Goal: Information Seeking & Learning: Learn about a topic

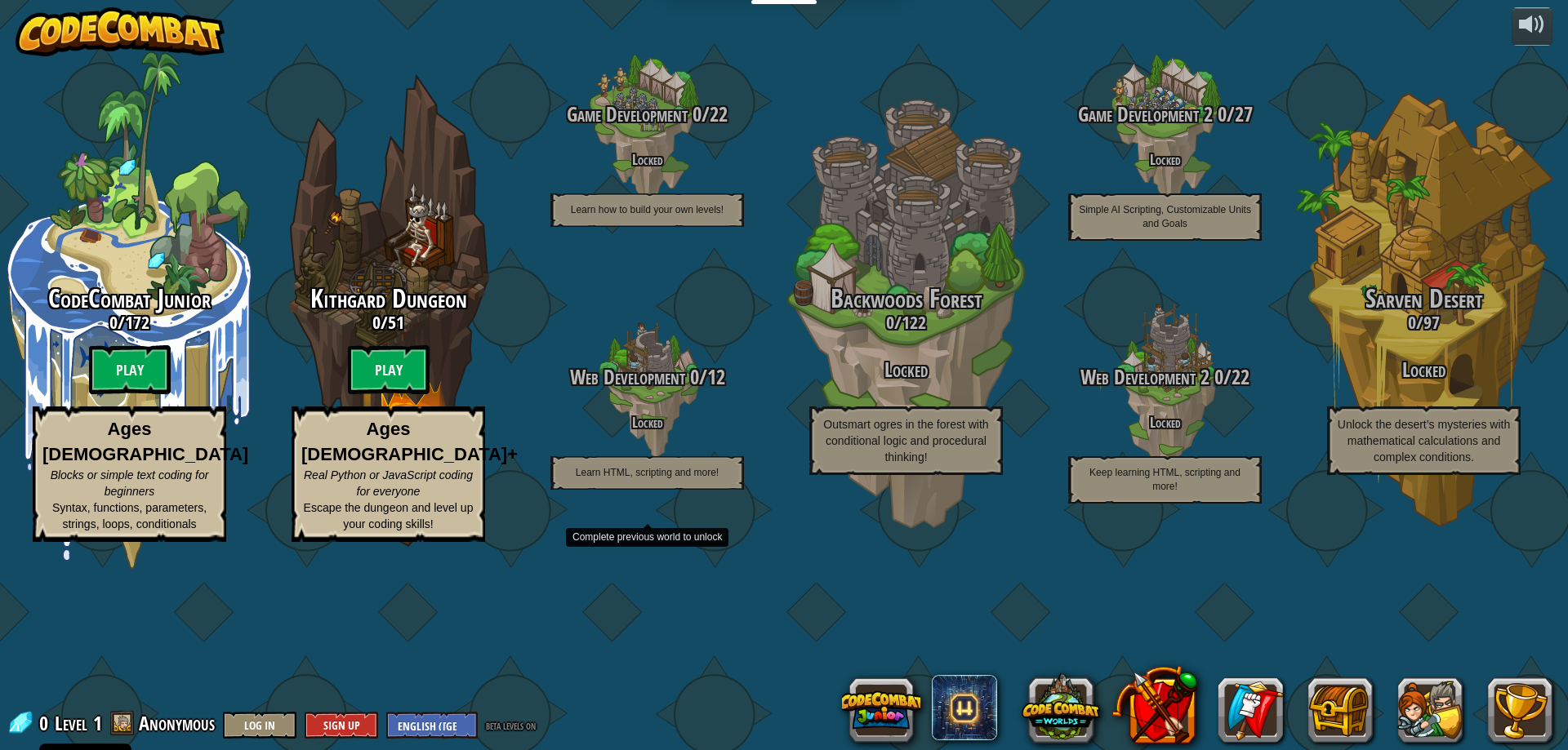
select select "en-[GEOGRAPHIC_DATA]"
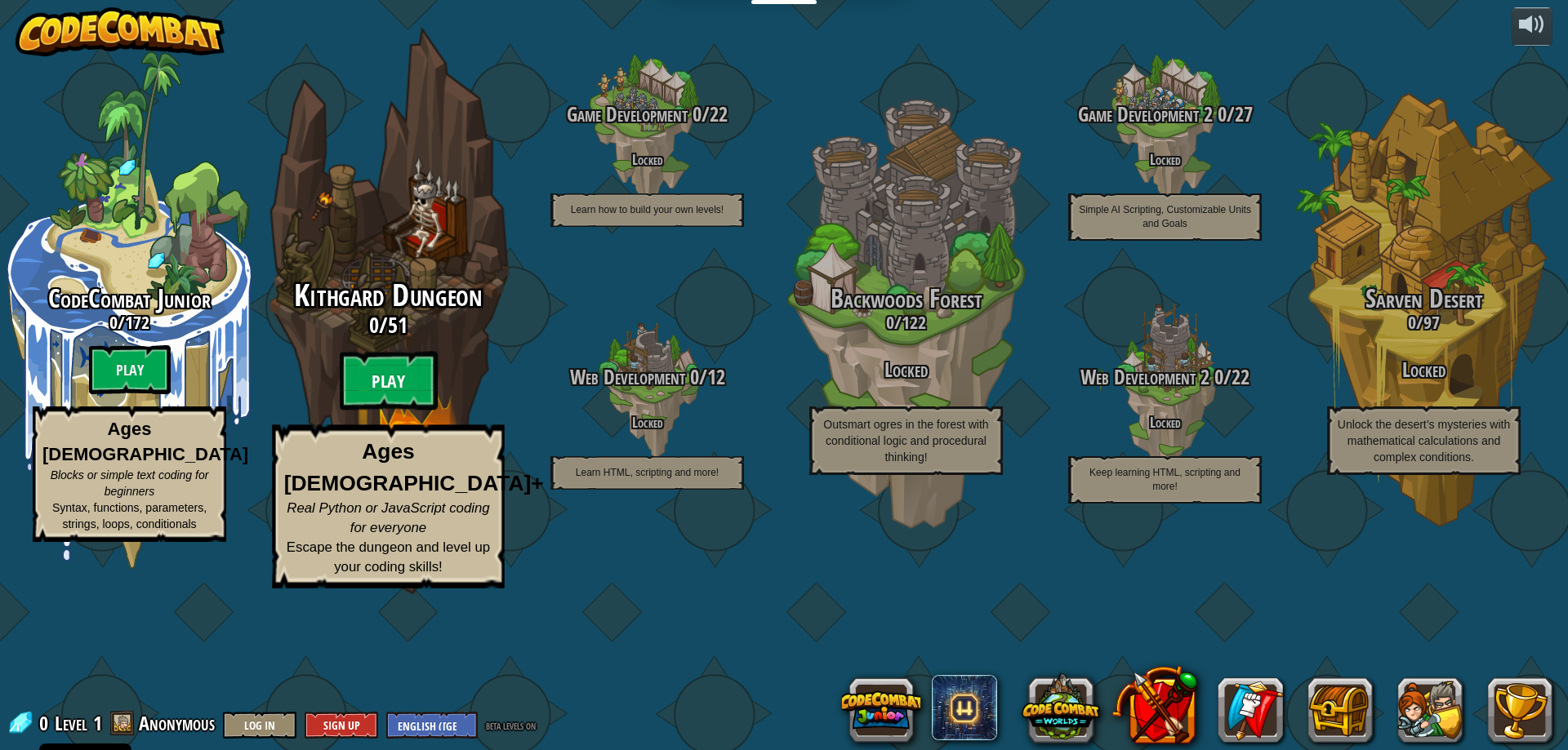
click at [382, 411] on btn "Play" at bounding box center [388, 381] width 98 height 59
select select "en-[GEOGRAPHIC_DATA]"
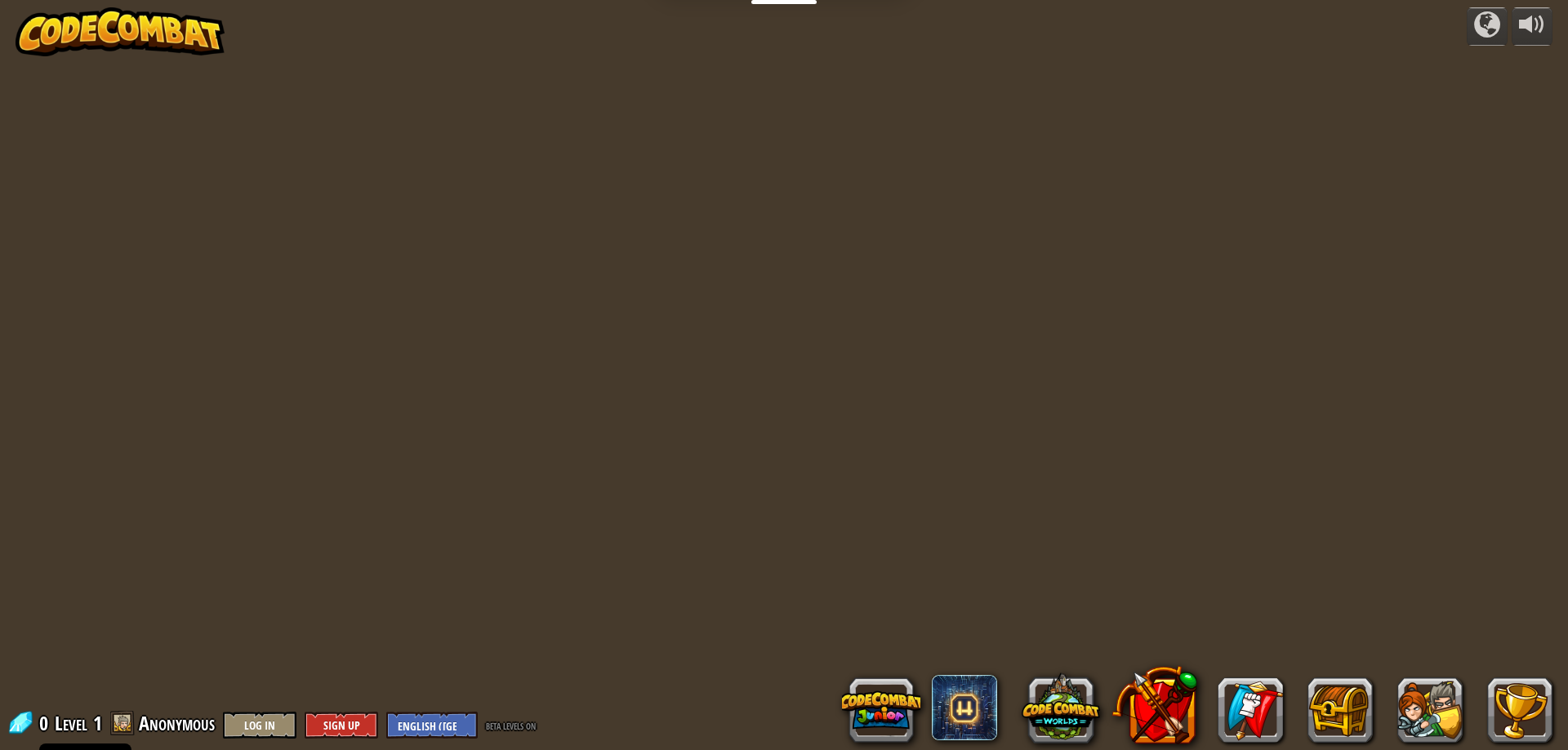
select select "en-[GEOGRAPHIC_DATA]"
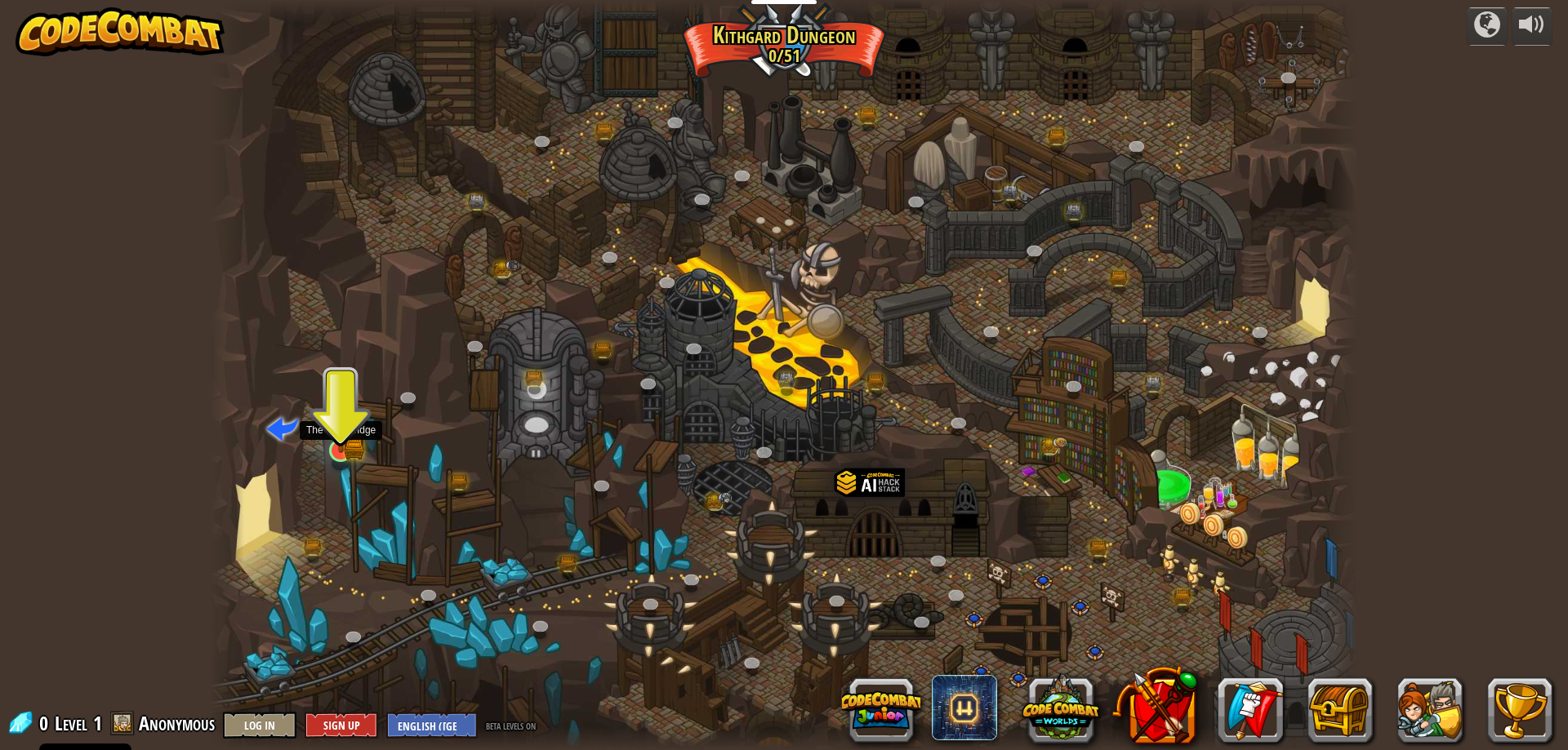
click at [330, 435] on img at bounding box center [341, 418] width 31 height 68
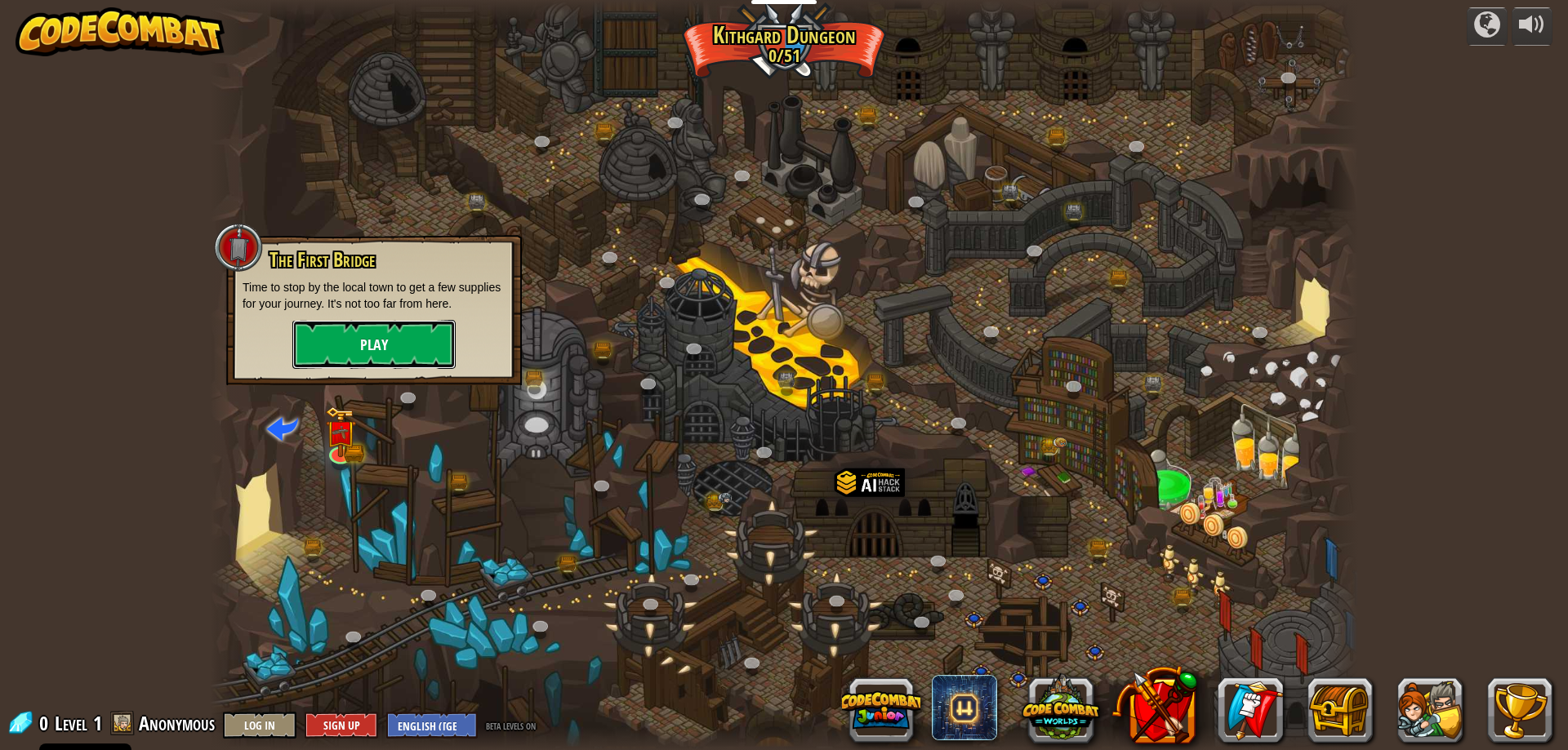
click at [374, 354] on button "Play" at bounding box center [374, 344] width 163 height 49
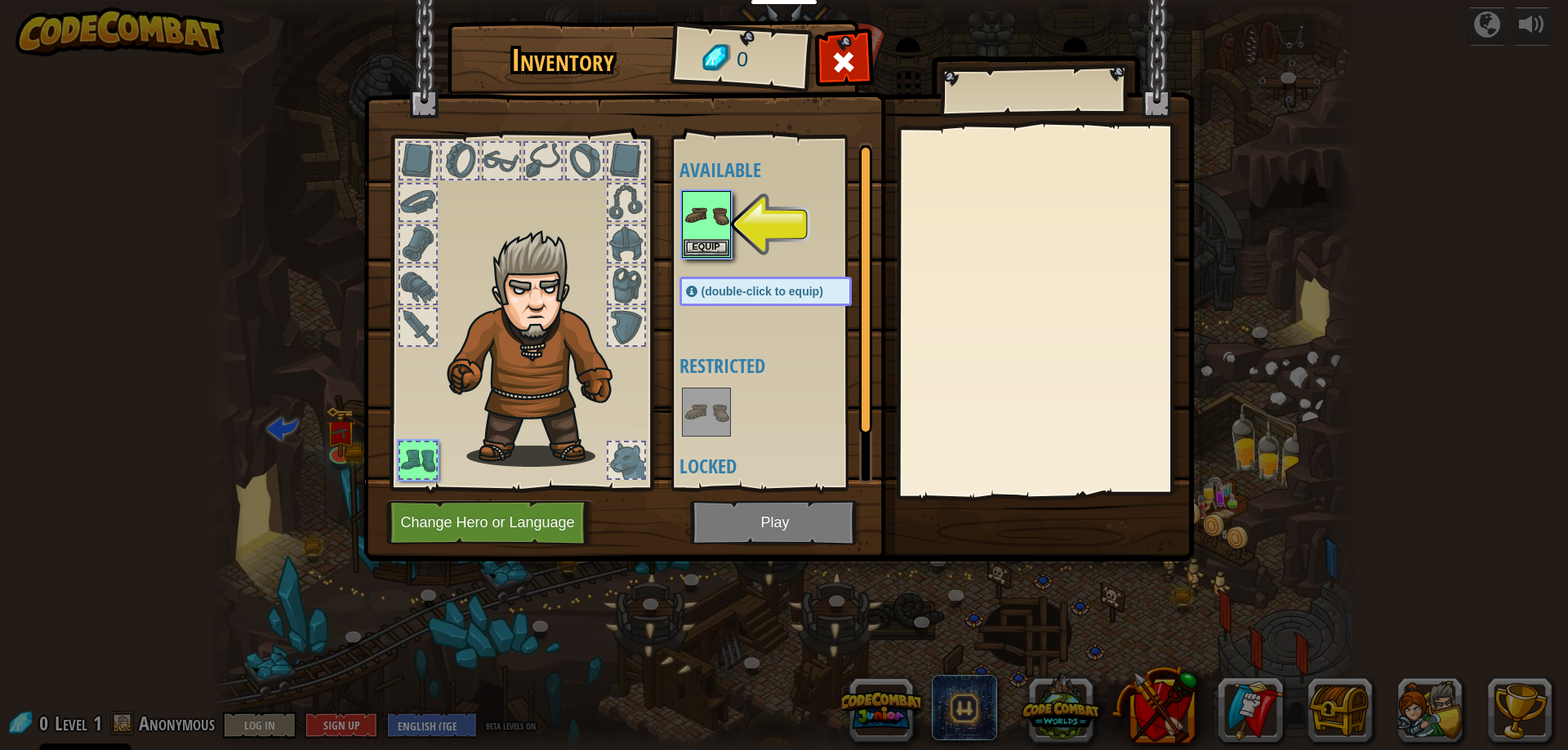
click at [767, 523] on img at bounding box center [778, 265] width 830 height 593
click at [689, 246] on button "Equip" at bounding box center [706, 247] width 46 height 17
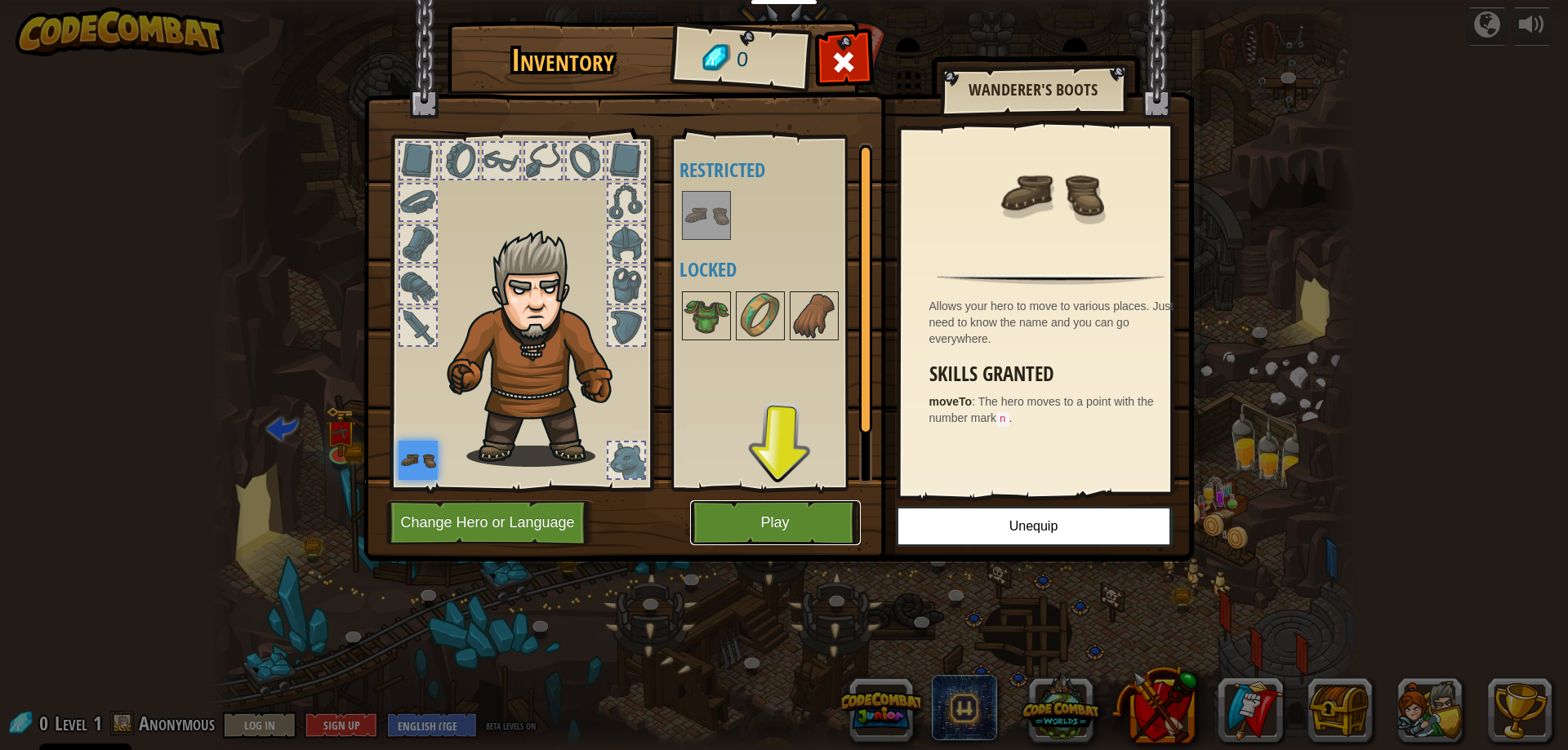
click at [795, 515] on button "Play" at bounding box center [775, 522] width 171 height 45
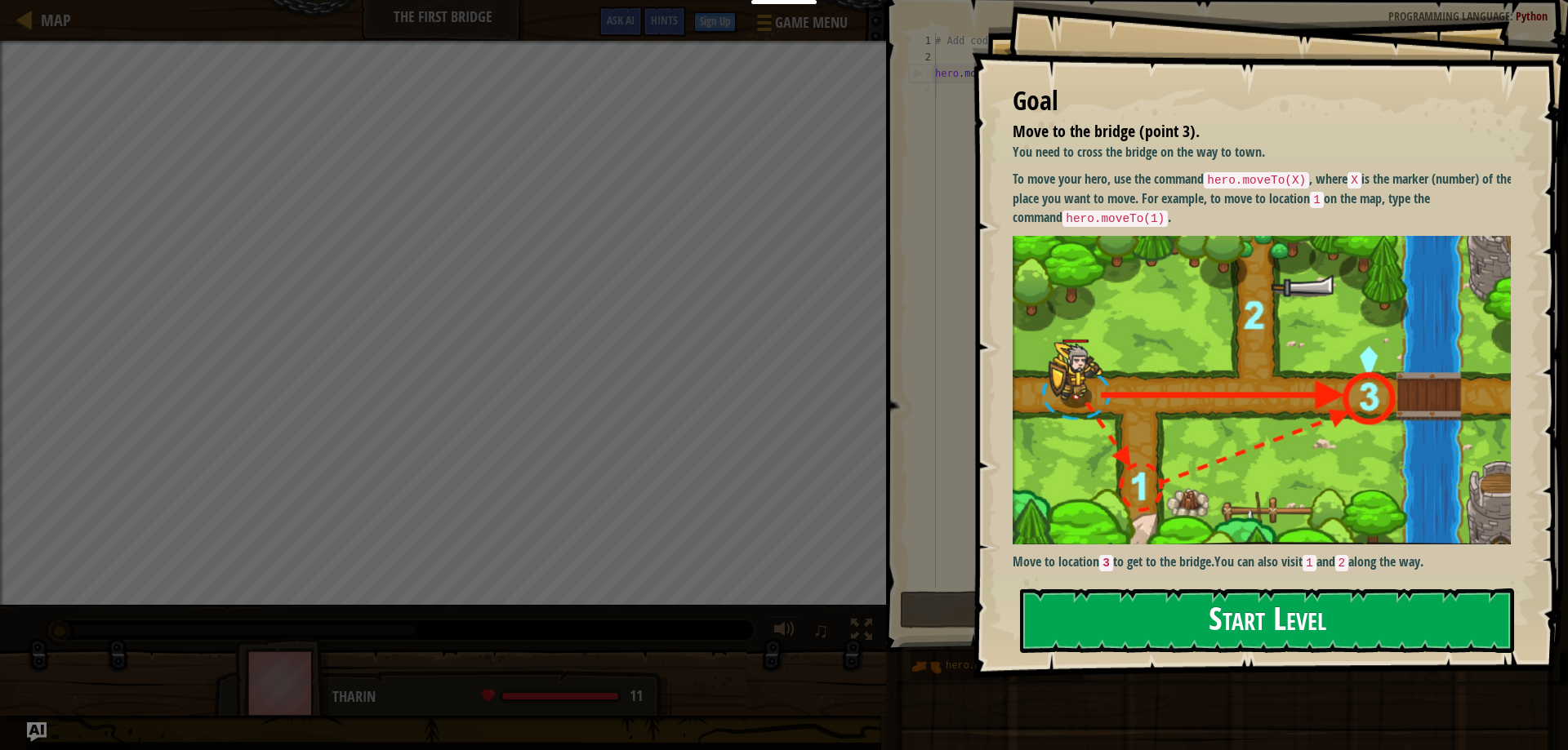
click at [1168, 606] on button "Start Level" at bounding box center [1267, 621] width 494 height 65
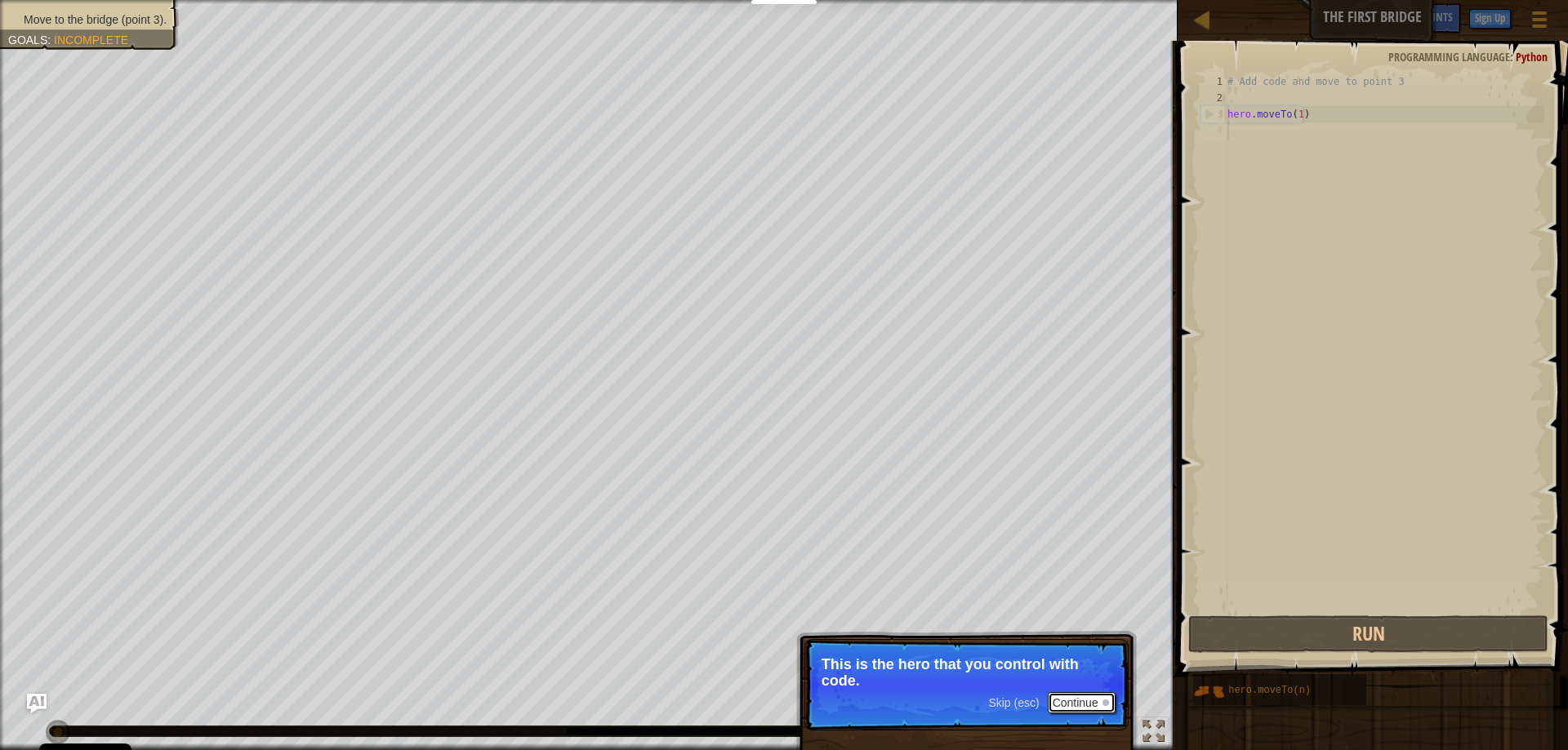
click at [1096, 703] on button "Continue" at bounding box center [1081, 703] width 68 height 21
click at [1108, 707] on button "Continue" at bounding box center [1081, 704] width 68 height 21
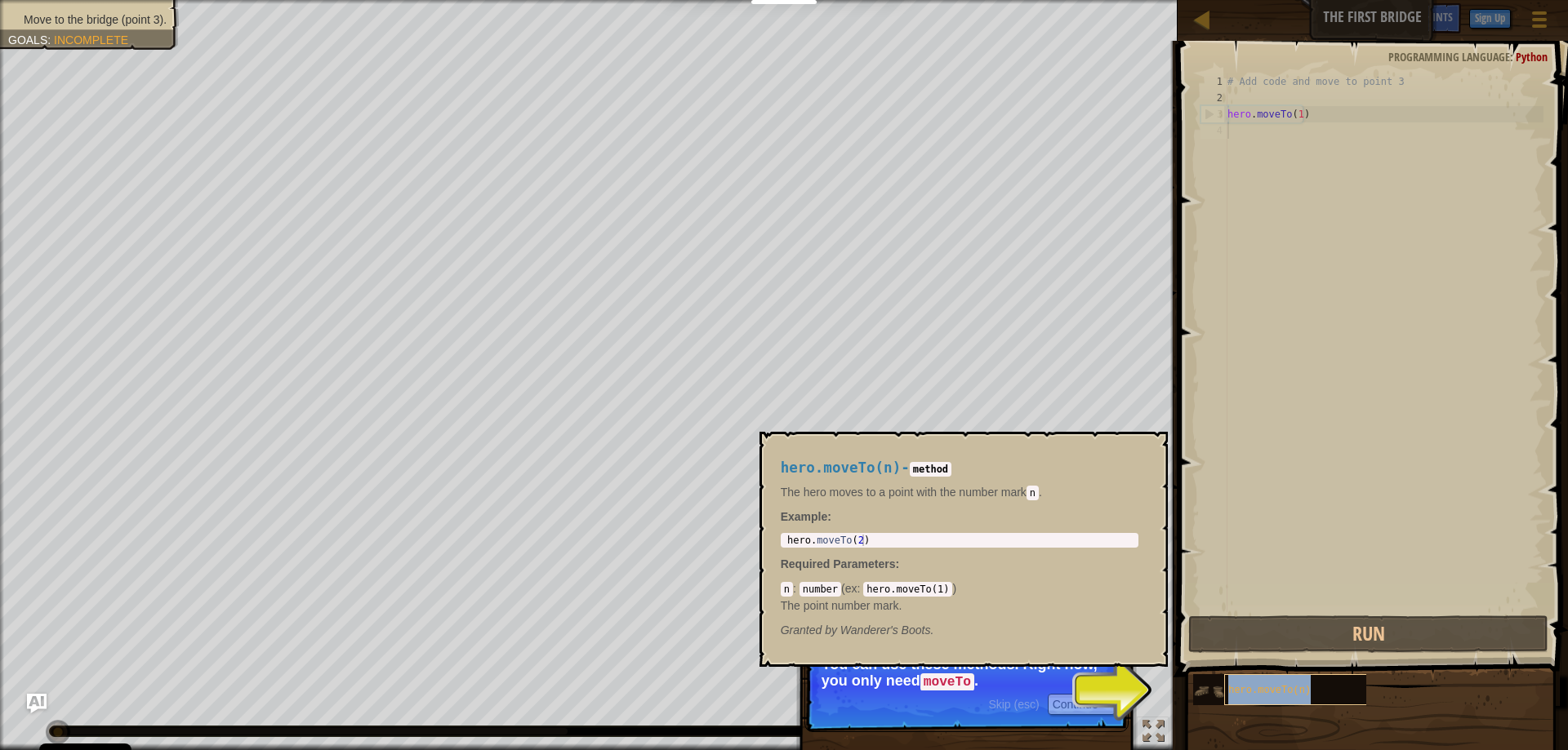
click at [1270, 693] on span "hero.moveTo(n)" at bounding box center [1270, 691] width 83 height 11
click at [1251, 698] on div "hero.moveTo(n)" at bounding box center [1302, 690] width 157 height 31
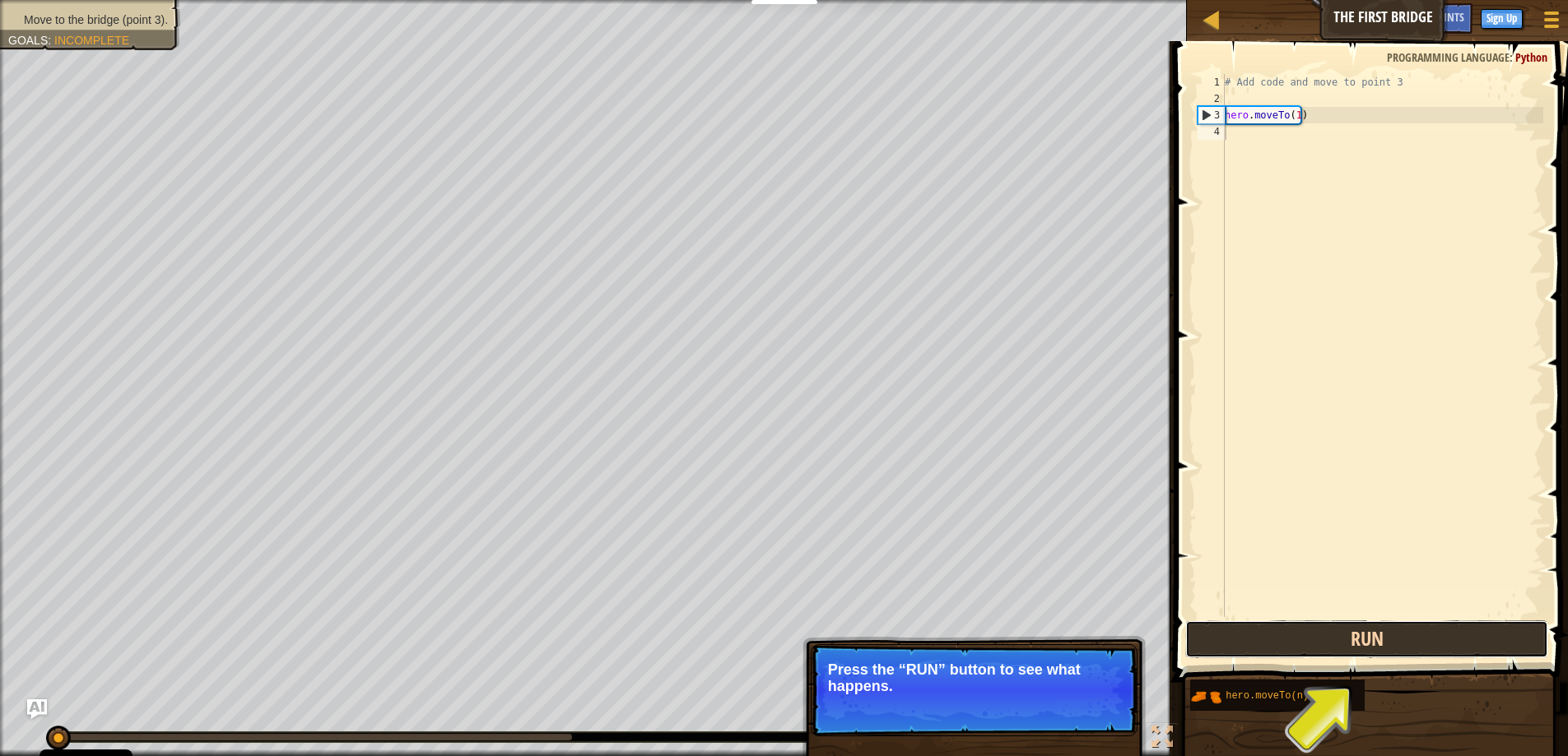
click at [1398, 636] on button "Run" at bounding box center [1367, 639] width 363 height 37
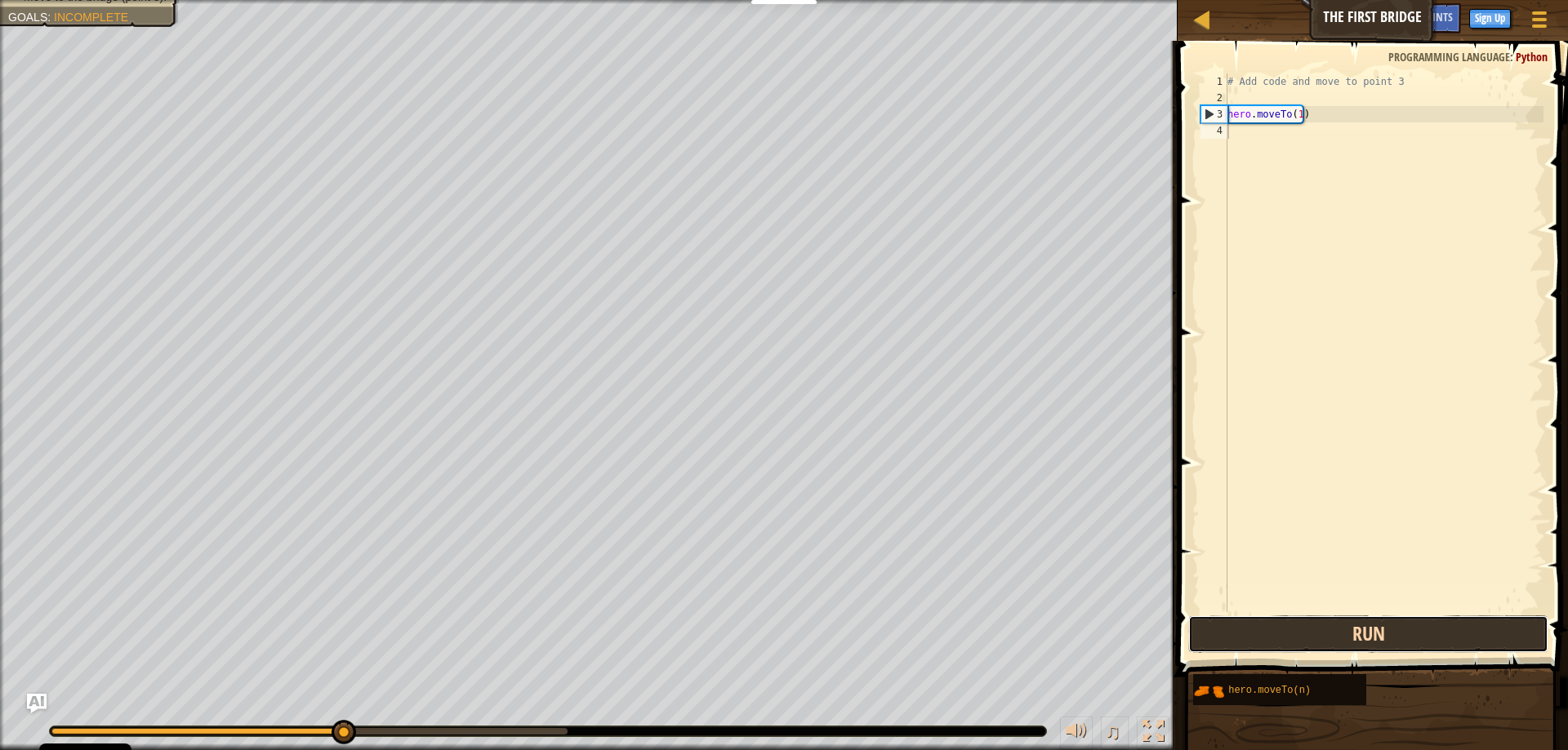
click at [1330, 620] on button "Run" at bounding box center [1369, 634] width 360 height 37
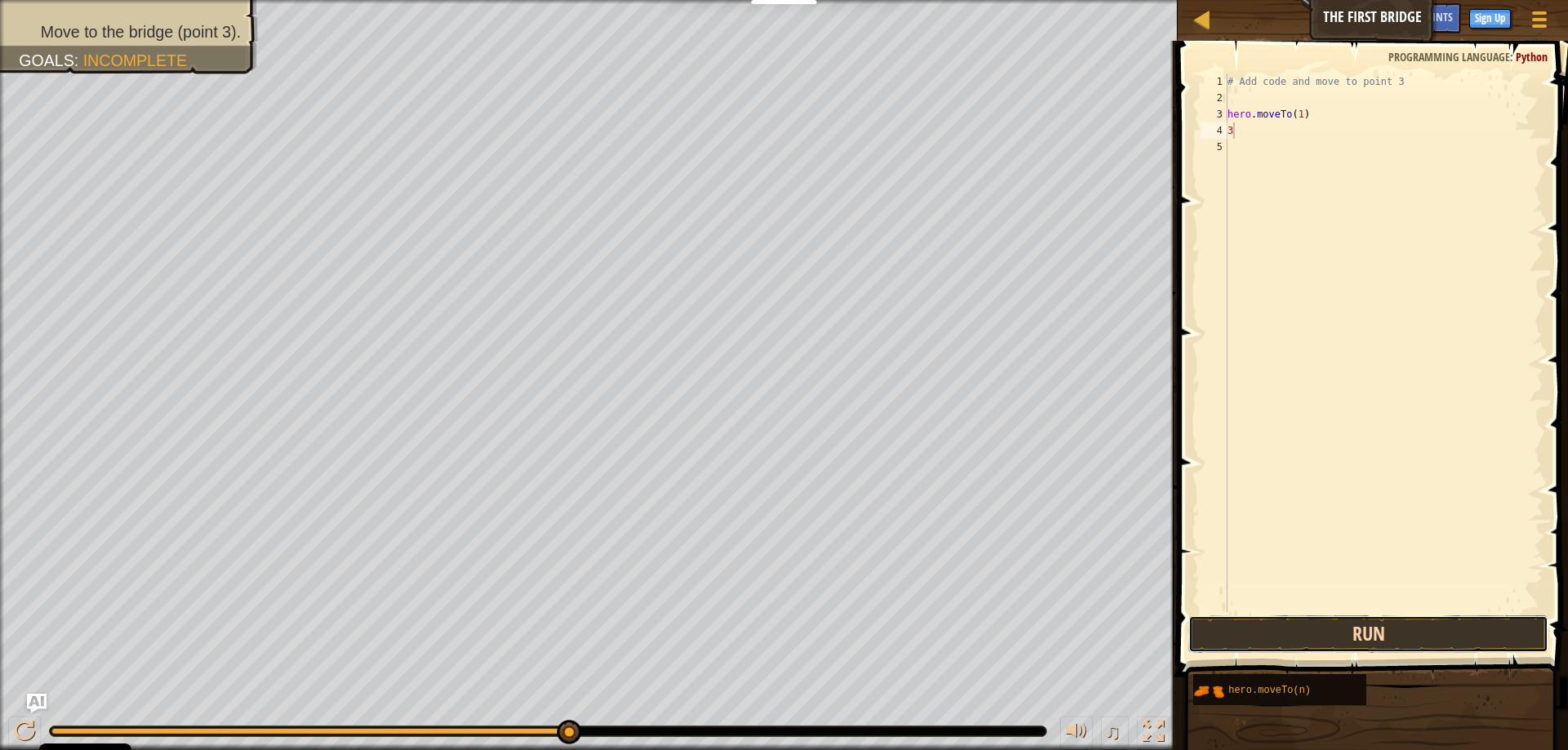
click at [1395, 637] on button "Run" at bounding box center [1369, 634] width 360 height 37
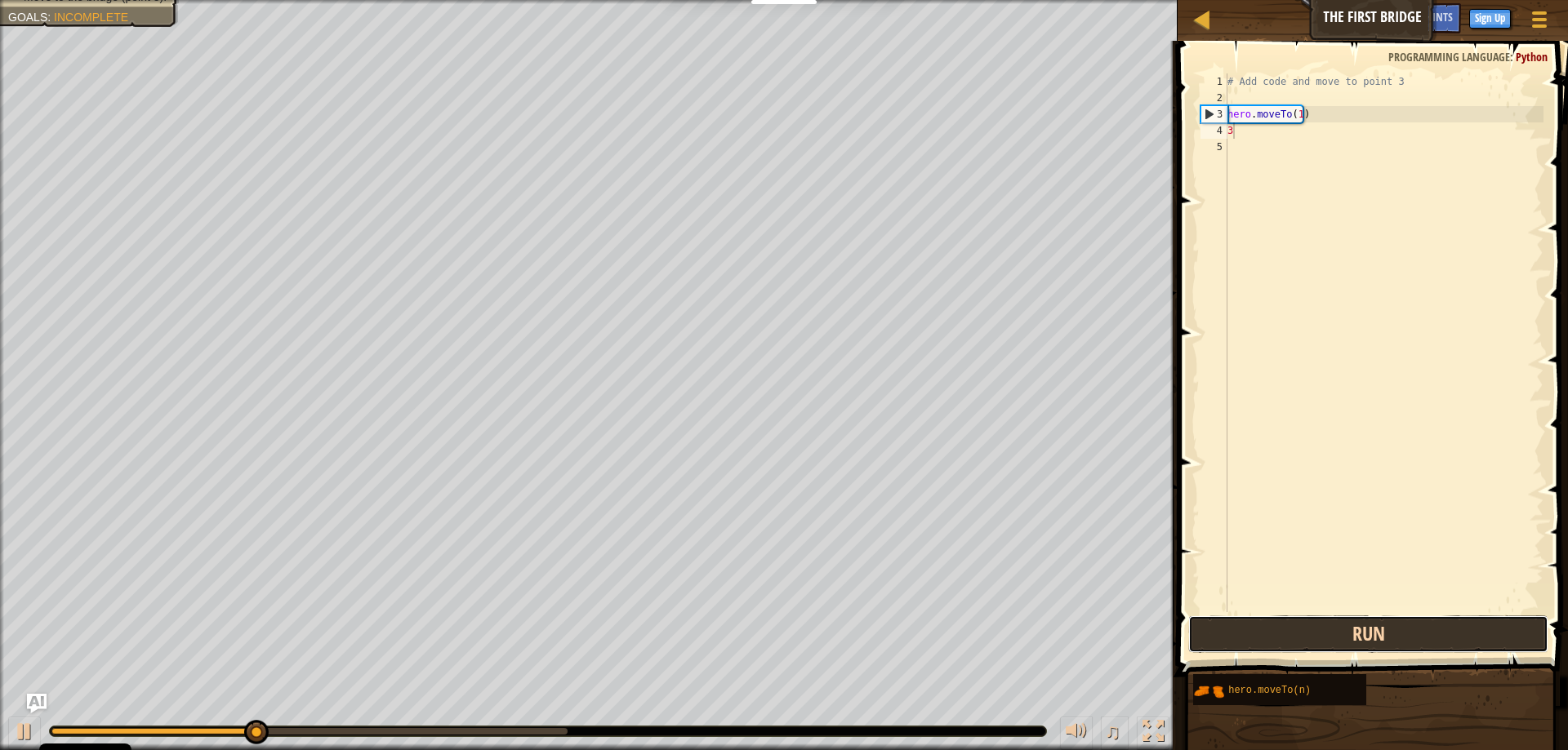
click at [1395, 637] on button "Run" at bounding box center [1369, 634] width 360 height 37
click at [1395, 637] on button "Running" at bounding box center [1369, 634] width 360 height 37
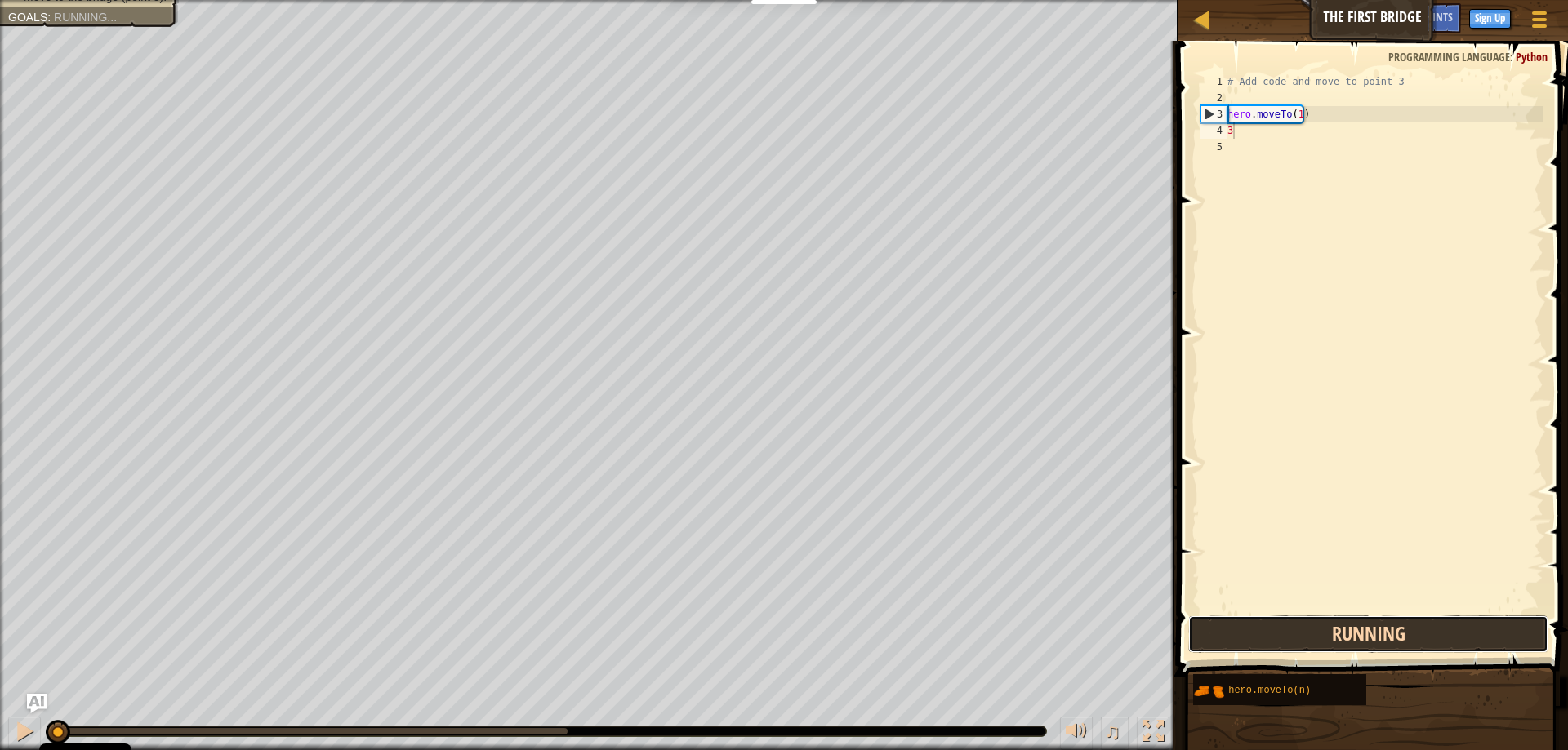
click at [1395, 637] on button "Running" at bounding box center [1369, 634] width 360 height 37
click at [1395, 637] on button "Run" at bounding box center [1369, 634] width 360 height 37
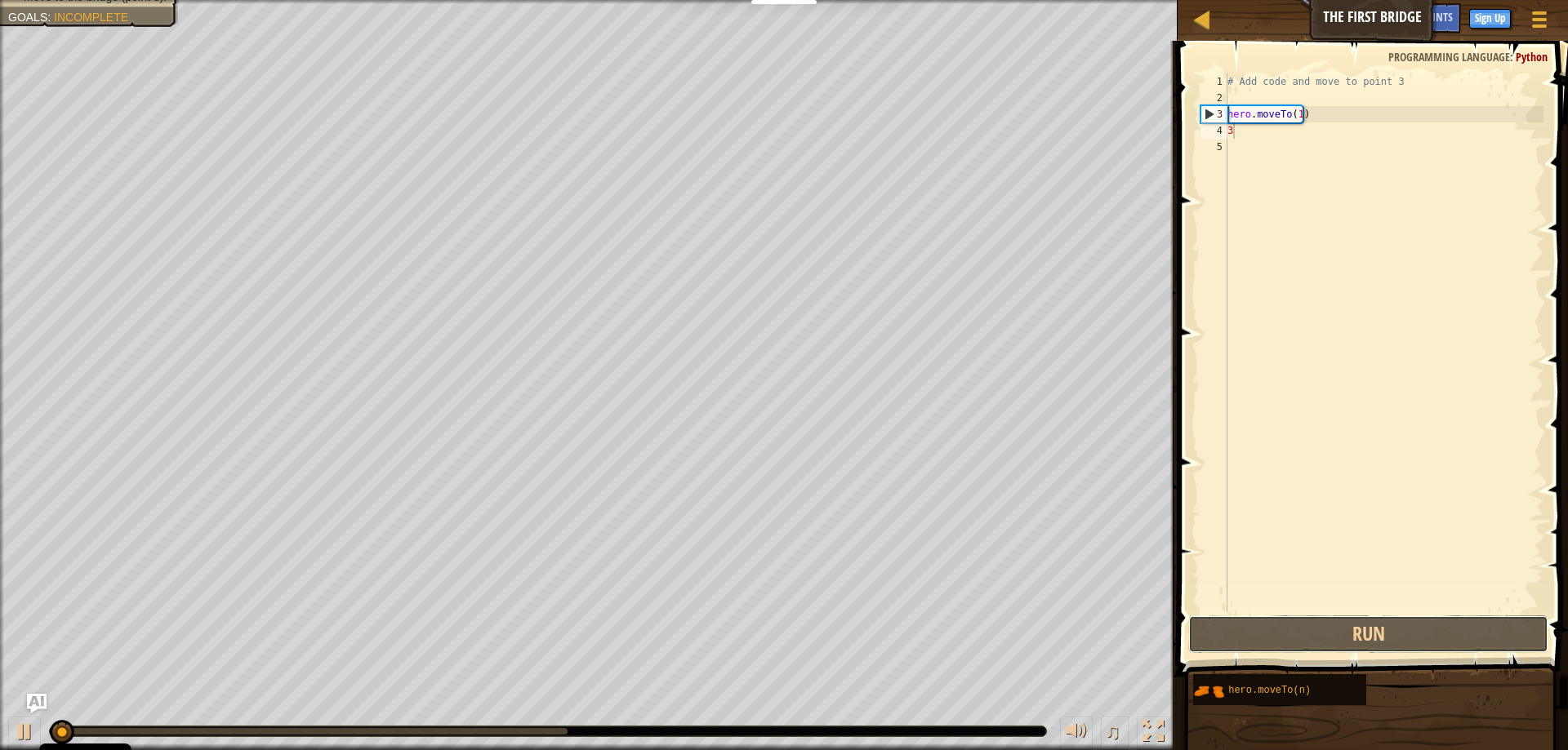
drag, startPoint x: 1395, startPoint y: 637, endPoint x: 1356, endPoint y: 321, distance: 318.4
click at [1395, 637] on button "Run" at bounding box center [1369, 634] width 360 height 37
click at [1291, 114] on div "# Add code and move to point 3 hero . moveTo ( 1 ) 3" at bounding box center [1383, 359] width 319 height 572
click at [1296, 116] on div "# Add code and move to point 3 hero . moveTo ( 1 ) 3" at bounding box center [1383, 359] width 319 height 572
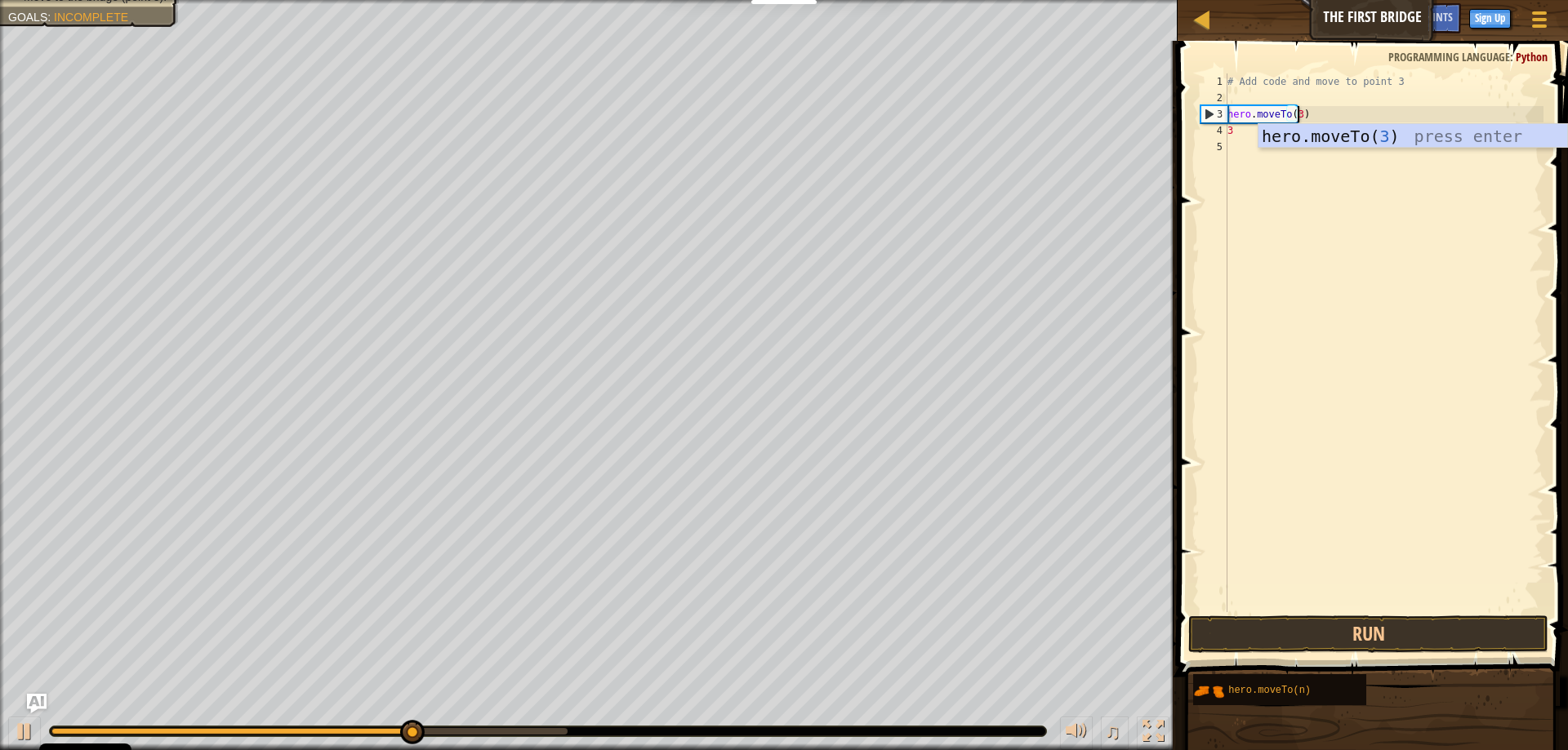
scroll to position [8, 5]
type textarea "hero.moveTo(3)"
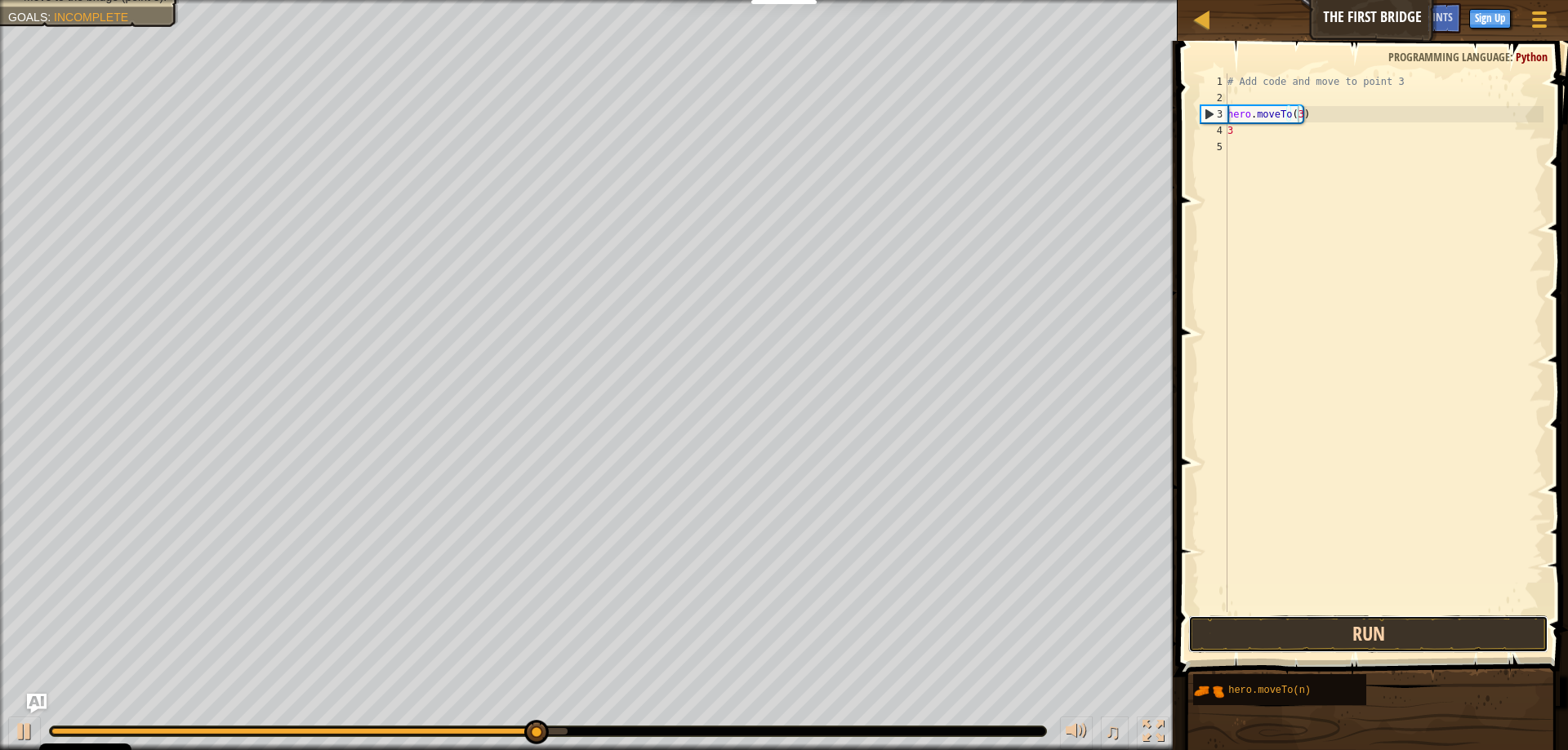
click at [1384, 636] on button "Run" at bounding box center [1369, 634] width 360 height 37
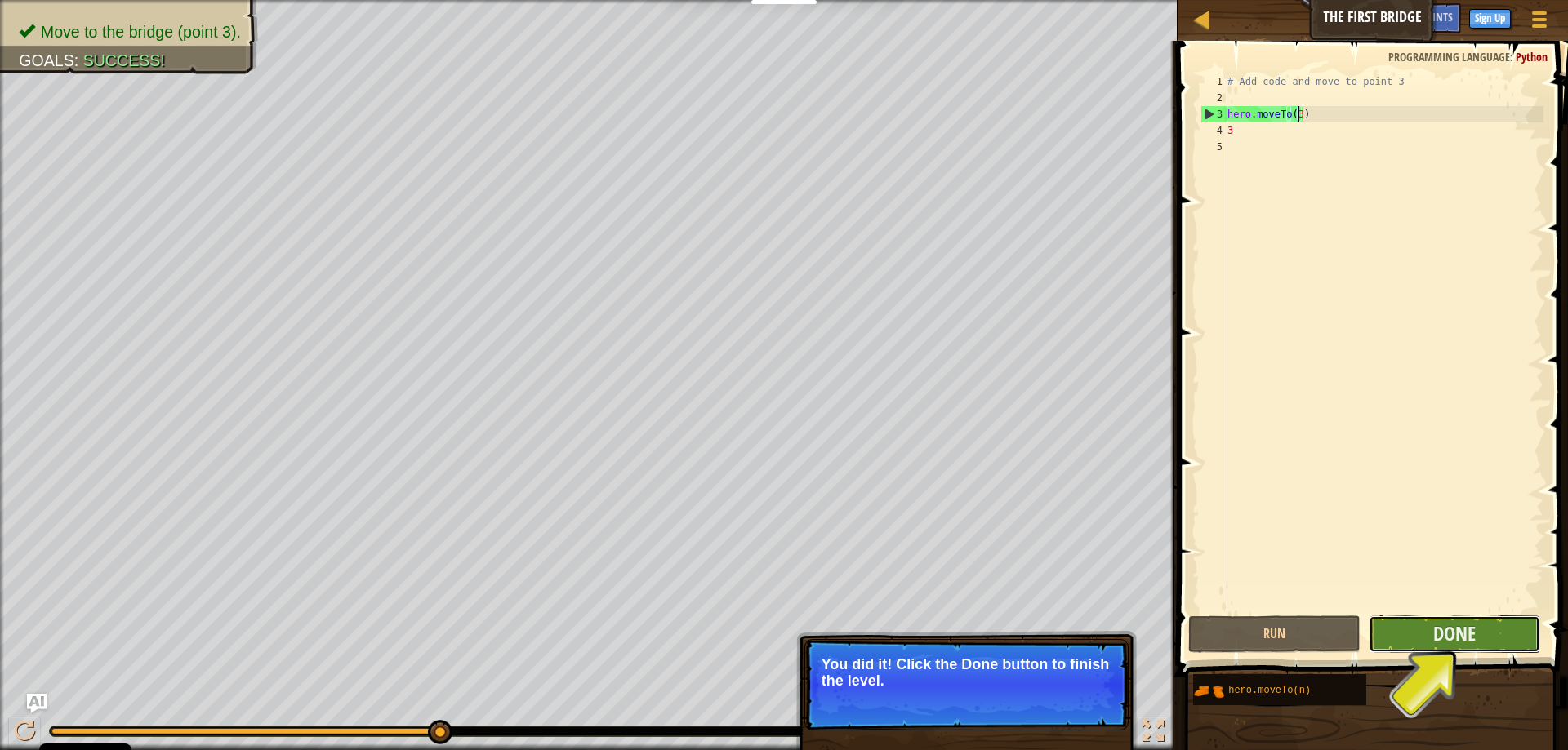
click at [1409, 630] on button "Done" at bounding box center [1455, 634] width 172 height 37
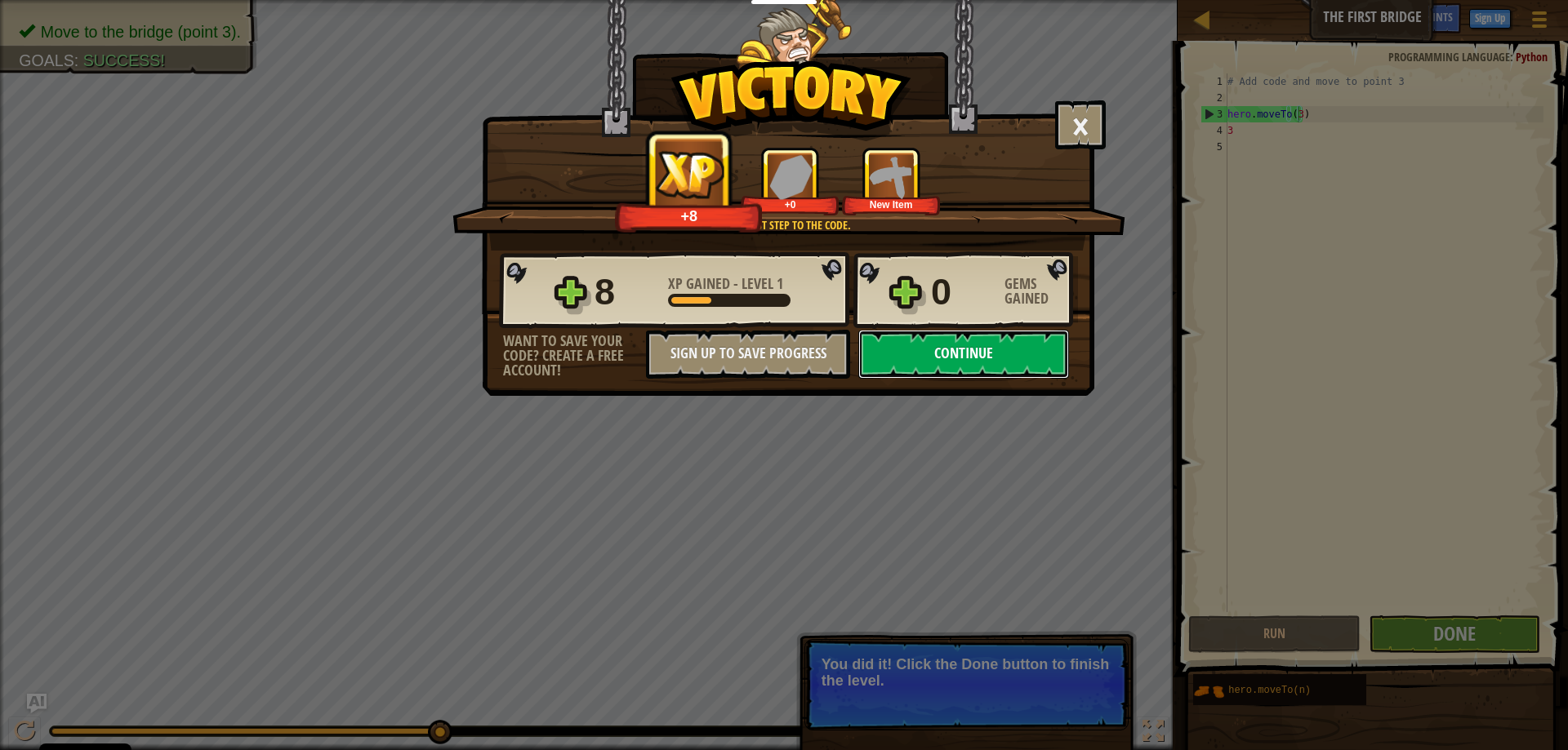
click at [960, 346] on button "Continue" at bounding box center [964, 354] width 211 height 49
select select "en-[GEOGRAPHIC_DATA]"
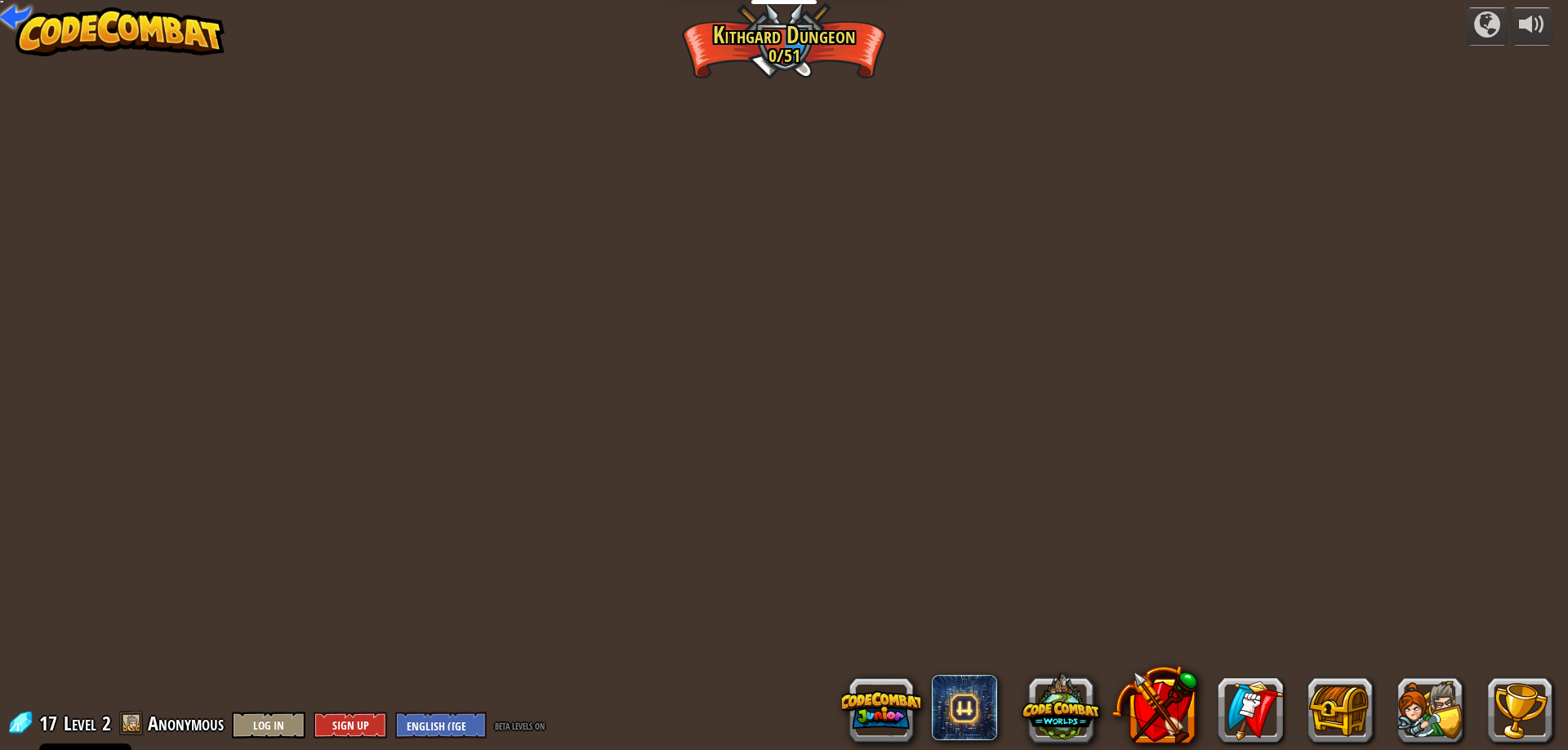
select select "en-[GEOGRAPHIC_DATA]"
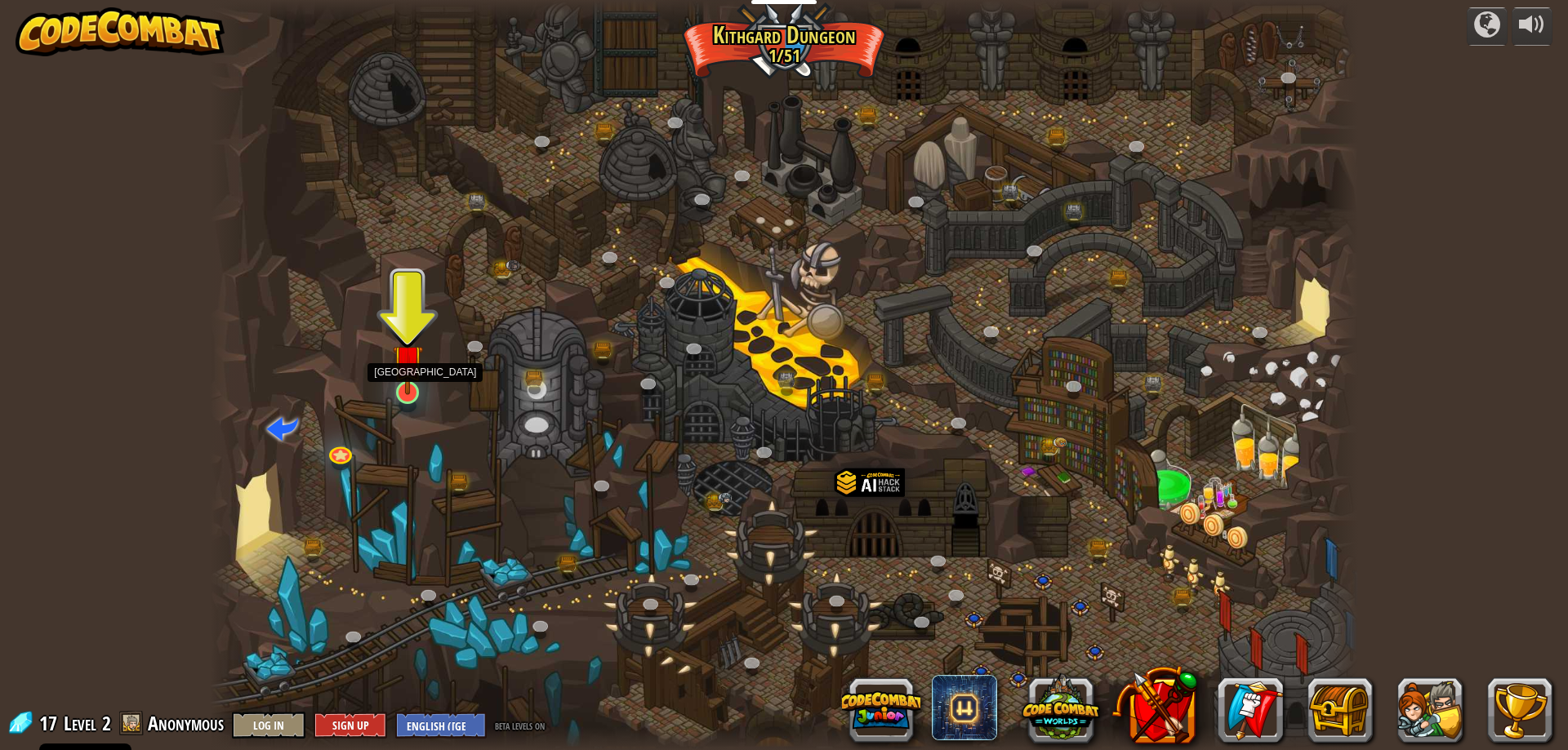
click at [413, 369] on img at bounding box center [408, 360] width 31 height 71
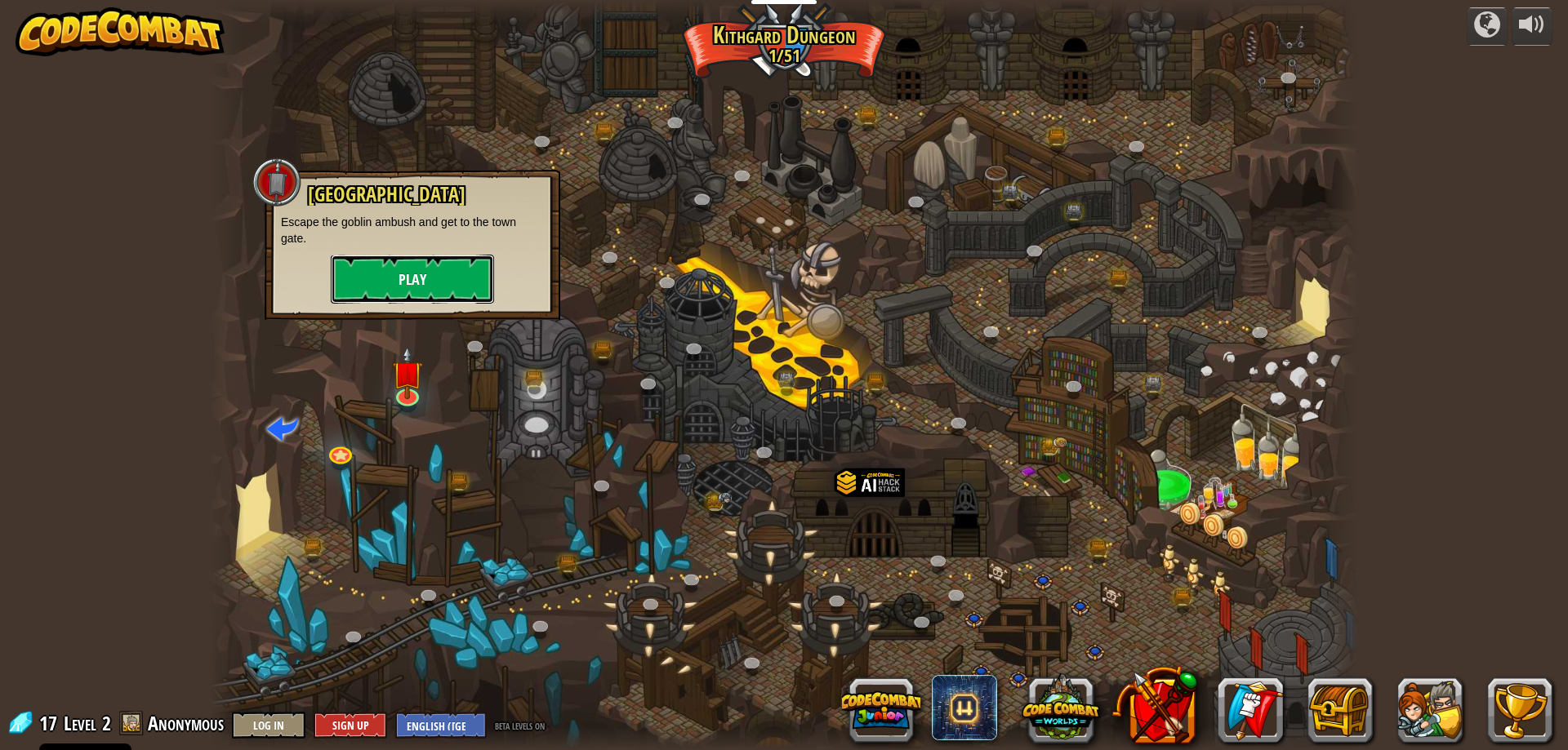
click at [437, 269] on button "Play" at bounding box center [412, 278] width 163 height 49
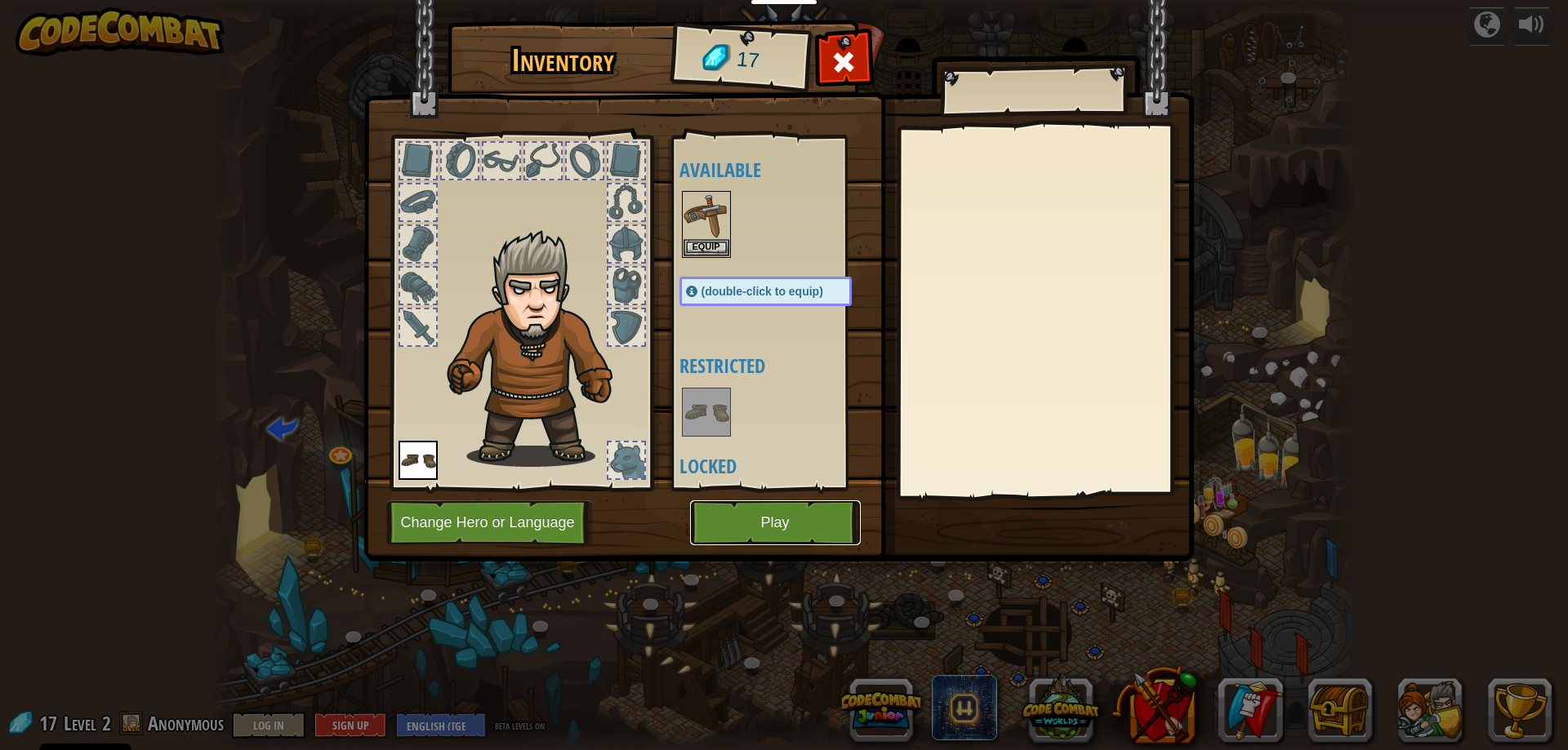
click at [770, 517] on button "Play" at bounding box center [775, 522] width 171 height 45
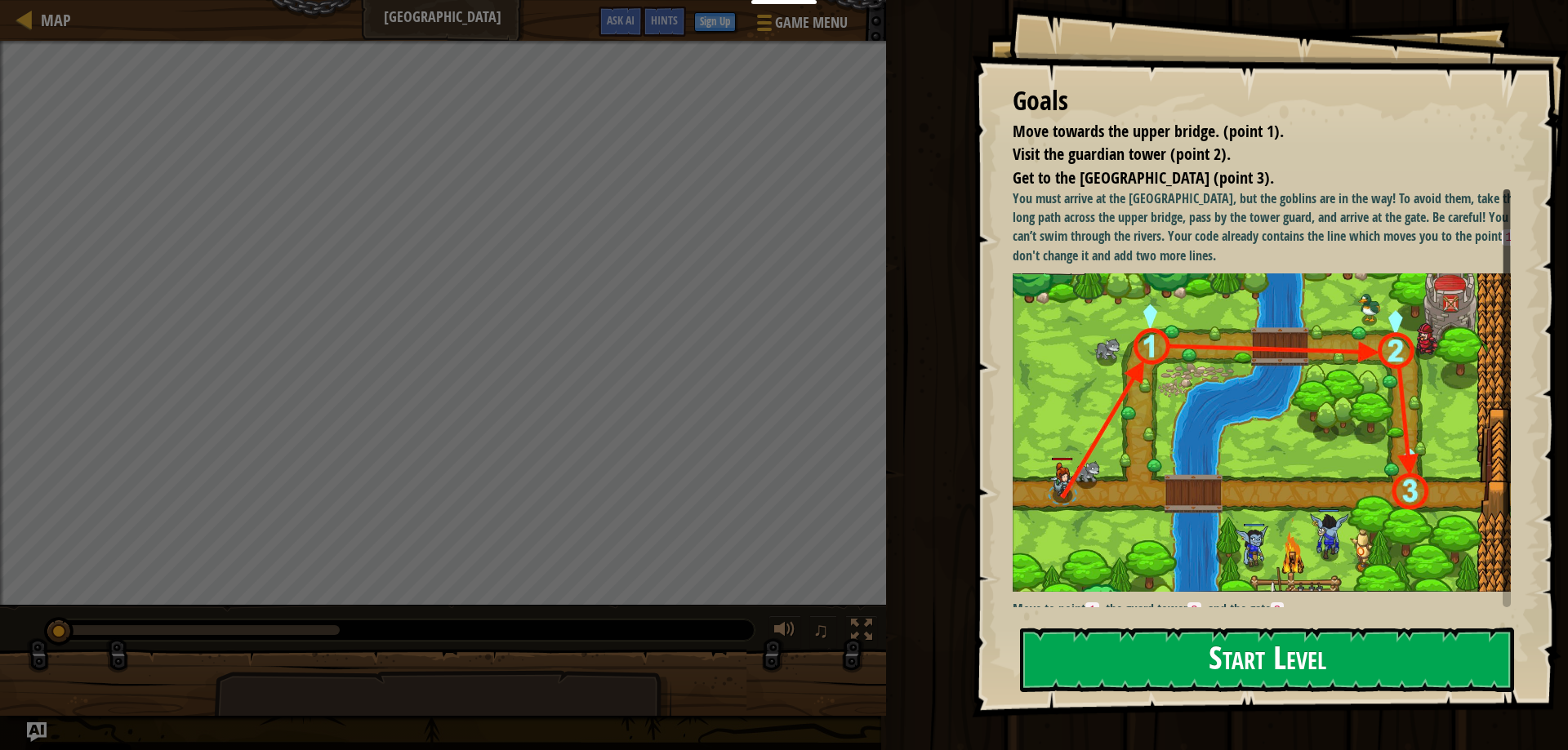
click at [1147, 656] on button "Start Level" at bounding box center [1267, 660] width 494 height 65
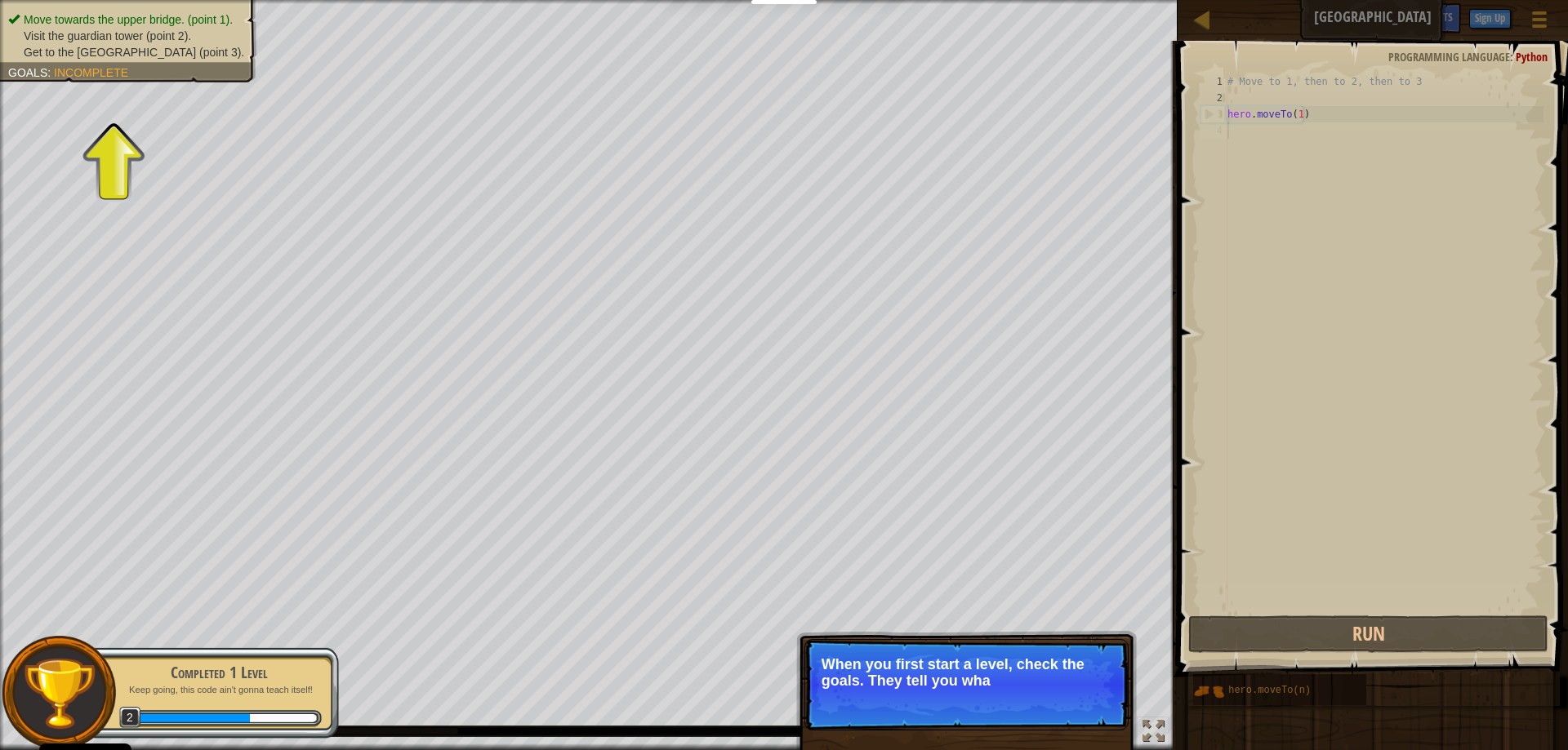
click at [1233, 550] on div "# Move to 1, then to 2, then to 3 hero . moveTo ( 1 )" at bounding box center [1383, 359] width 319 height 572
click at [1075, 695] on button "Continue" at bounding box center [1081, 703] width 68 height 21
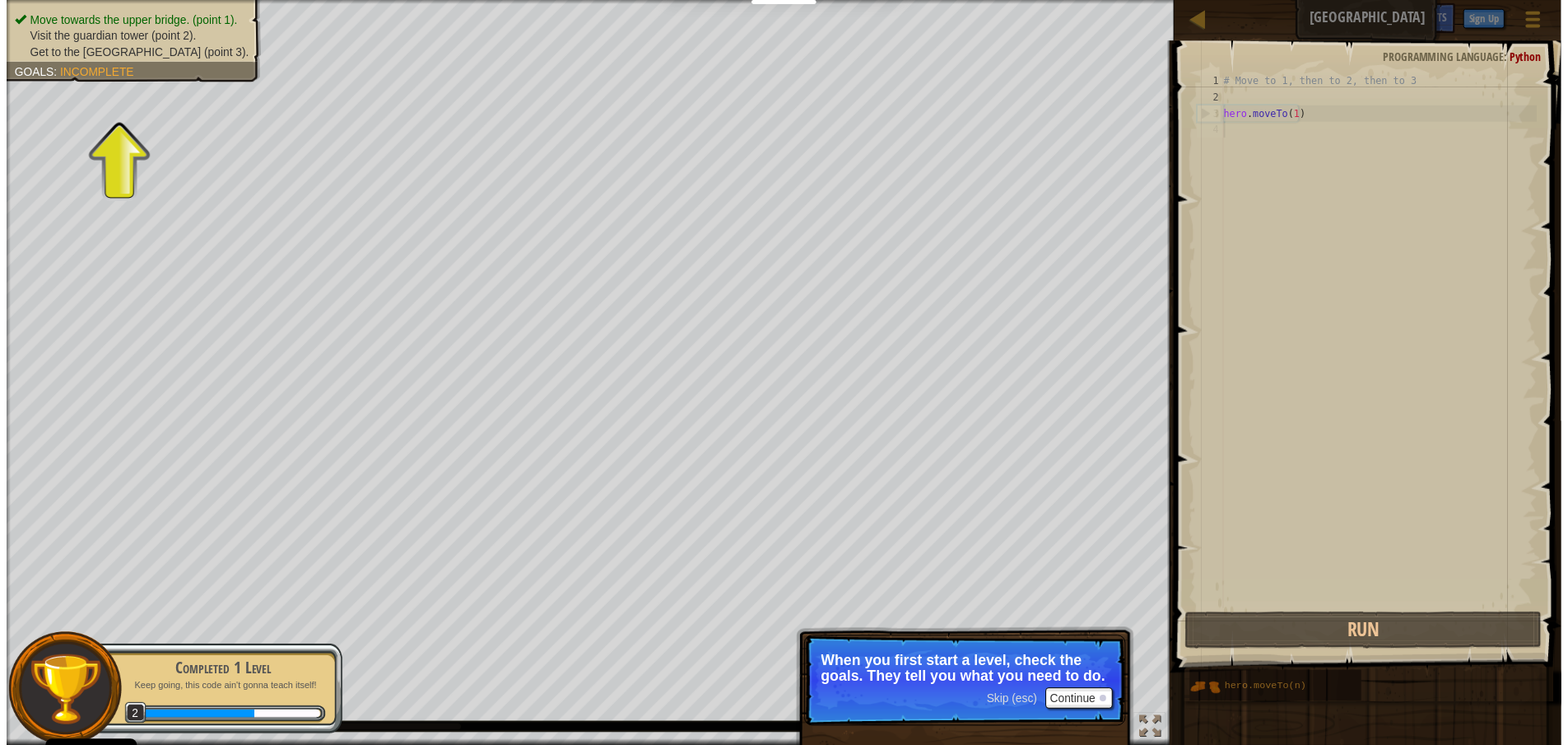
scroll to position [8, 0]
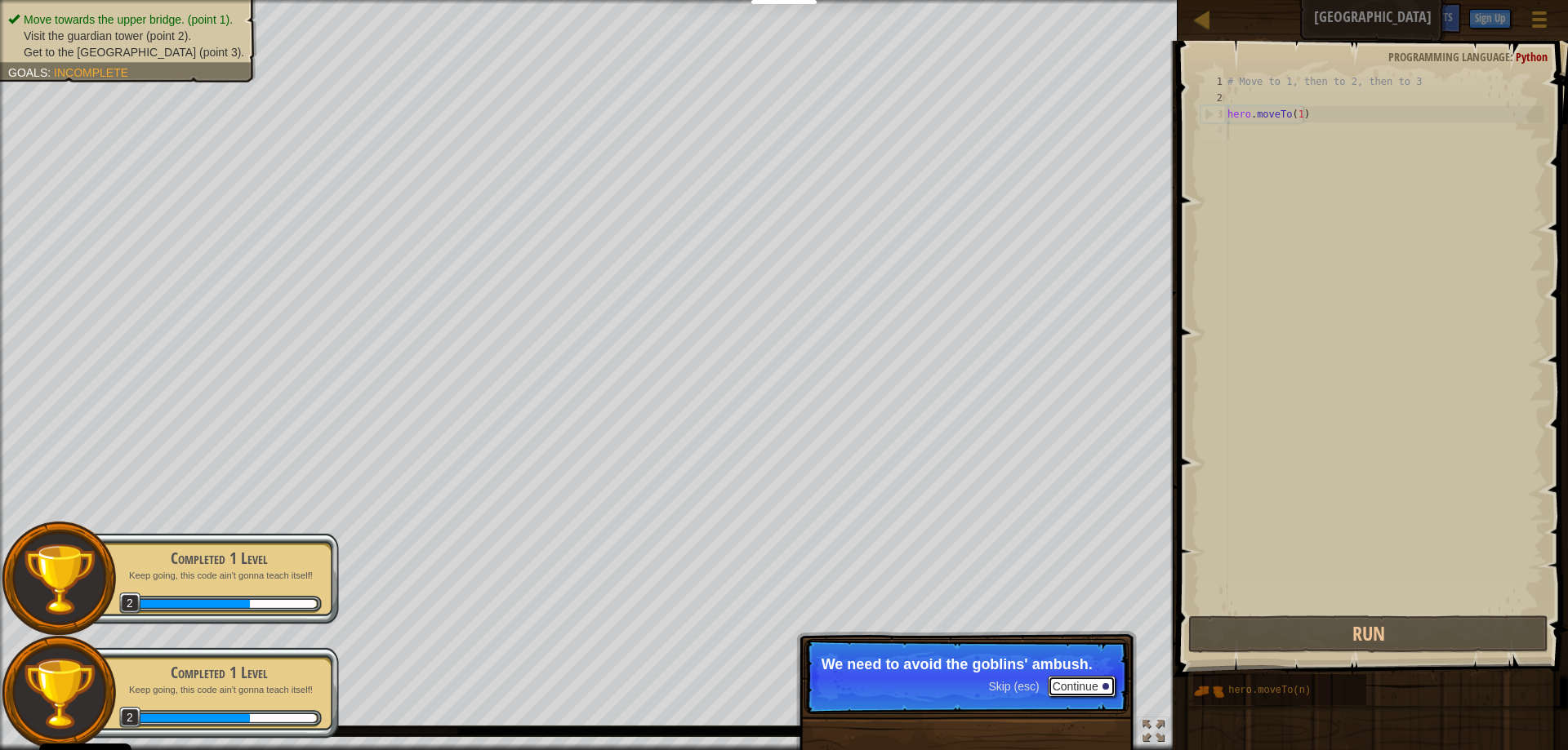
click at [1093, 687] on button "Continue" at bounding box center [1081, 686] width 68 height 21
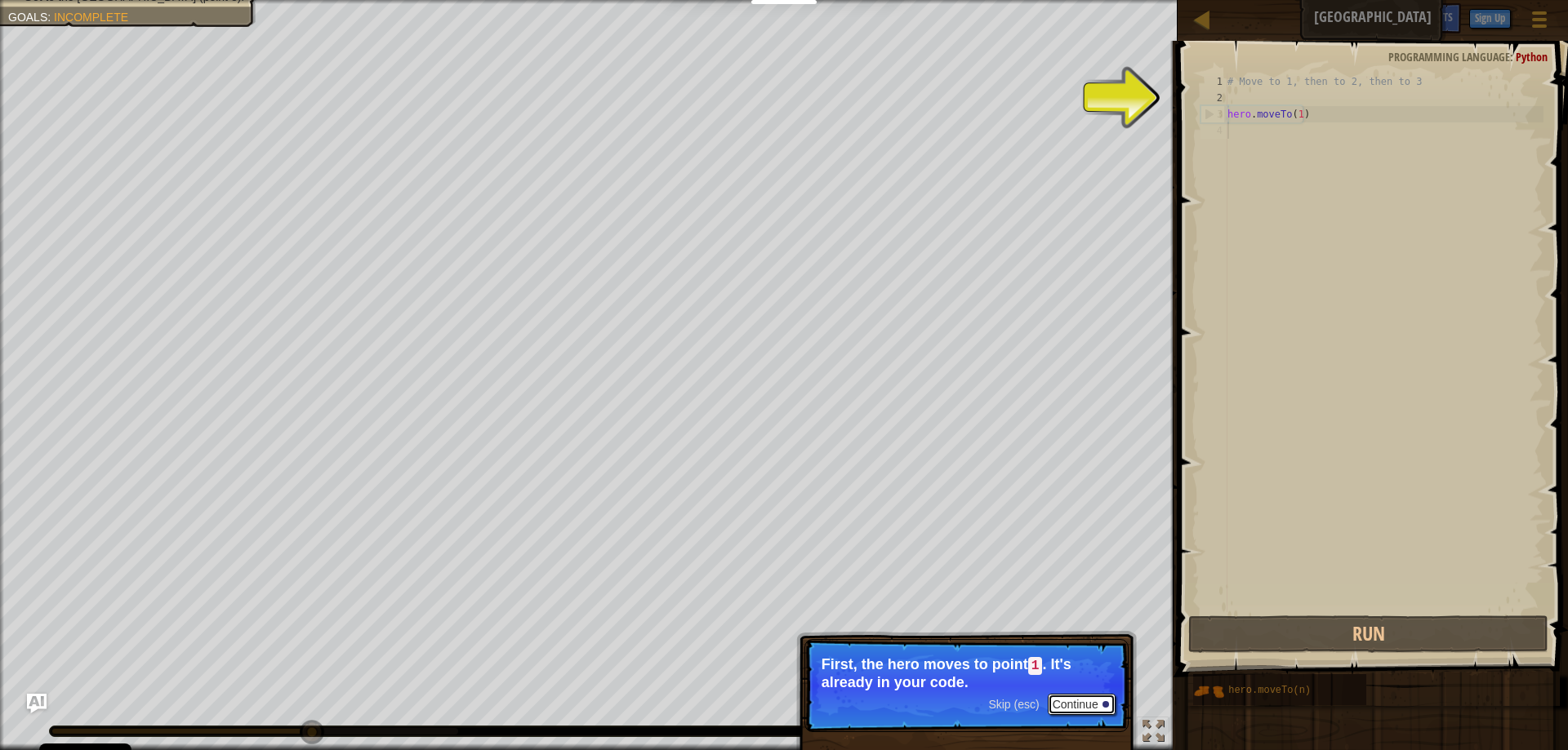
click at [1071, 704] on button "Continue" at bounding box center [1081, 704] width 68 height 21
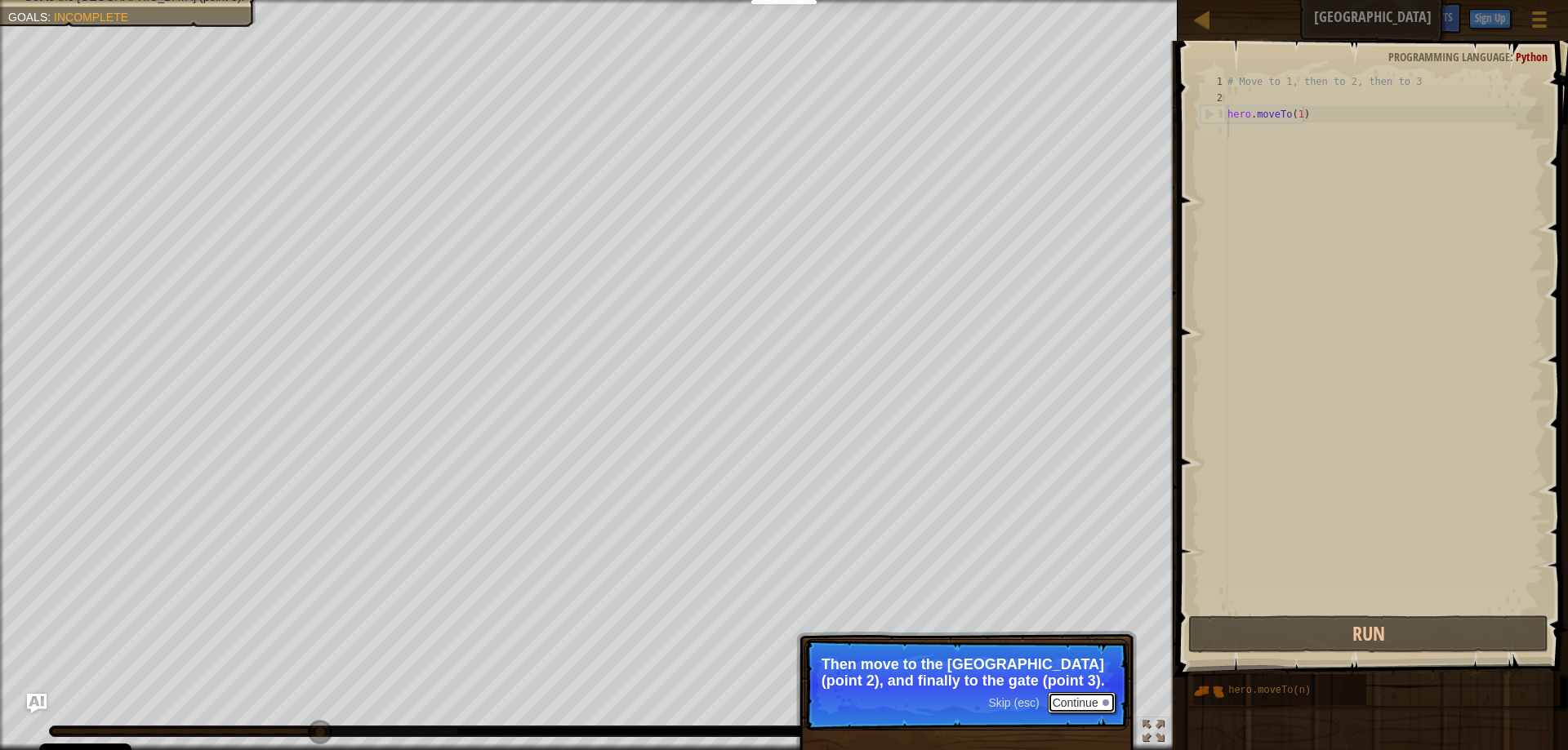
click at [1068, 704] on button "Continue" at bounding box center [1081, 703] width 68 height 21
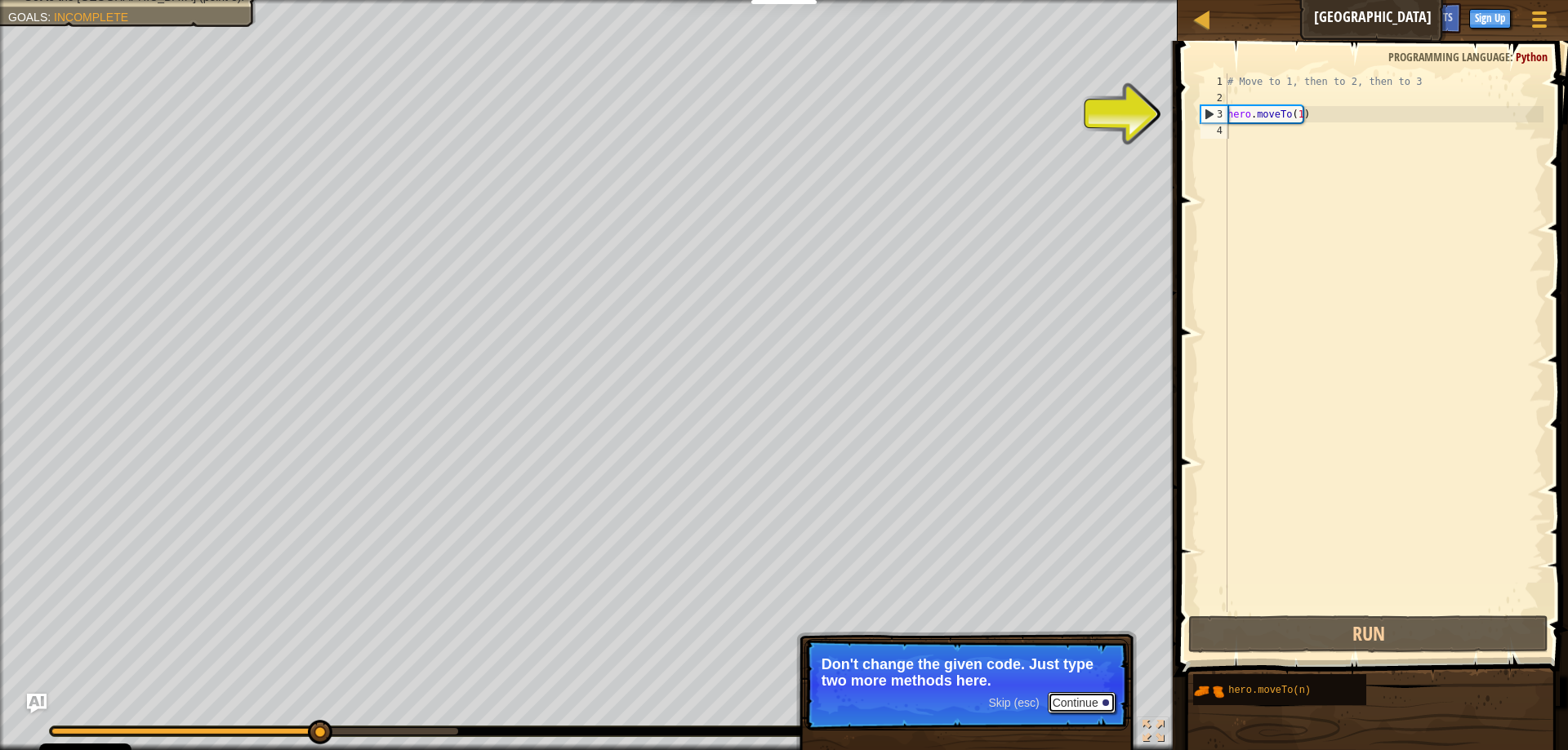
click at [1078, 703] on button "Continue" at bounding box center [1081, 703] width 68 height 21
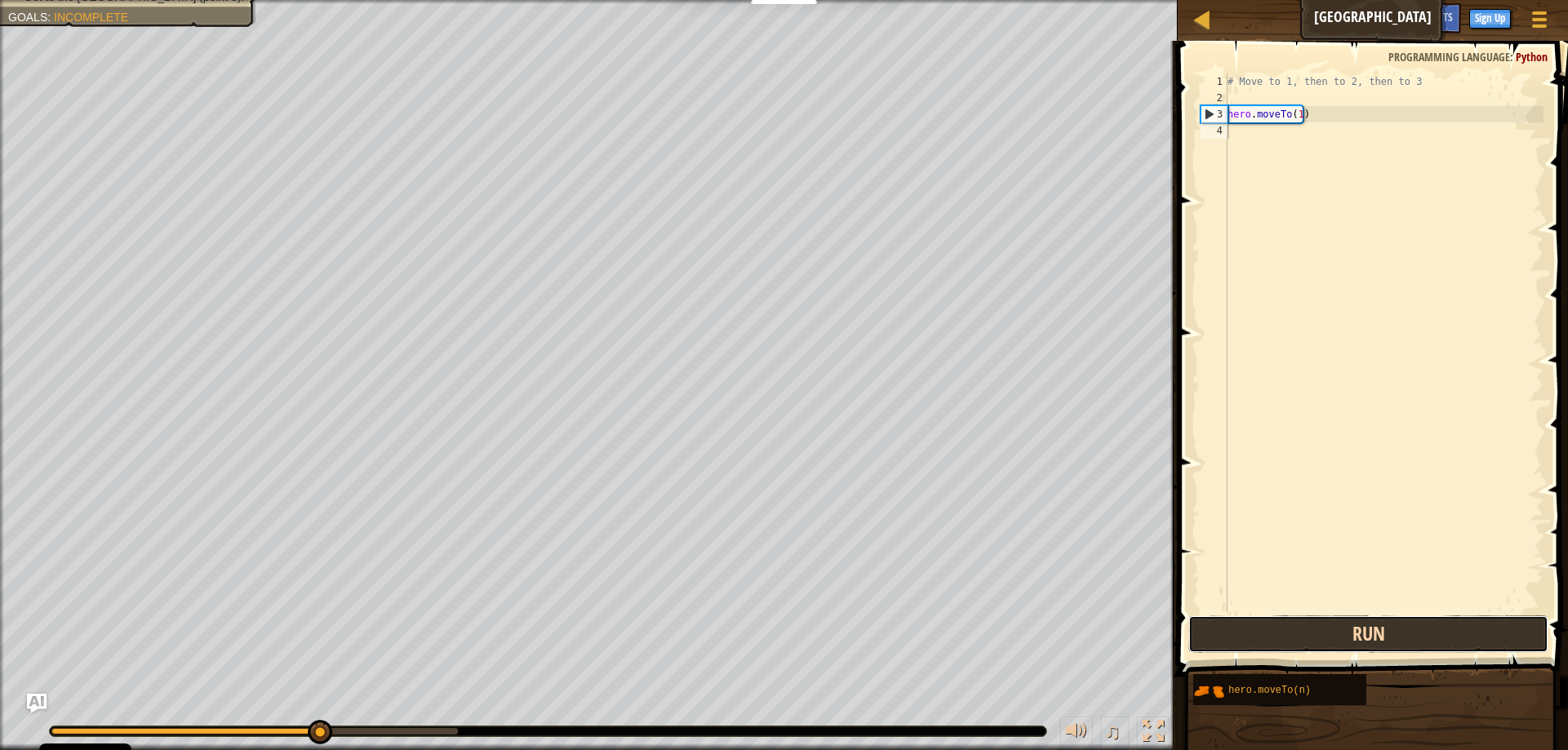
click at [1338, 636] on button "Run" at bounding box center [1369, 634] width 360 height 37
click at [1296, 119] on div "# Move to 1, then to 2, then to 3 hero . moveTo ( 1 )" at bounding box center [1383, 359] width 319 height 572
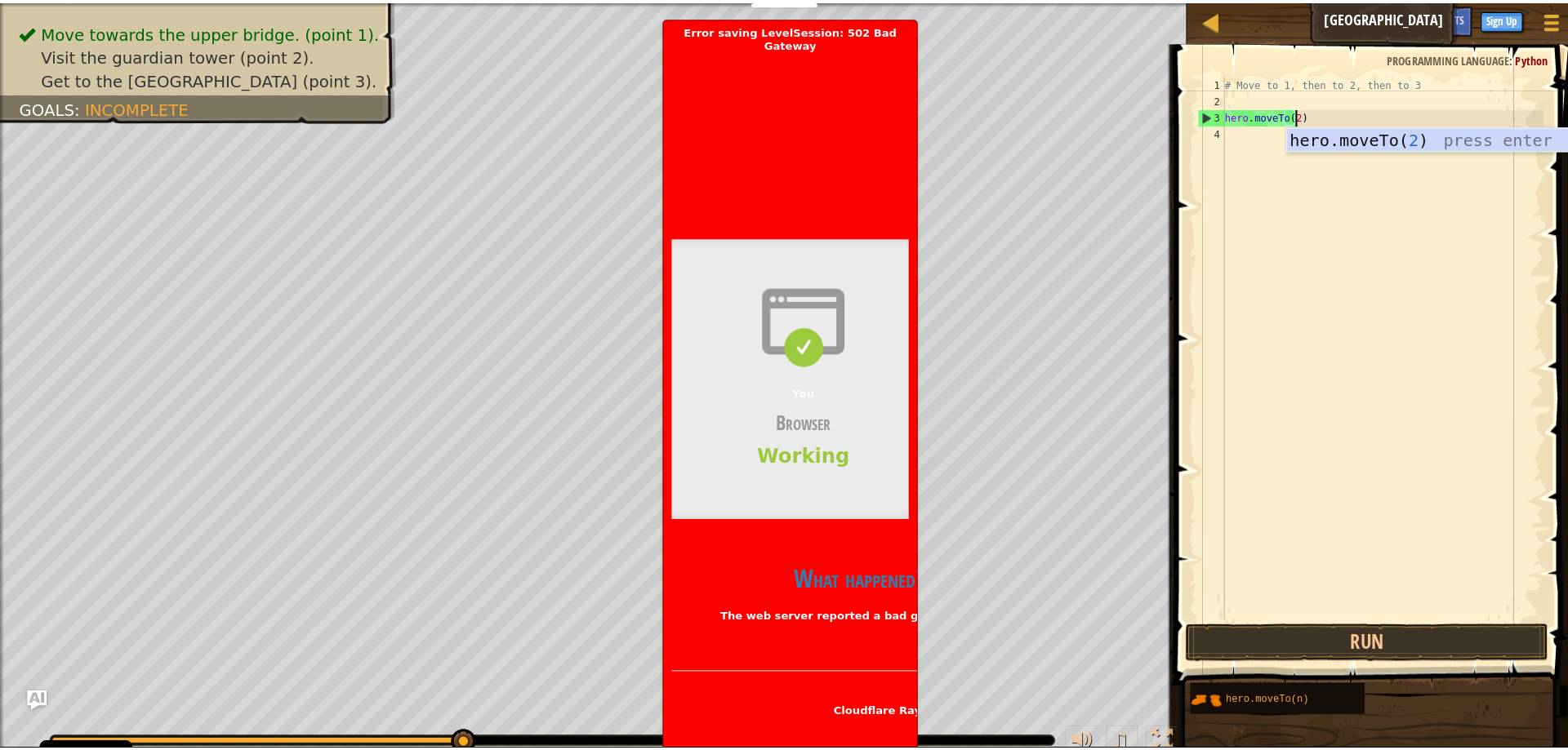
scroll to position [8, 5]
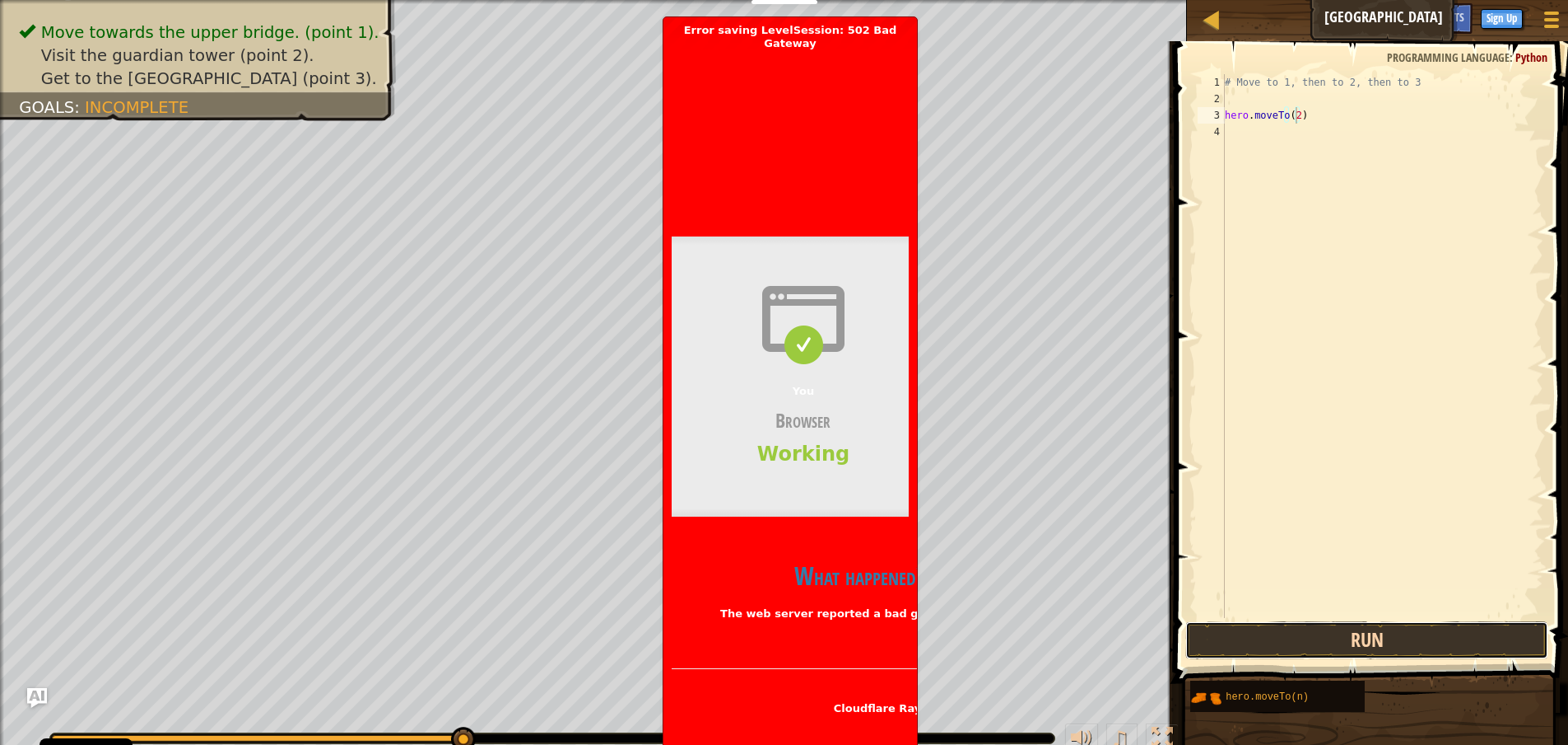
click at [1355, 623] on button "Run" at bounding box center [1367, 639] width 363 height 37
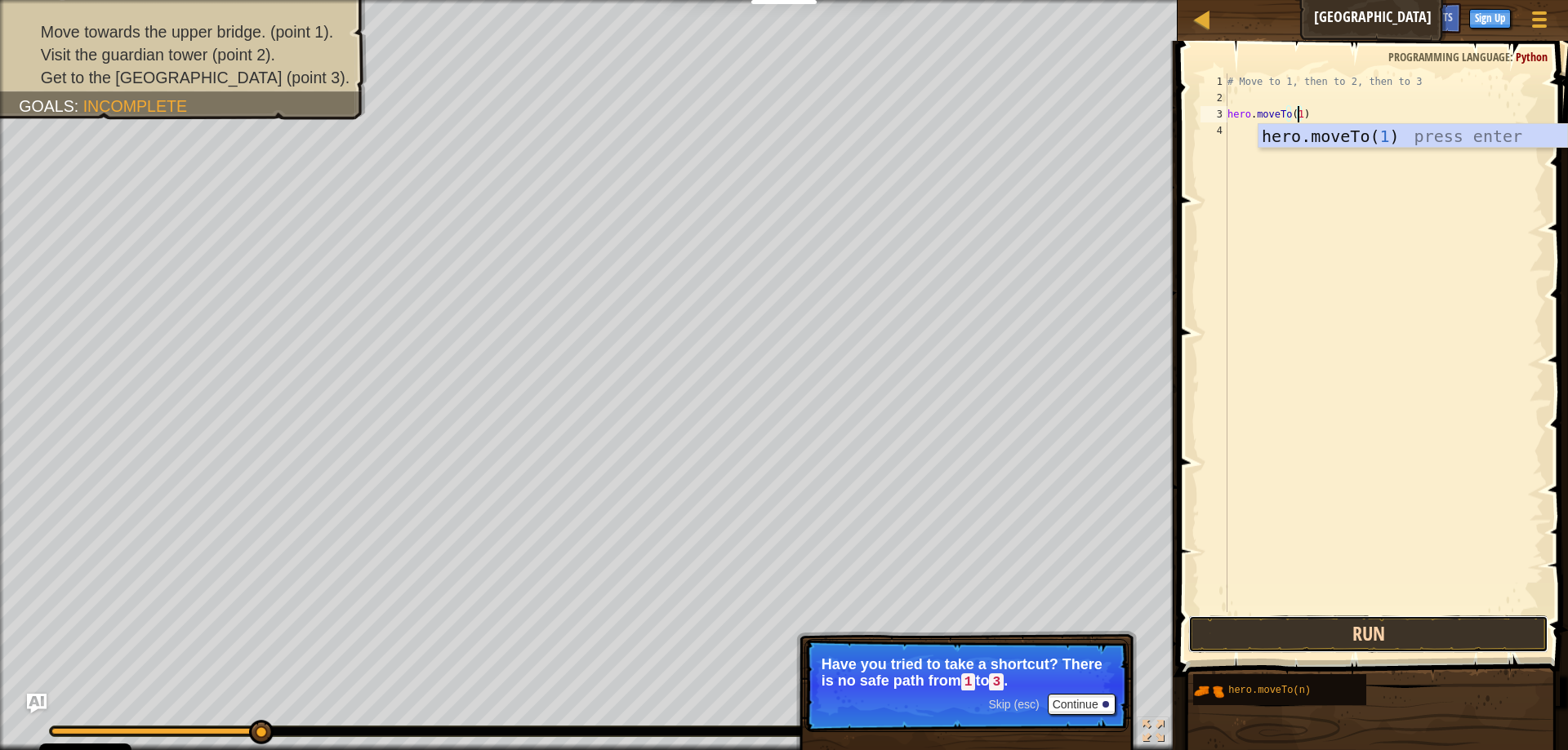
click at [1401, 623] on button "Run" at bounding box center [1369, 634] width 360 height 37
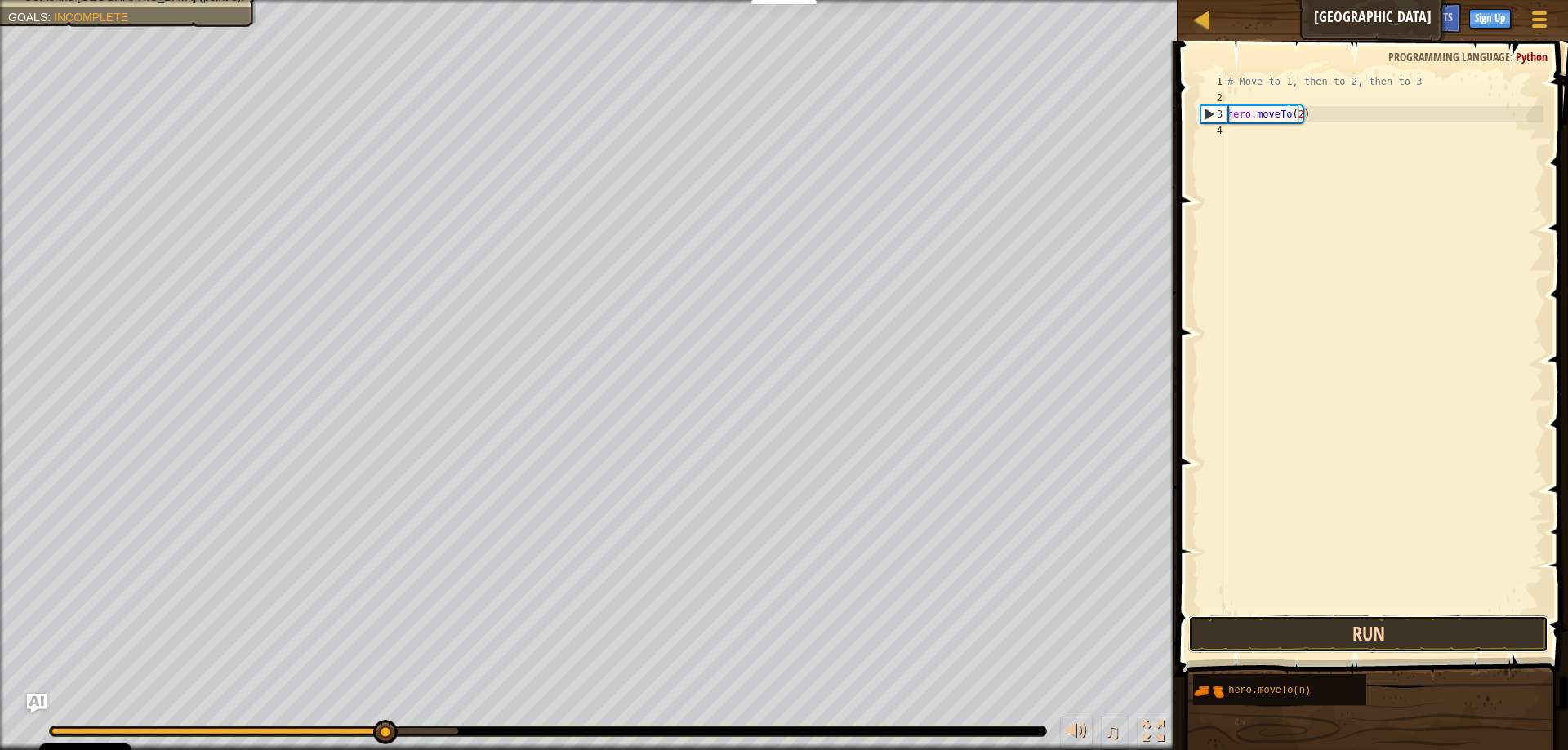
click at [1313, 647] on button "Run" at bounding box center [1369, 634] width 360 height 37
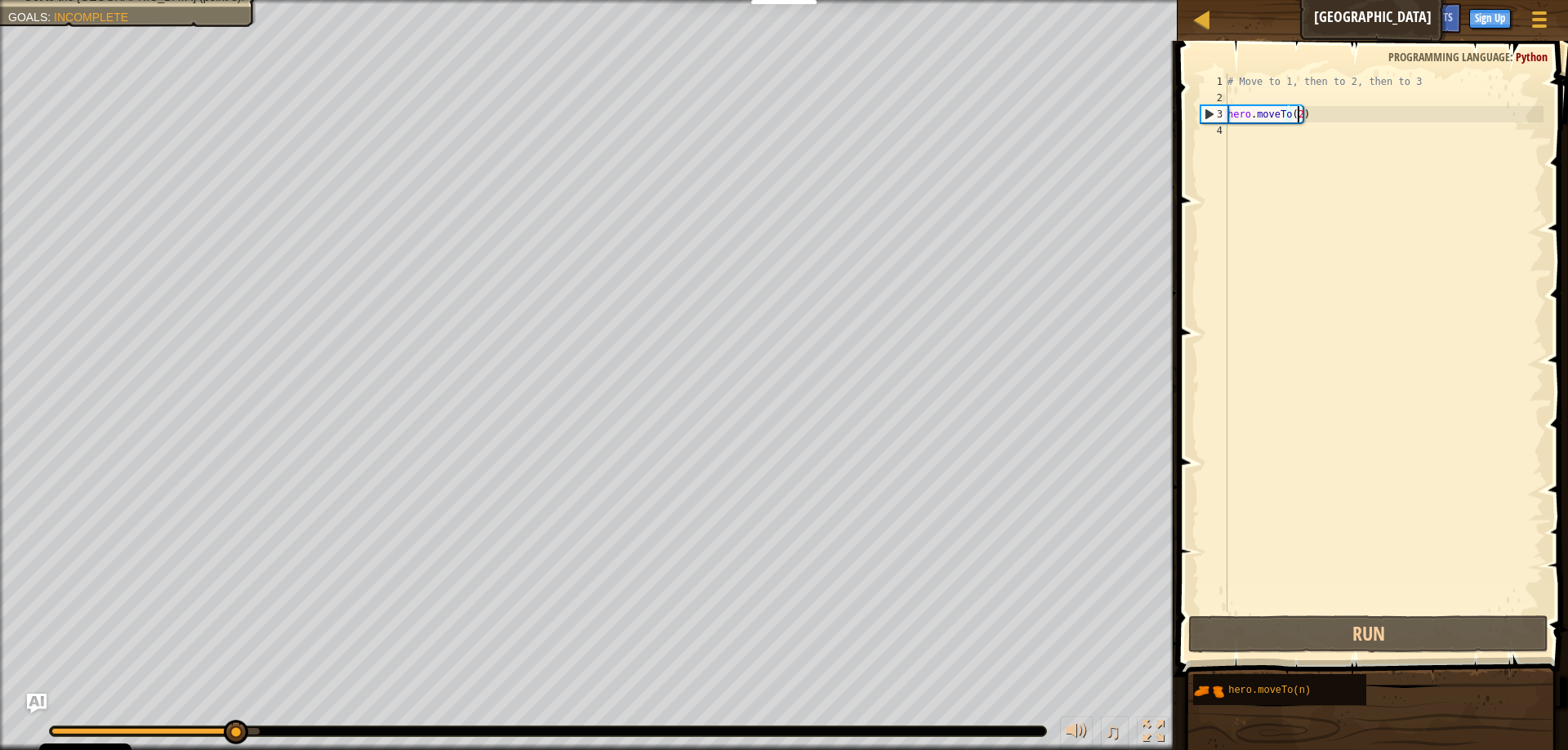
click at [1262, 84] on div "# Move to 1, then to 2, then to 3 hero . moveTo ( 2 )" at bounding box center [1383, 359] width 319 height 572
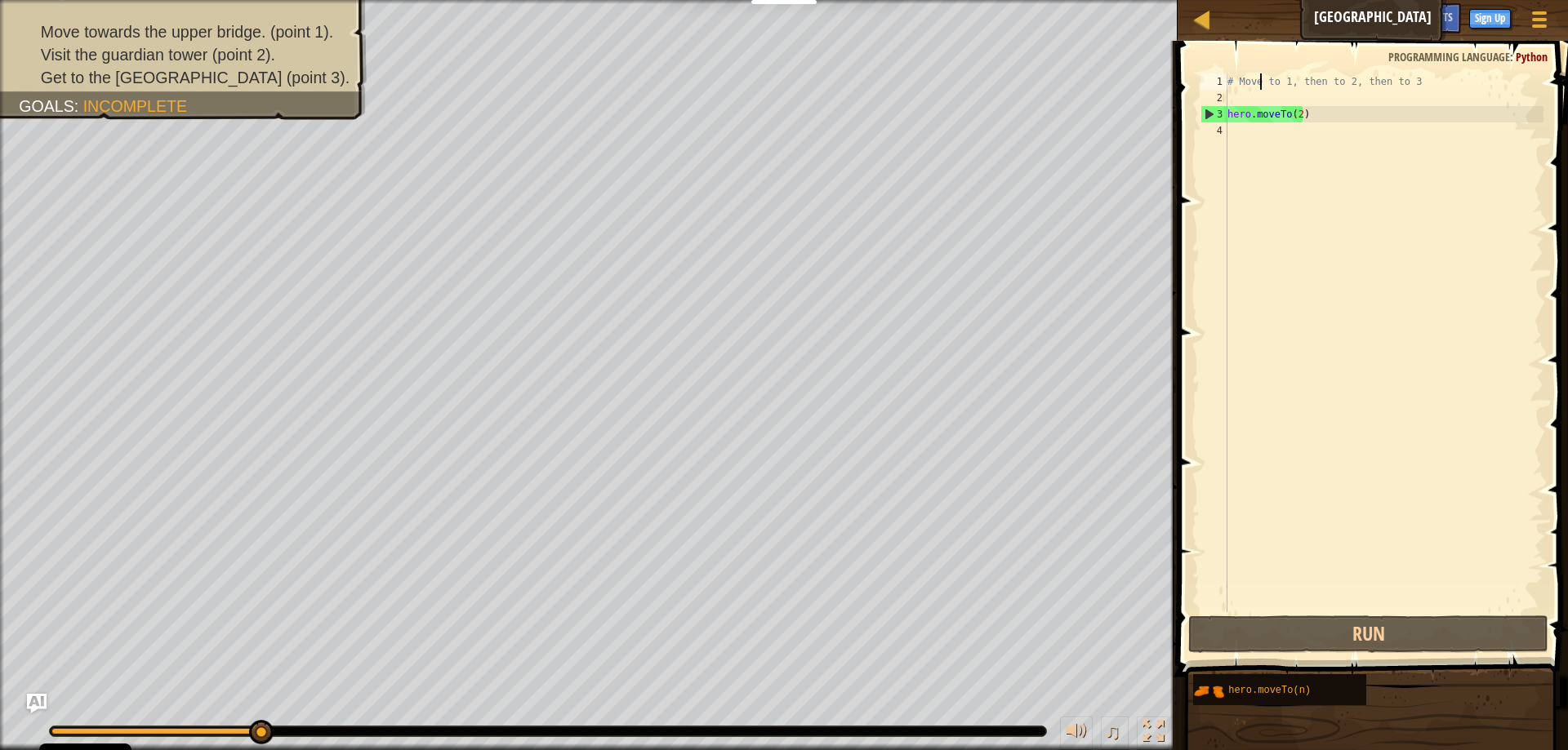
click at [1294, 116] on div "# Move to 1, then to 2, then to 3 hero . moveTo ( 2 )" at bounding box center [1383, 359] width 319 height 572
click at [1298, 113] on div "# Move to 1, then to 2, then to 3 hero . moveTo ( 2 )" at bounding box center [1383, 359] width 319 height 572
click at [1348, 622] on button "Run" at bounding box center [1369, 634] width 360 height 37
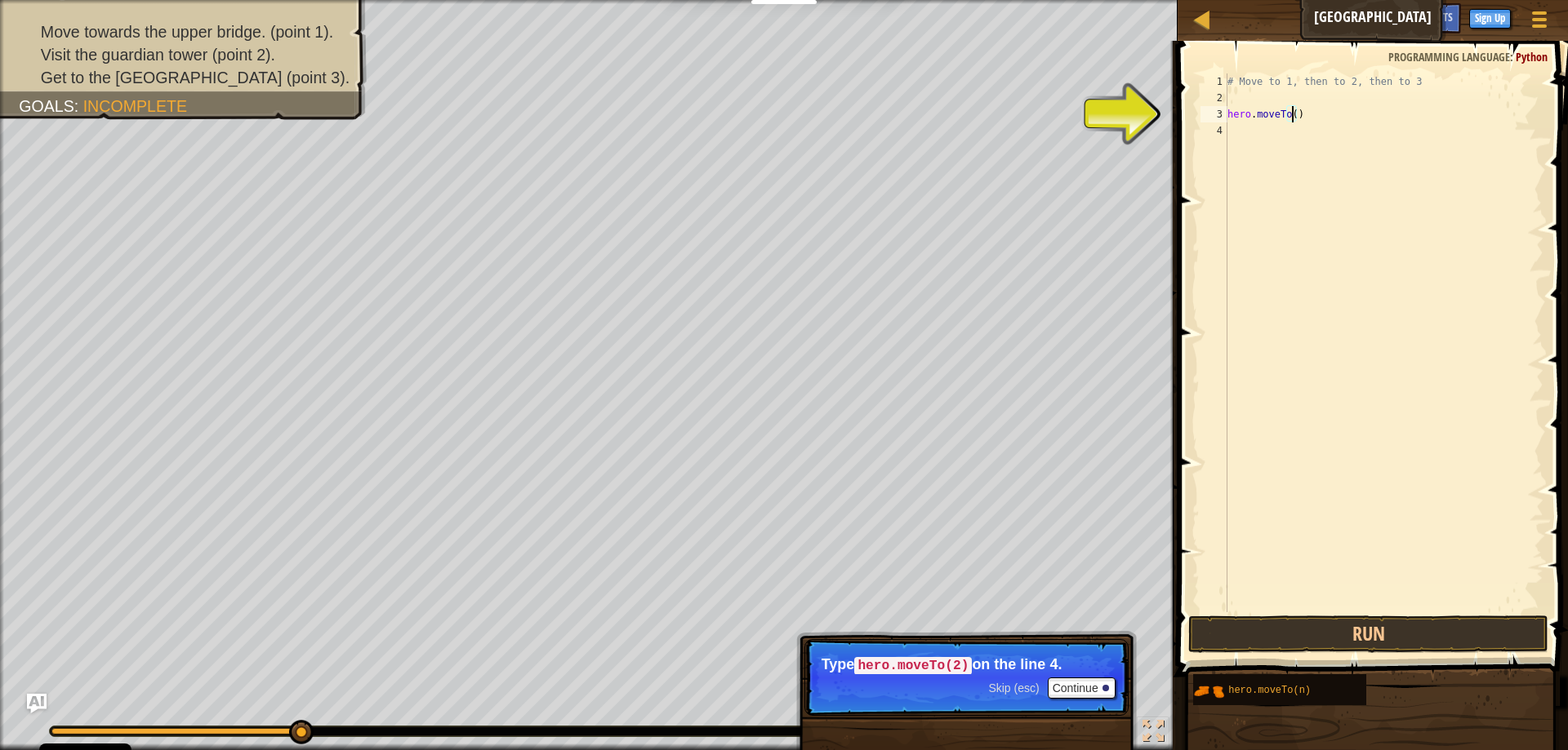
type textarea "hero.moveTo(1)"
click at [1216, 123] on div "4" at bounding box center [1214, 131] width 27 height 16
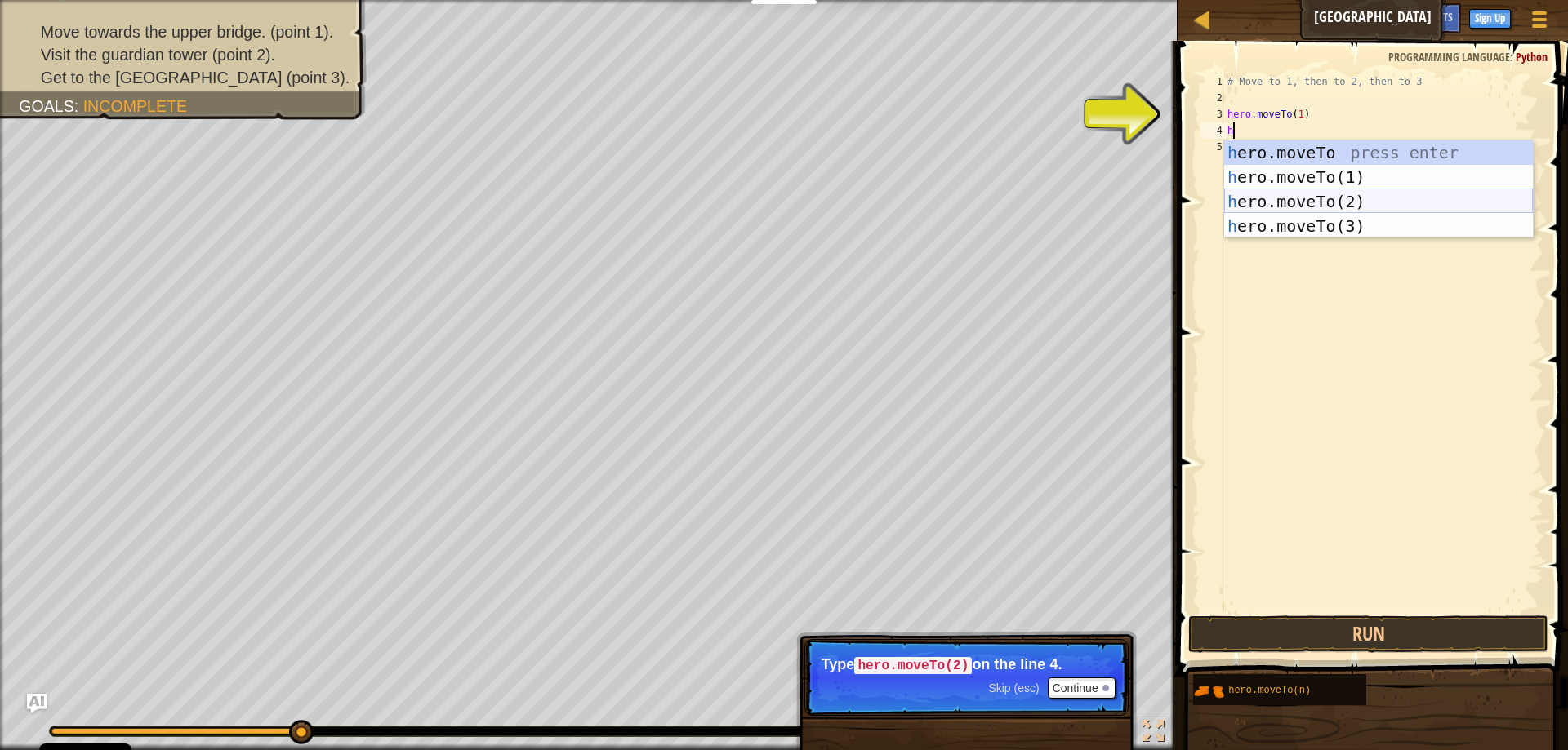
click at [1293, 208] on div "h ero.moveTo press enter h ero.moveTo(1) press enter h ero.moveTo(2) press ente…" at bounding box center [1378, 213] width 309 height 147
type textarea "hero.moveTo(2)"
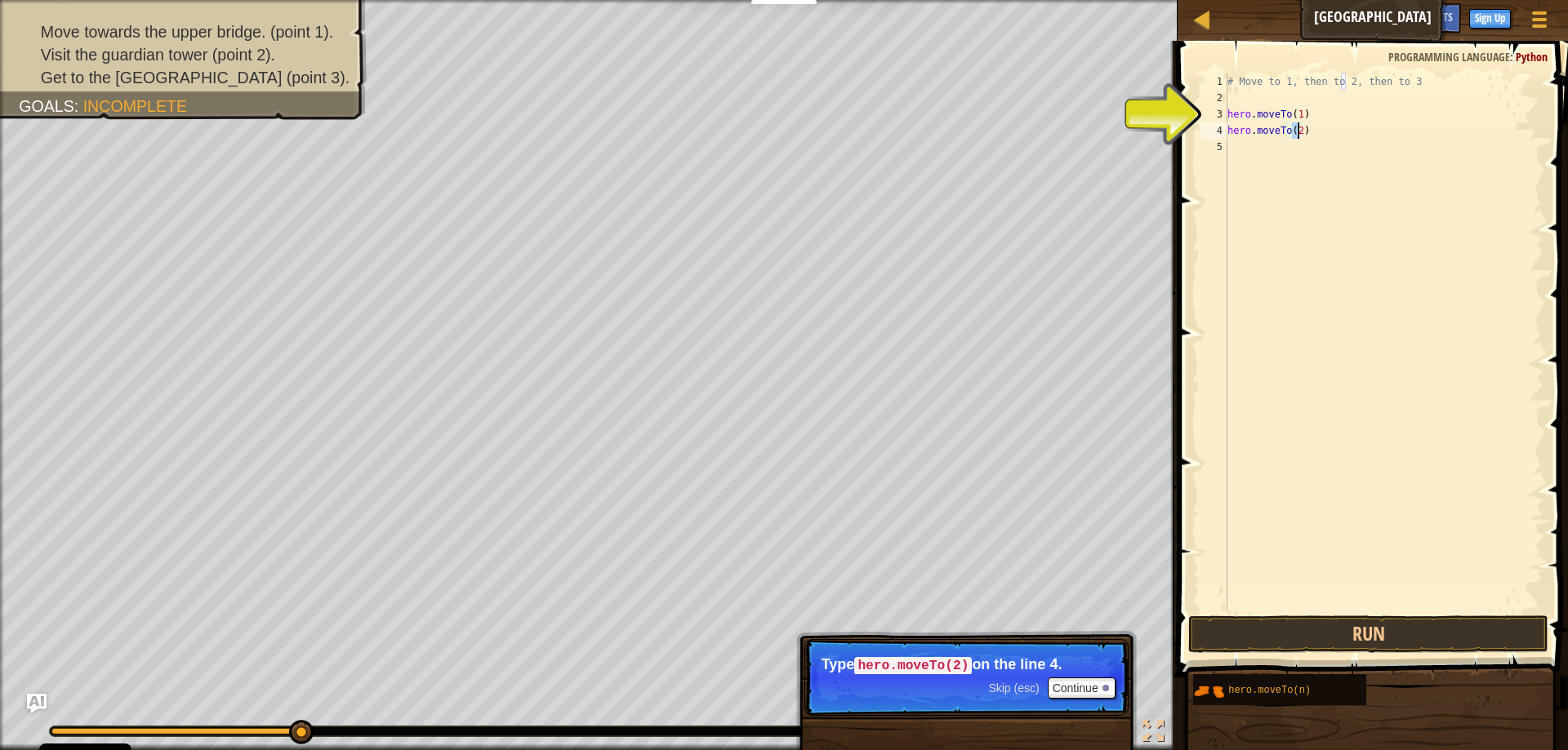
click at [1223, 151] on div "5" at bounding box center [1214, 147] width 27 height 16
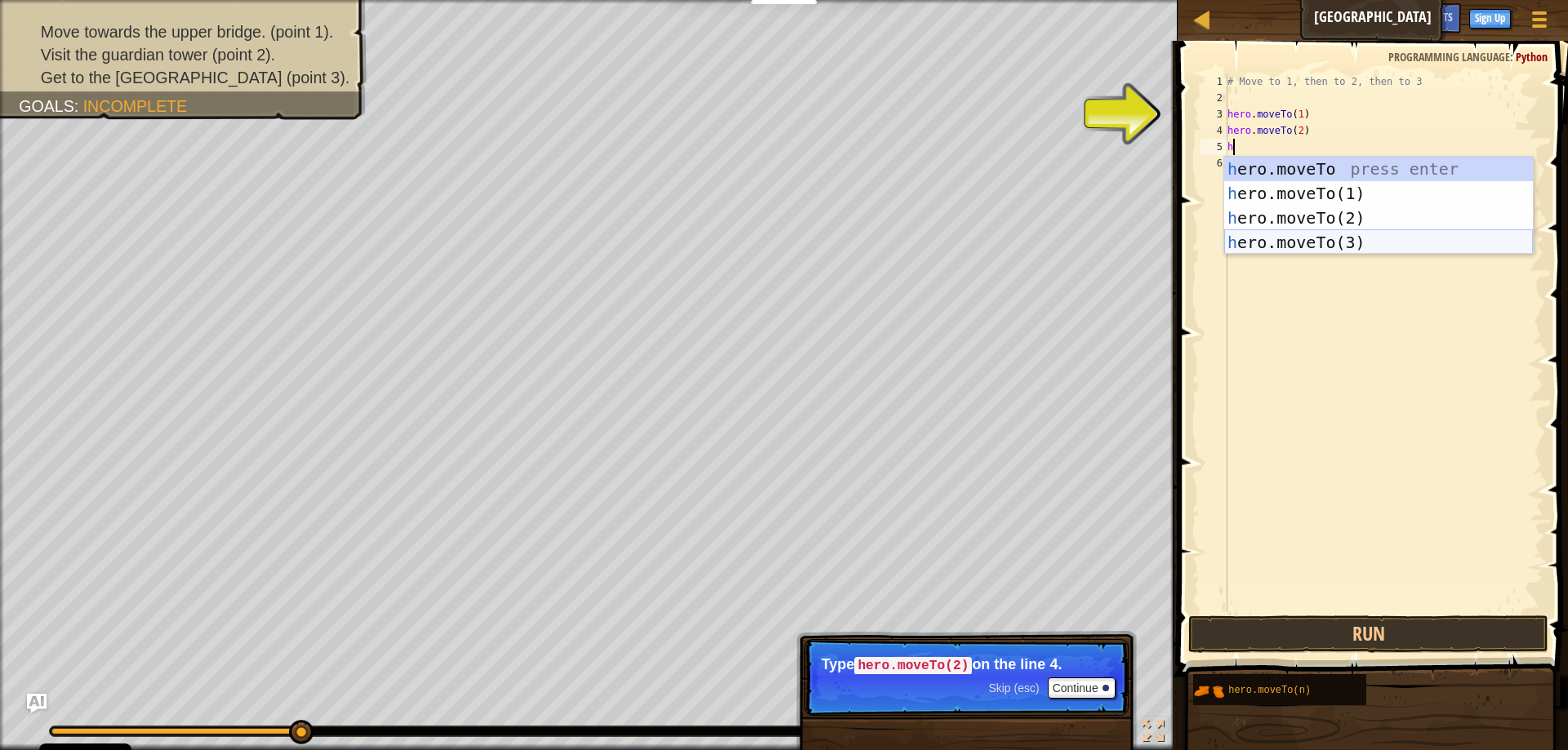
click at [1374, 236] on div "h ero.moveTo press enter h ero.moveTo(1) press enter h ero.moveTo(2) press ente…" at bounding box center [1378, 231] width 309 height 147
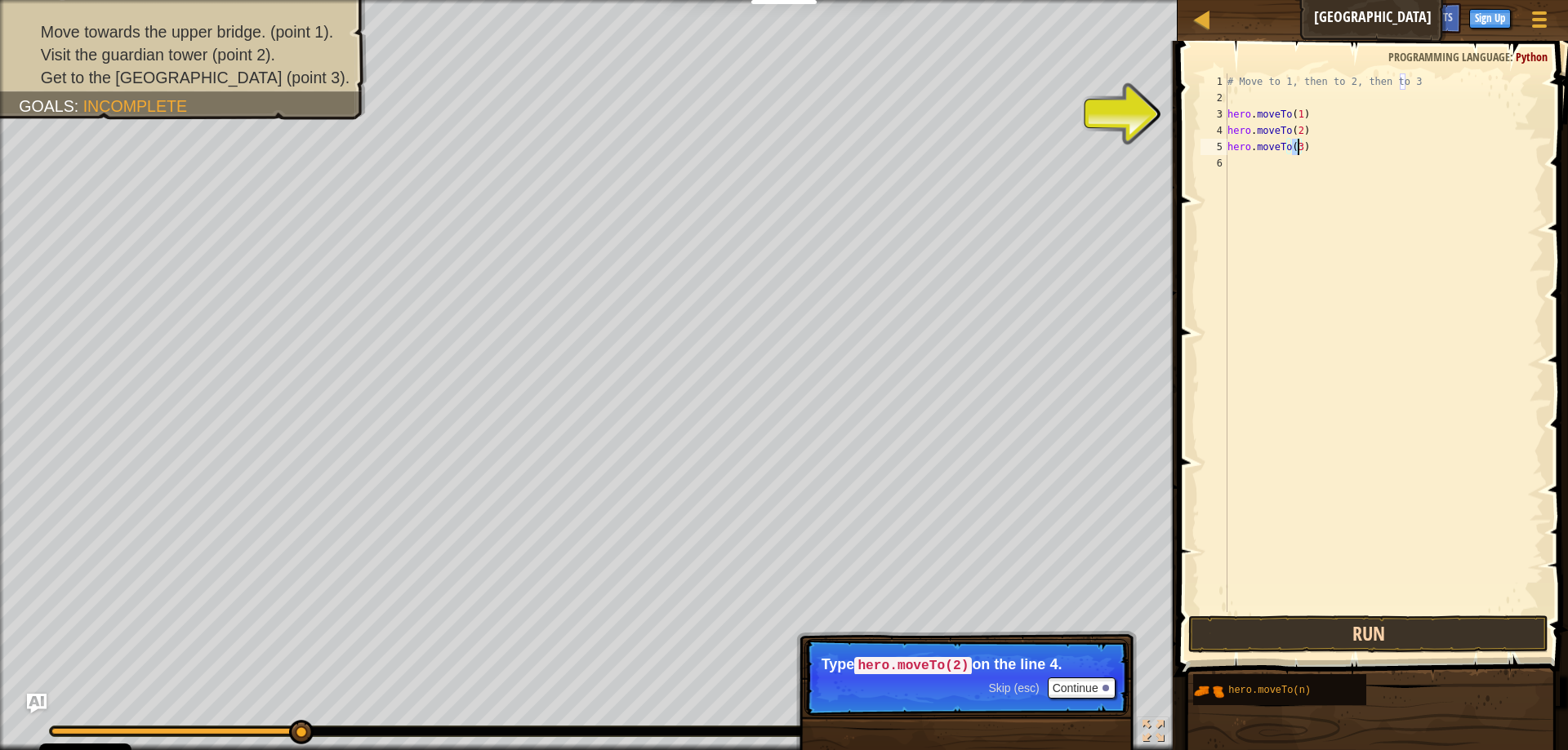
type textarea "hero.moveTo(3)"
drag, startPoint x: 1333, startPoint y: 627, endPoint x: 1425, endPoint y: 608, distance: 93.9
click at [1340, 626] on button "Run" at bounding box center [1369, 634] width 360 height 37
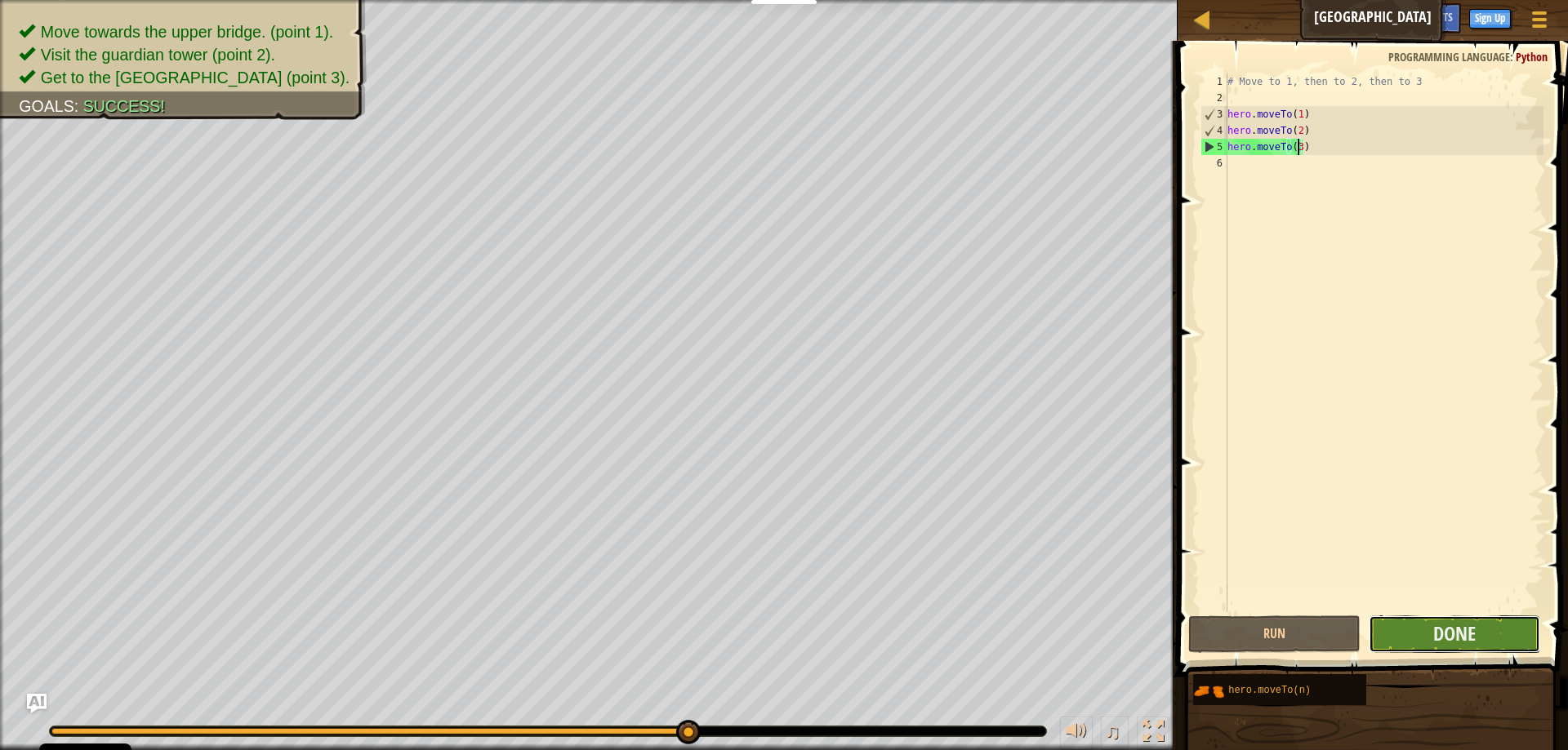
click at [1394, 626] on button "Done" at bounding box center [1455, 634] width 172 height 37
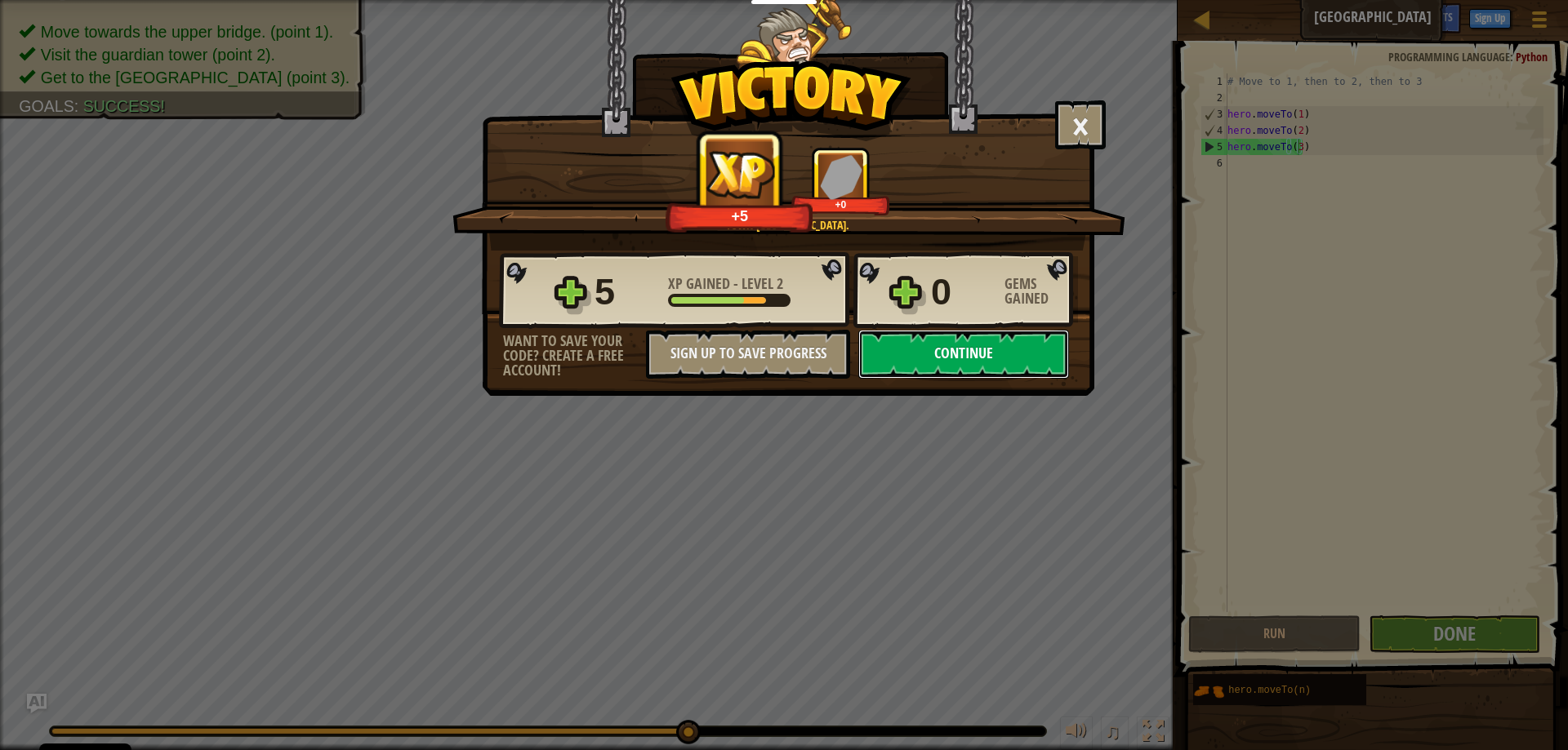
click at [988, 351] on button "Continue" at bounding box center [964, 354] width 211 height 49
select select "en-[GEOGRAPHIC_DATA]"
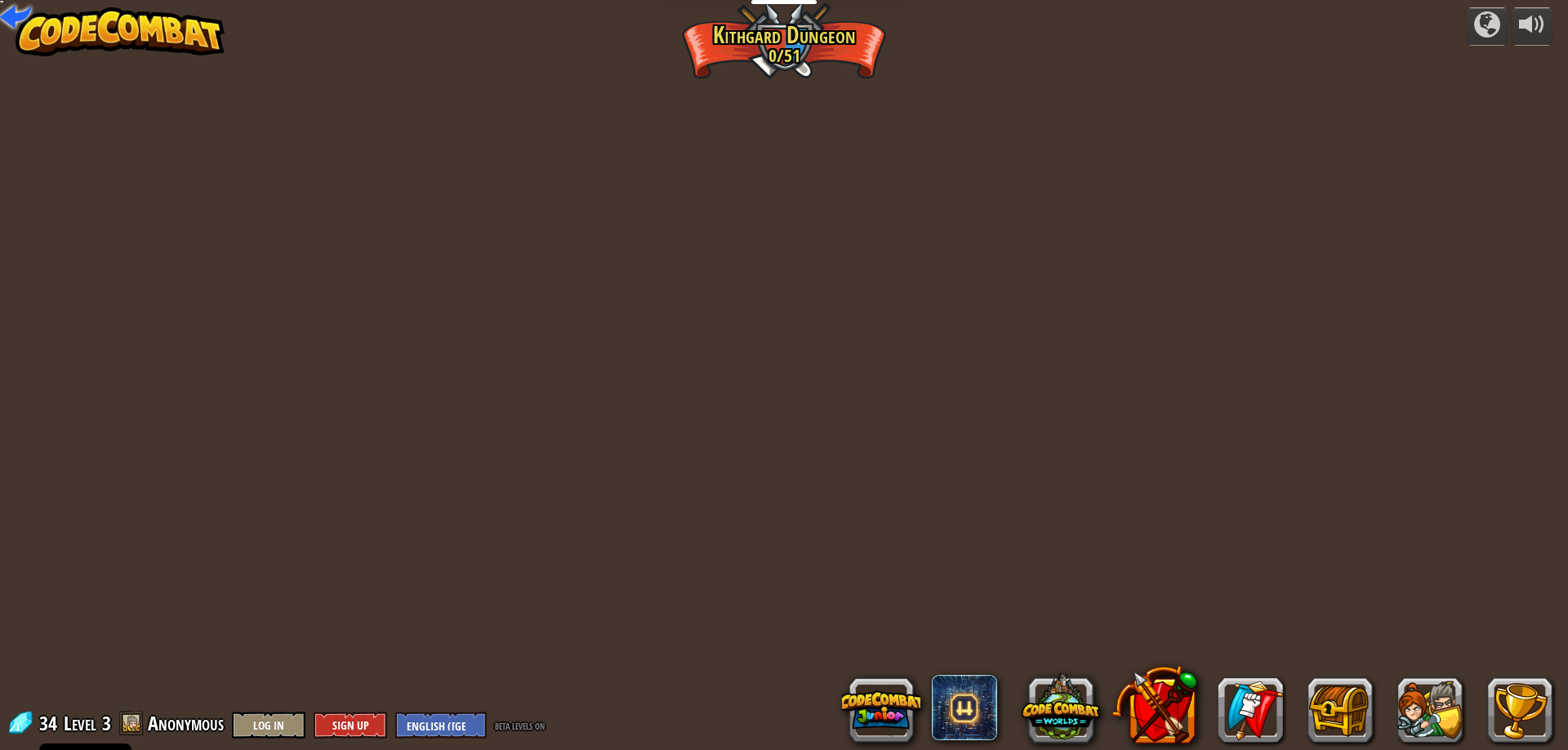
select select "en-[GEOGRAPHIC_DATA]"
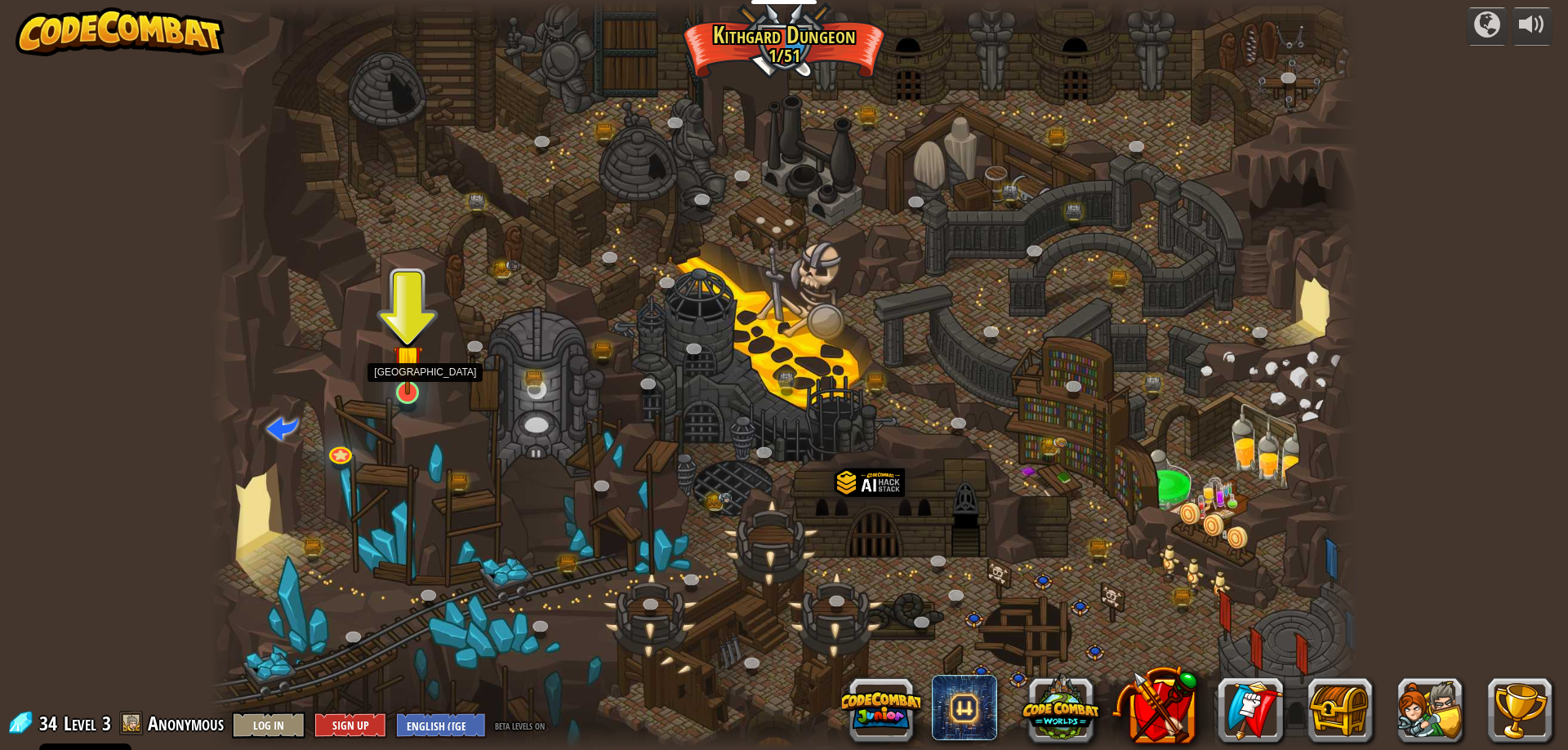
click at [410, 381] on img at bounding box center [408, 360] width 31 height 71
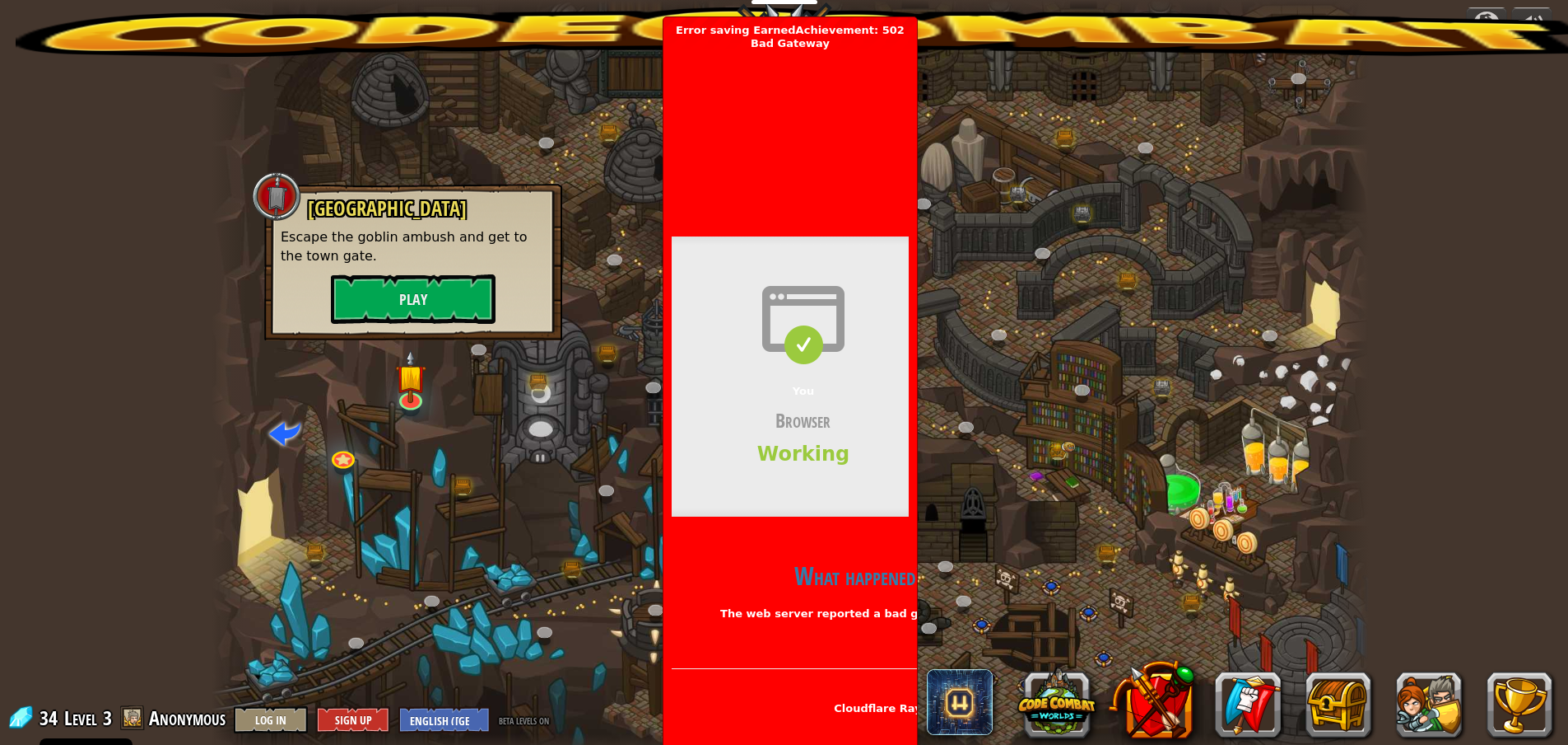
click at [1009, 574] on div at bounding box center [790, 378] width 1158 height 757
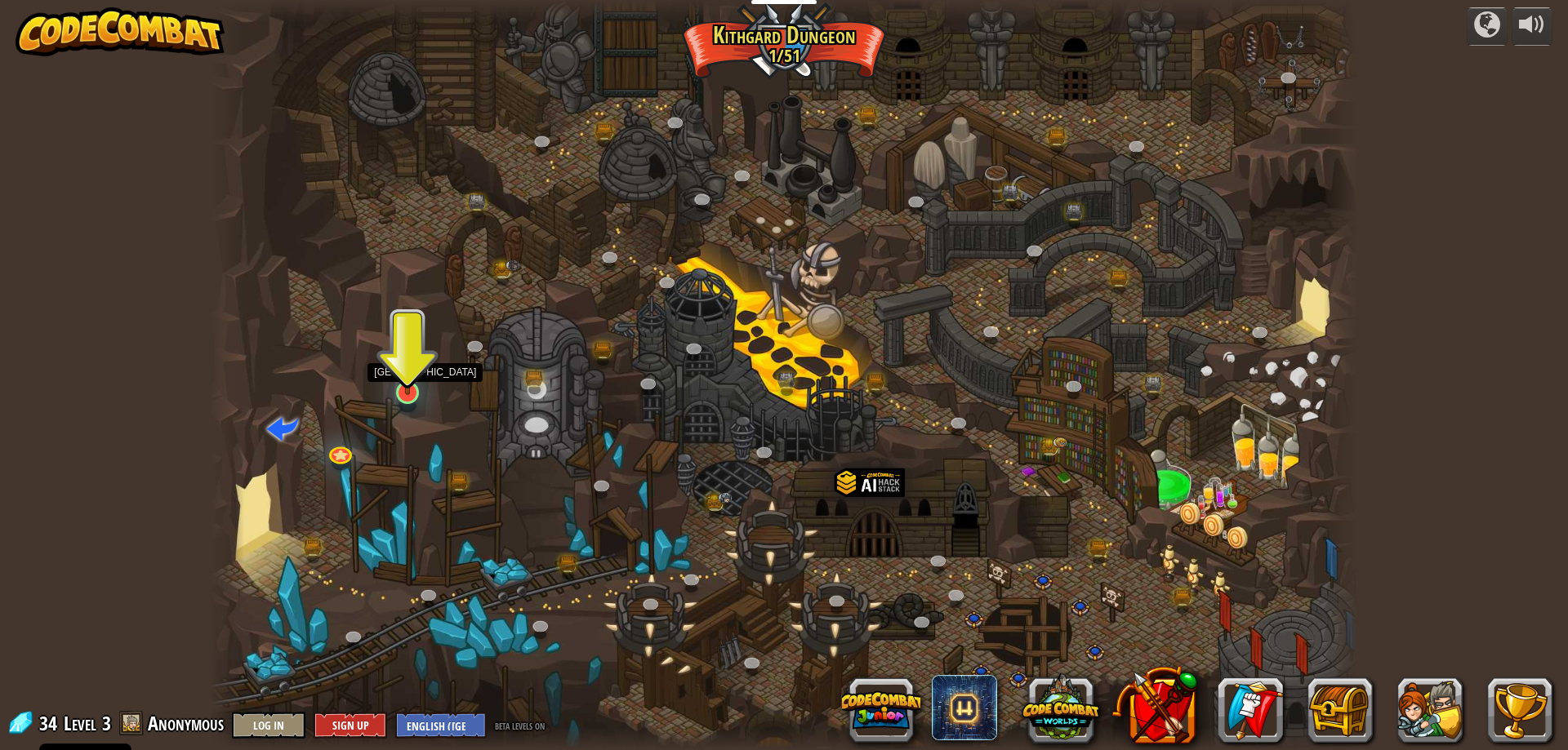
click at [397, 379] on img at bounding box center [408, 360] width 31 height 71
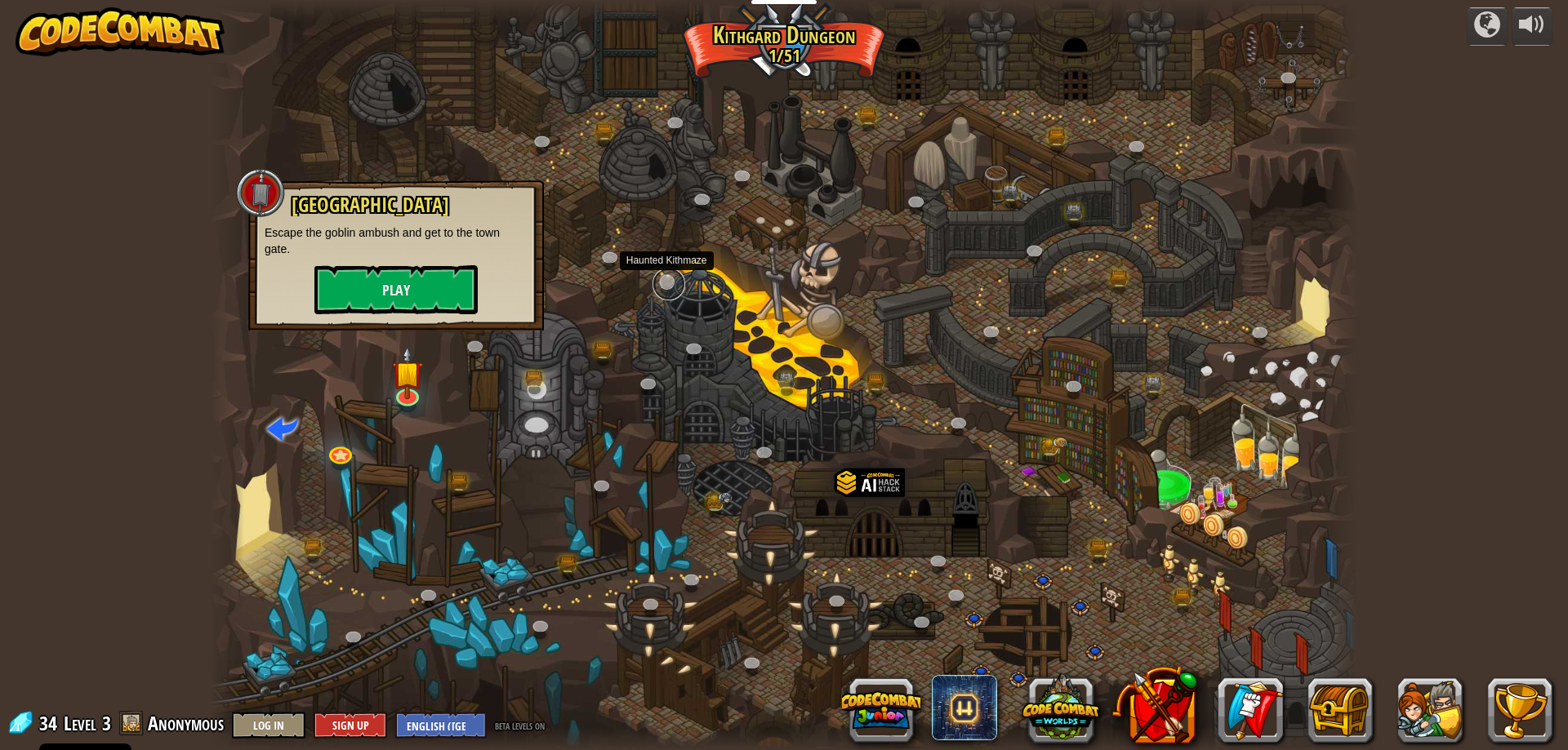
click at [670, 281] on link at bounding box center [669, 284] width 32 height 32
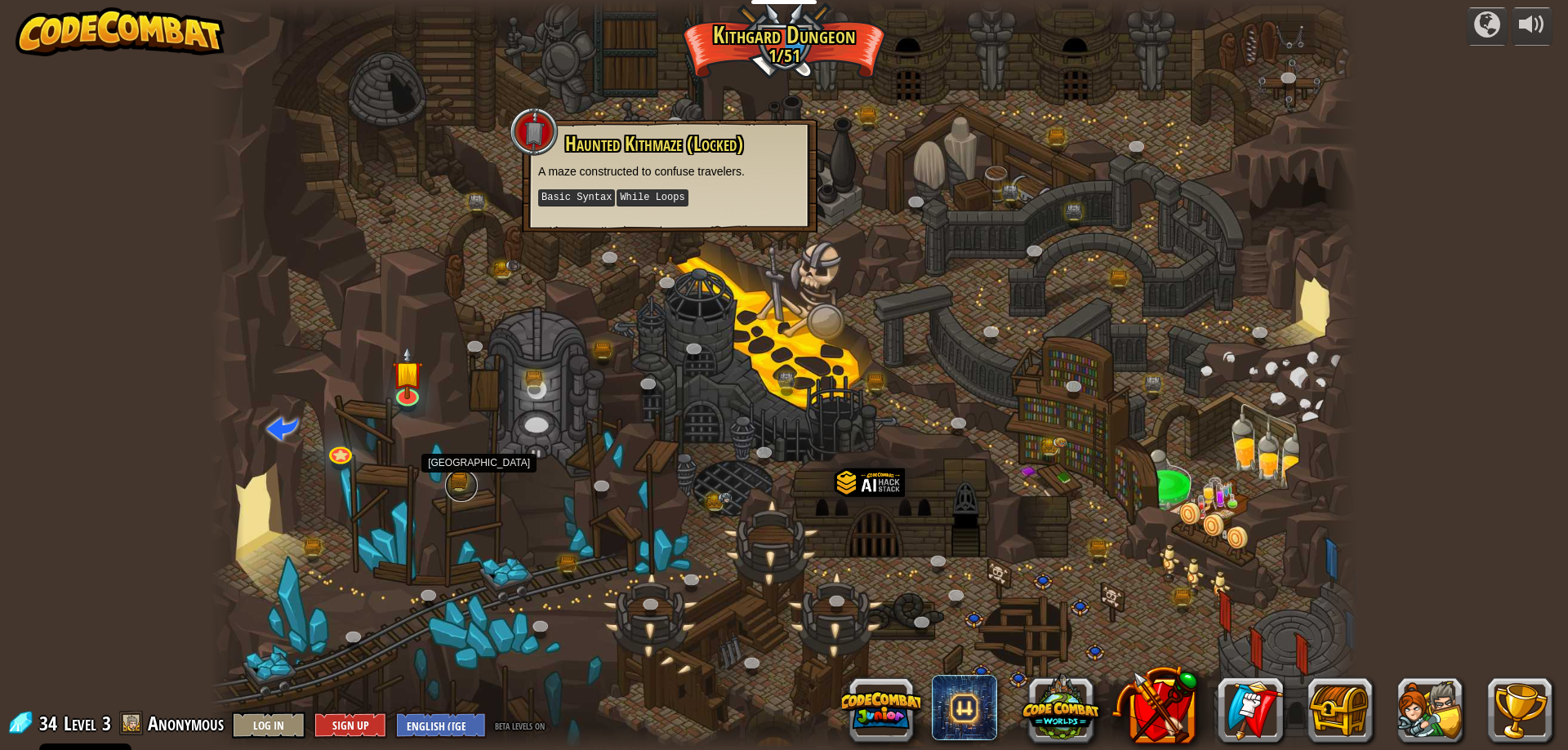
click at [455, 476] on link at bounding box center [461, 486] width 32 height 32
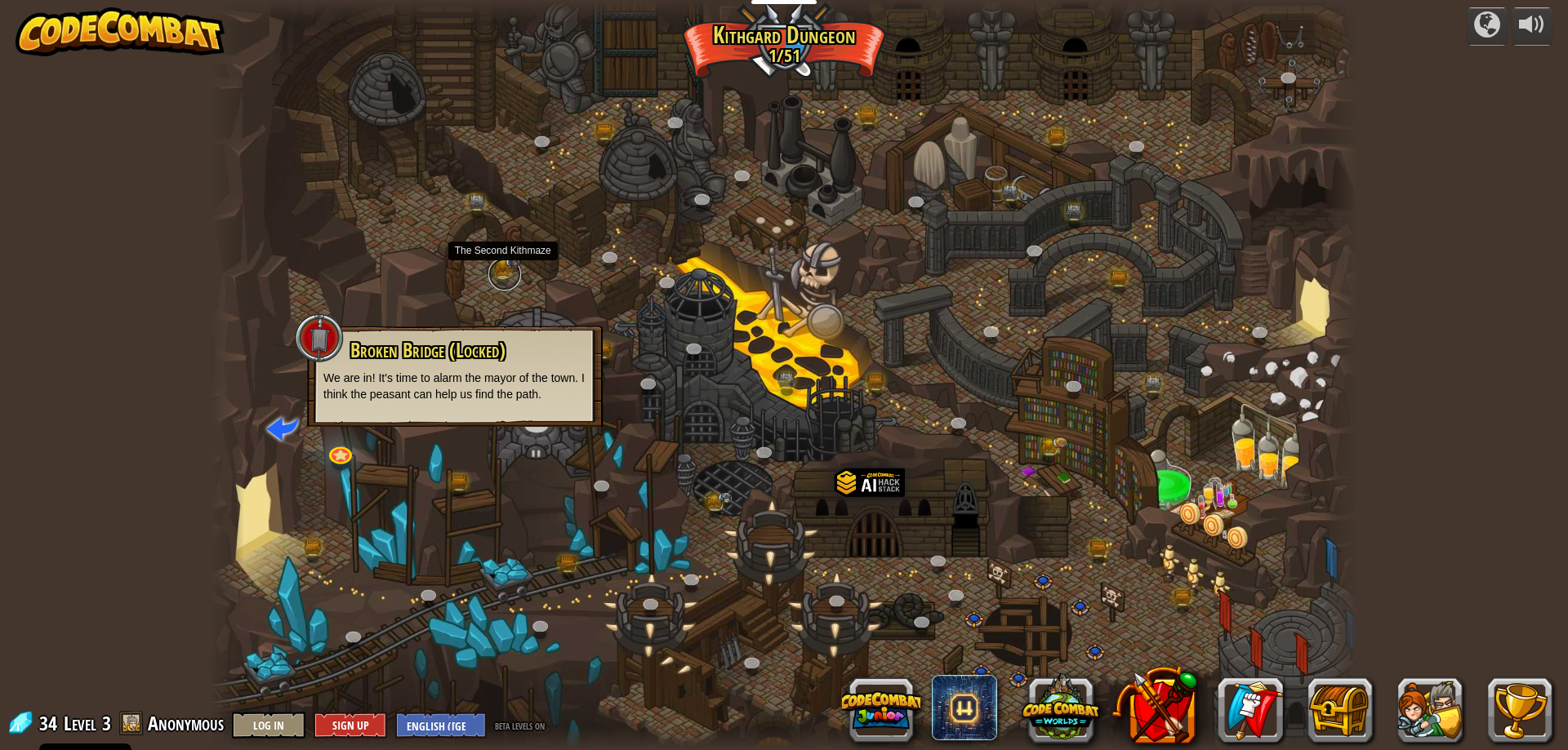
click at [495, 265] on link at bounding box center [504, 274] width 32 height 32
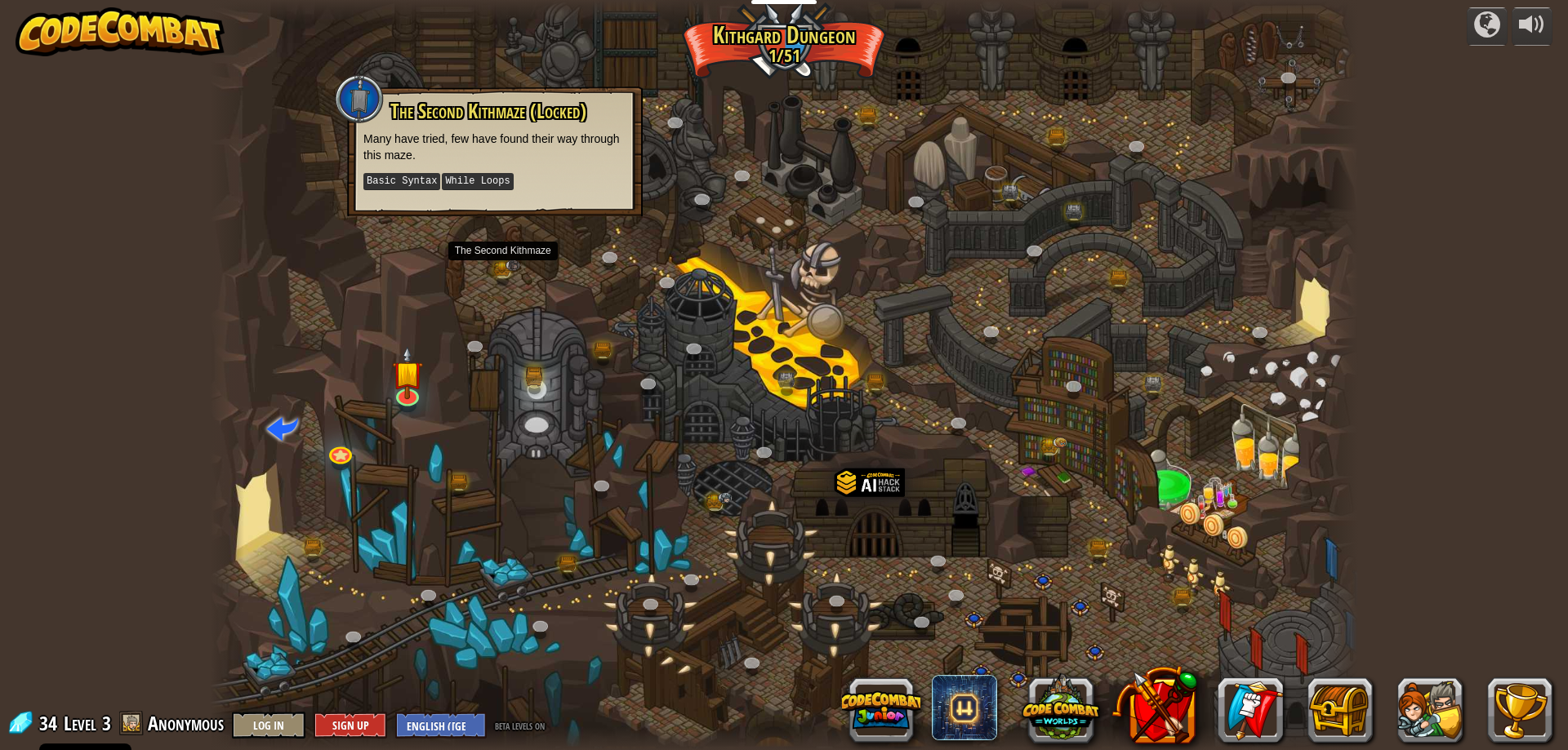
drag, startPoint x: 537, startPoint y: 370, endPoint x: 534, endPoint y: 389, distance: 19.2
click at [534, 389] on div "Twisted Canyon (Locked) Challenge: collect the most gold using all the programm…" at bounding box center [784, 375] width 1149 height 750
click at [534, 381] on link at bounding box center [537, 383] width 32 height 32
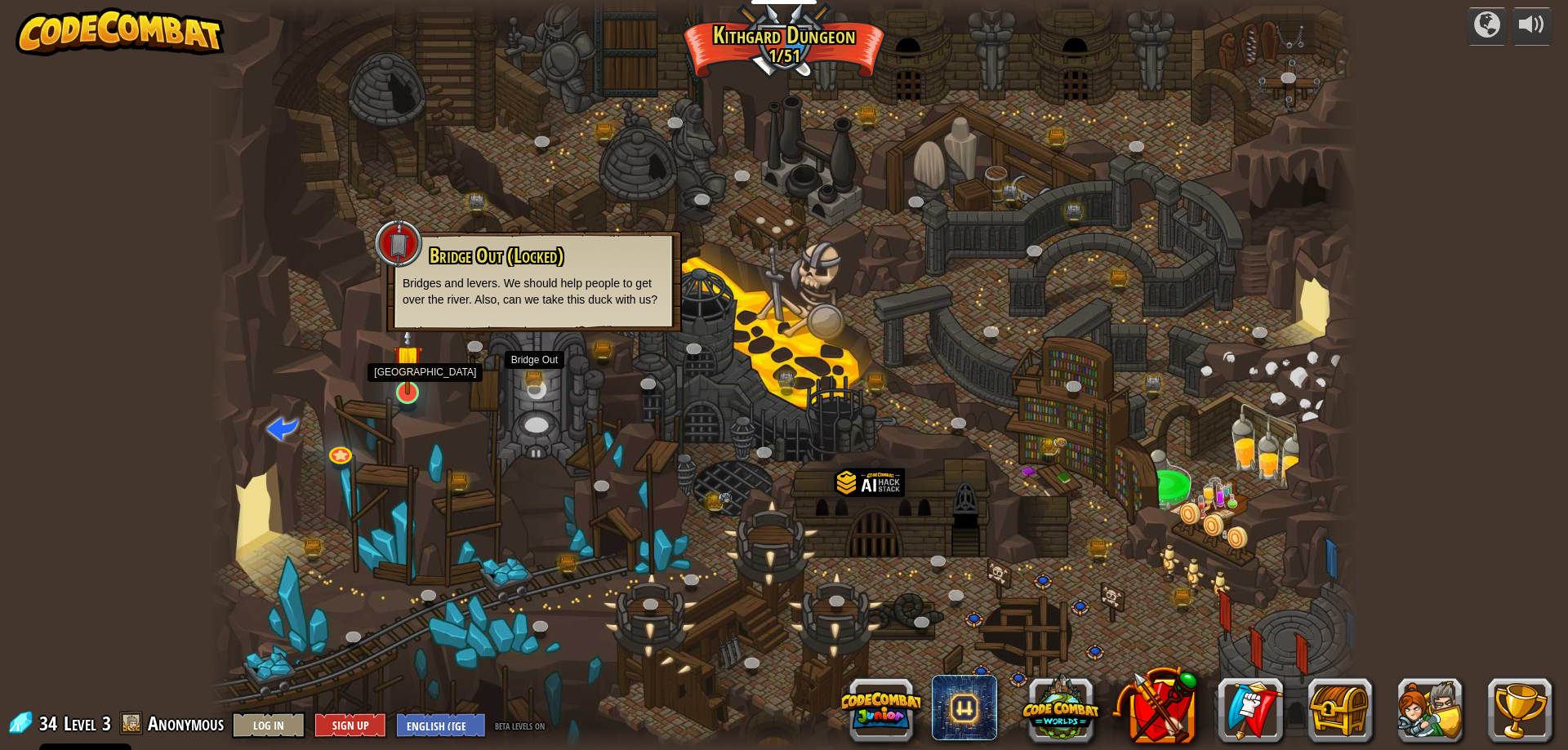
click at [410, 383] on img at bounding box center [408, 360] width 31 height 71
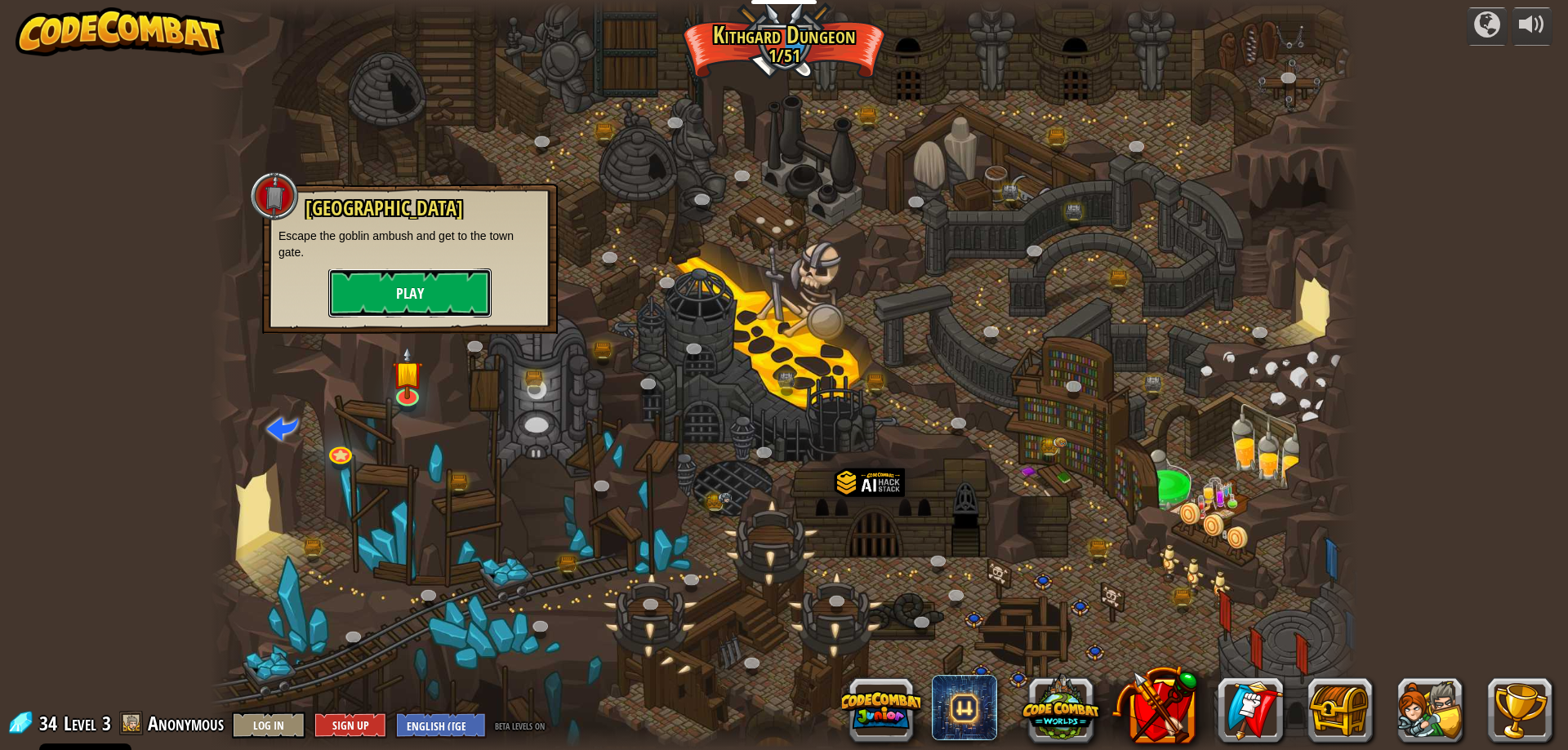
click at [417, 295] on button "Play" at bounding box center [409, 293] width 163 height 49
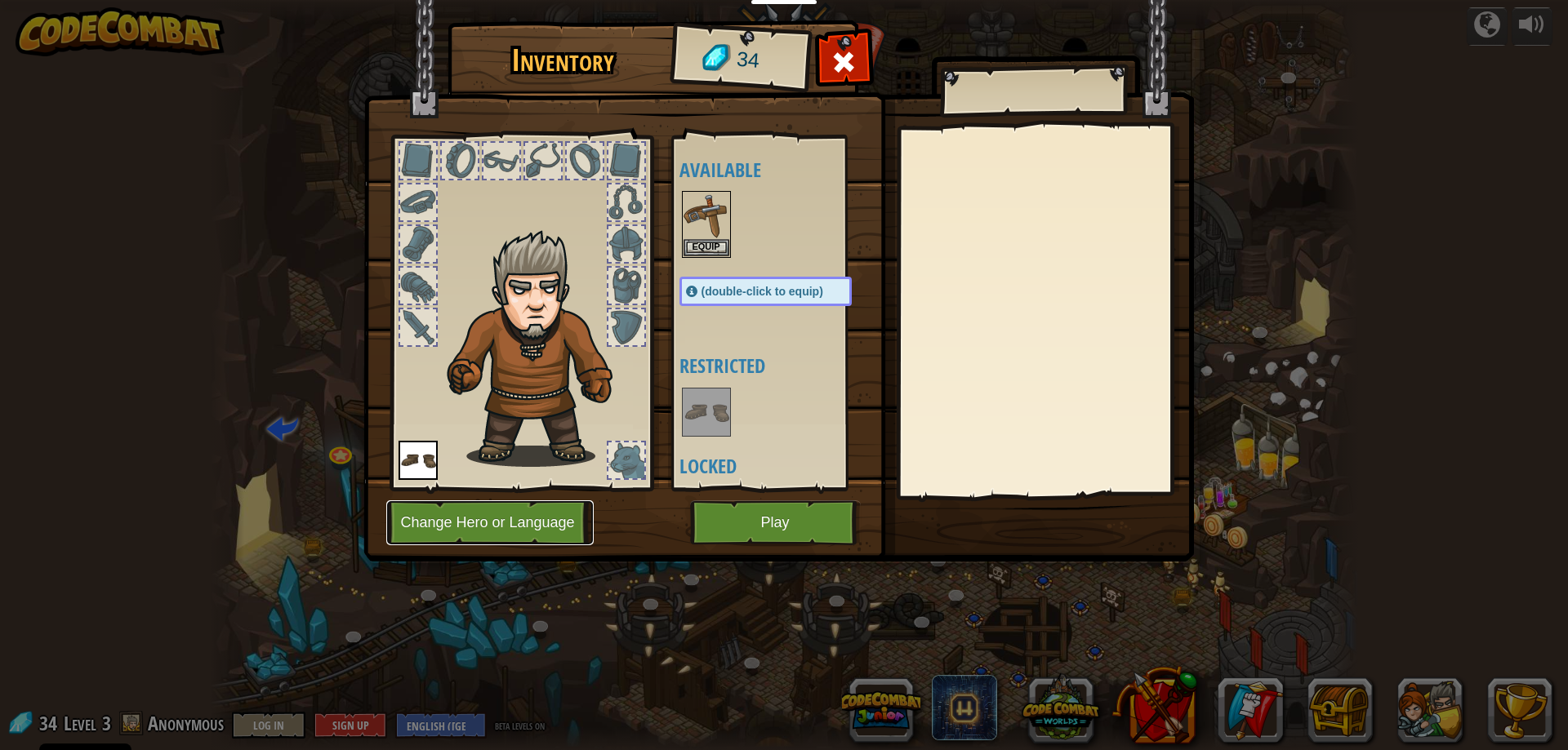
click at [482, 529] on button "Change Hero or Language" at bounding box center [490, 522] width 208 height 45
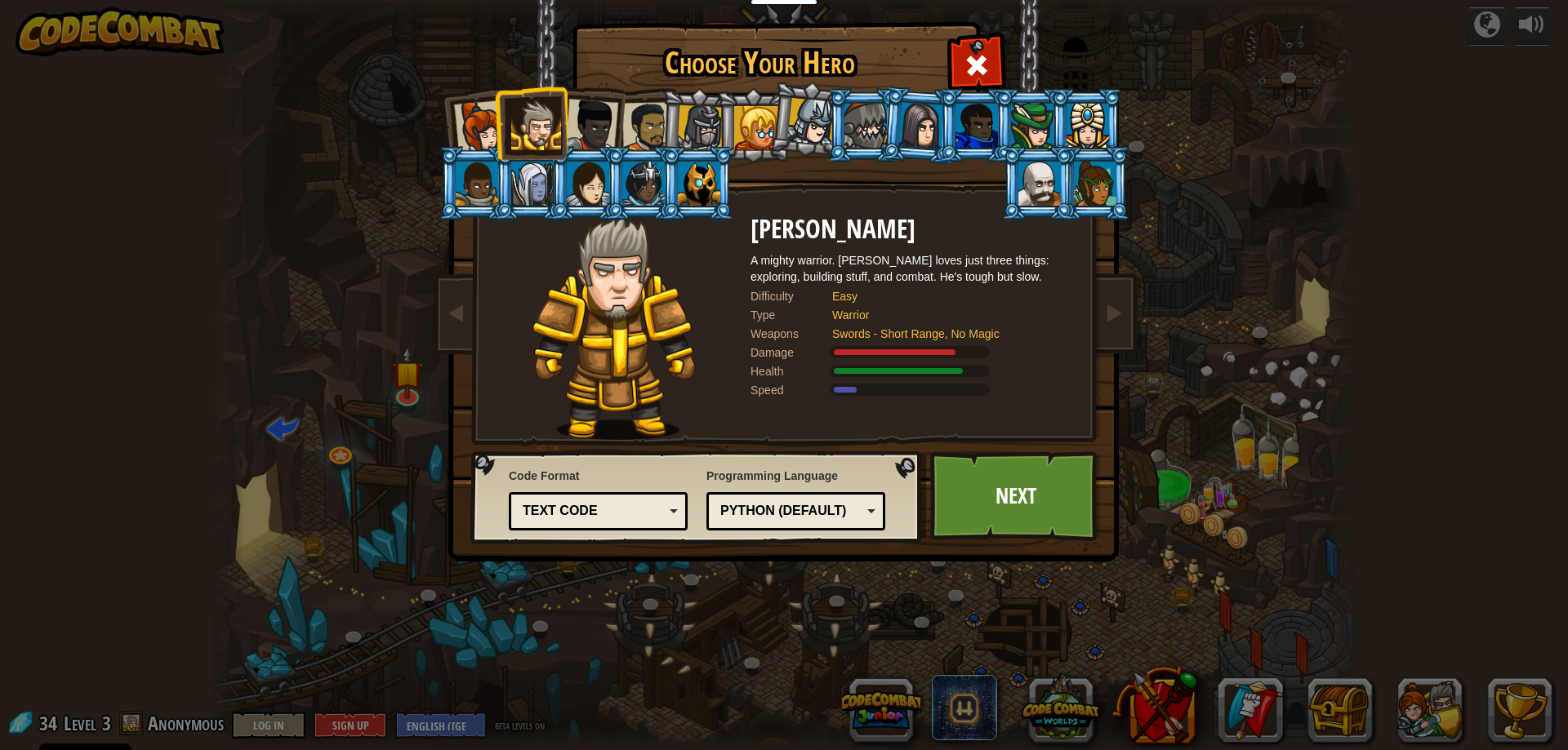
click at [873, 514] on div "Python (Default)" at bounding box center [795, 512] width 157 height 26
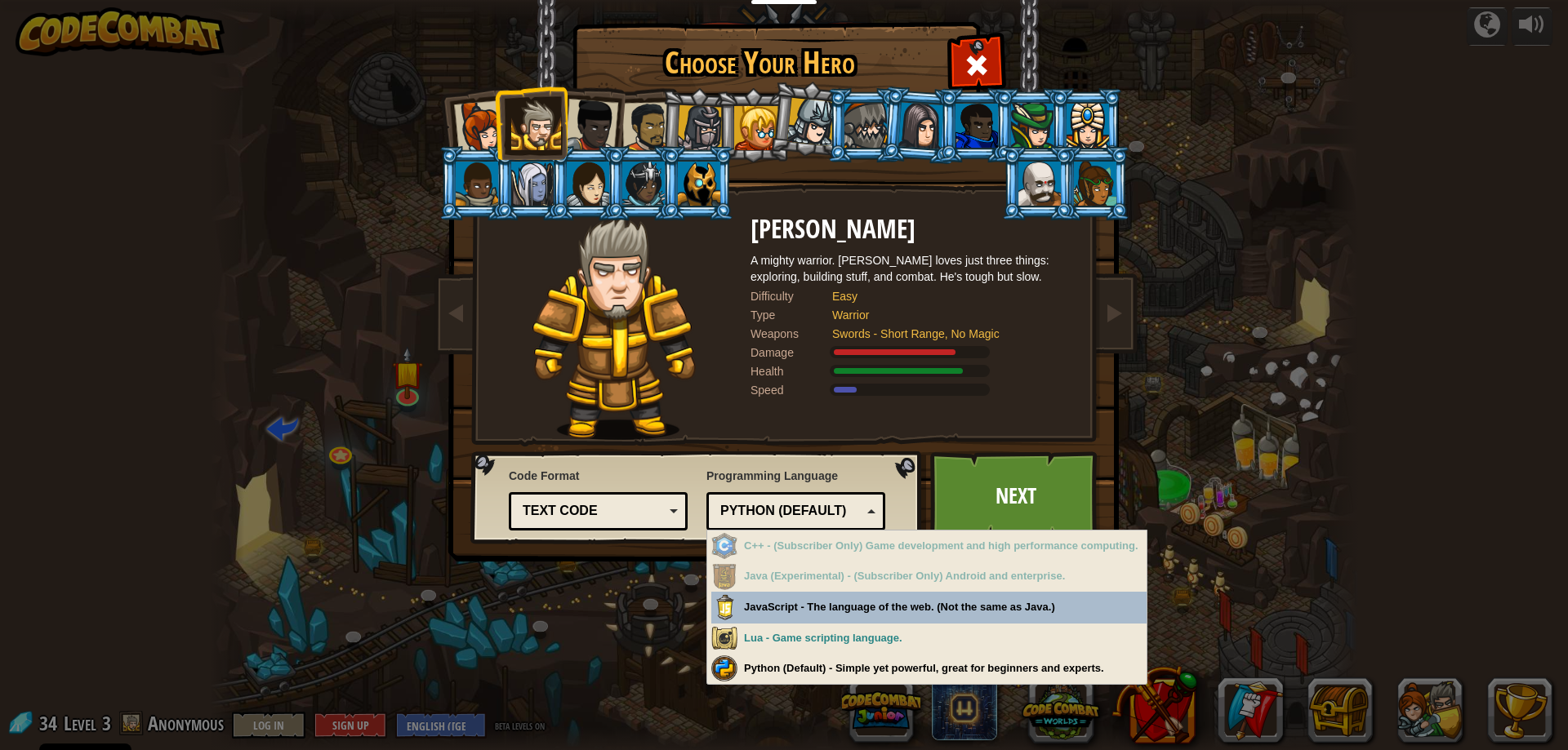
click at [872, 514] on div "Python (Default)" at bounding box center [795, 512] width 157 height 26
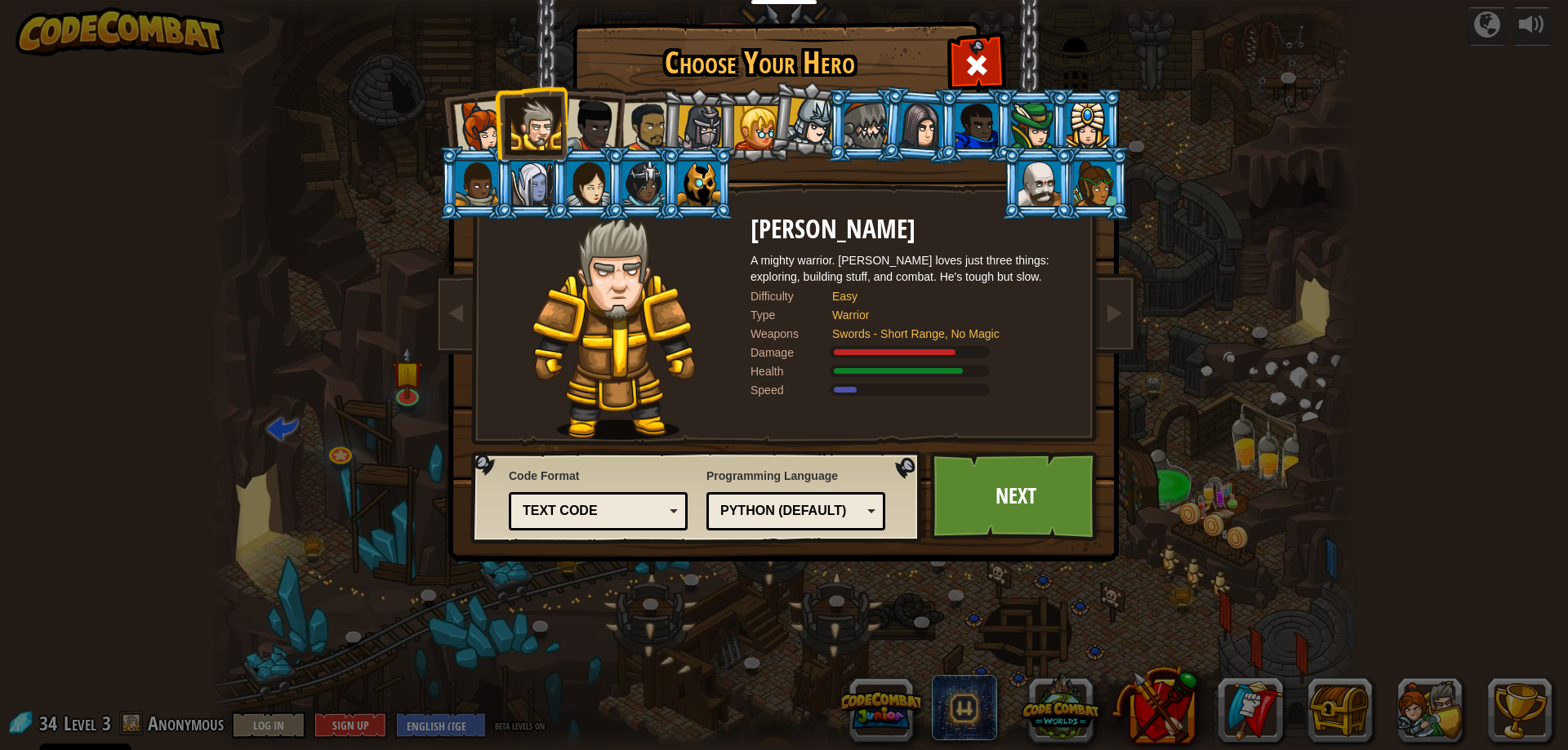
click at [589, 126] on div at bounding box center [591, 126] width 54 height 54
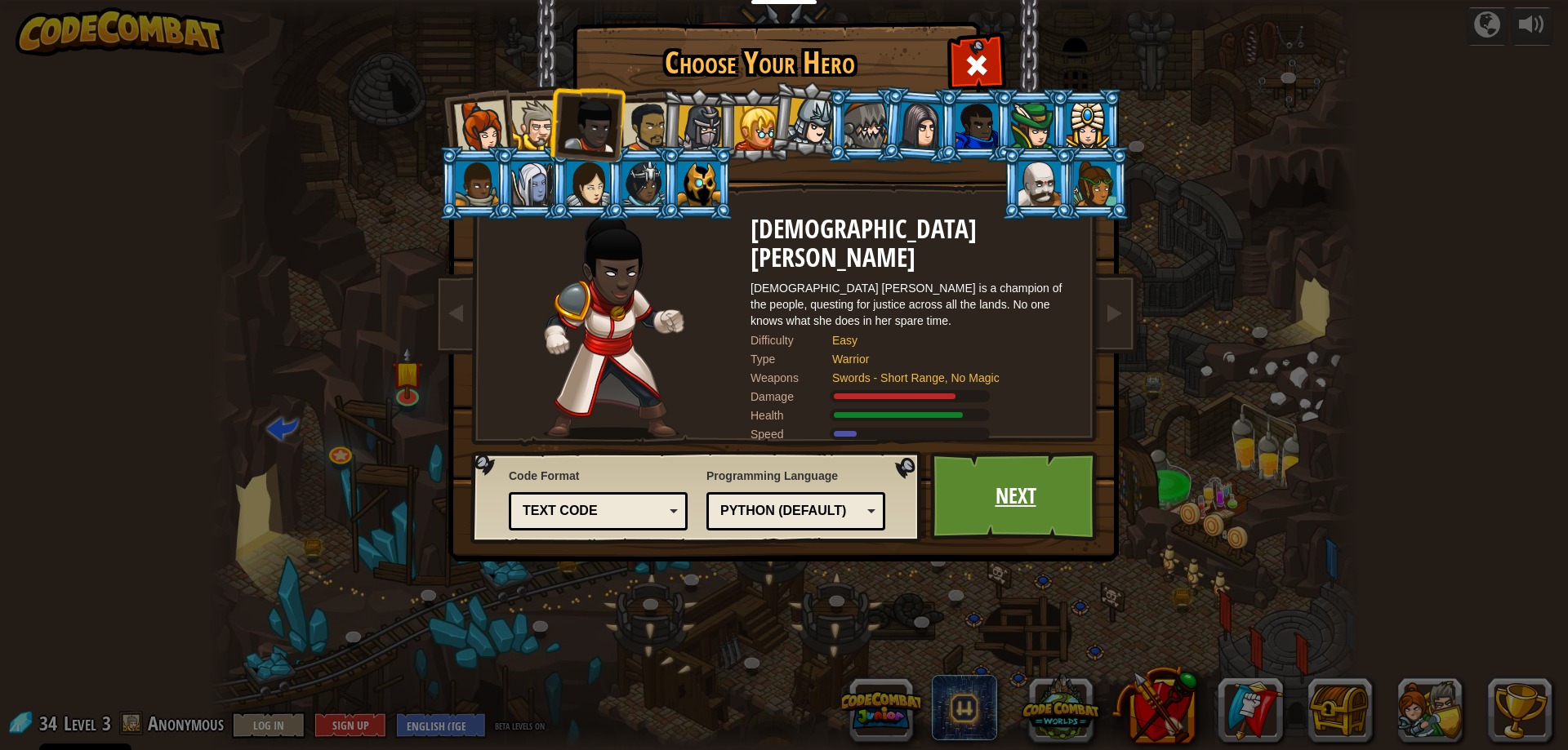
click at [1009, 495] on link "Next" at bounding box center [1015, 497] width 171 height 90
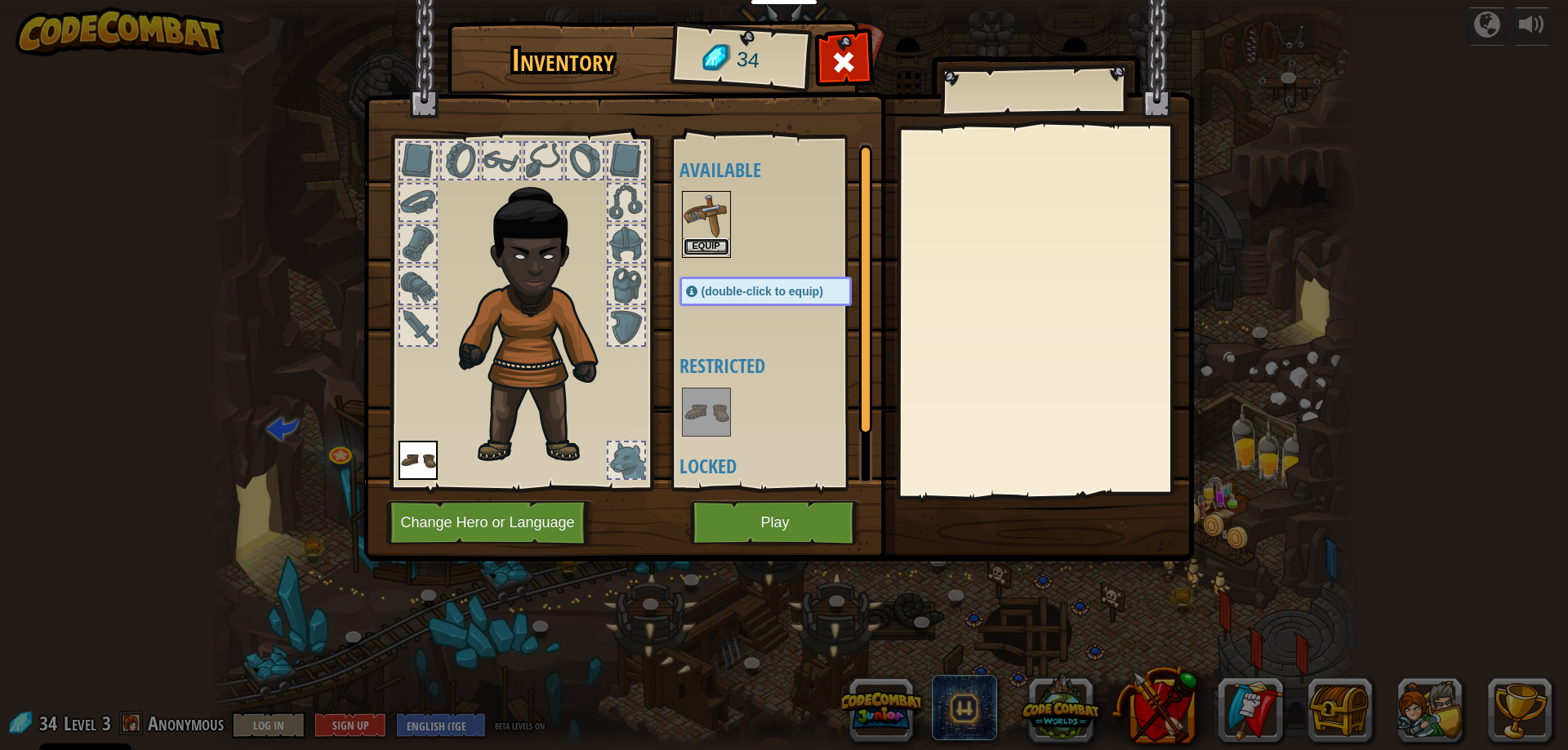
click at [699, 248] on button "Equip" at bounding box center [706, 247] width 46 height 17
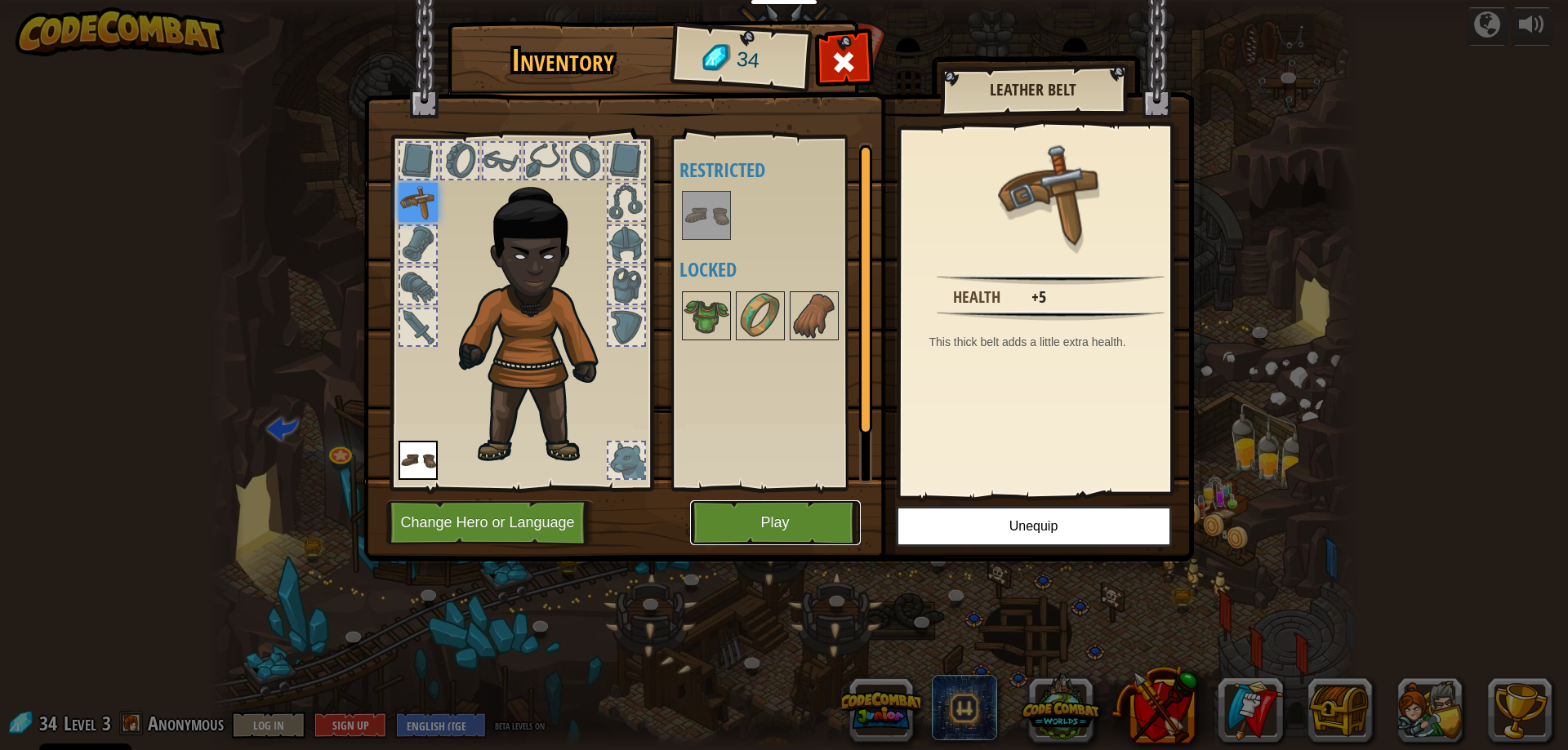
click at [749, 533] on button "Play" at bounding box center [775, 522] width 171 height 45
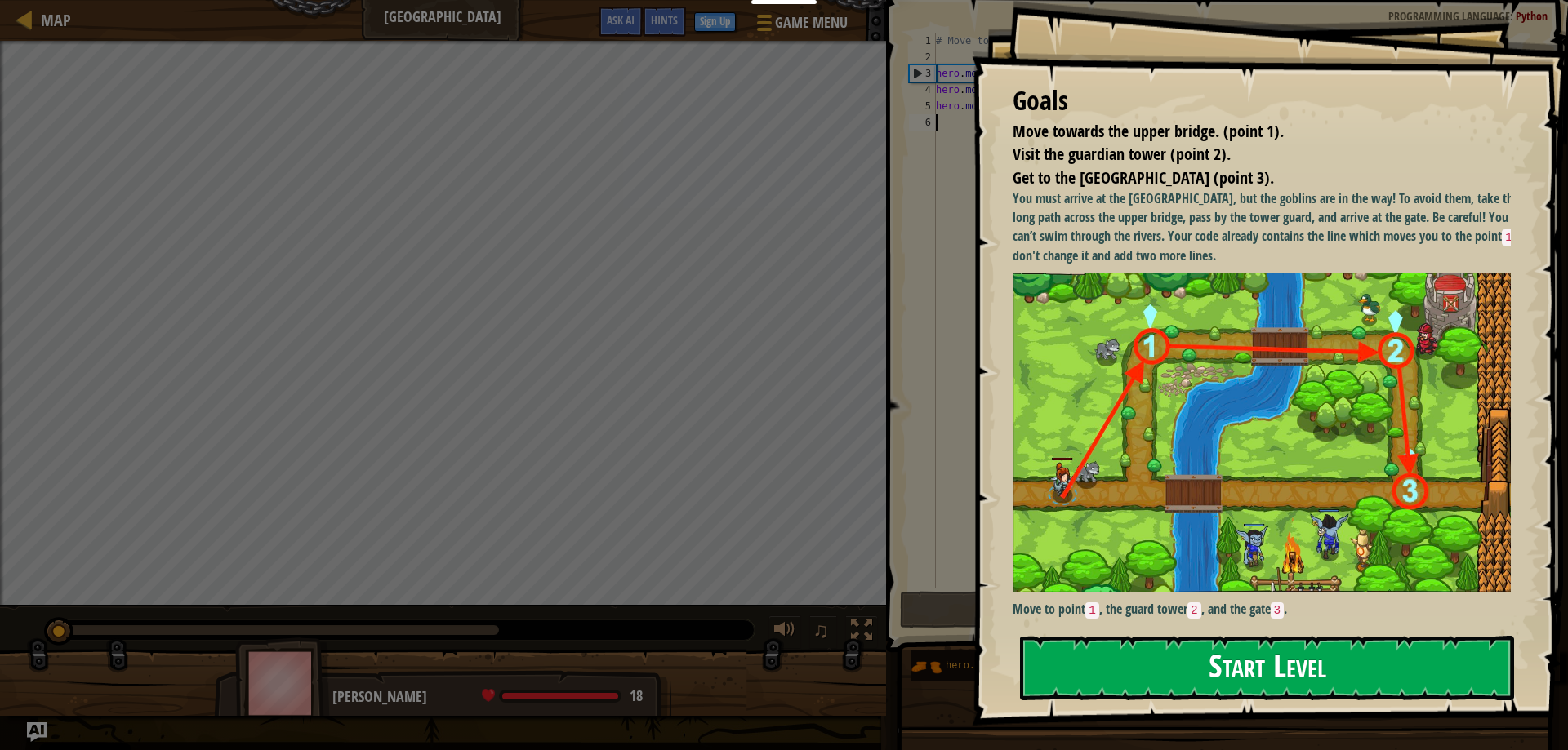
click at [1263, 655] on button "Start Level" at bounding box center [1267, 668] width 494 height 65
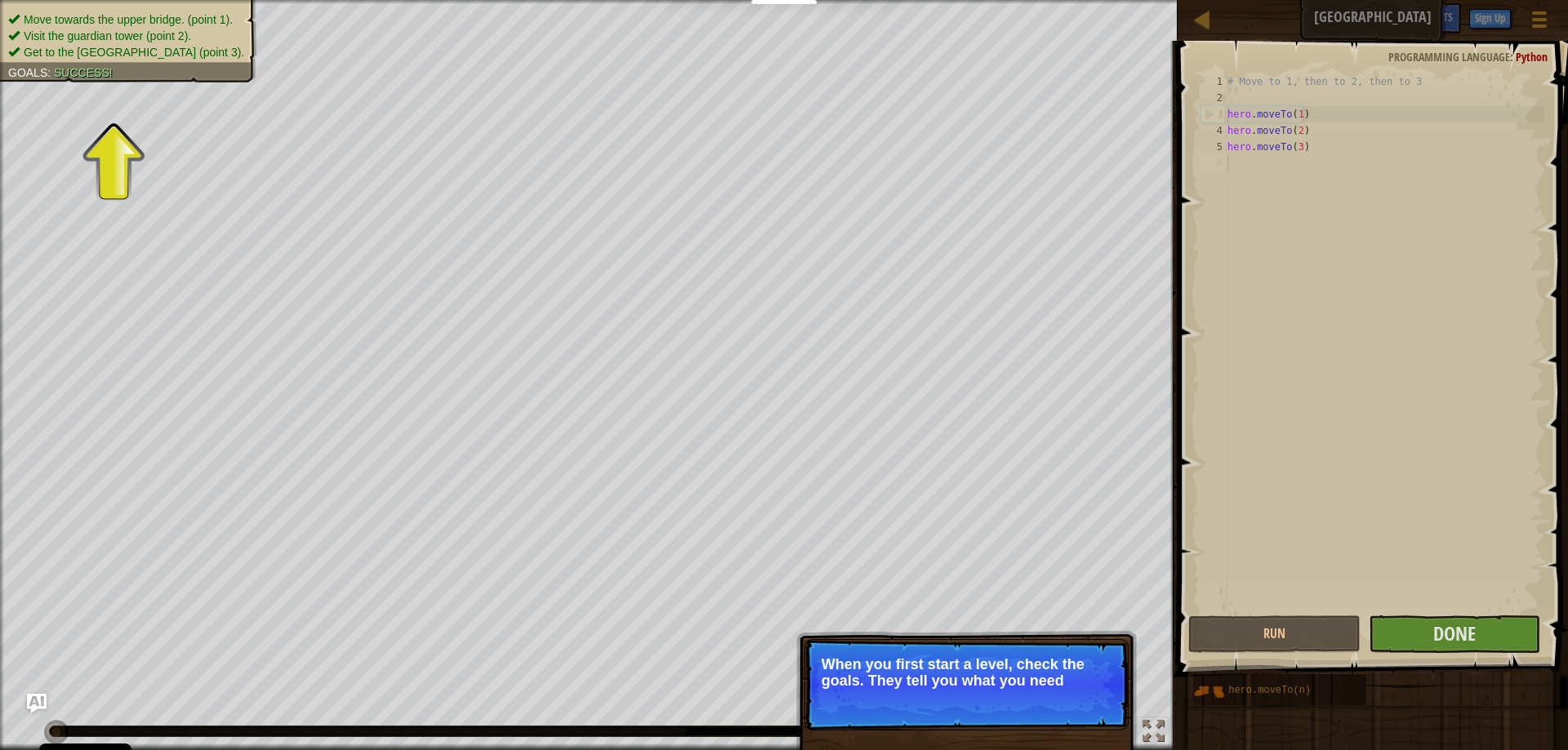
drag, startPoint x: 1301, startPoint y: 522, endPoint x: 1301, endPoint y: 533, distance: 11.0
click at [1301, 533] on div "# Move to 1, then to 2, then to 3 hero . moveTo ( 1 ) hero . moveTo ( 2 ) hero …" at bounding box center [1383, 359] width 319 height 572
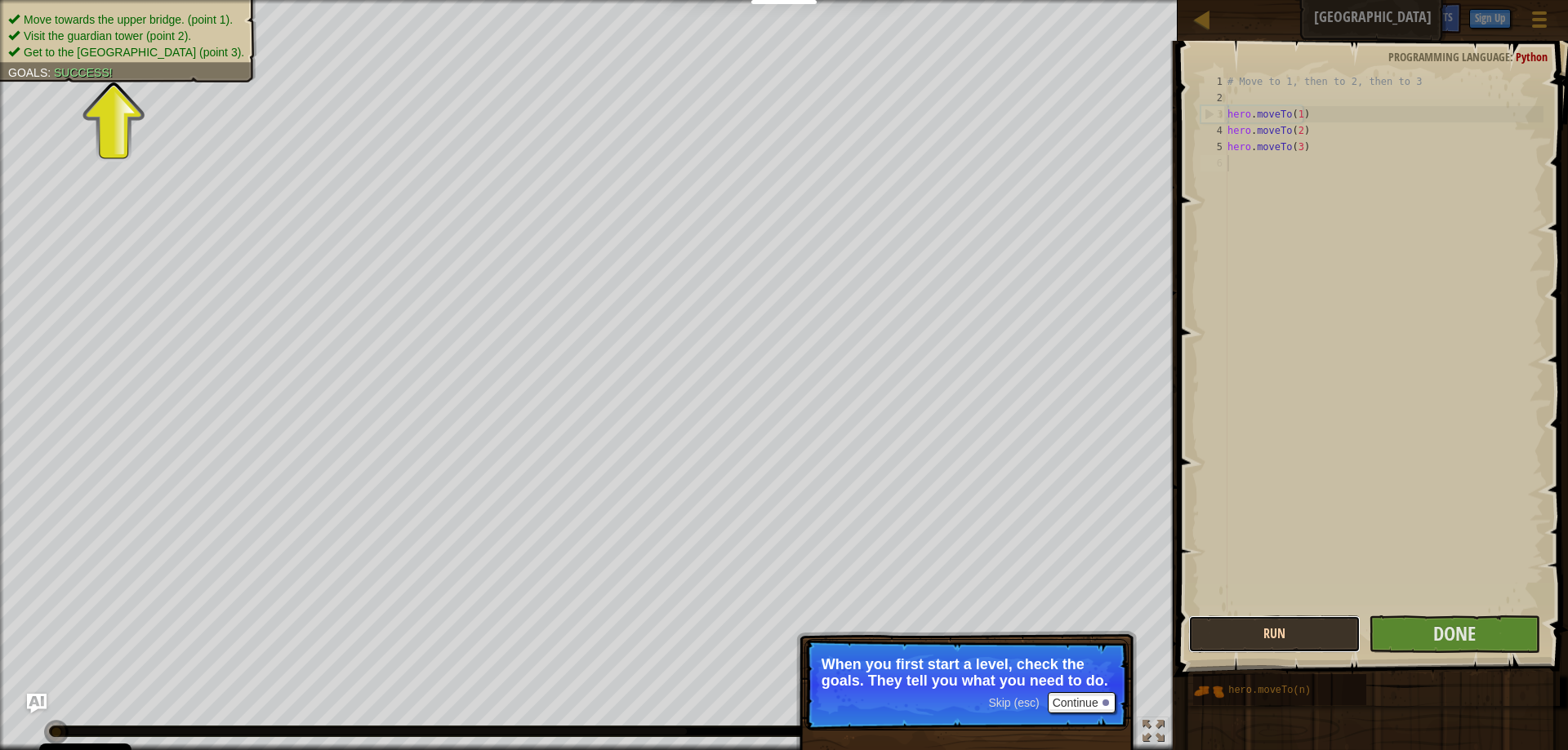
click at [1330, 630] on button "Run" at bounding box center [1274, 634] width 172 height 37
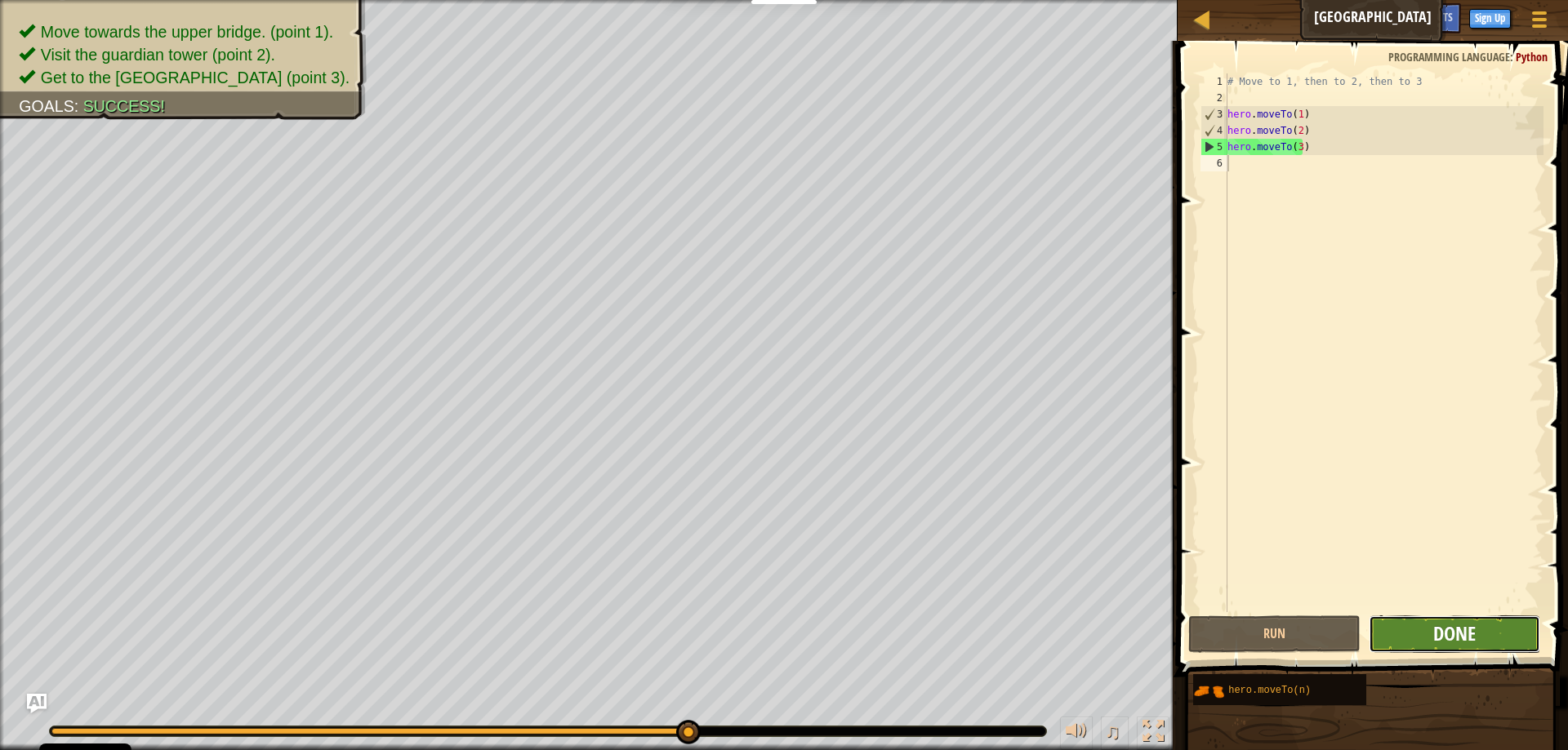
click at [1465, 624] on span "Done" at bounding box center [1455, 633] width 43 height 26
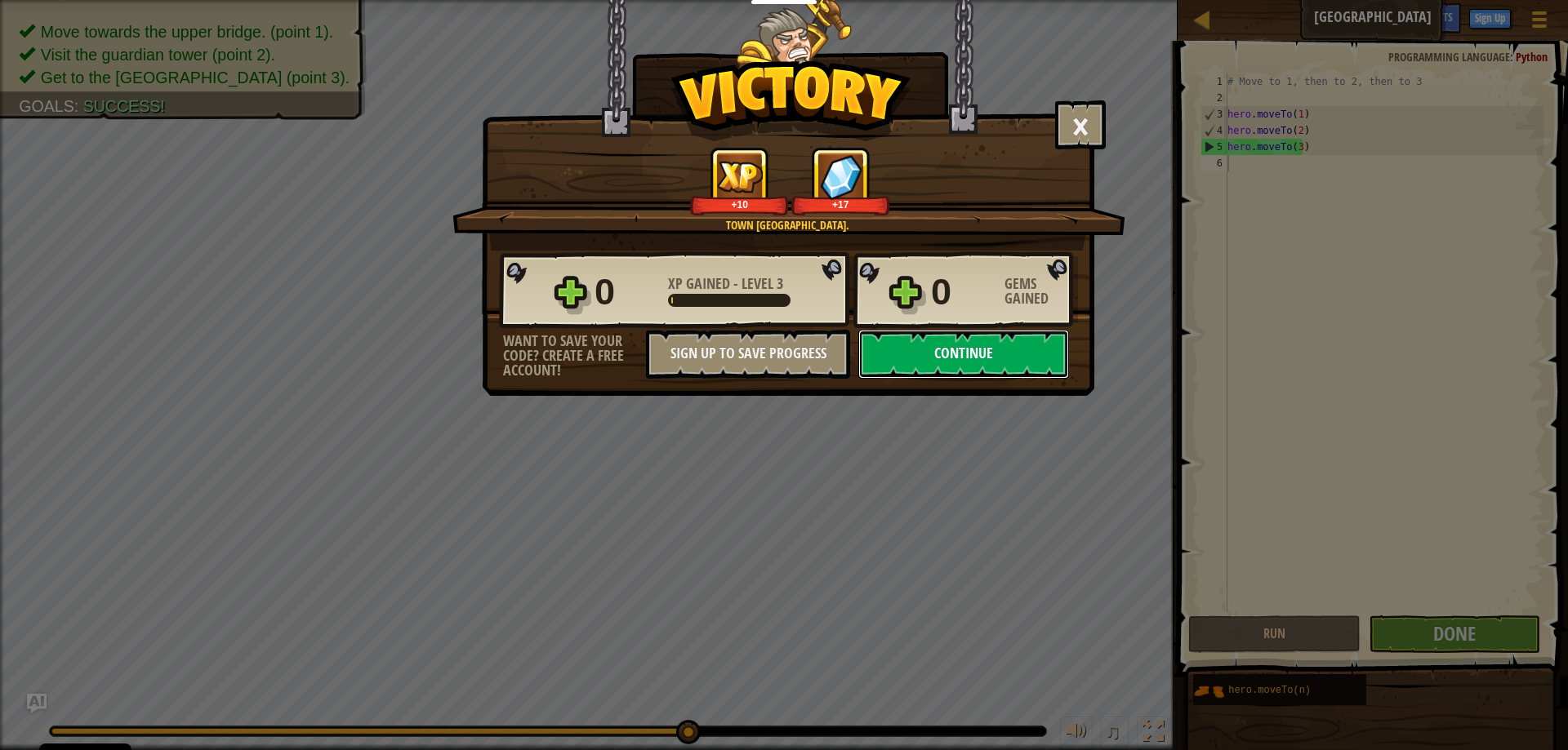
click at [967, 352] on button "Continue" at bounding box center [964, 354] width 211 height 49
select select "en-[GEOGRAPHIC_DATA]"
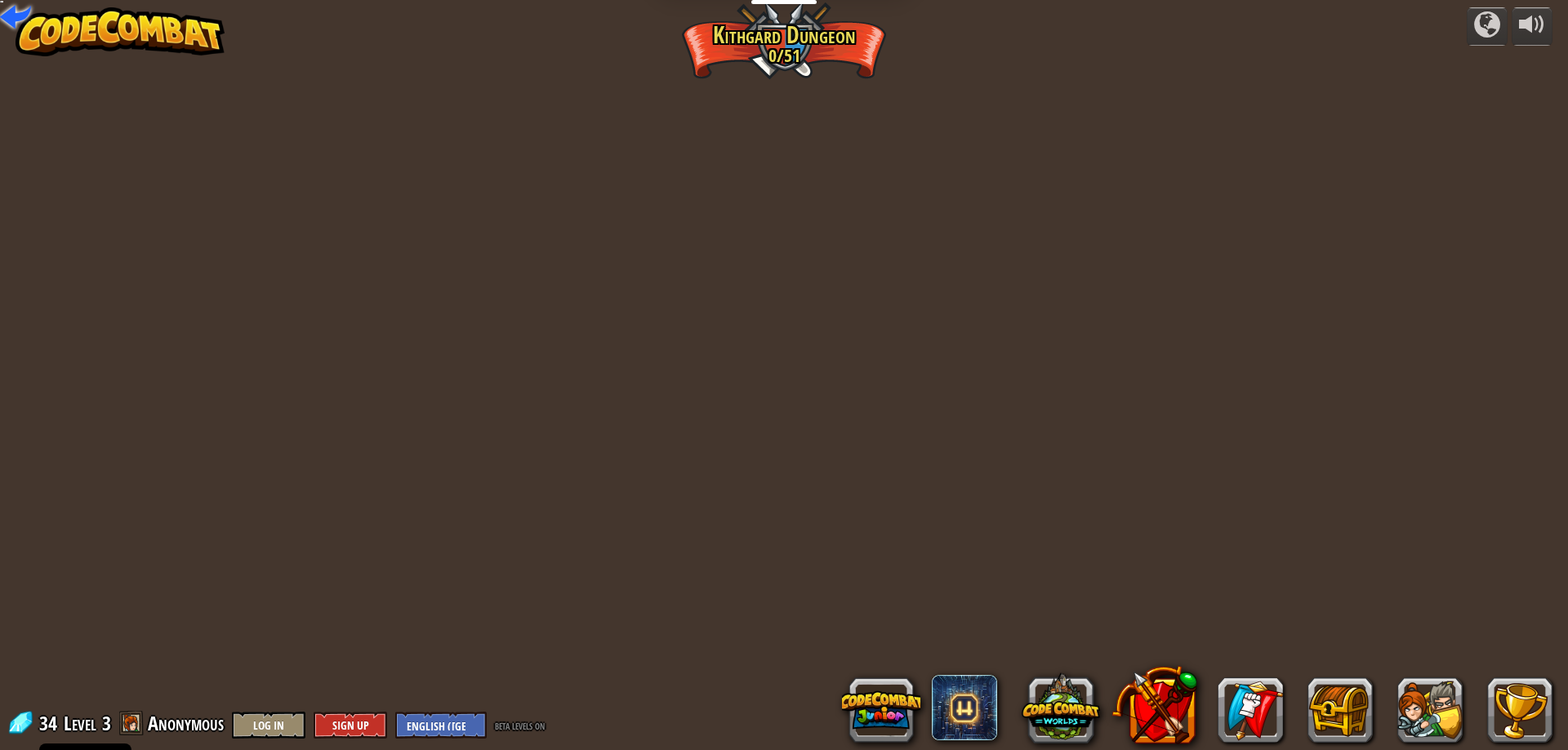
select select "en-[GEOGRAPHIC_DATA]"
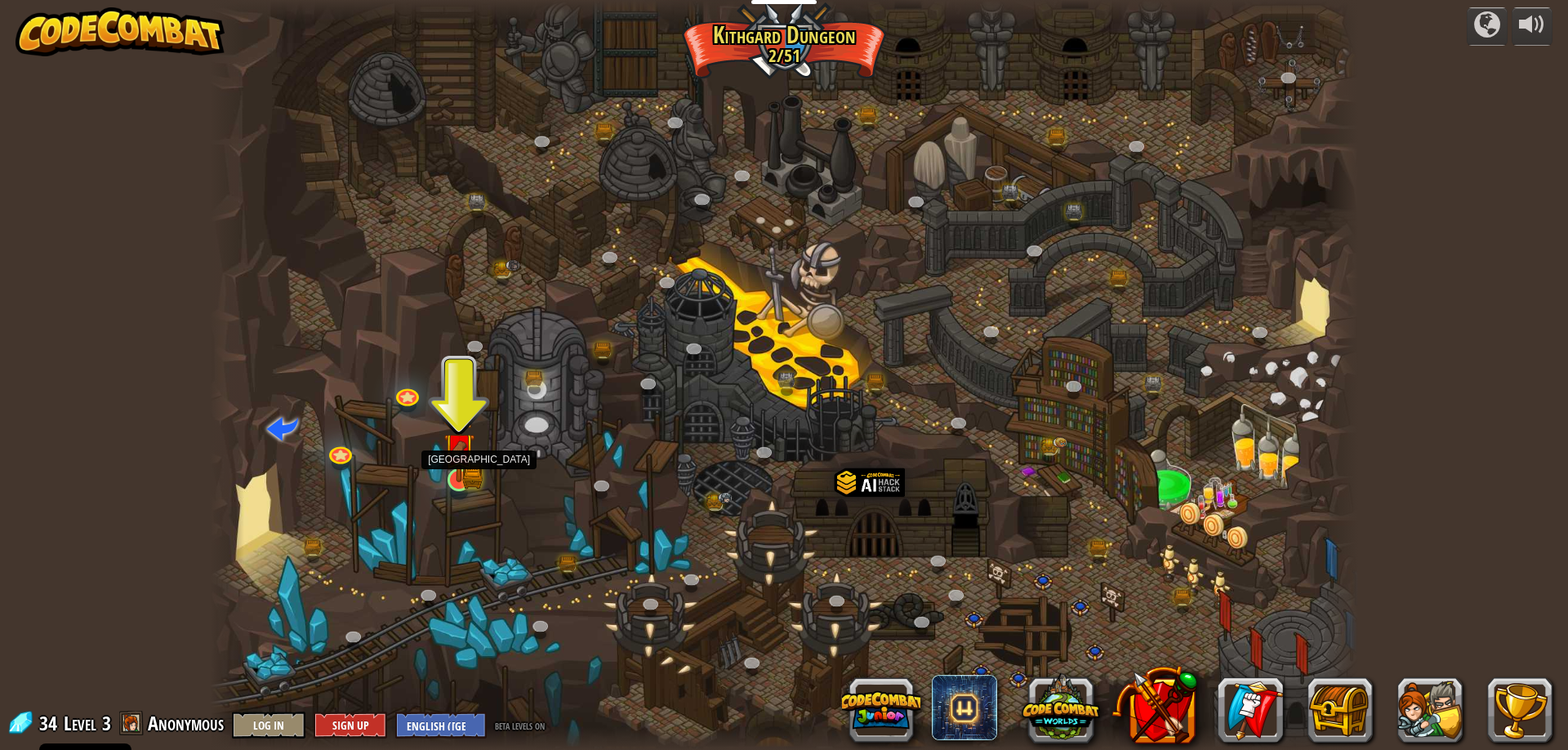
click at [456, 475] on img at bounding box center [458, 448] width 31 height 68
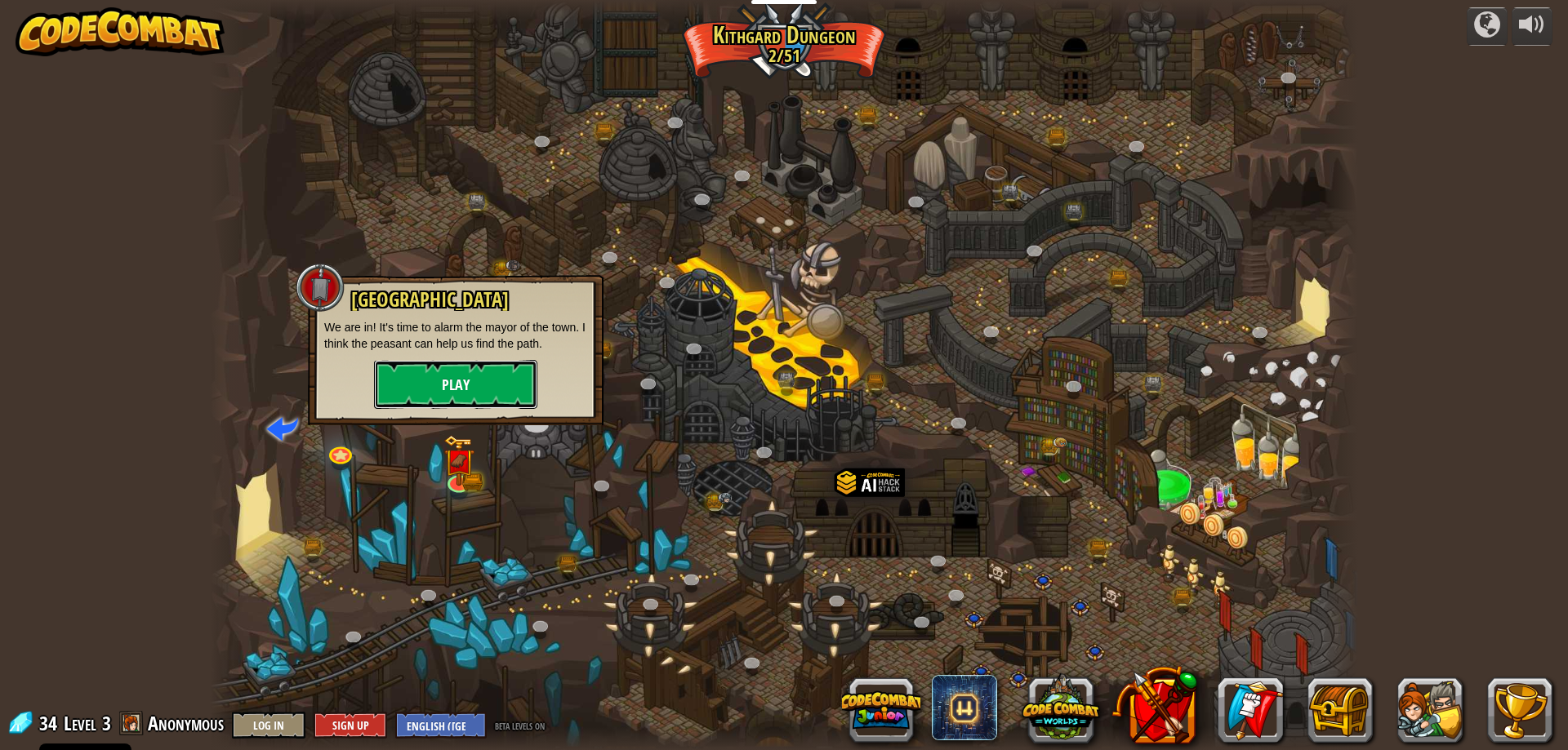
click at [459, 378] on button "Play" at bounding box center [455, 384] width 163 height 49
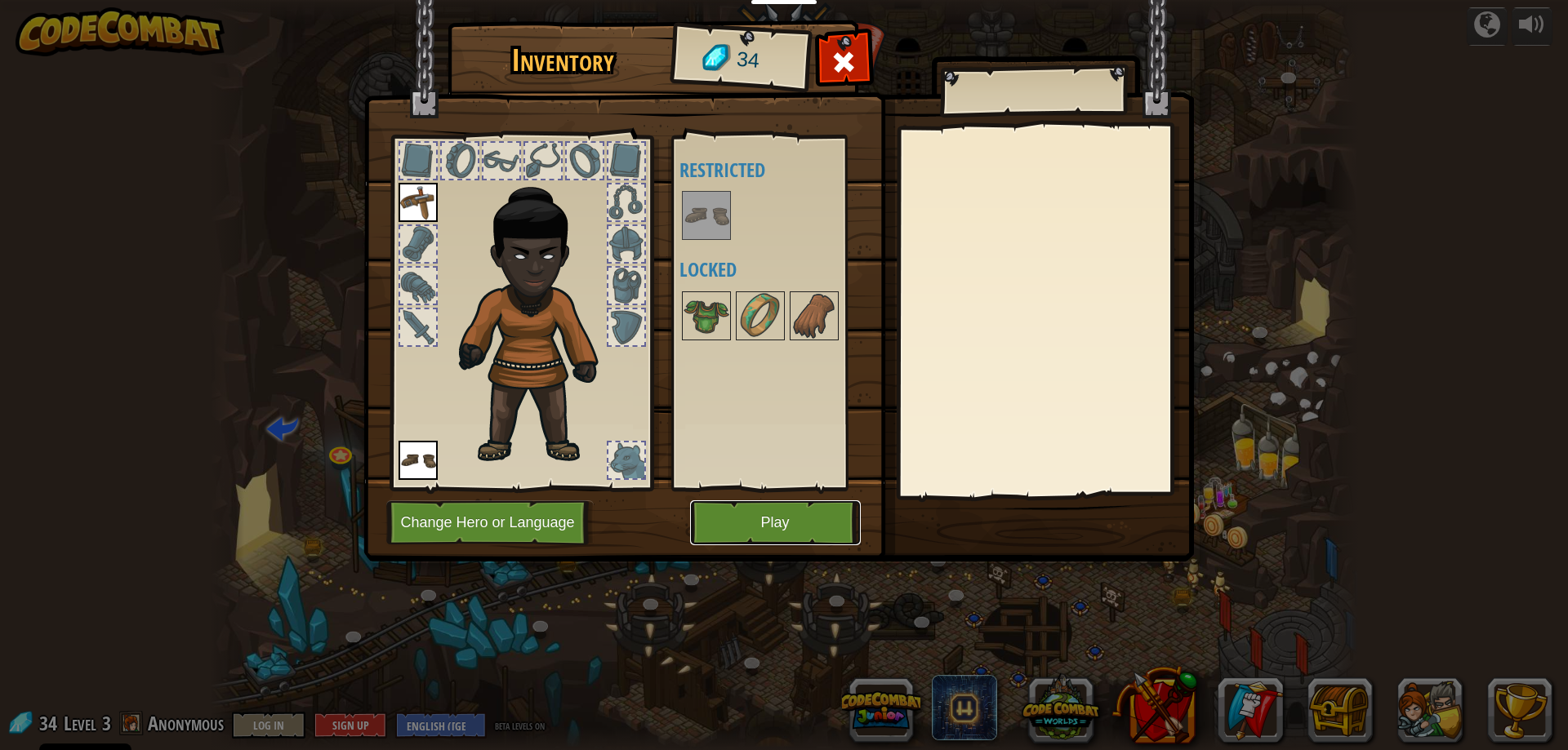
click at [722, 517] on button "Play" at bounding box center [775, 522] width 171 height 45
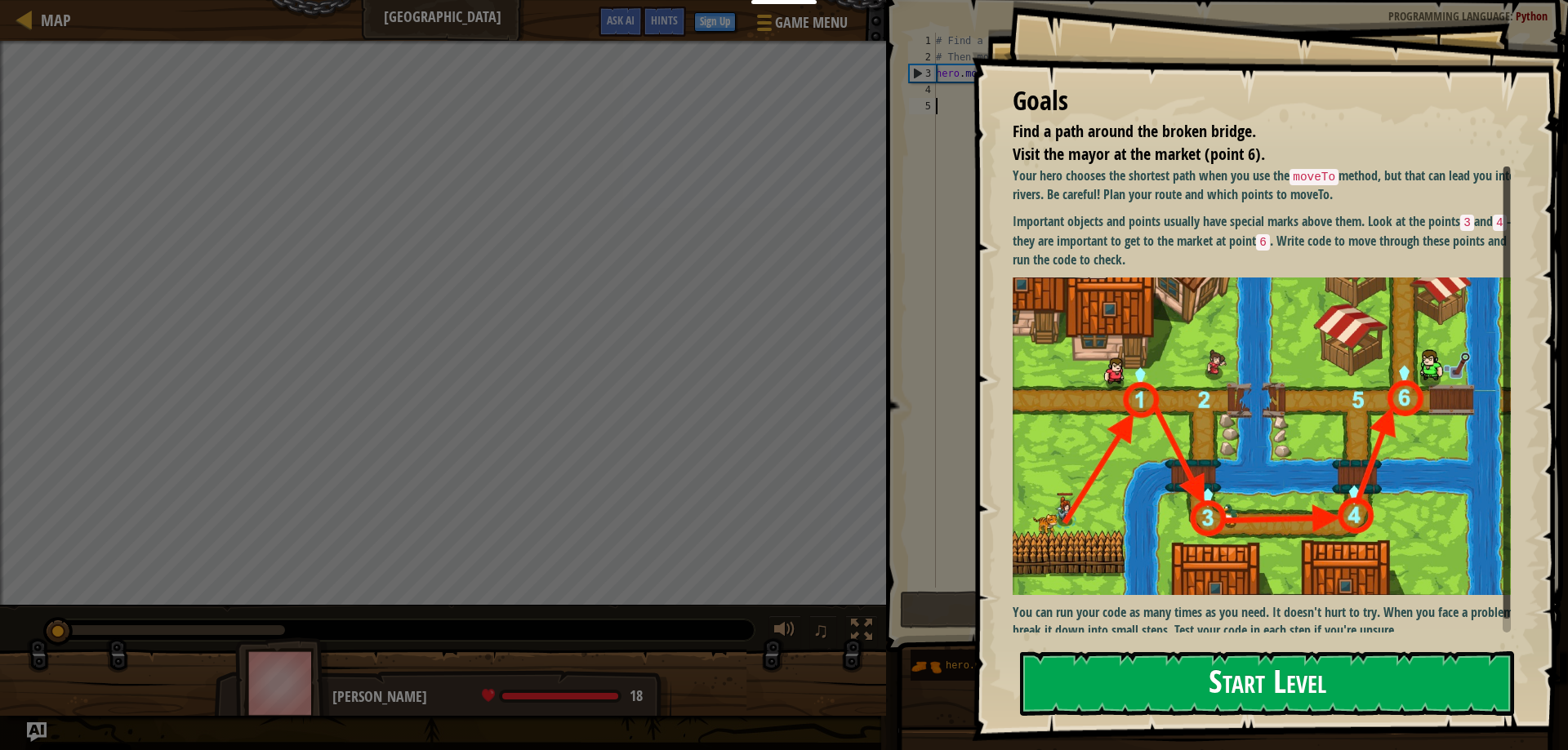
click at [1130, 683] on button "Start Level" at bounding box center [1267, 684] width 494 height 65
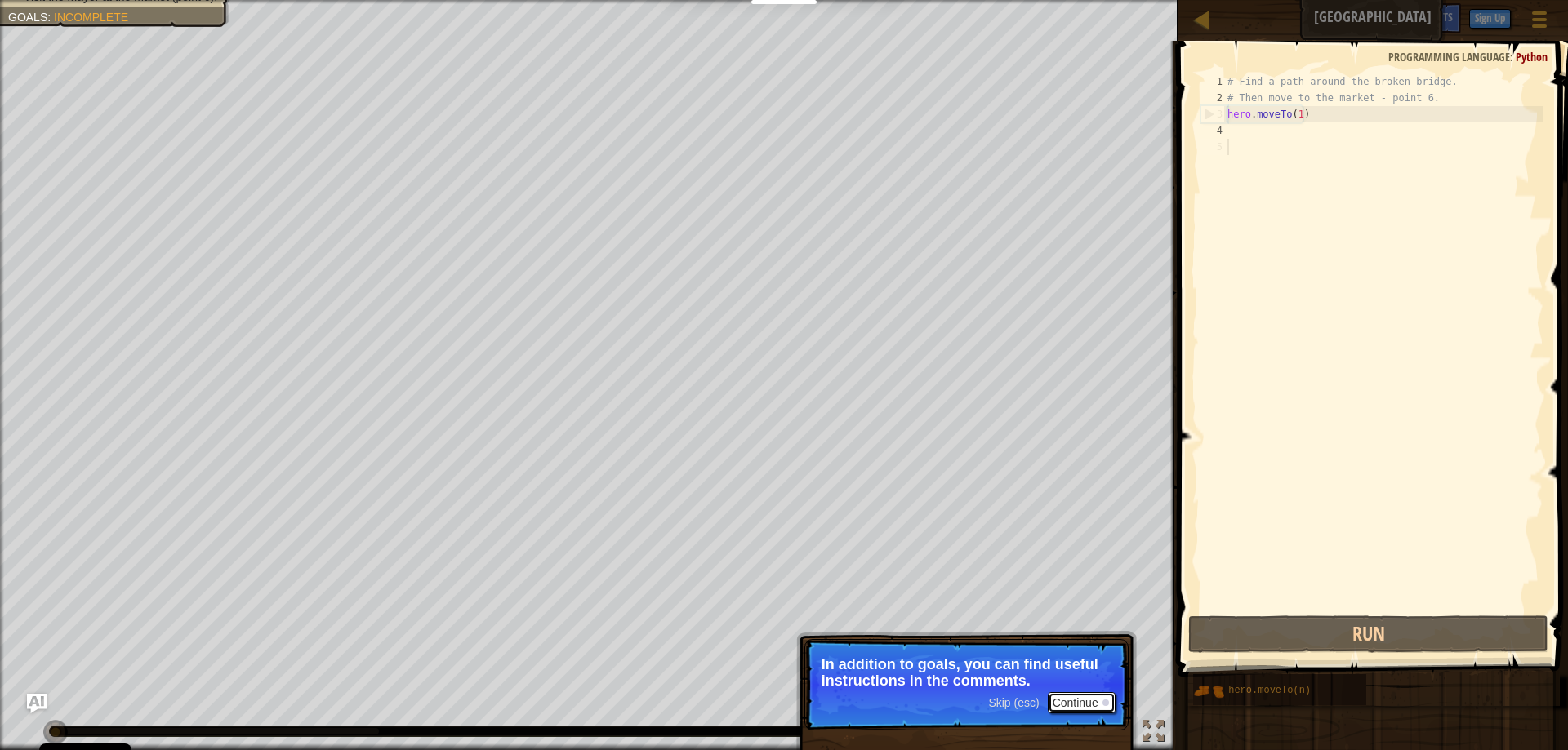
click at [1083, 700] on button "Continue" at bounding box center [1081, 703] width 68 height 21
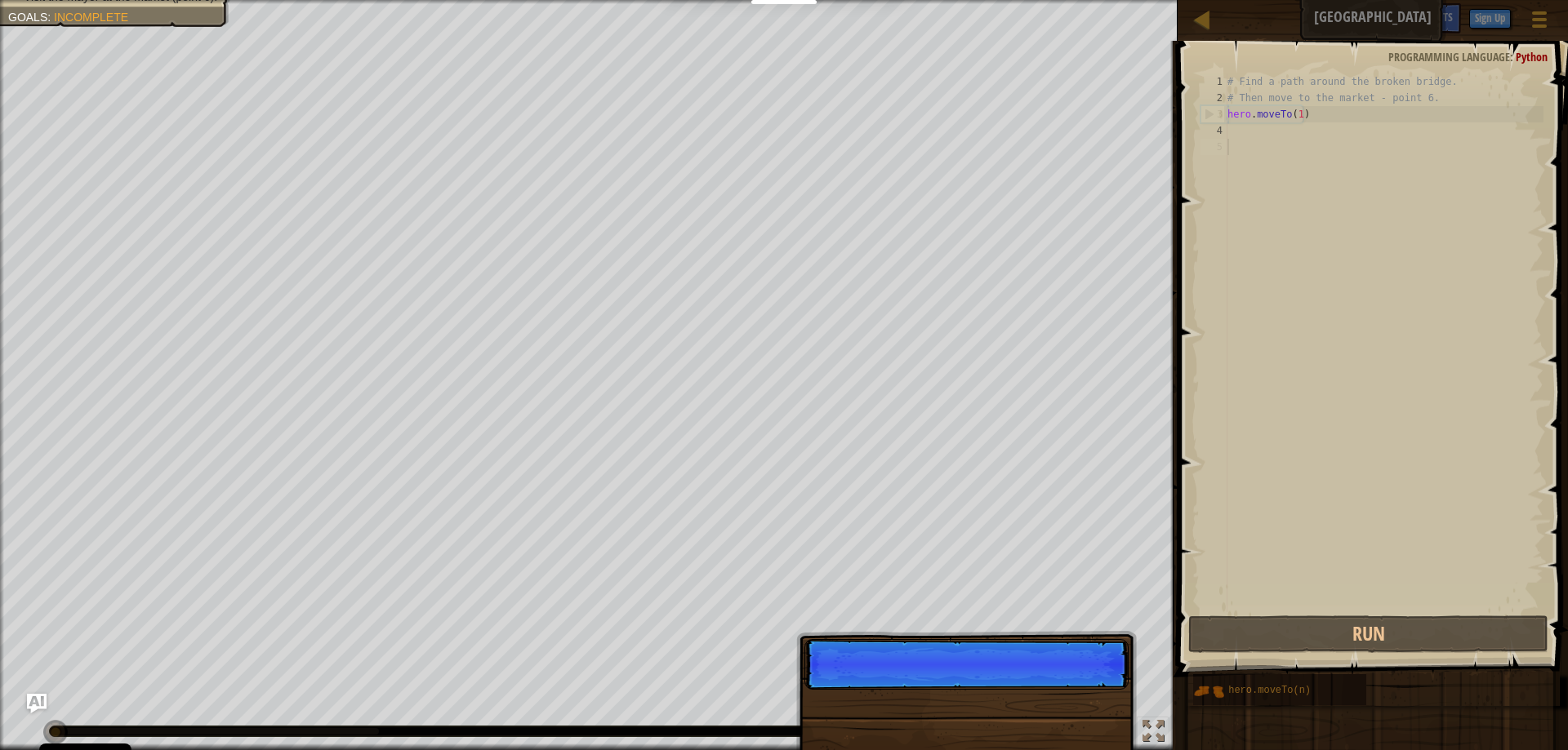
scroll to position [8, 0]
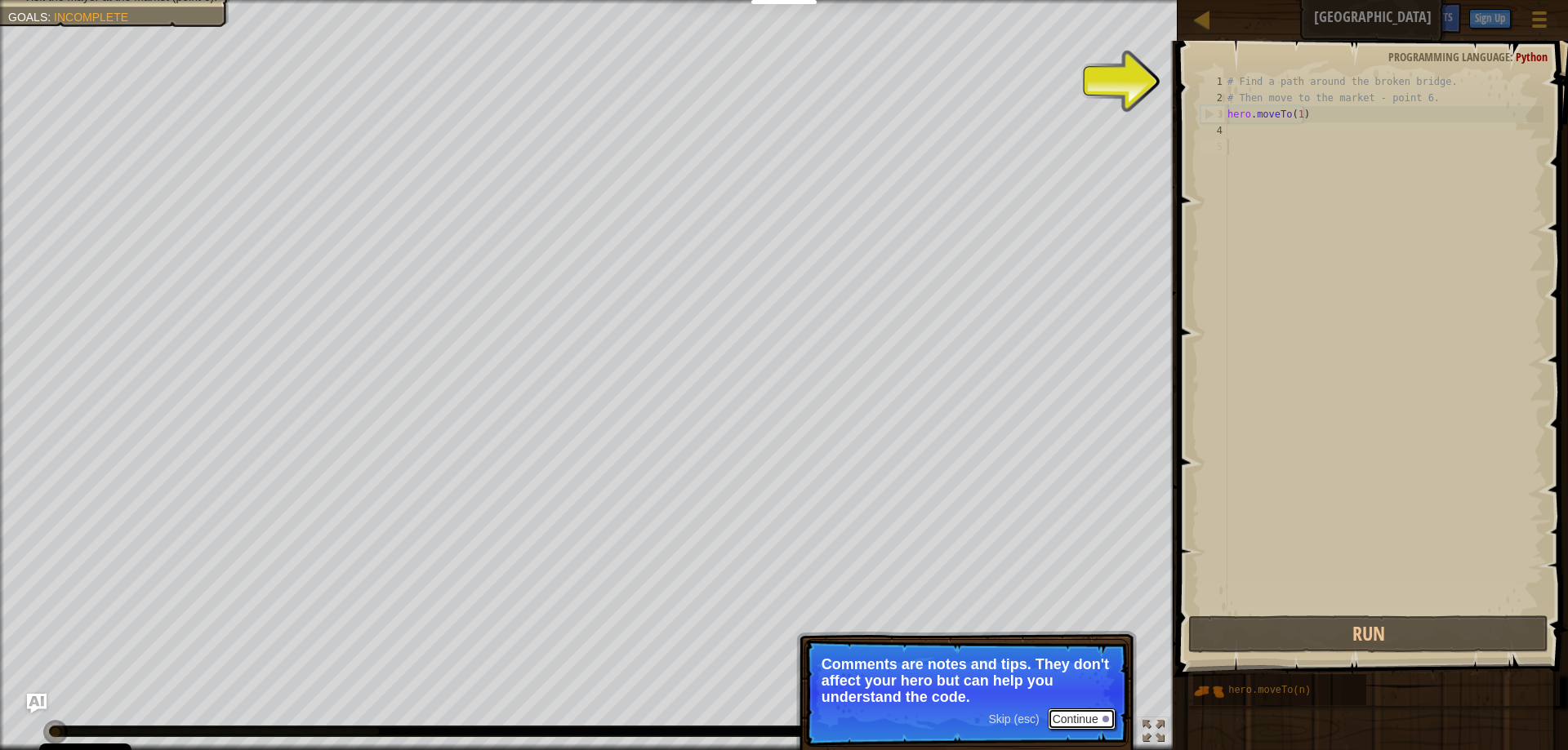
click at [1081, 717] on button "Continue" at bounding box center [1081, 720] width 68 height 21
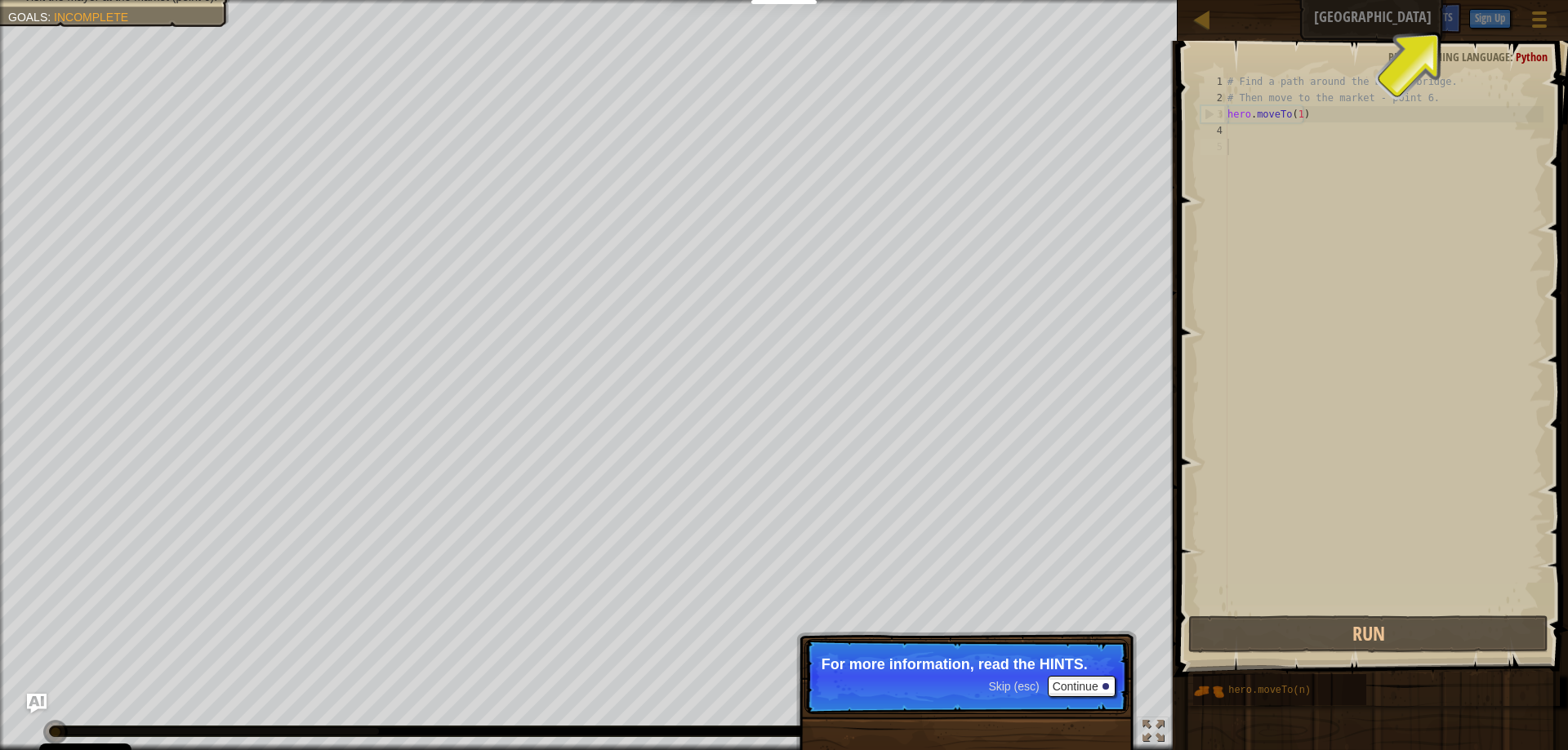
click at [1453, 231] on div "# Find a path around the broken bridge. # Then move to the market - point 6. he…" at bounding box center [1383, 359] width 319 height 572
click at [1084, 683] on button "Continue" at bounding box center [1081, 686] width 68 height 21
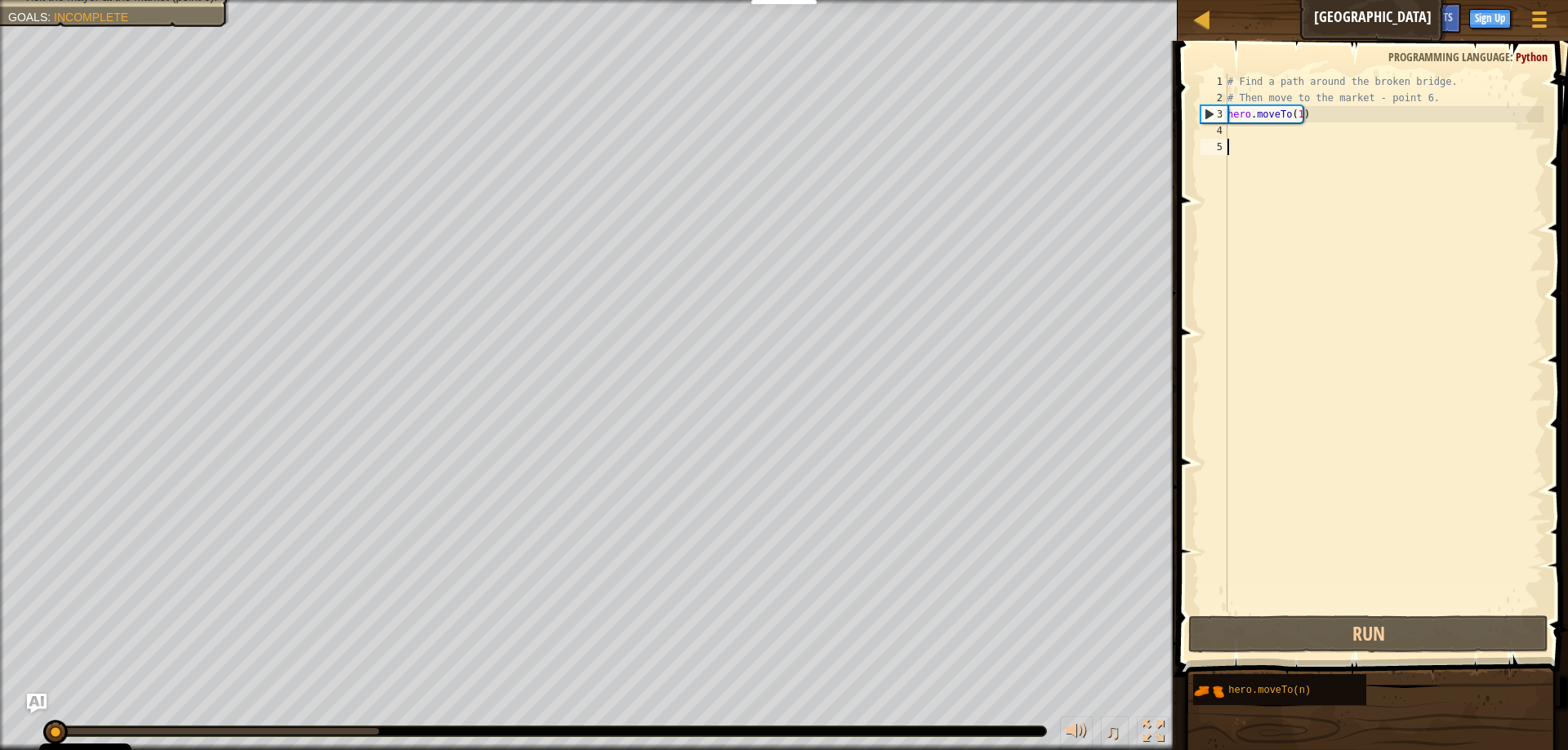
click at [1224, 132] on div "4" at bounding box center [1214, 131] width 27 height 16
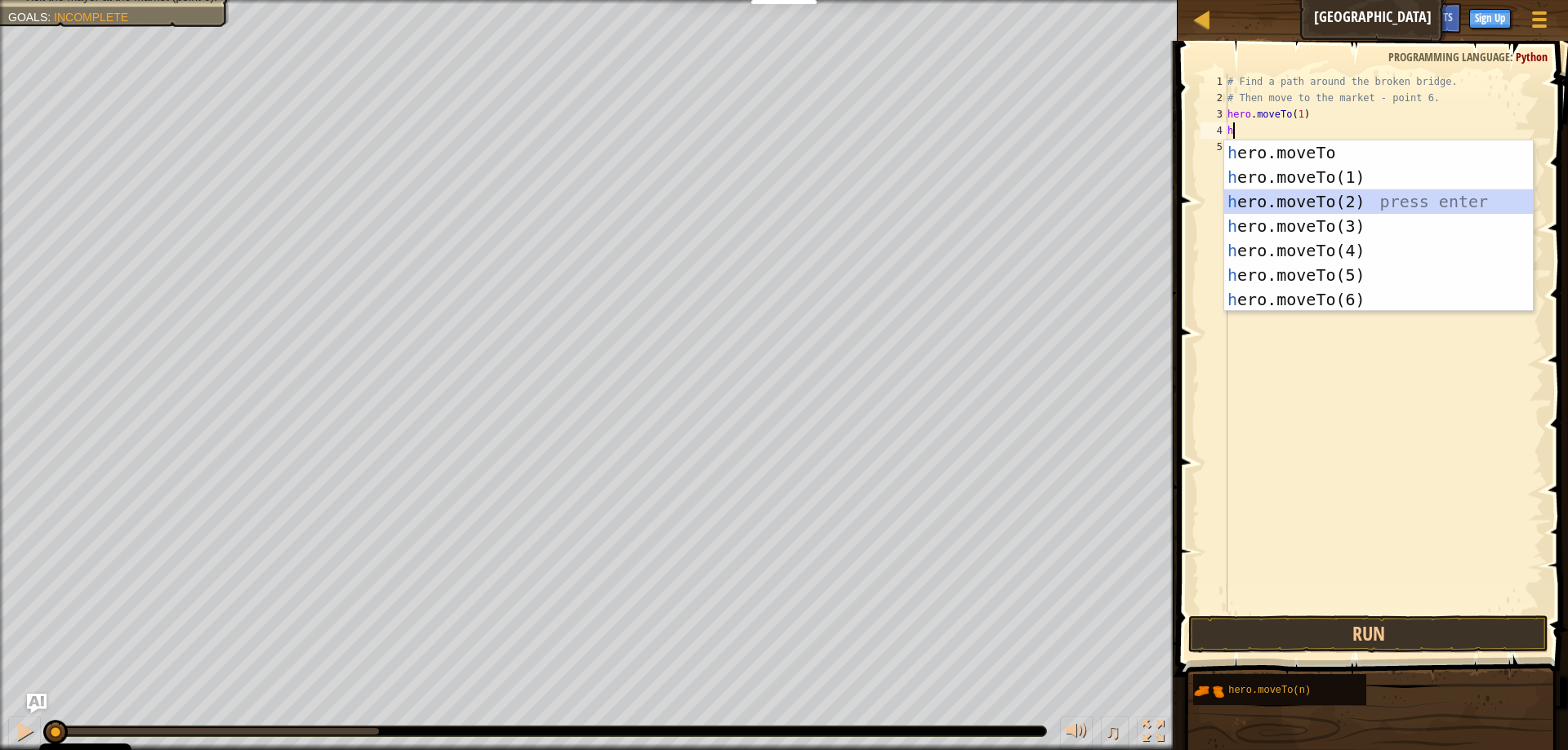
click at [1305, 203] on div "h ero.moveTo press enter h ero.moveTo(1) press enter h ero.moveTo(2) press ente…" at bounding box center [1378, 250] width 309 height 220
type textarea "hero.moveTo(2)"
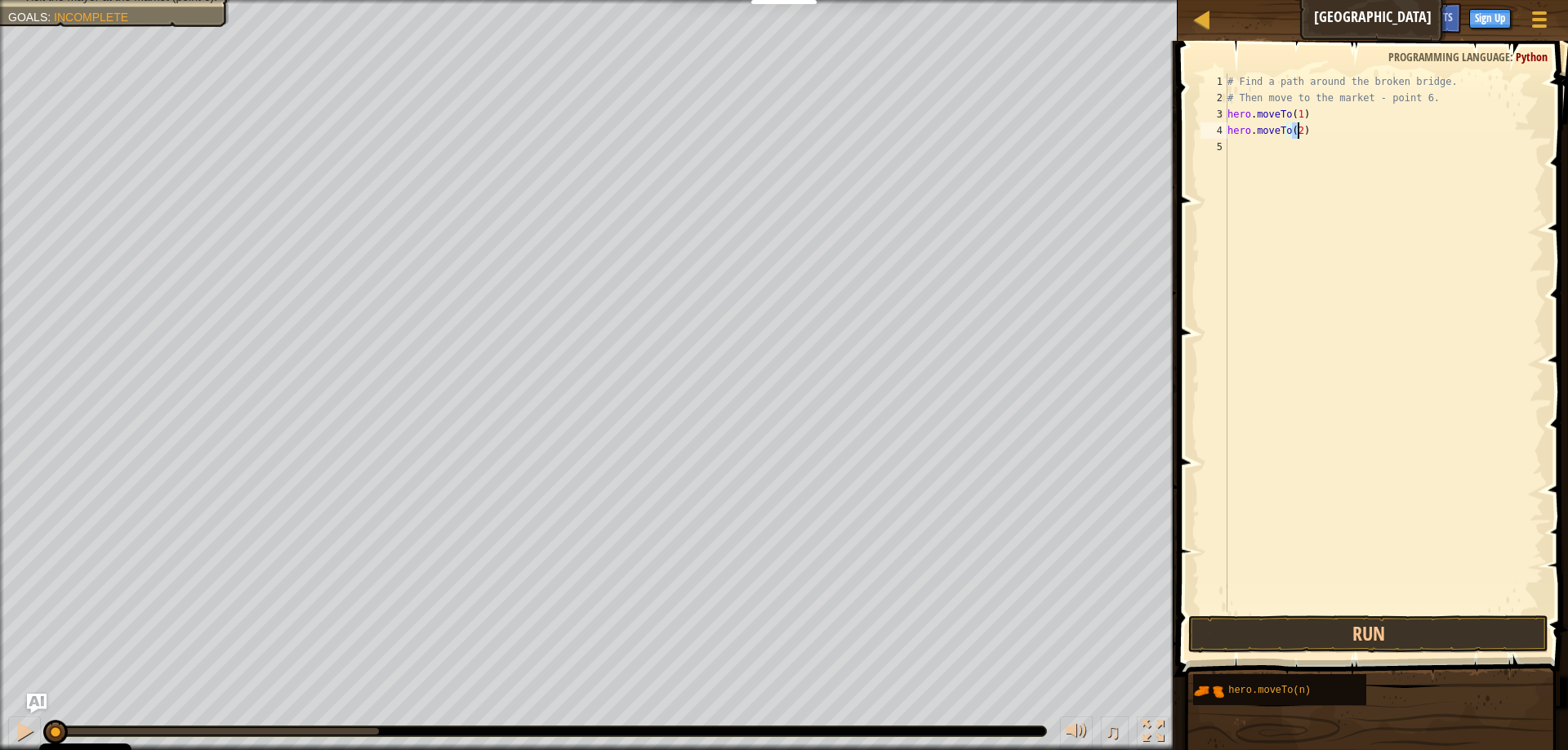
click at [1254, 142] on div "# Find a path around the broken bridge. # Then move to the market - point 6. he…" at bounding box center [1383, 359] width 319 height 572
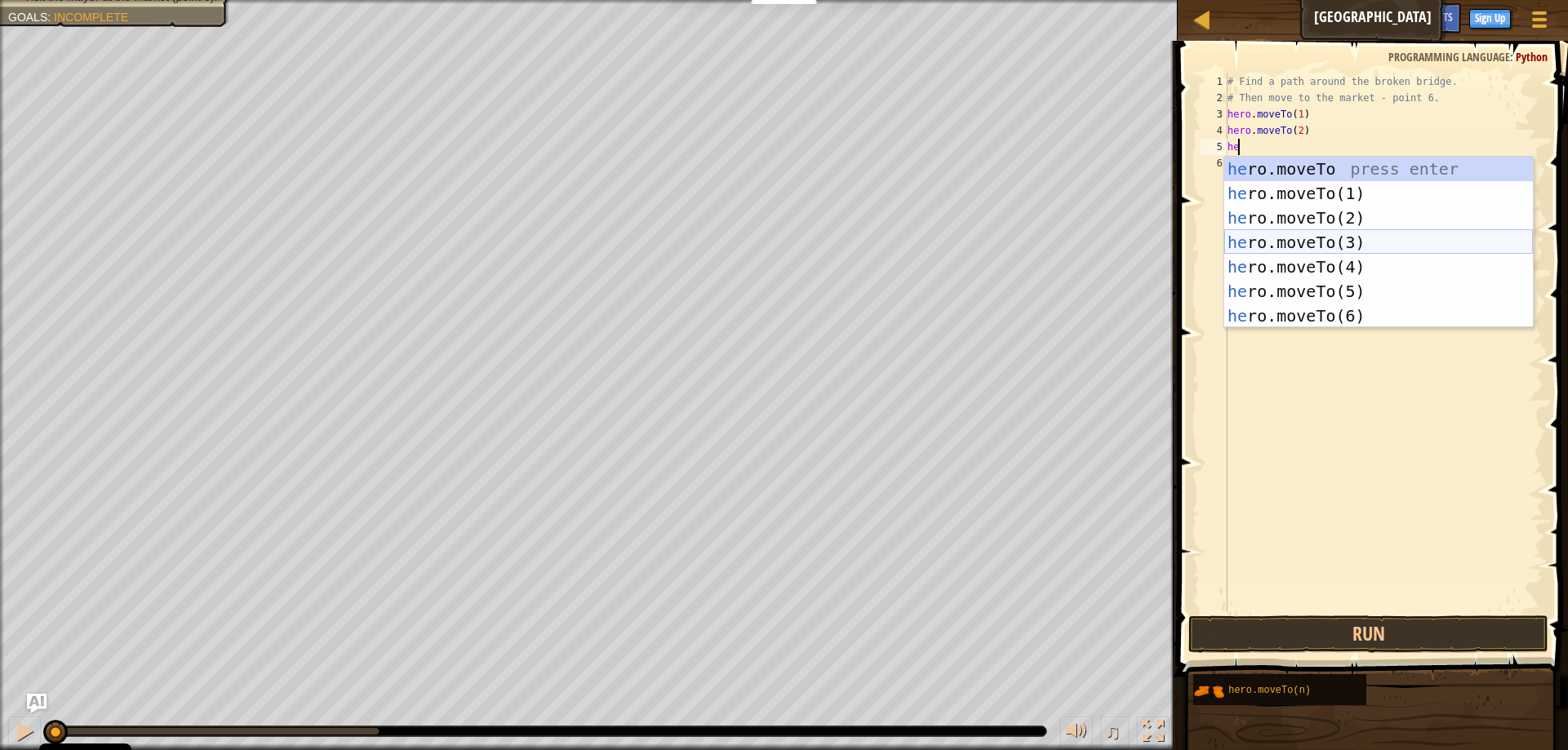
click at [1338, 241] on div "he ro.moveTo press enter he ro.moveTo(1) press enter he ro.moveTo(2) press ente…" at bounding box center [1378, 267] width 309 height 220
type textarea "hero.moveTo(3)"
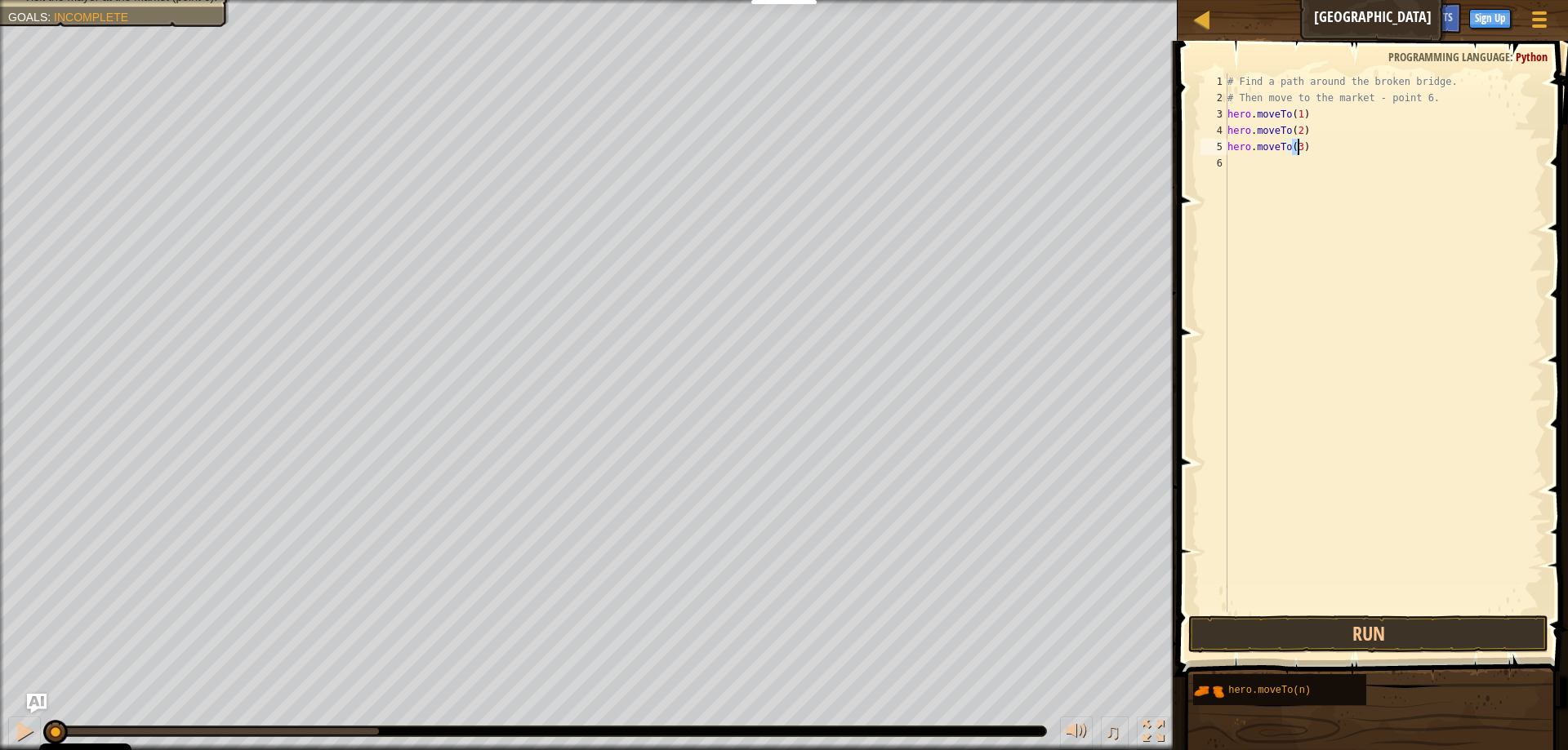
click at [1252, 169] on div "# Find a path around the broken bridge. # Then move to the market - point 6. he…" at bounding box center [1383, 359] width 319 height 572
click at [1298, 133] on div "# Find a path around the broken bridge. # Then move to the market - point 6. he…" at bounding box center [1383, 359] width 319 height 572
type textarea "hero.moveTo(3)"
click at [1301, 222] on div "# Find a path around the broken bridge. # Then move to the market - point 6. he…" at bounding box center [1383, 359] width 319 height 572
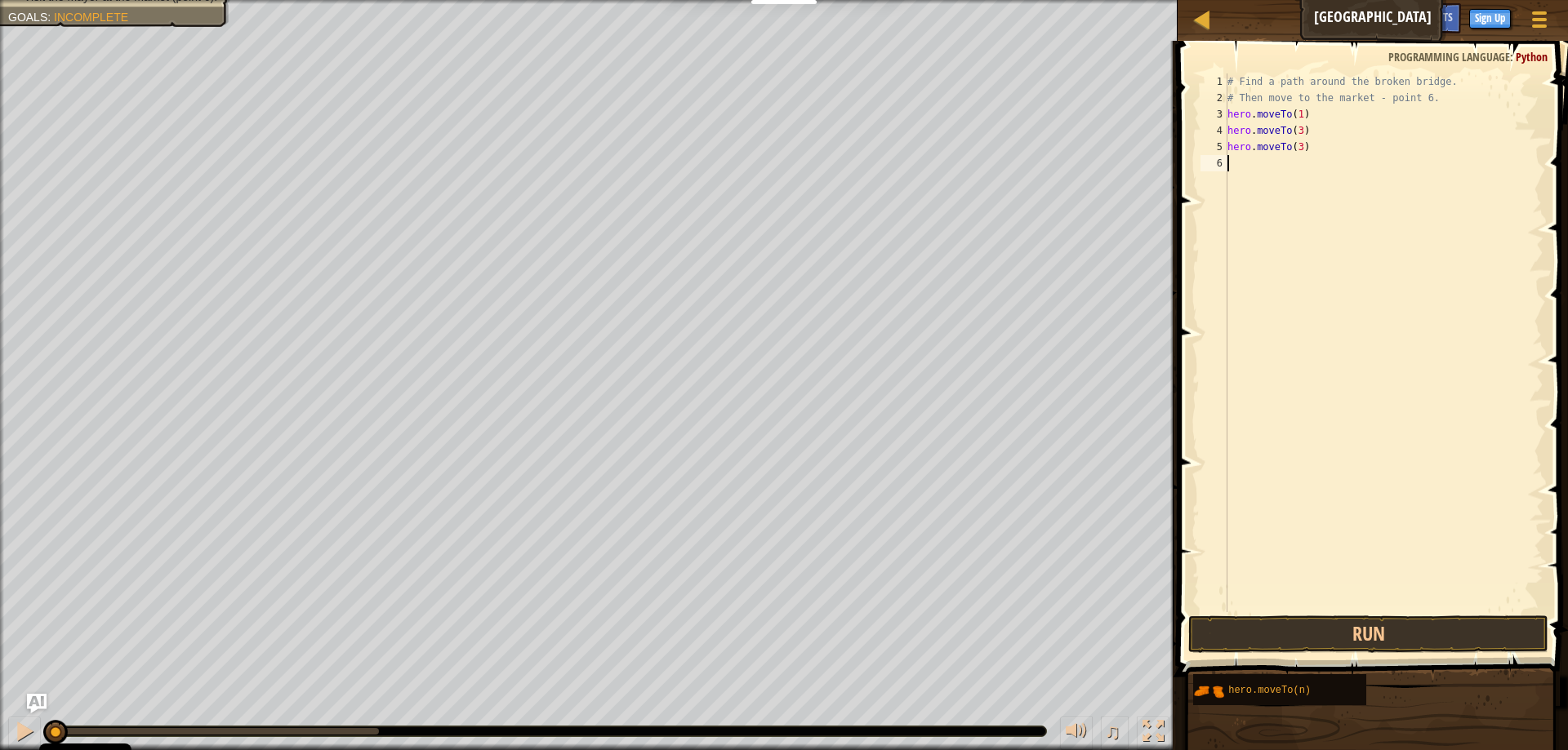
scroll to position [8, 0]
click at [1297, 133] on div "# Find a path around the broken bridge. # Then move to the market - point 6. he…" at bounding box center [1383, 359] width 319 height 572
type textarea "hero.moveTo(32)"
click at [1259, 160] on div "# Find a path around the broken bridge. # Then move to the market - point 6. he…" at bounding box center [1383, 359] width 319 height 572
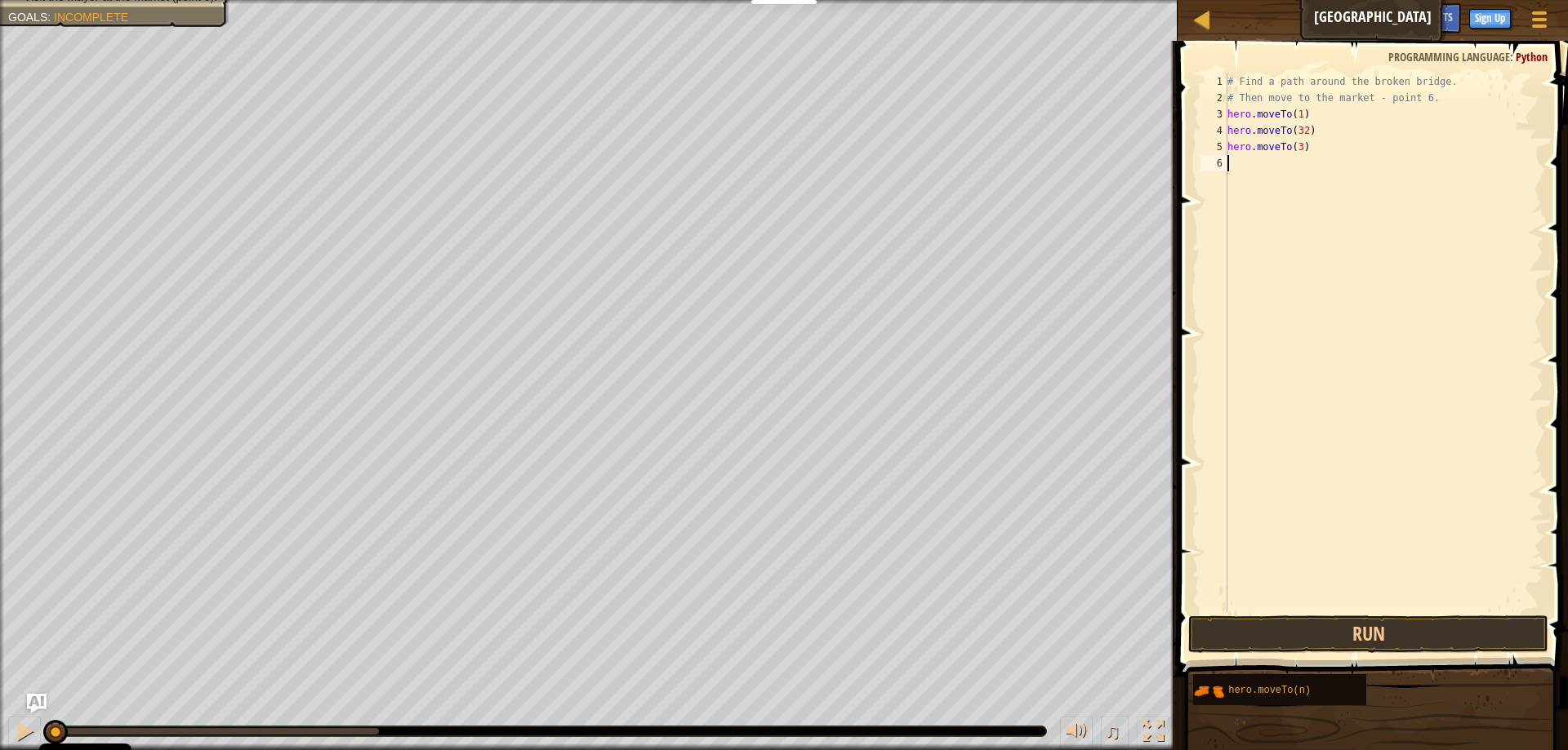
scroll to position [8, 0]
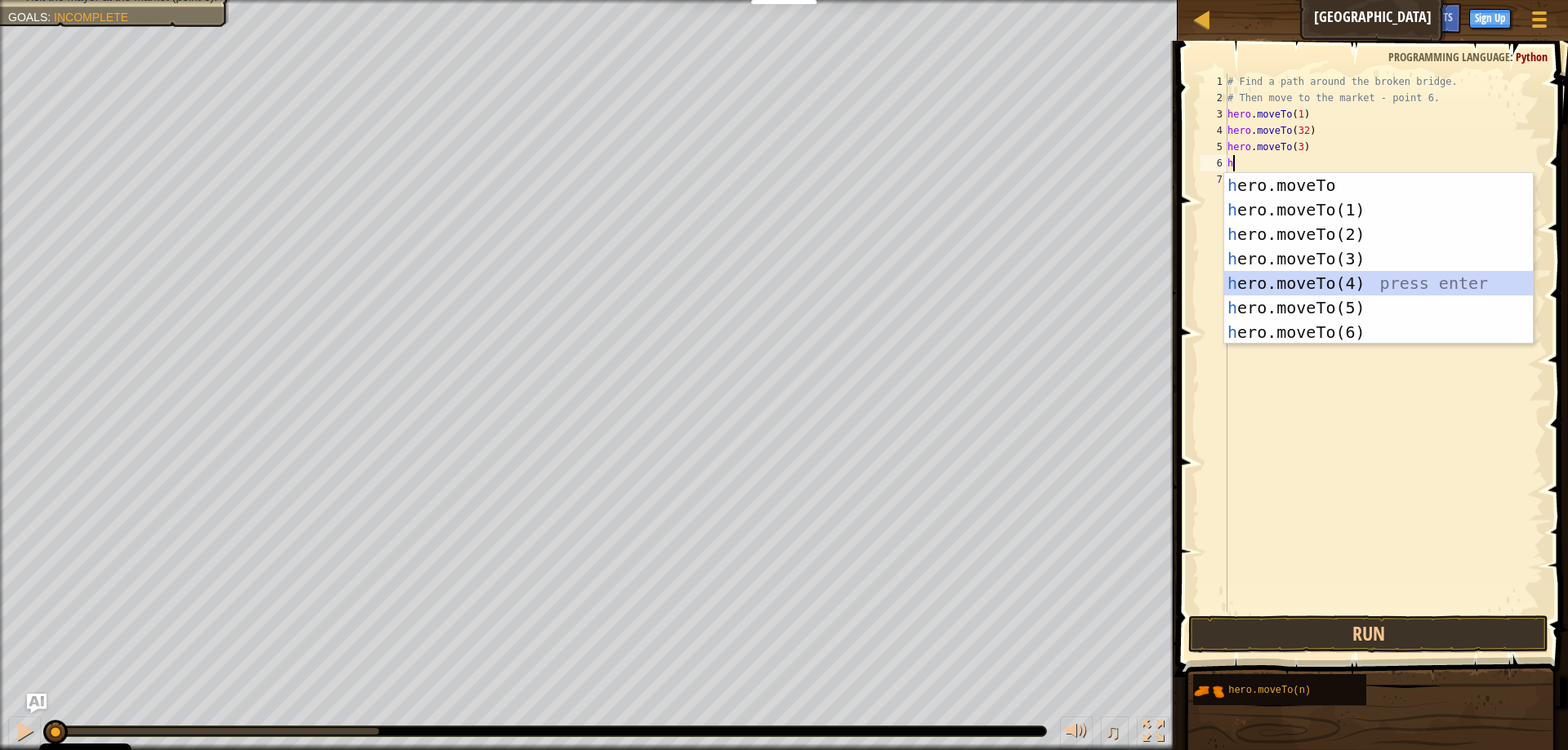
click at [1260, 287] on div "h ero.moveTo press enter h ero.moveTo(1) press enter h ero.moveTo(2) press ente…" at bounding box center [1378, 283] width 309 height 220
type textarea "hero.moveTo(4)"
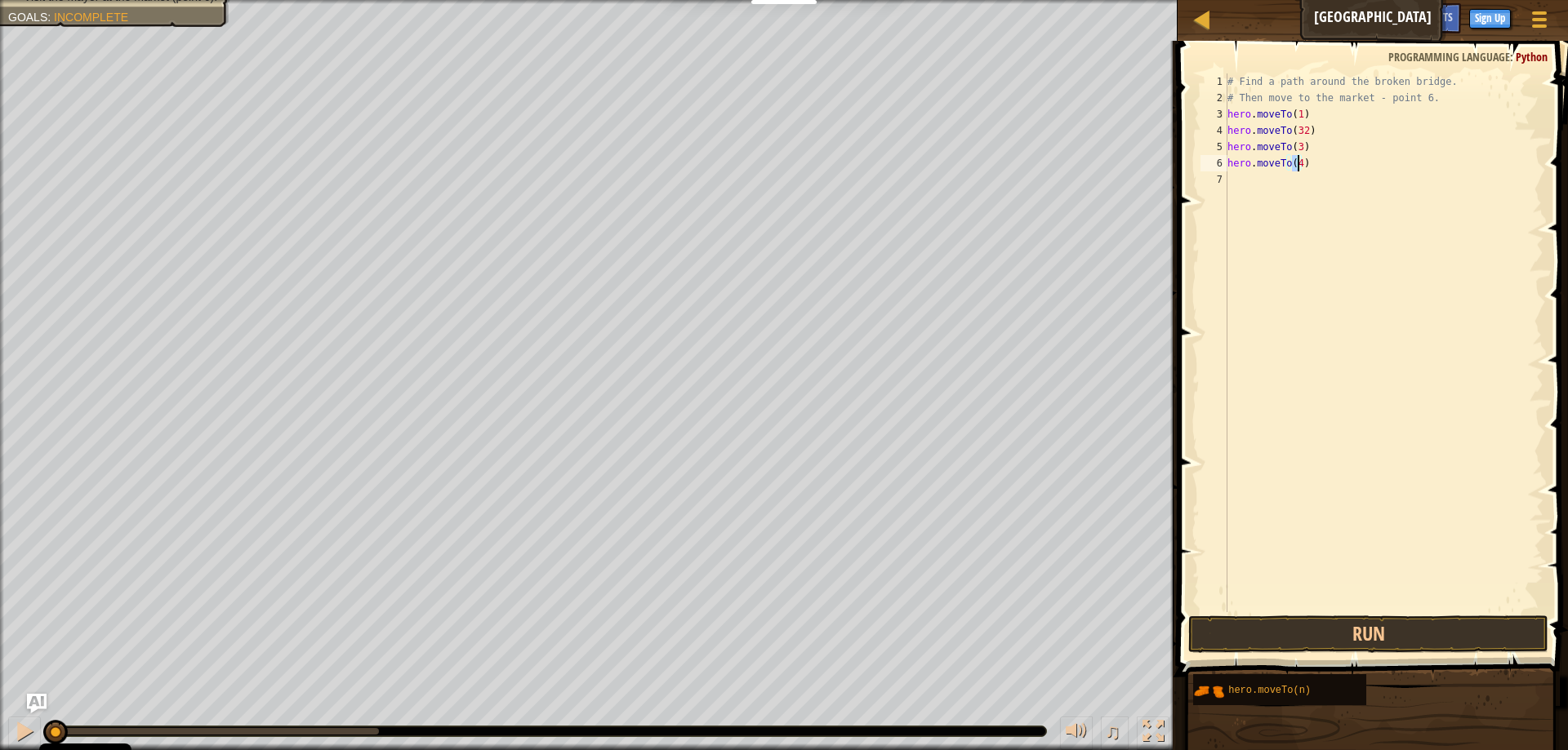
click at [1240, 176] on div "# Find a path around the broken bridge. # Then move to the market - point 6. he…" at bounding box center [1383, 359] width 319 height 572
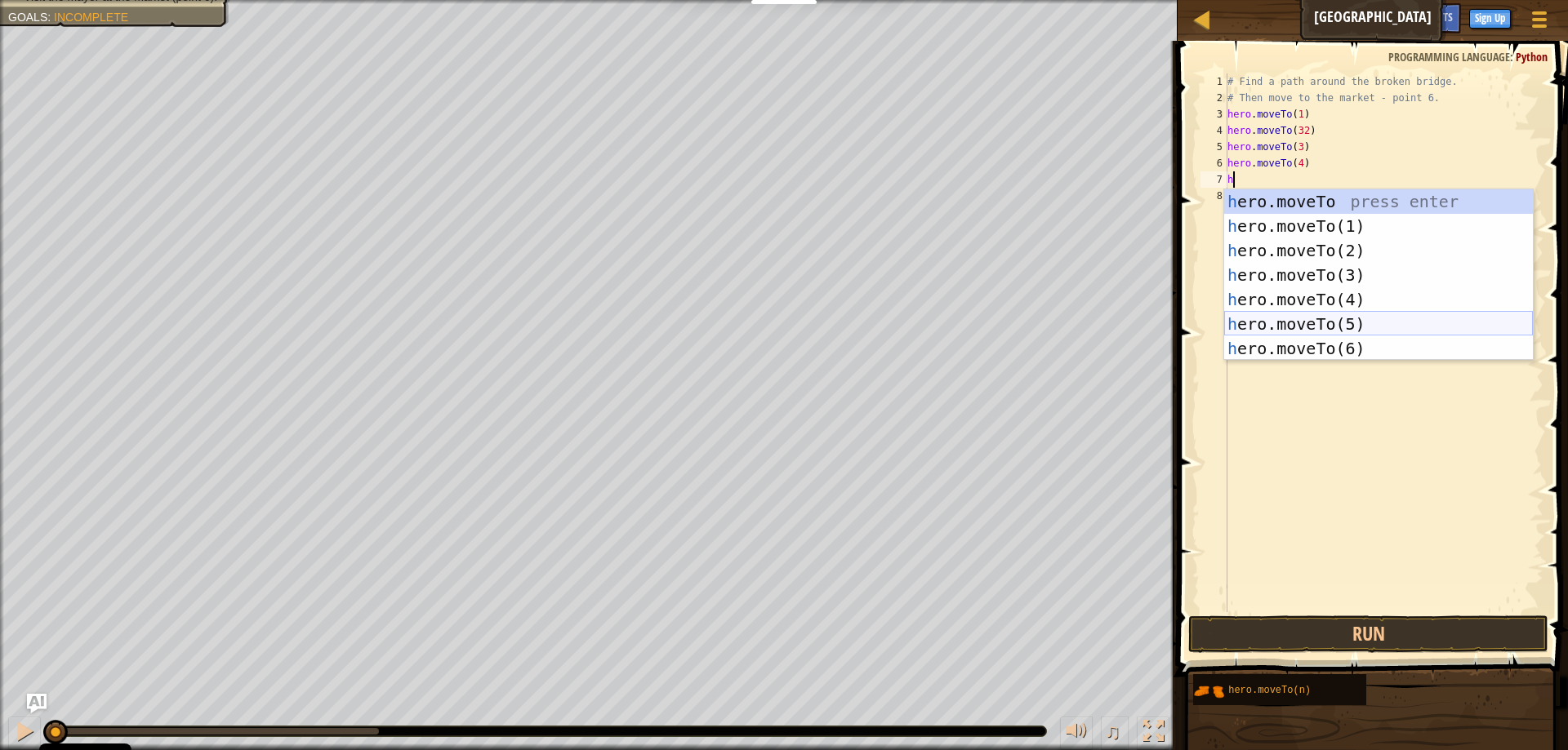
click at [1256, 320] on div "h ero.moveTo press enter h ero.moveTo(1) press enter h ero.moveTo(2) press ente…" at bounding box center [1378, 299] width 309 height 220
type textarea "hero.moveTo(5)"
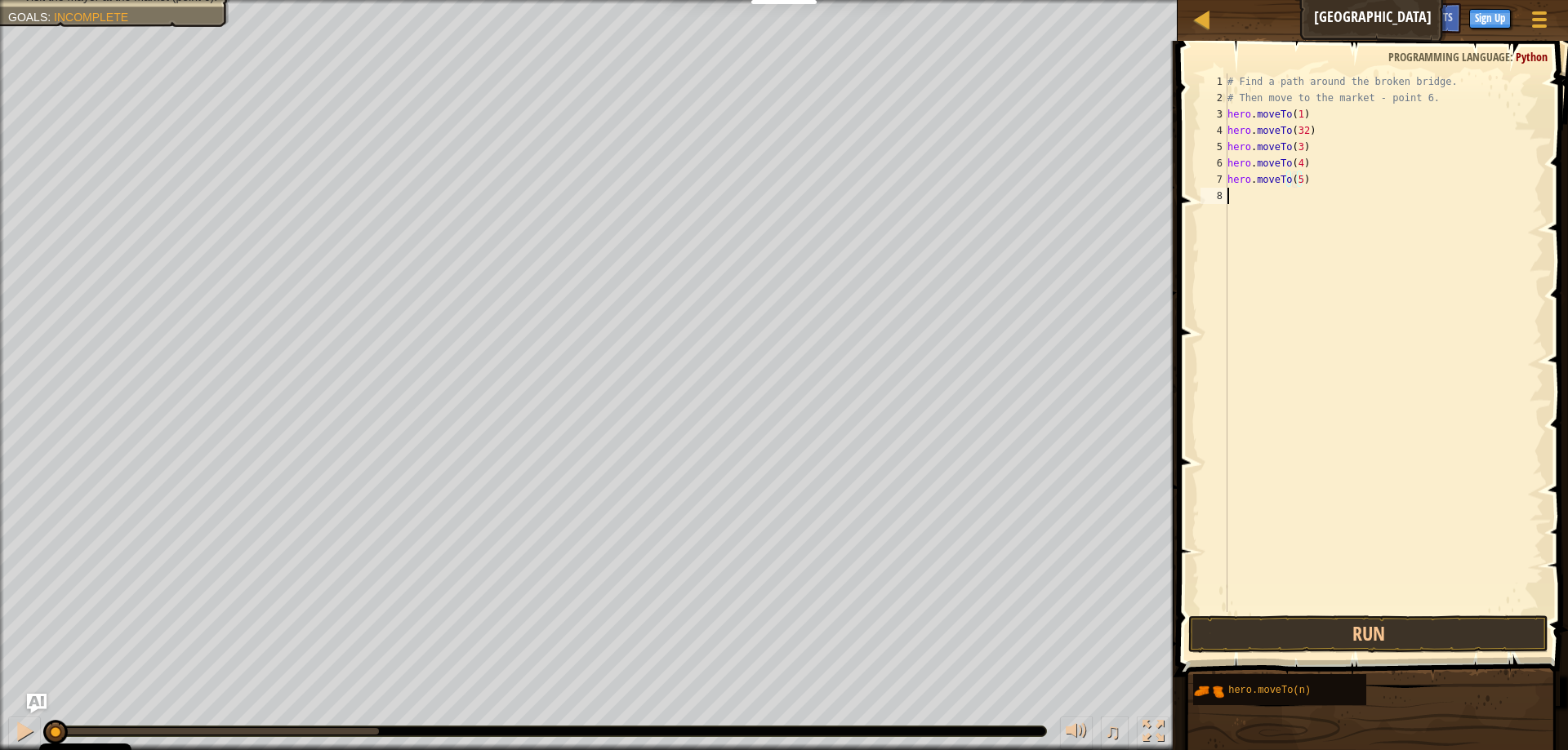
click at [1251, 194] on div "# Find a path around the broken bridge. # Then move to the market - point 6. he…" at bounding box center [1383, 359] width 319 height 572
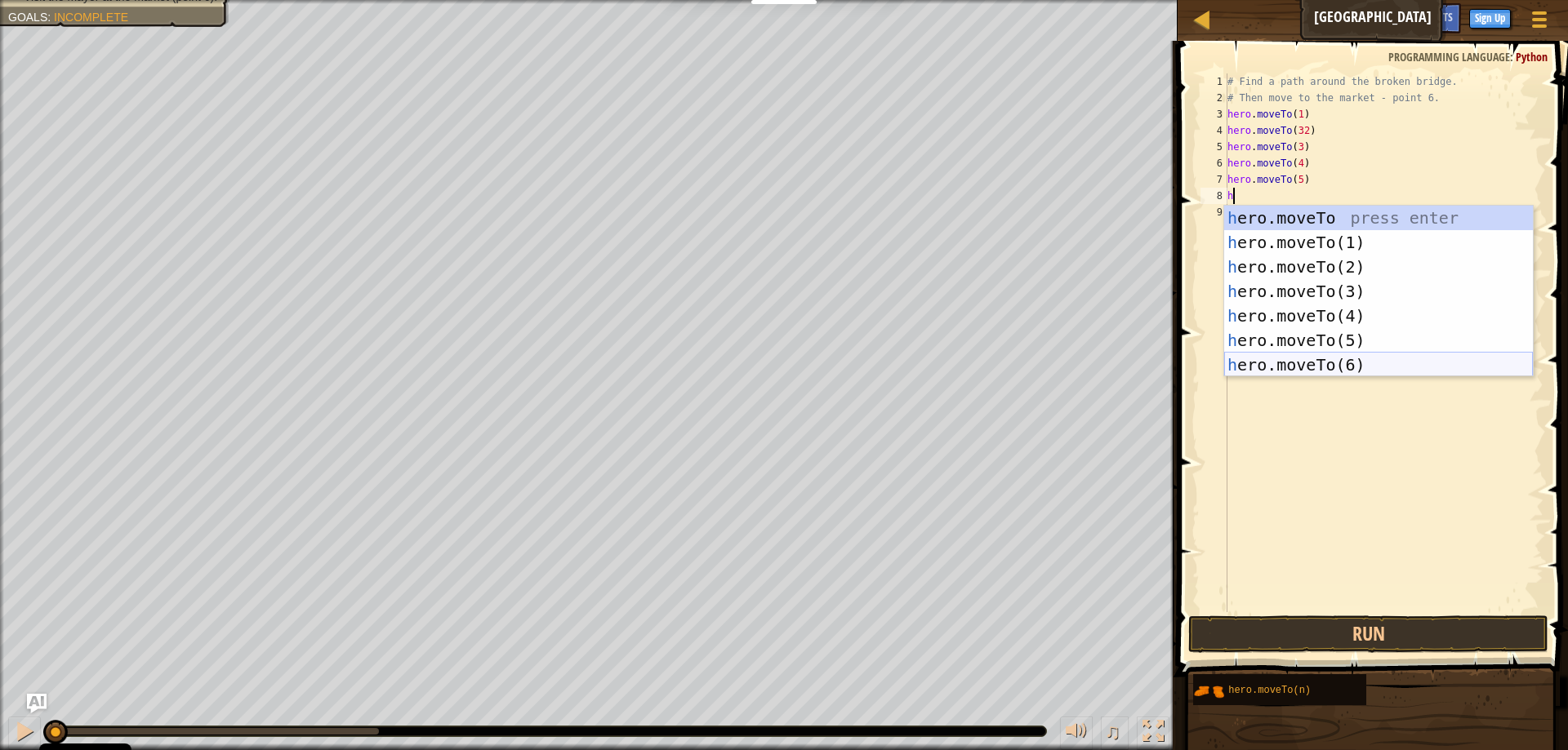
click at [1287, 366] on div "h ero.moveTo press enter h ero.moveTo(1) press enter h ero.moveTo(2) press ente…" at bounding box center [1378, 315] width 309 height 220
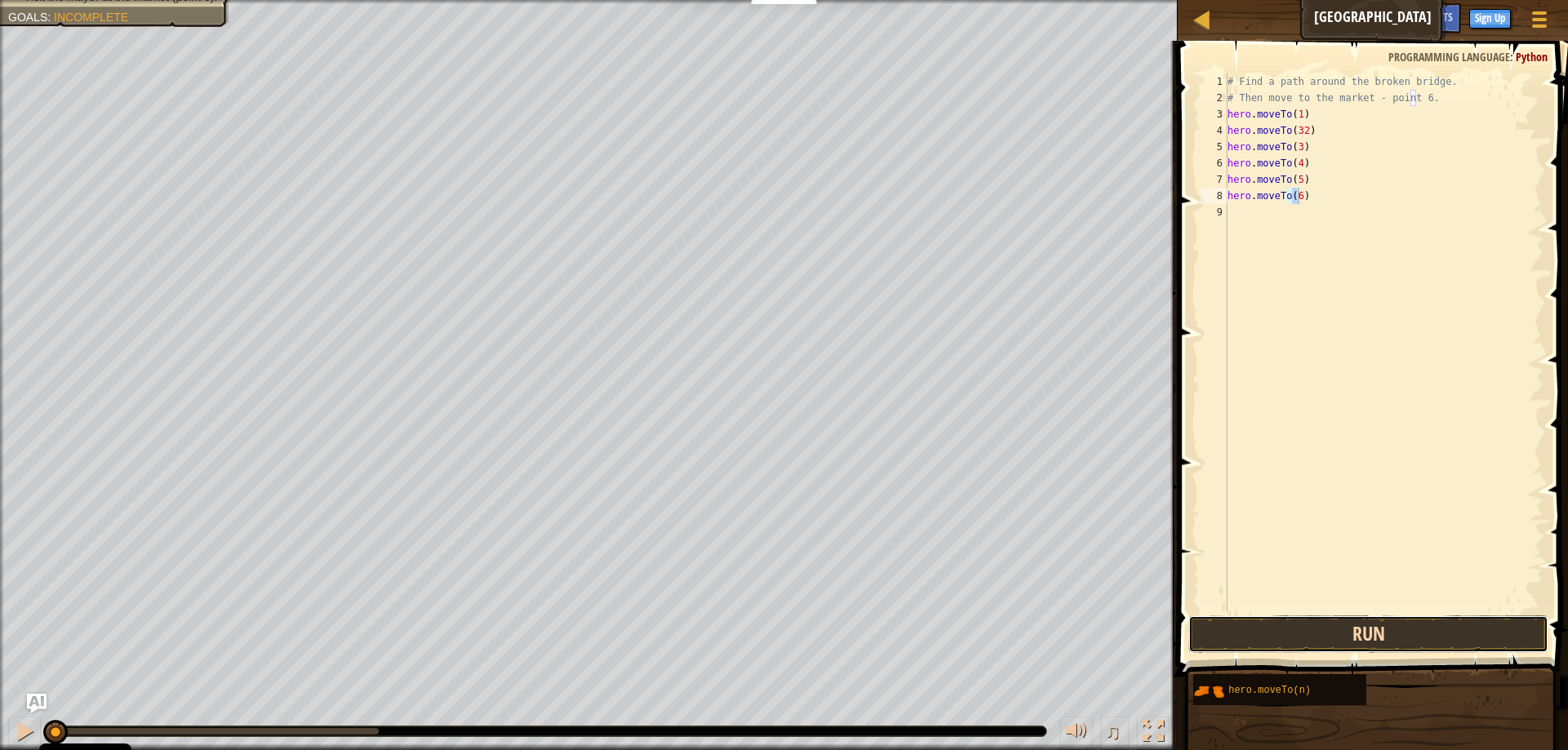
click at [1243, 636] on button "Run" at bounding box center [1369, 634] width 360 height 37
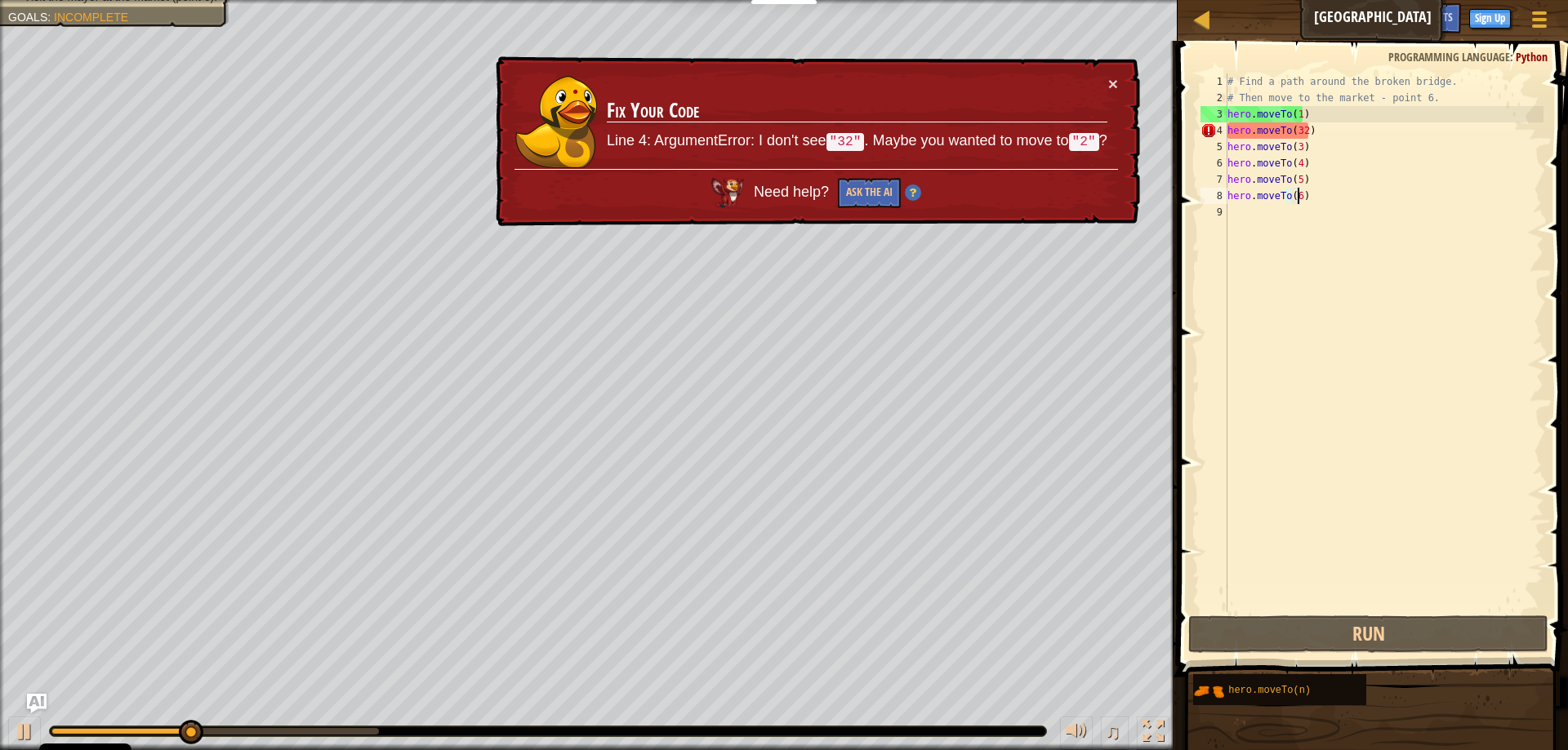
click at [1303, 125] on div "# Find a path around the broken bridge. # Then move to the market - point 6. he…" at bounding box center [1383, 359] width 319 height 572
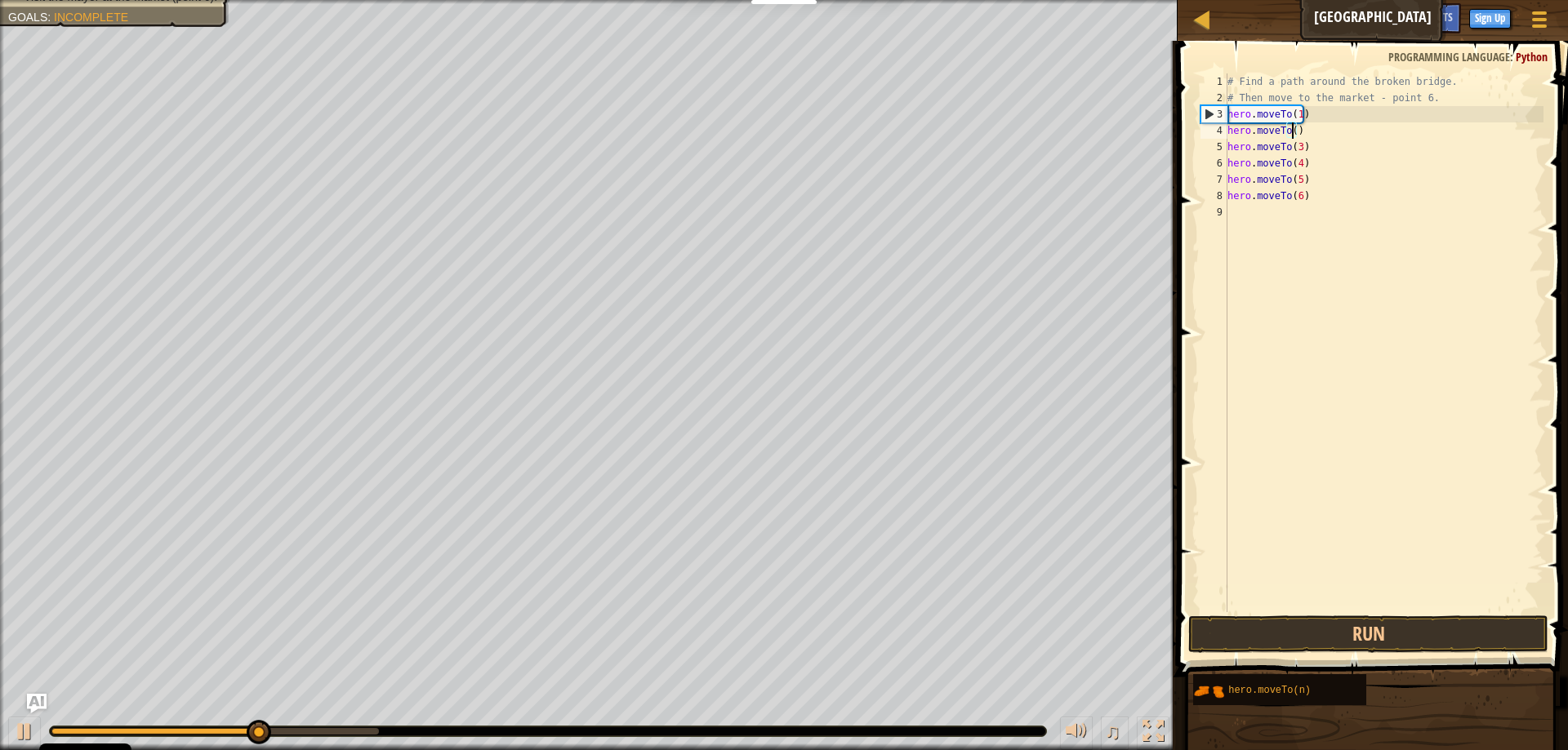
scroll to position [8, 5]
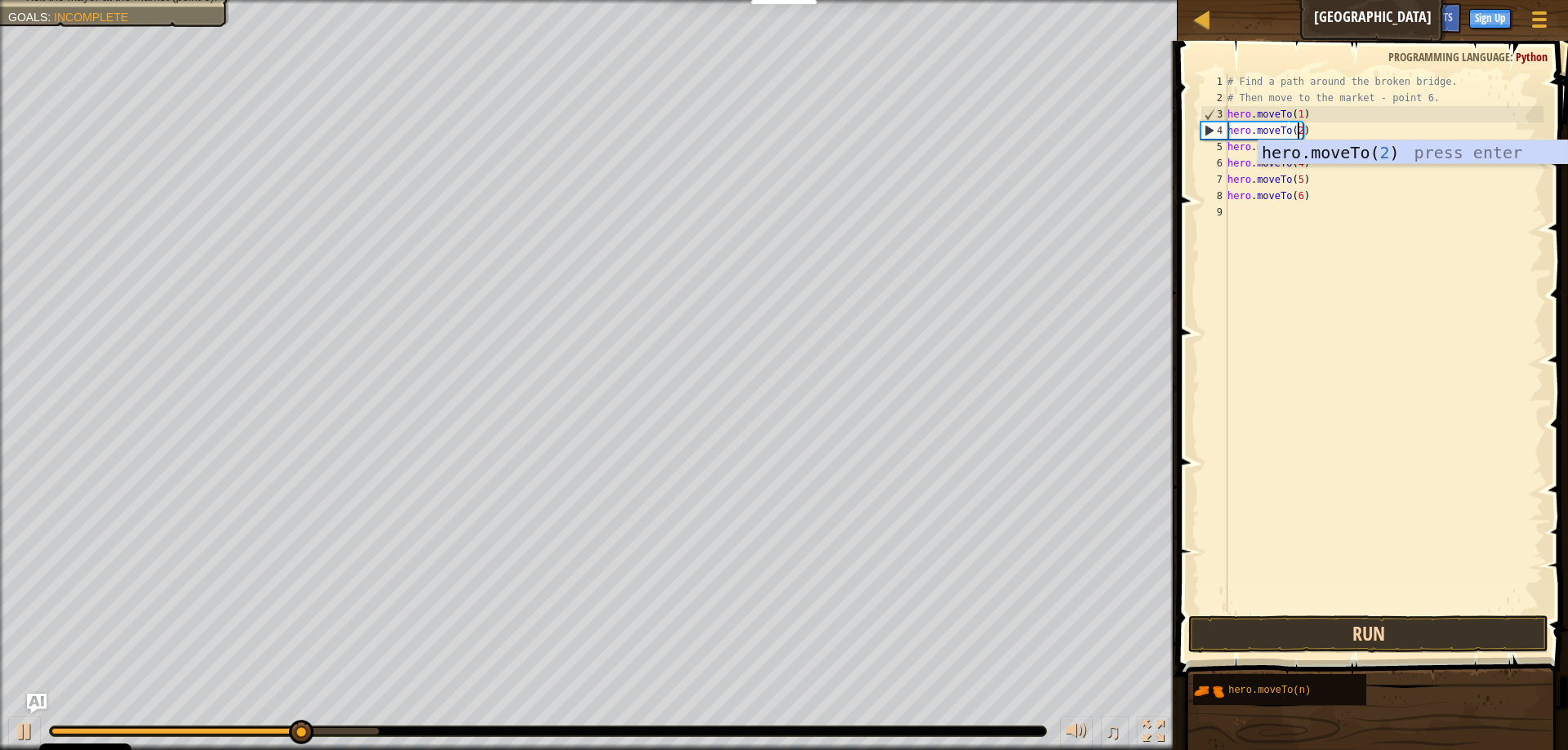
type textarea "hero.moveTo(2)"
click at [1314, 627] on button "Run" at bounding box center [1369, 634] width 360 height 37
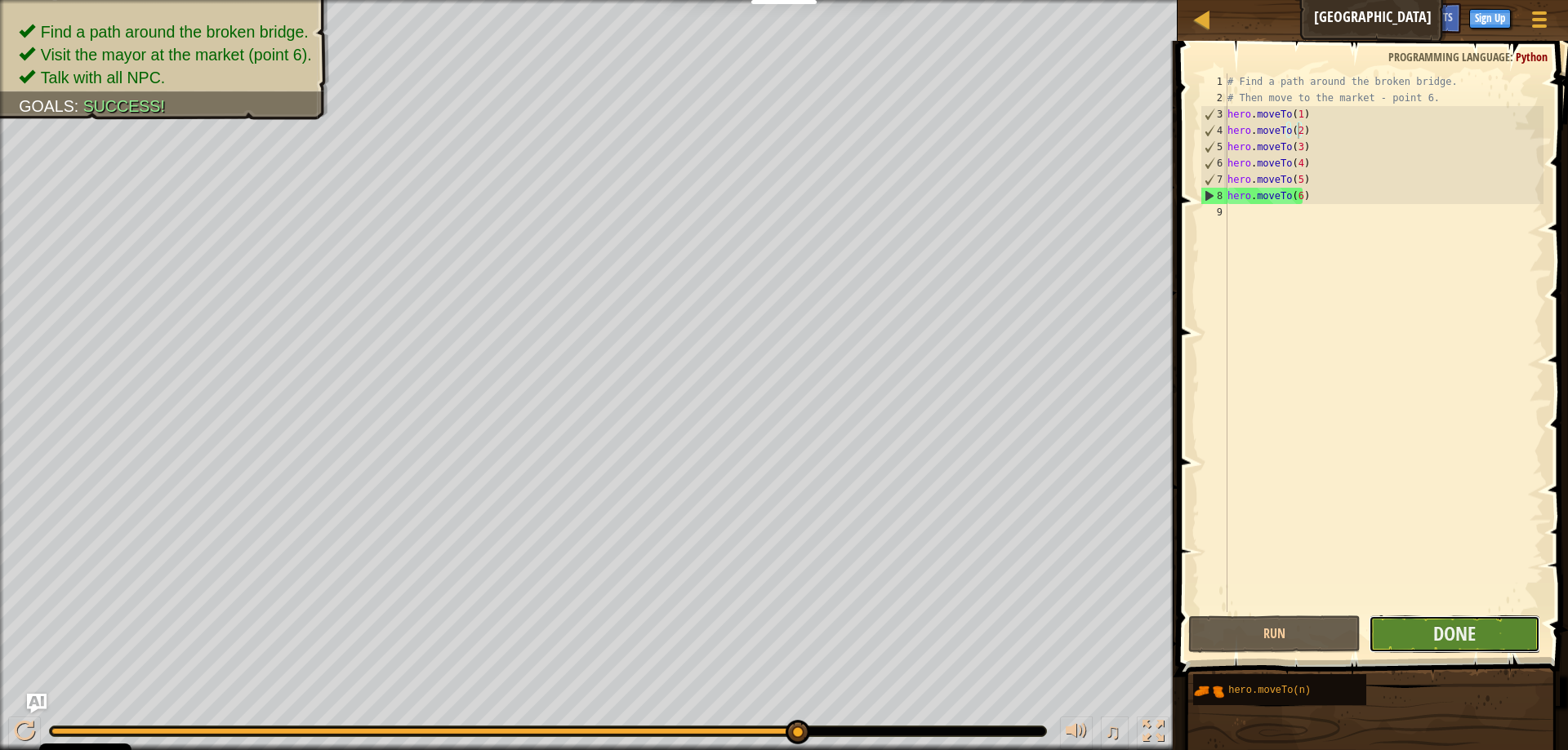
click at [1492, 623] on button "Done" at bounding box center [1455, 634] width 172 height 37
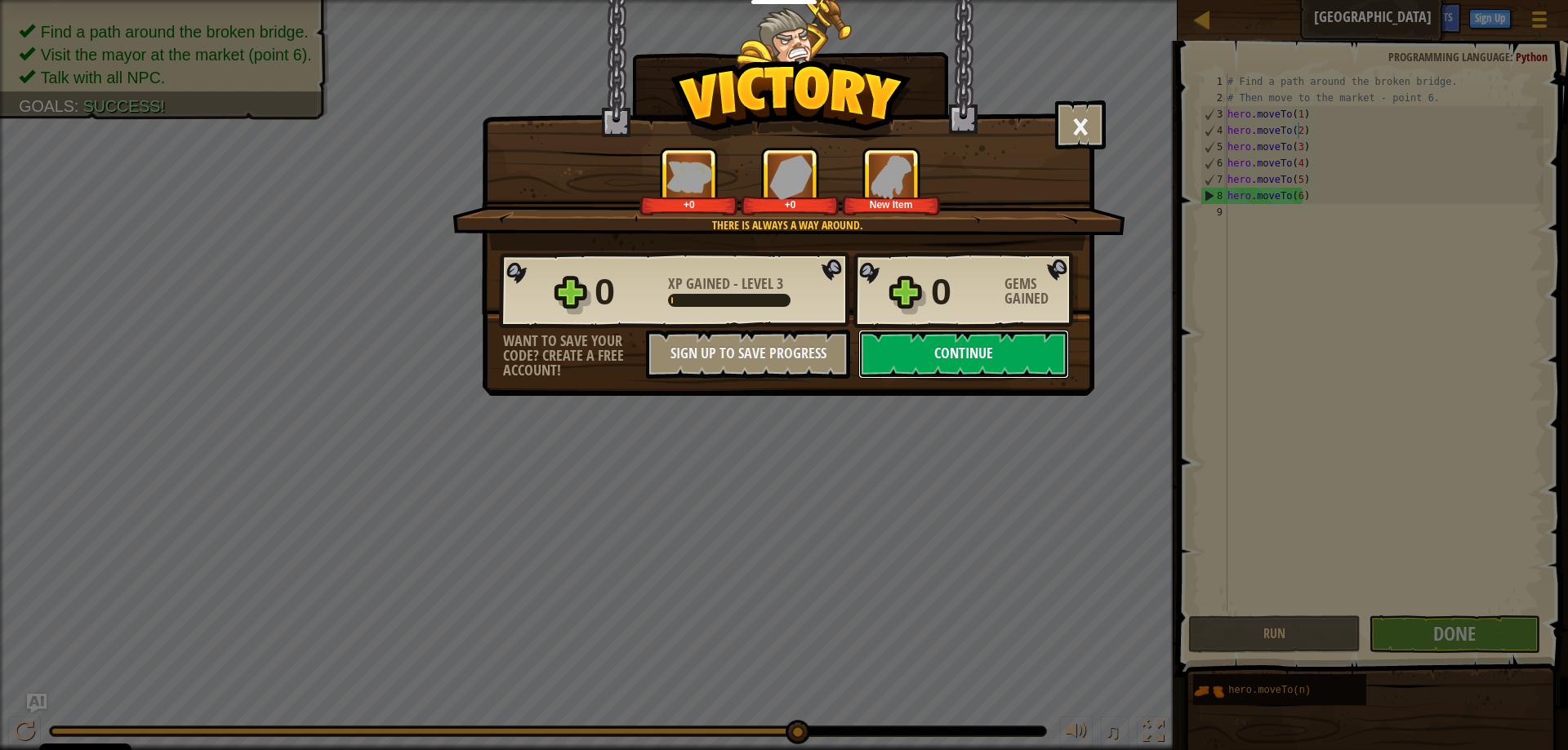
click at [961, 355] on button "Continue" at bounding box center [964, 354] width 211 height 49
select select "en-[GEOGRAPHIC_DATA]"
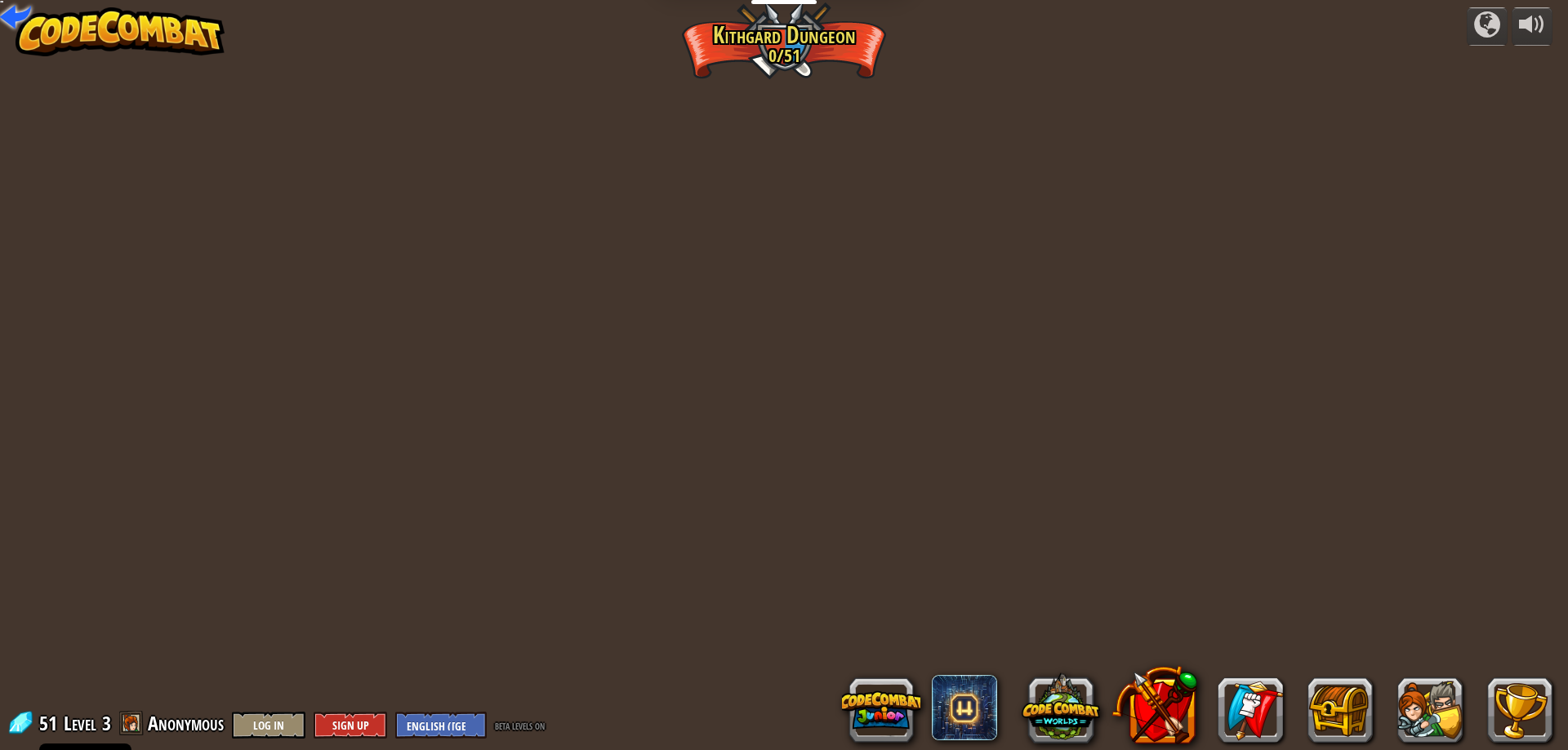
select select "en-[GEOGRAPHIC_DATA]"
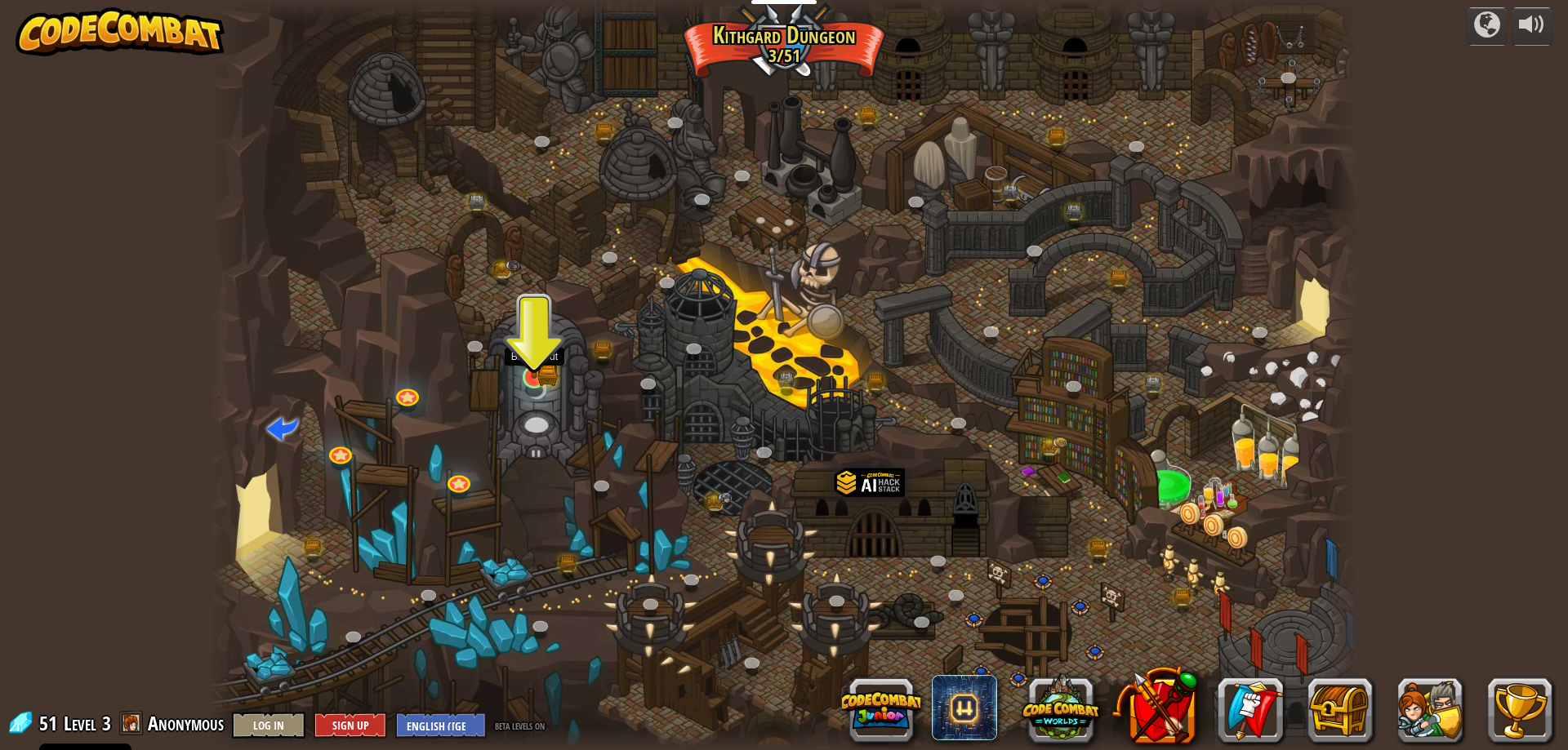
click at [543, 374] on img at bounding box center [534, 345] width 31 height 68
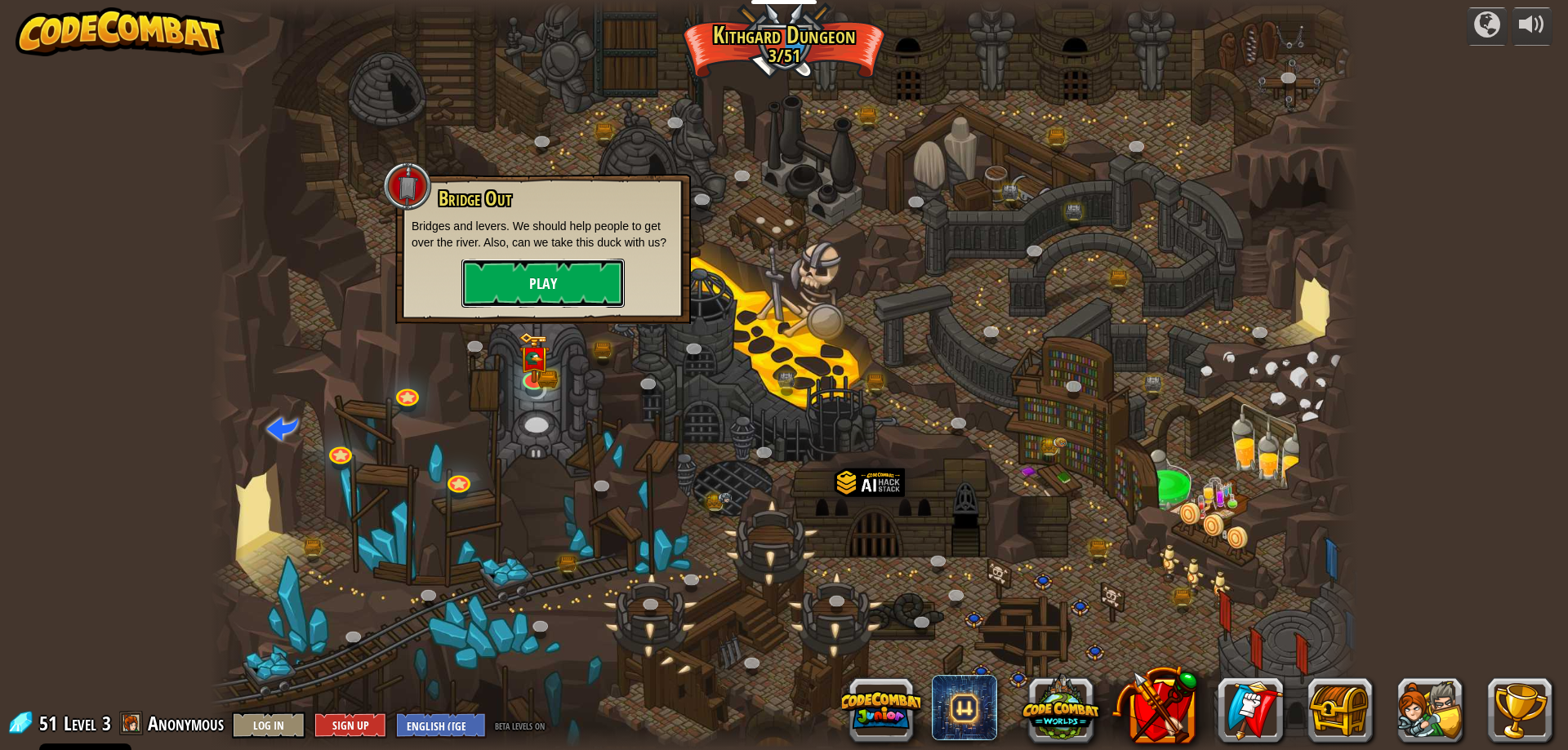
click at [572, 285] on button "Play" at bounding box center [542, 283] width 163 height 49
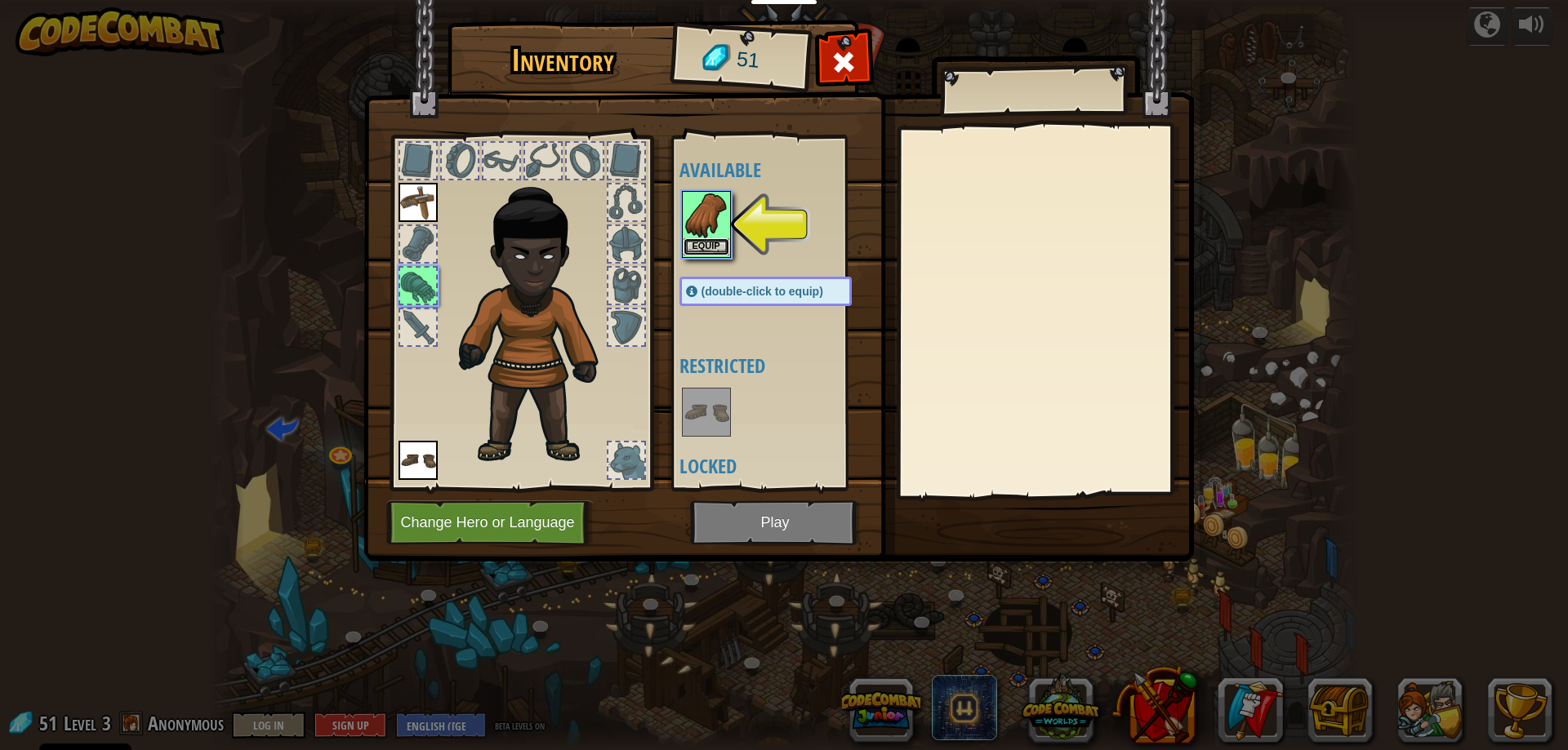
click at [713, 248] on button "Equip" at bounding box center [706, 247] width 46 height 17
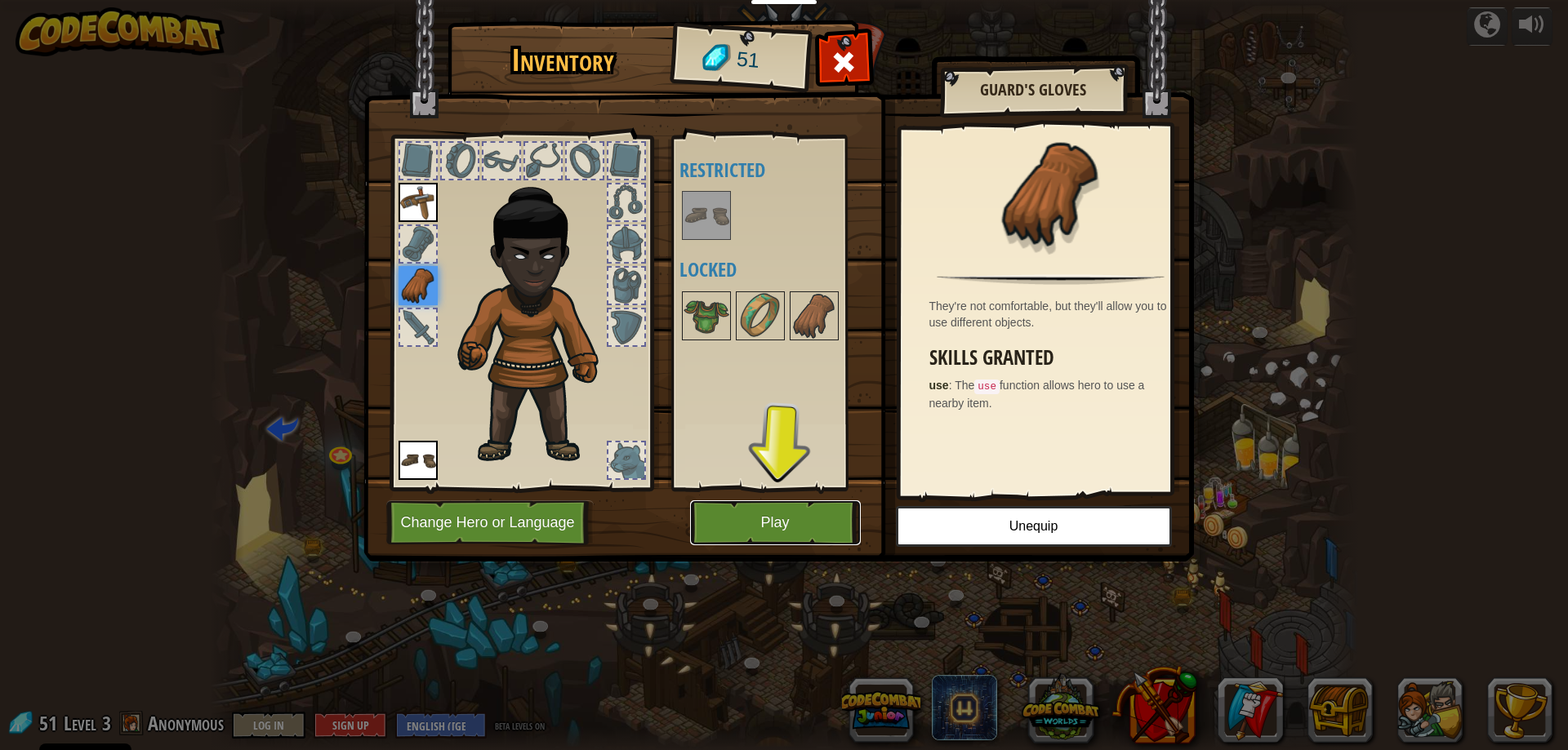
click at [775, 516] on button "Play" at bounding box center [775, 522] width 171 height 45
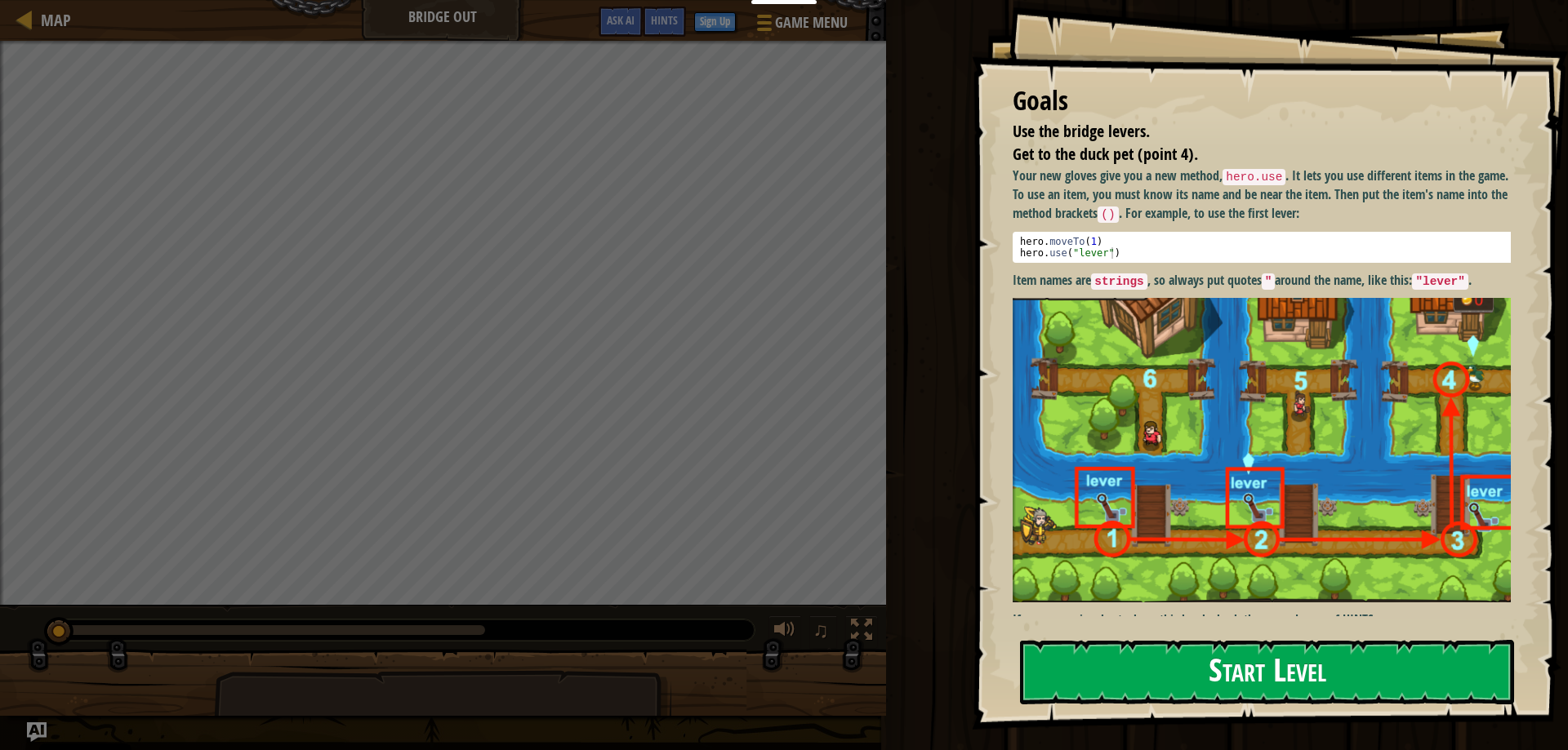
click at [1221, 659] on button "Start Level" at bounding box center [1267, 673] width 494 height 65
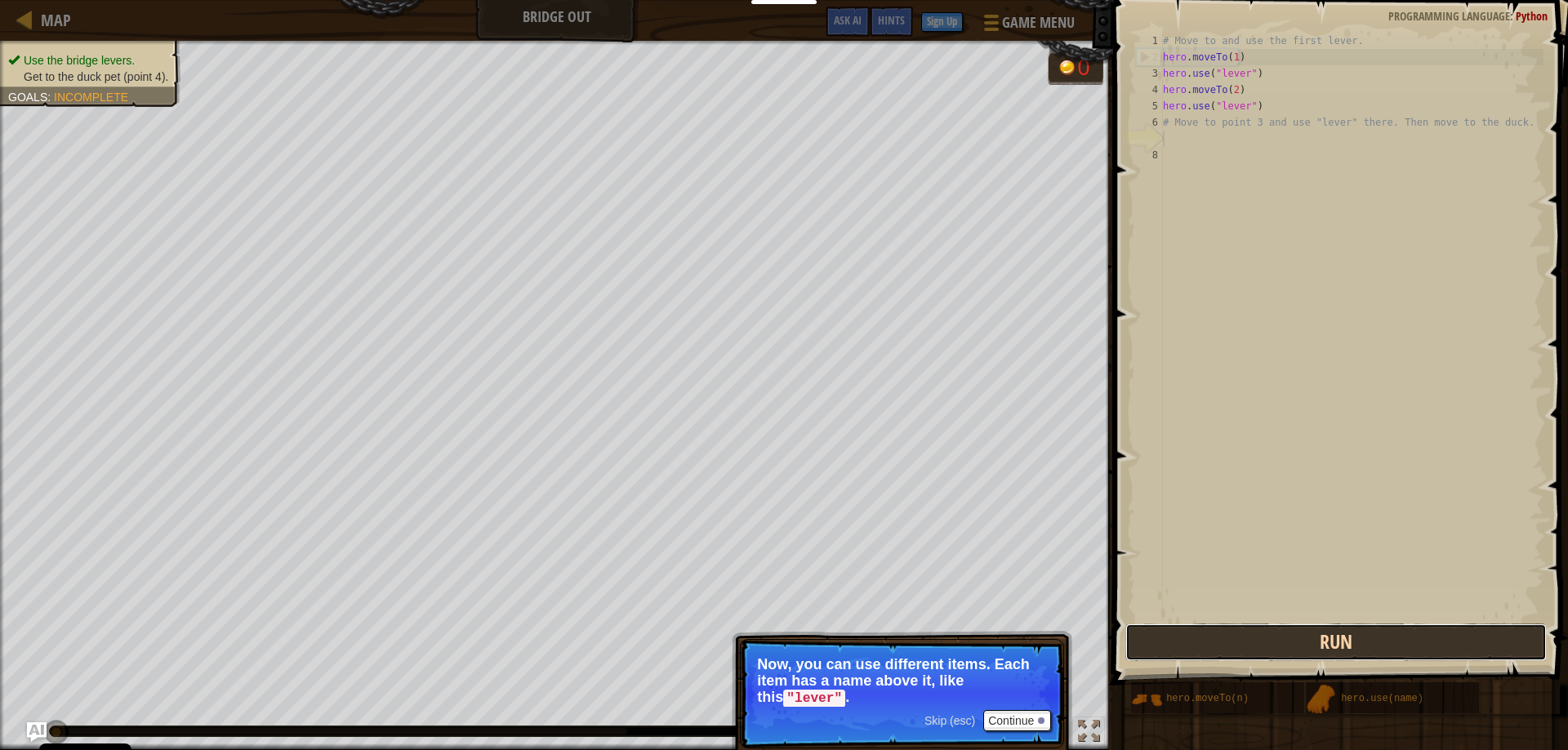
click at [1317, 641] on button "Run" at bounding box center [1336, 642] width 422 height 37
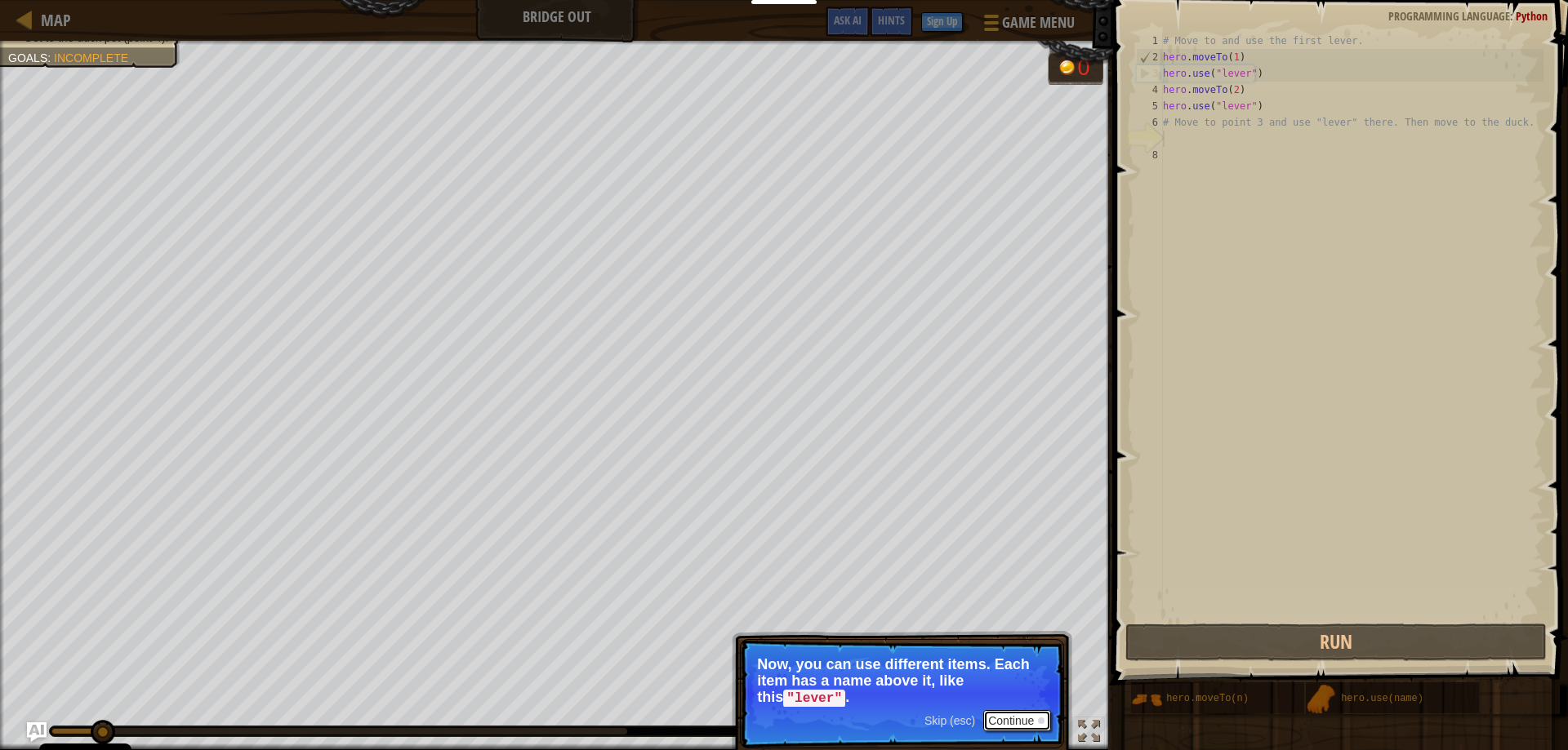
click at [1002, 722] on button "Continue" at bounding box center [1017, 720] width 68 height 21
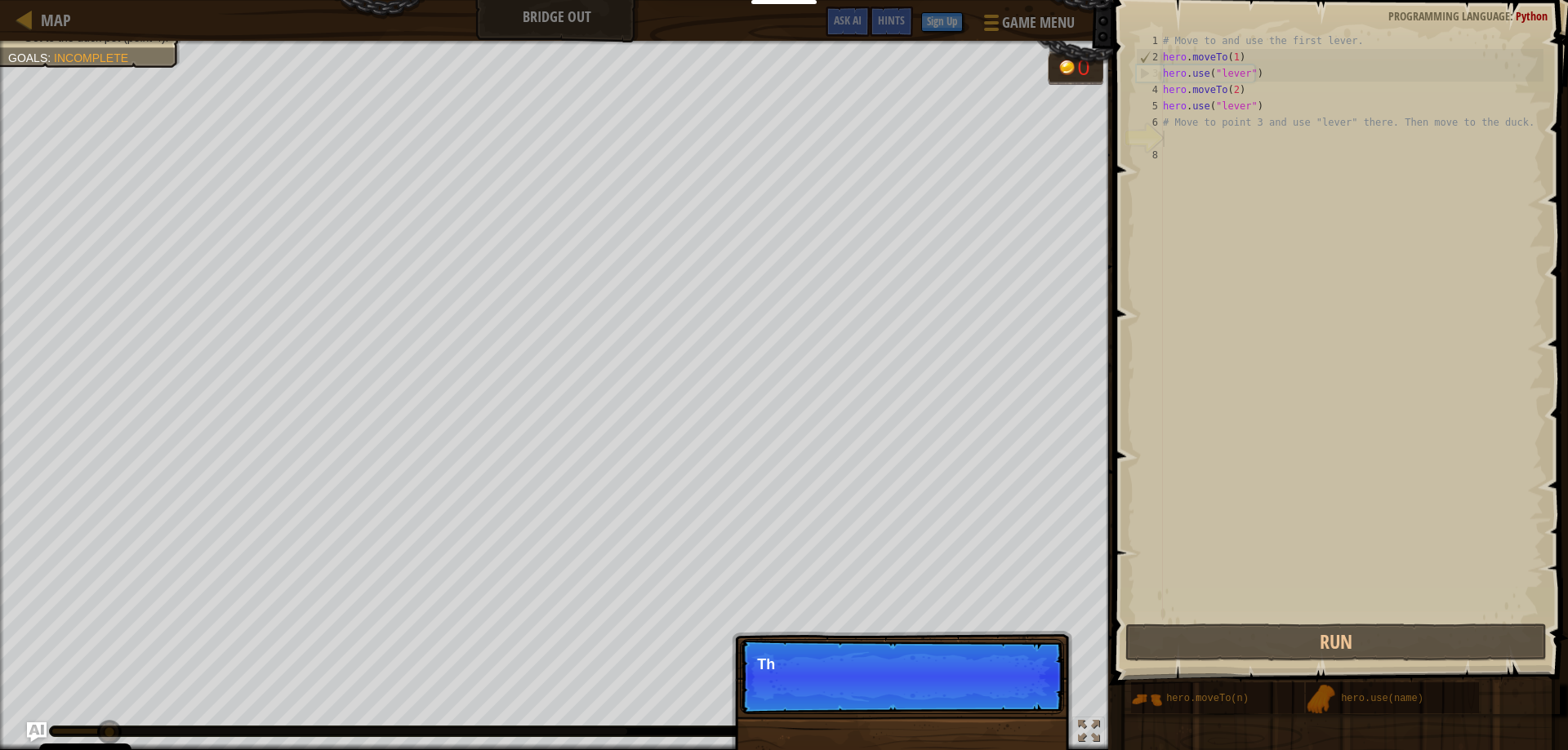
scroll to position [8, 0]
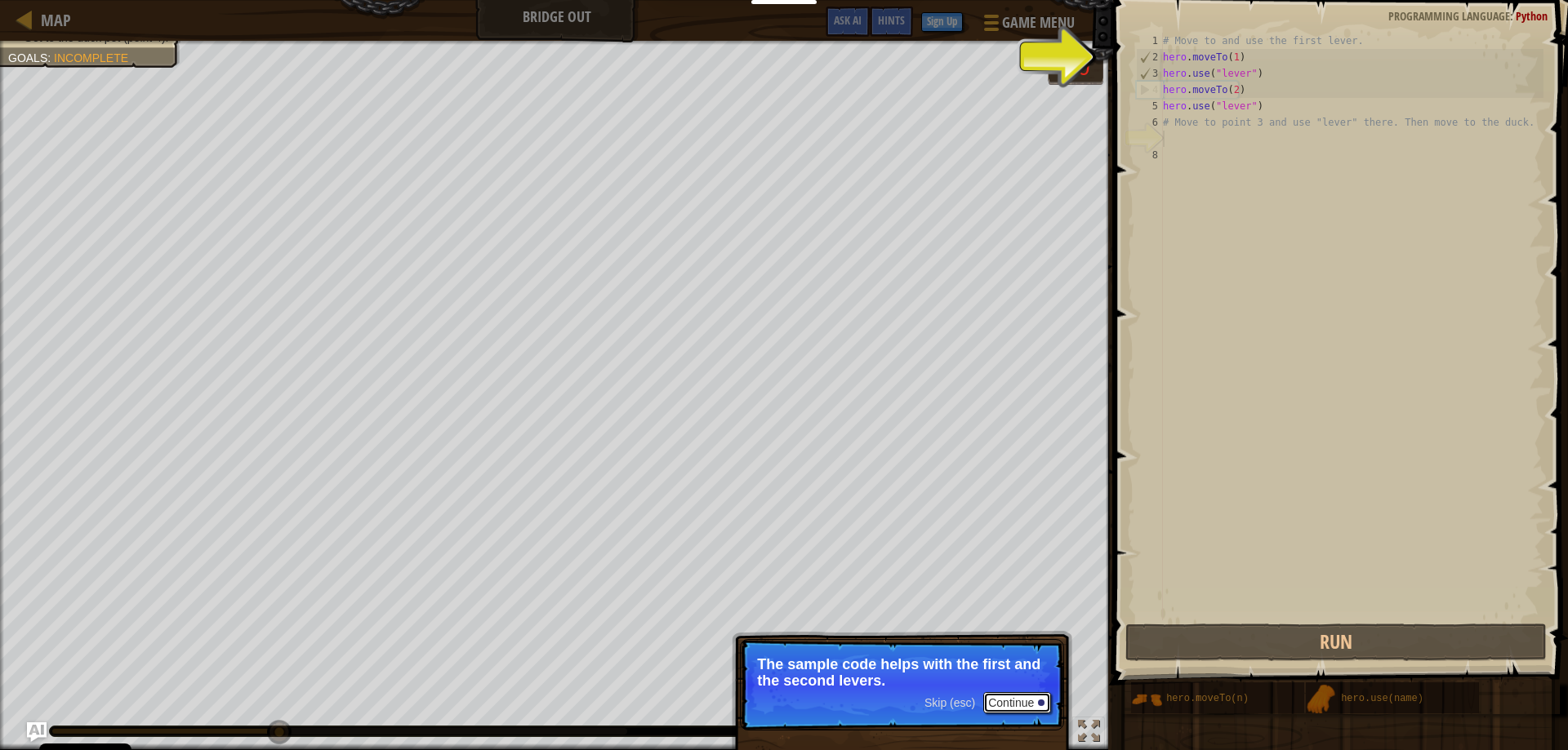
click at [1024, 699] on button "Continue" at bounding box center [1017, 703] width 68 height 21
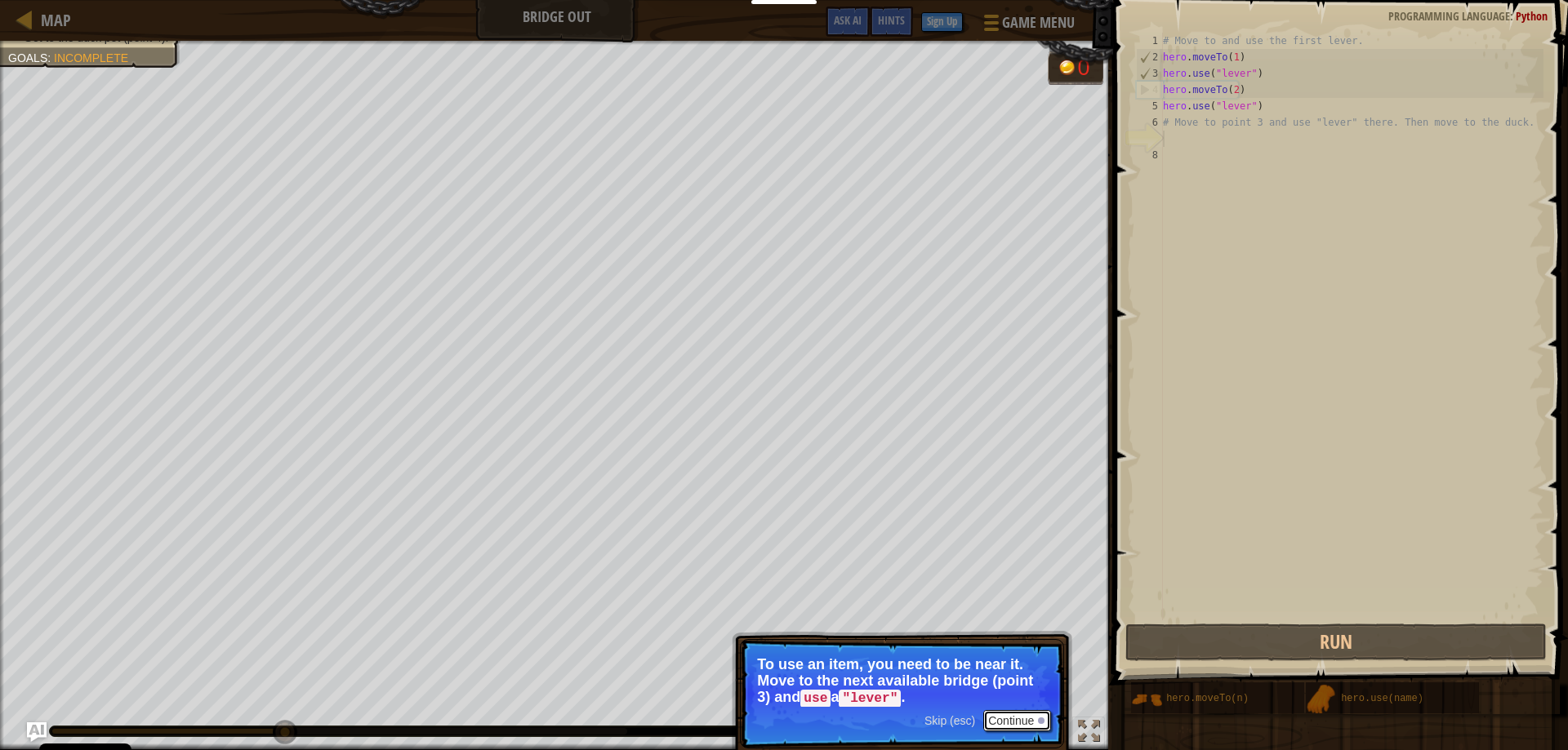
click at [1020, 722] on button "Continue" at bounding box center [1017, 720] width 68 height 21
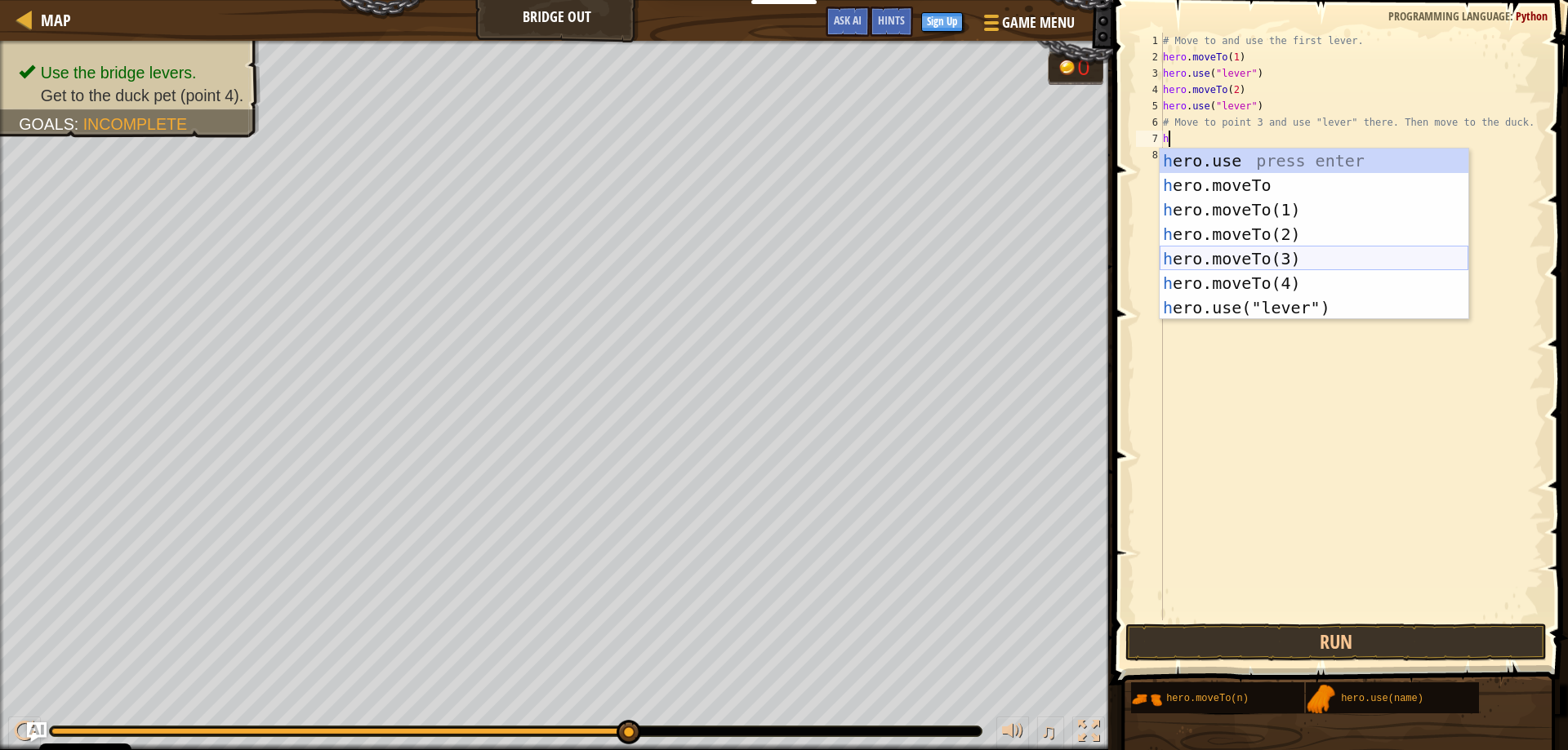
click at [1245, 265] on div "h ero.use press enter h ero.moveTo press enter h ero.moveTo(1) press enter h er…" at bounding box center [1314, 258] width 309 height 220
type textarea "hero.moveTo(3)"
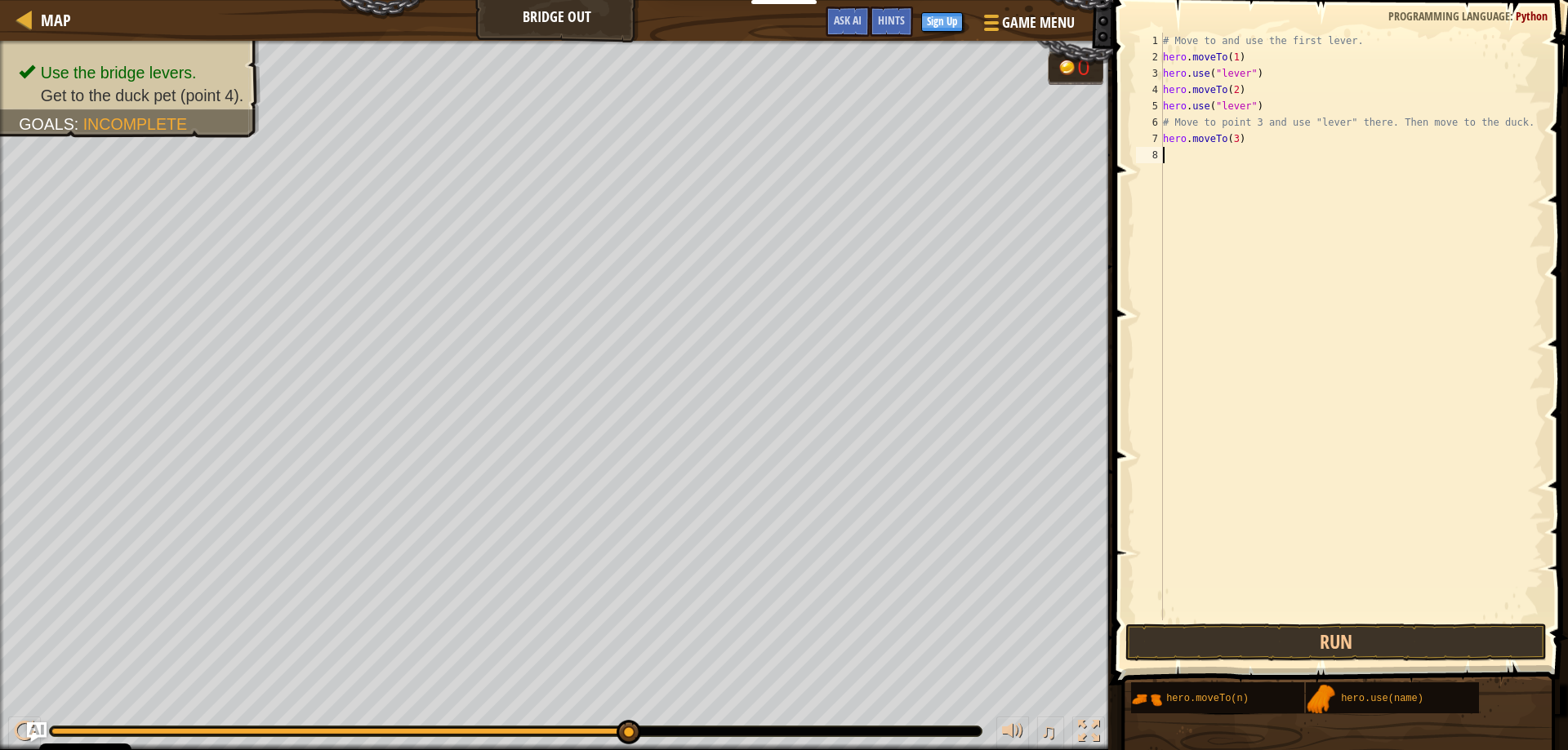
click at [1204, 155] on div "# Move to and use the first lever. hero . moveTo ( 1 ) hero . use ( "lever" ) h…" at bounding box center [1352, 342] width 384 height 620
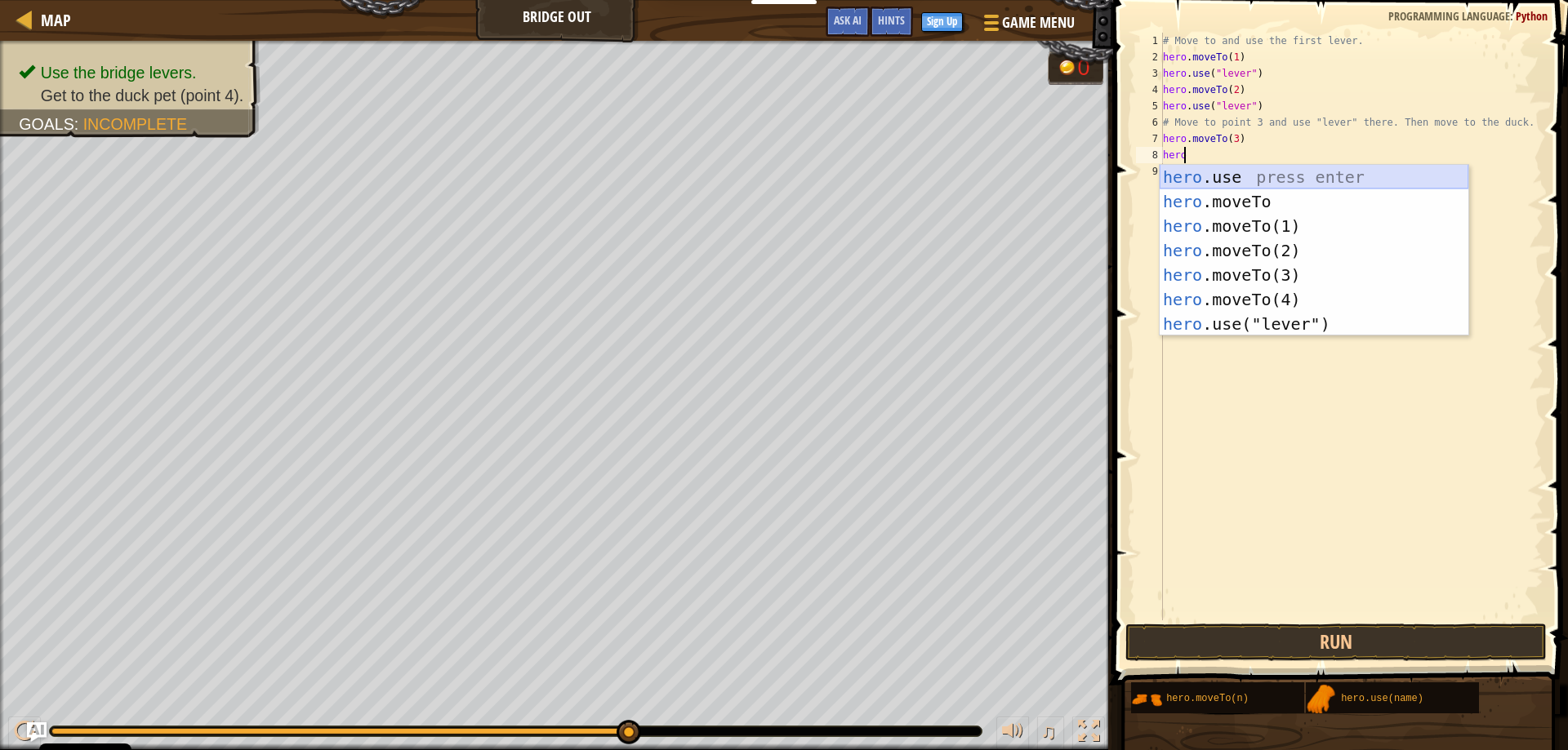
scroll to position [8, 2]
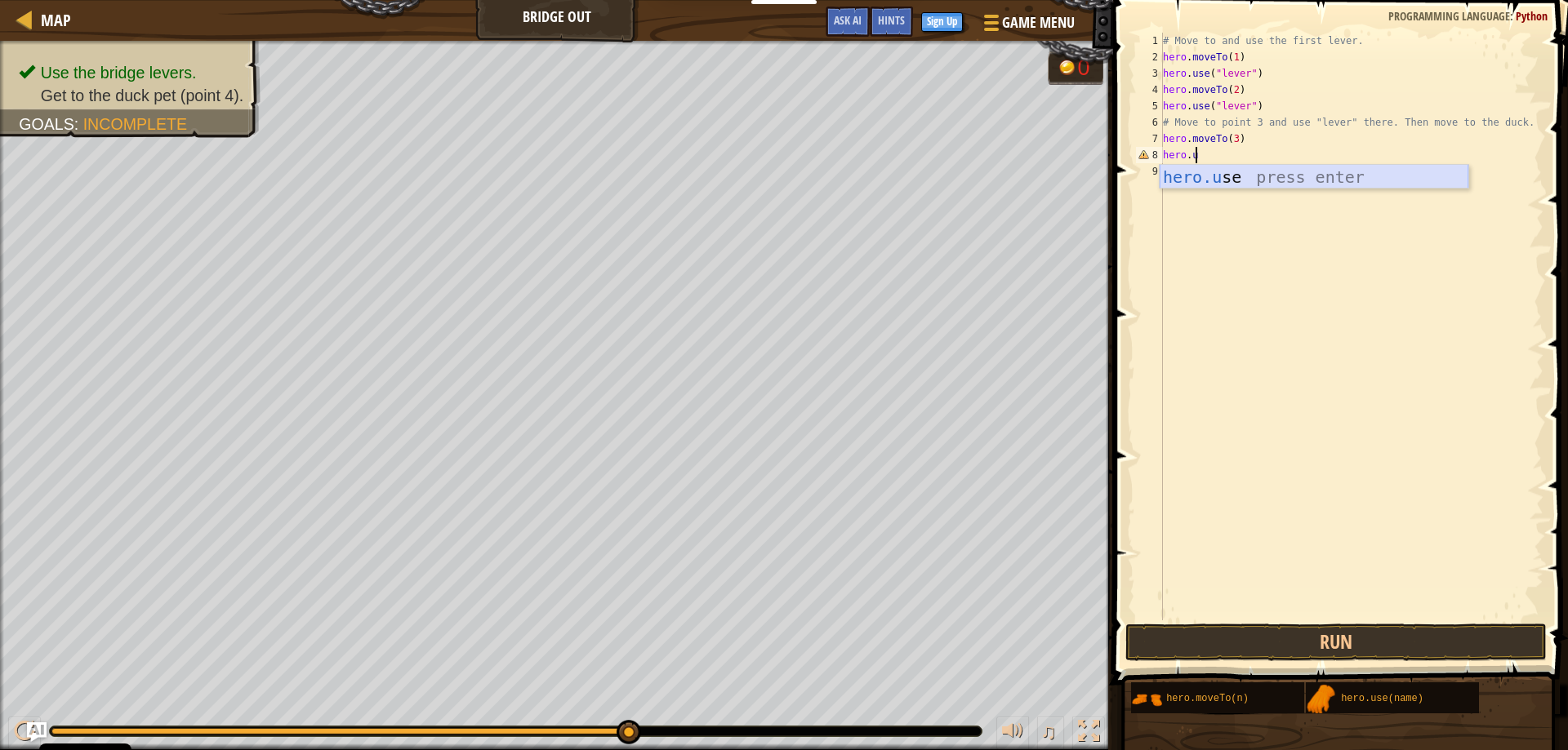
click at [1223, 177] on div "hero.u se press enter" at bounding box center [1314, 201] width 309 height 73
type textarea "hero.use("lever")"
click at [1246, 152] on div "# Move to and use the first lever. hero . moveTo ( 1 ) hero . use ( "lever" ) h…" at bounding box center [1352, 326] width 384 height 588
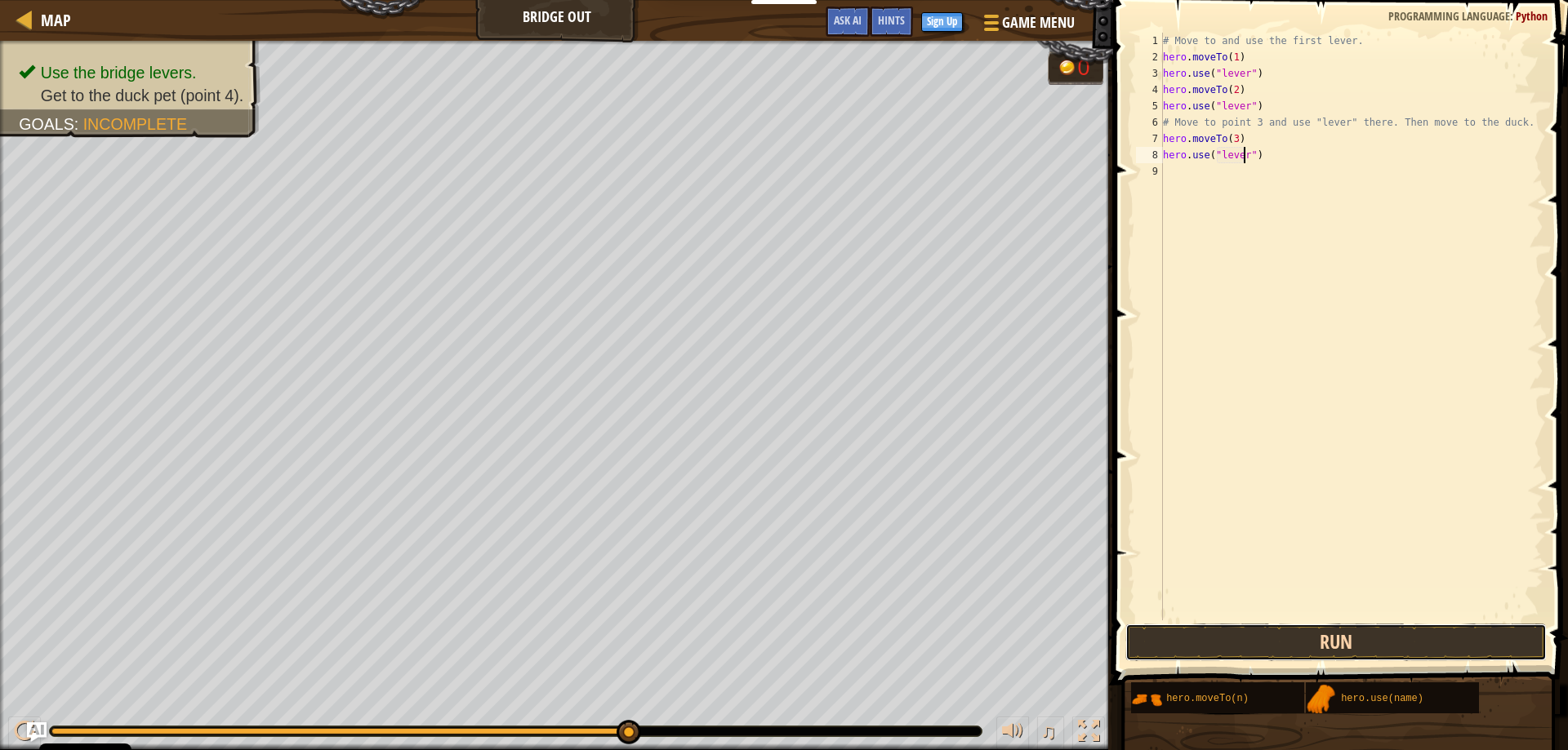
click at [1292, 643] on button "Run" at bounding box center [1336, 642] width 422 height 37
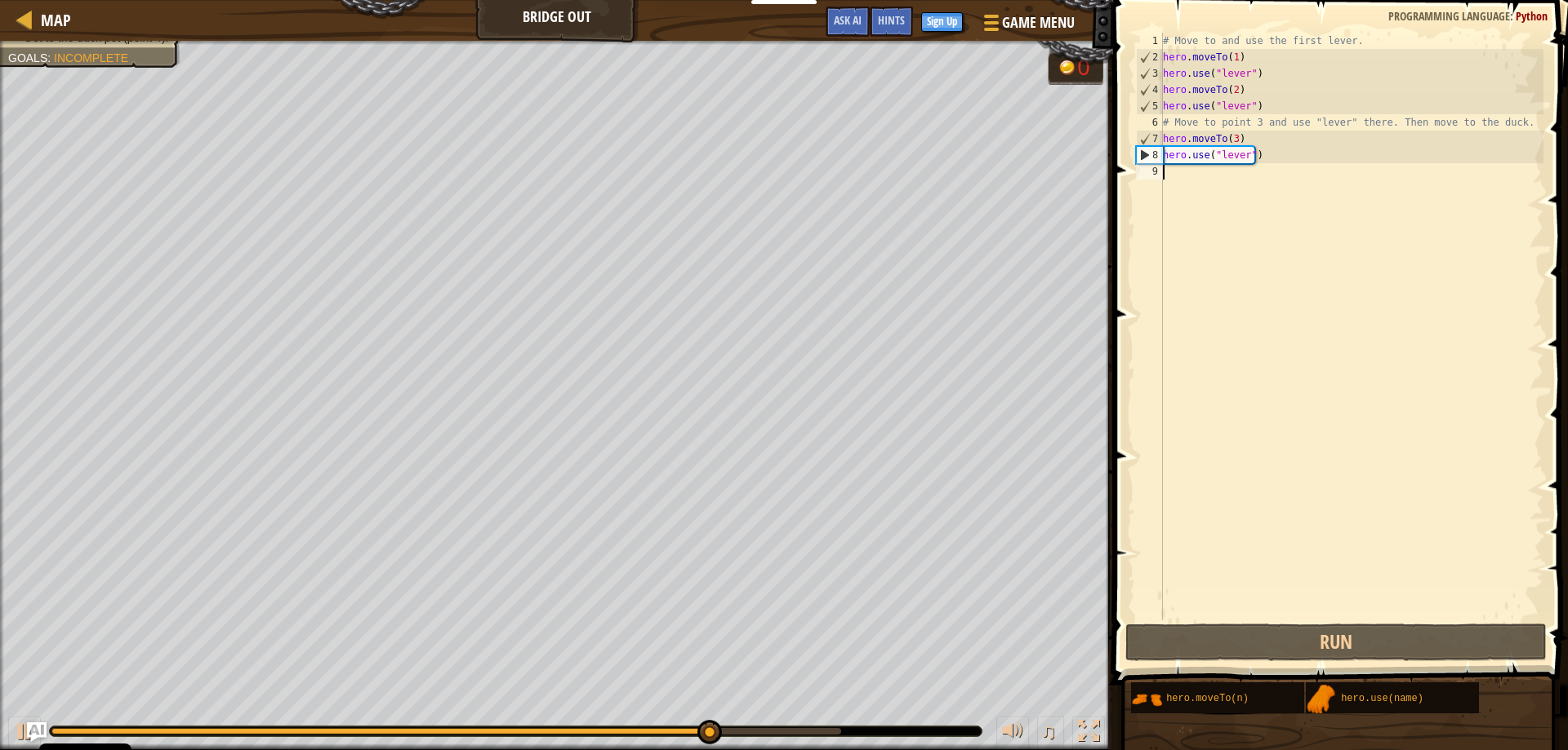
click at [1184, 174] on div "# Move to and use the first lever. hero . moveTo ( 1 ) hero . use ( "lever" ) h…" at bounding box center [1352, 342] width 384 height 620
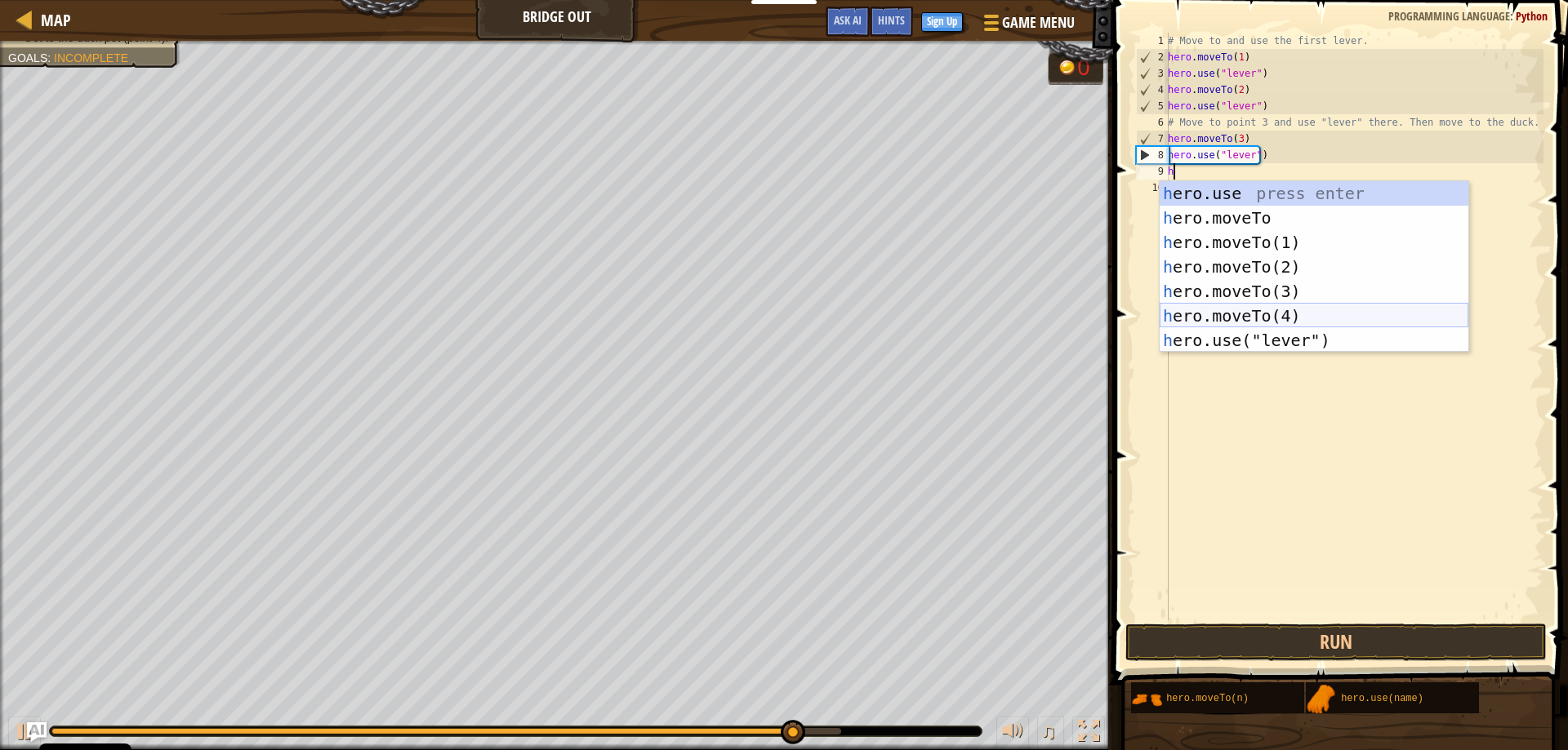
drag, startPoint x: 1247, startPoint y: 311, endPoint x: 1252, endPoint y: 322, distance: 12.1
click at [1247, 312] on div "h ero.use press enter h ero.moveTo press enter h ero.moveTo(1) press enter h er…" at bounding box center [1314, 291] width 309 height 220
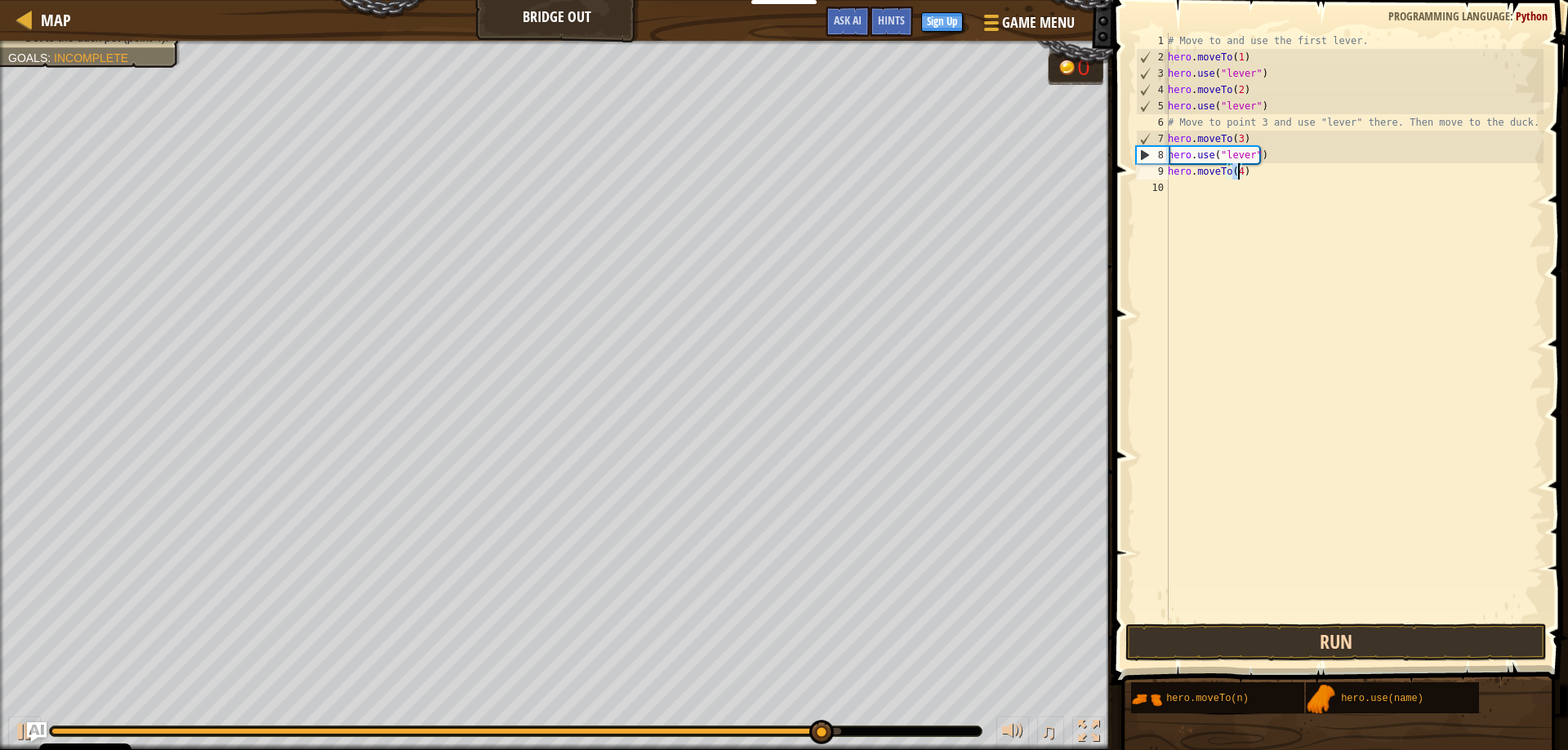
type textarea "hero.moveTo(4)"
click at [1362, 636] on button "Run" at bounding box center [1336, 642] width 422 height 37
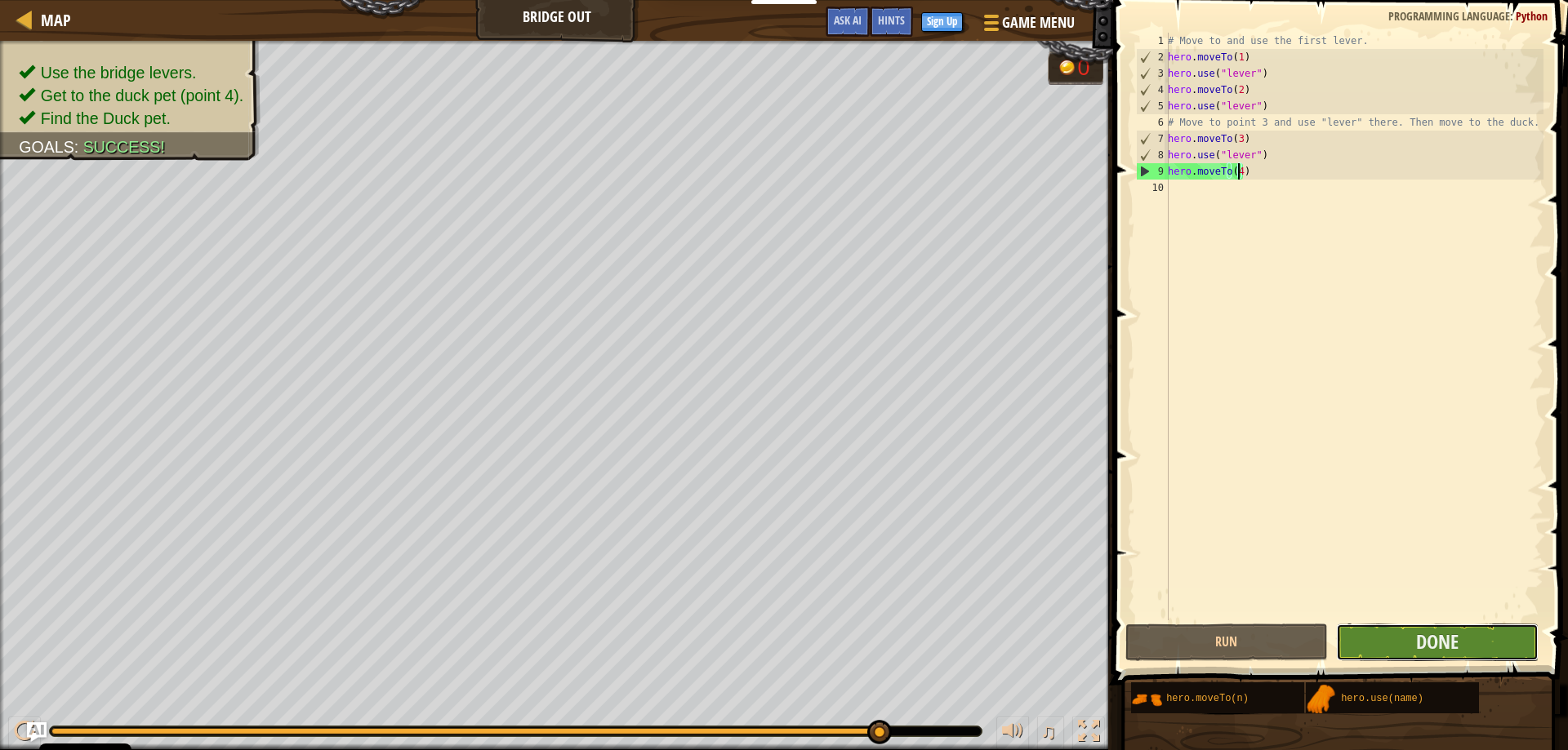
click at [1485, 642] on button "Done" at bounding box center [1437, 642] width 203 height 37
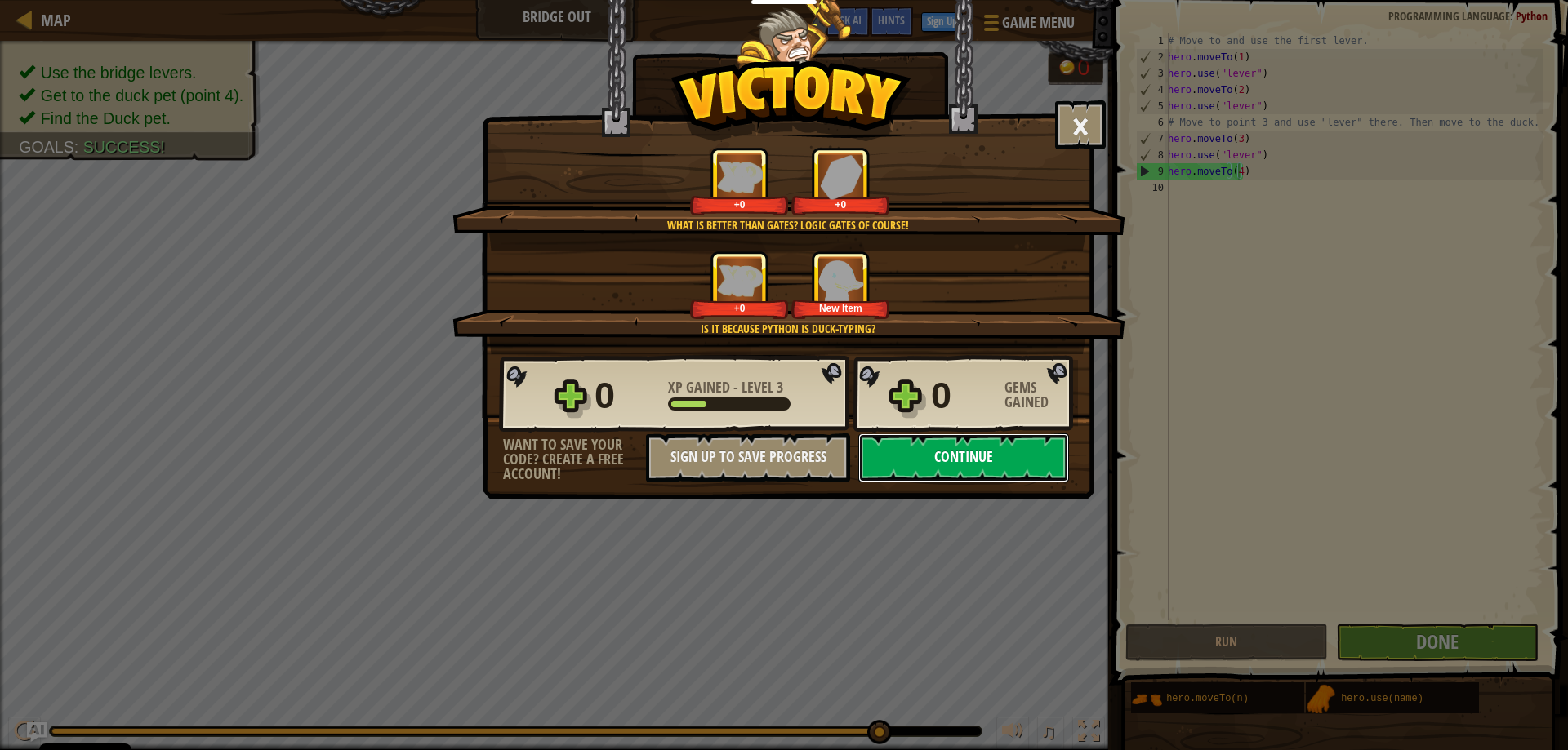
click at [945, 480] on button "Continue" at bounding box center [964, 457] width 211 height 49
select select "en-[GEOGRAPHIC_DATA]"
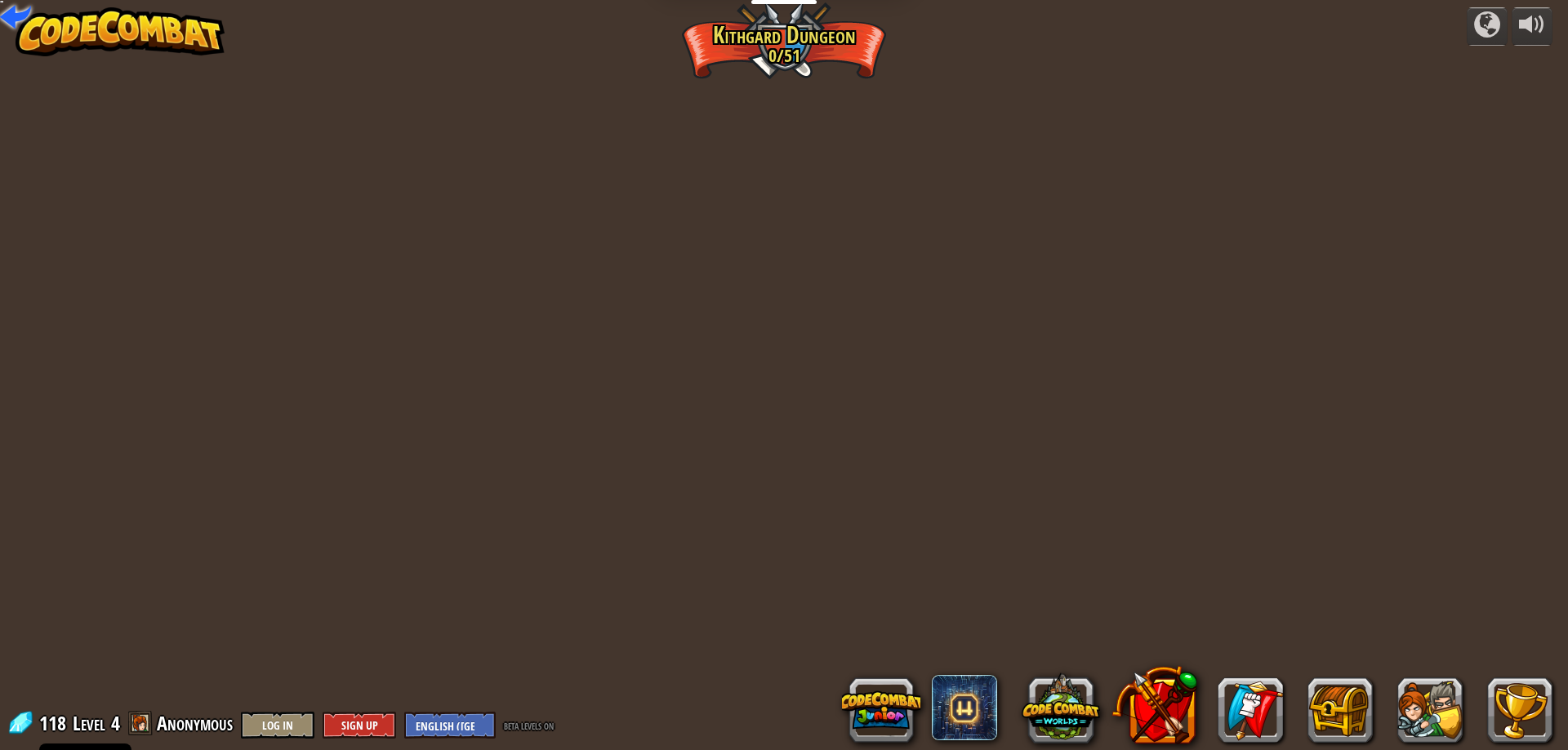
select select "en-[GEOGRAPHIC_DATA]"
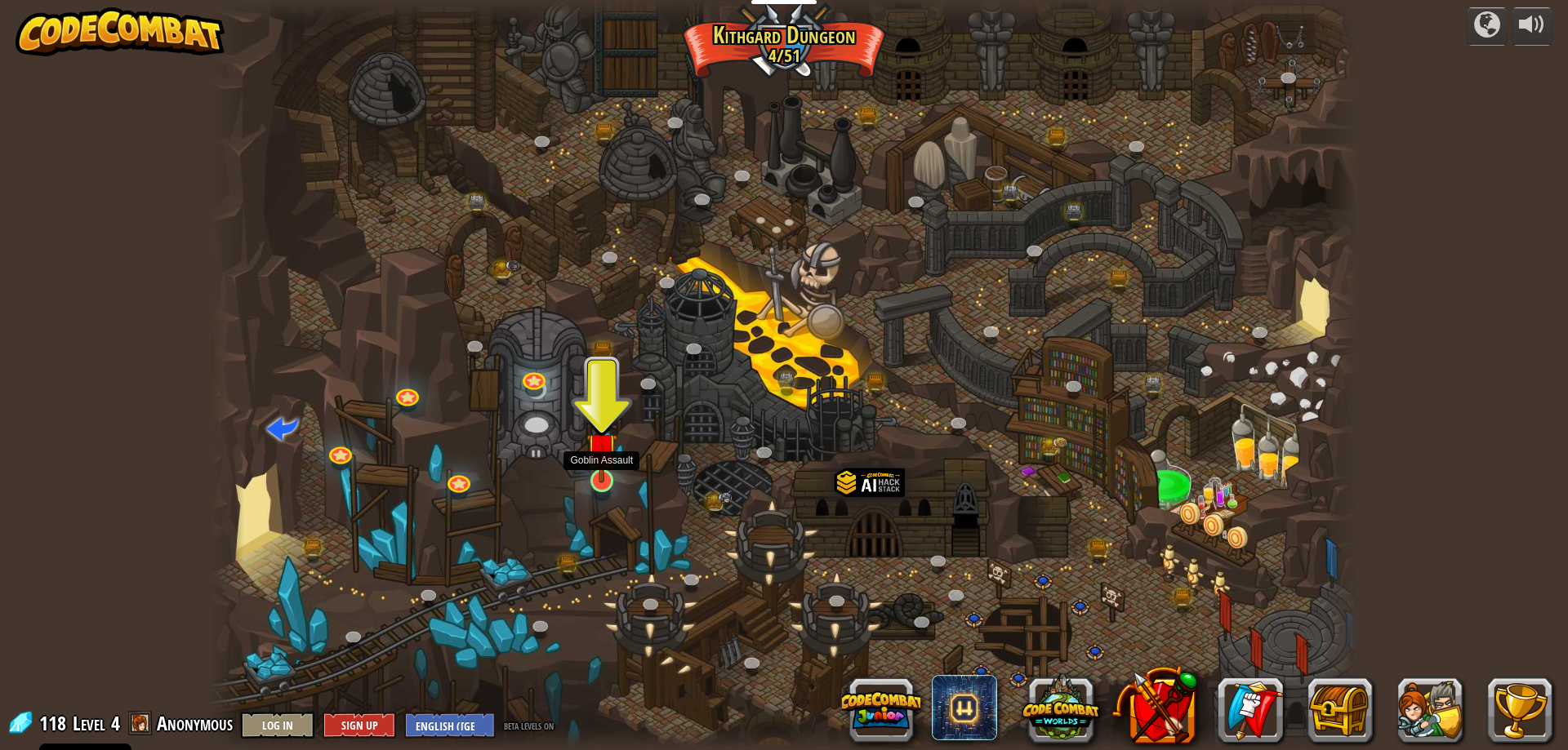
click at [591, 472] on img at bounding box center [601, 449] width 31 height 71
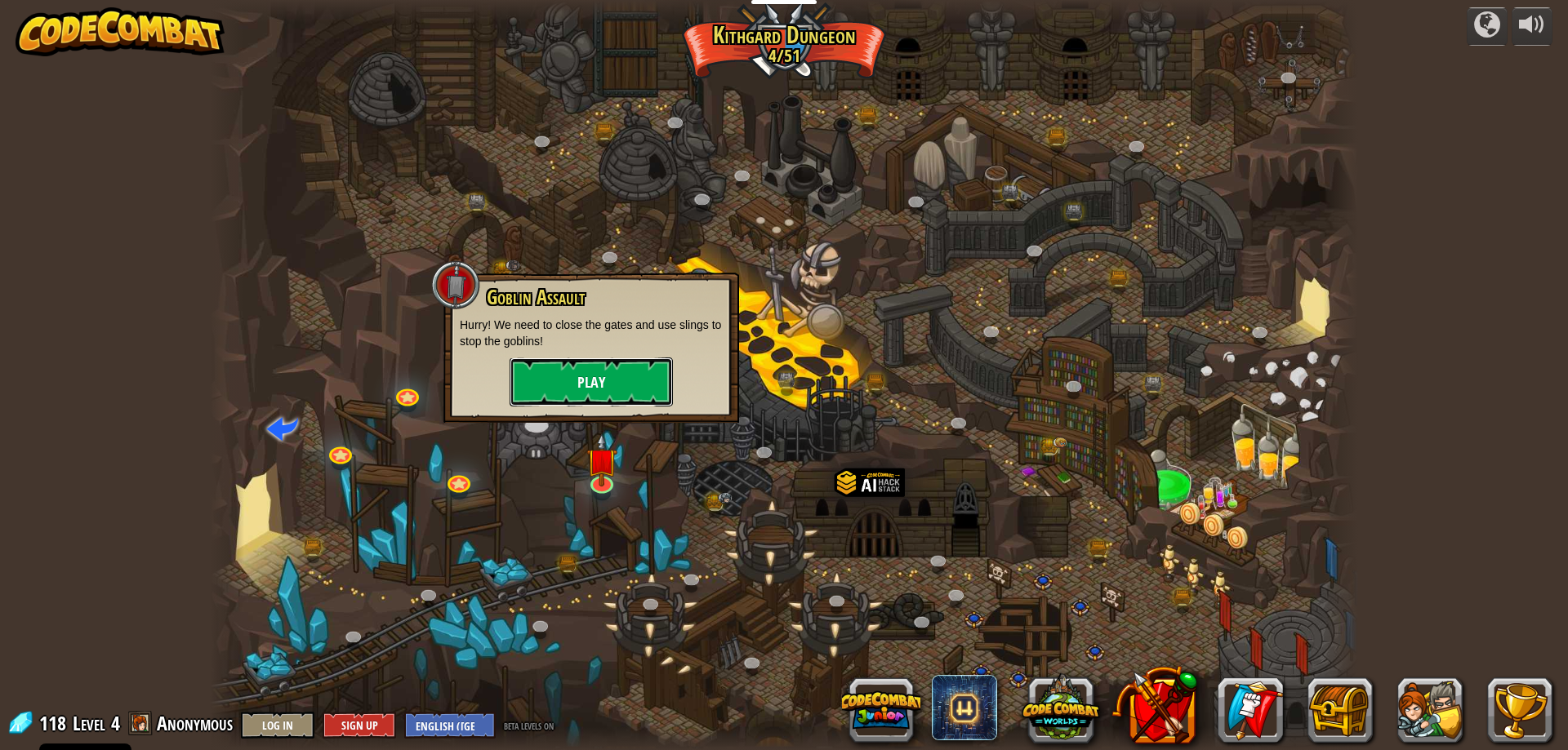
click at [605, 379] on button "Play" at bounding box center [591, 381] width 163 height 49
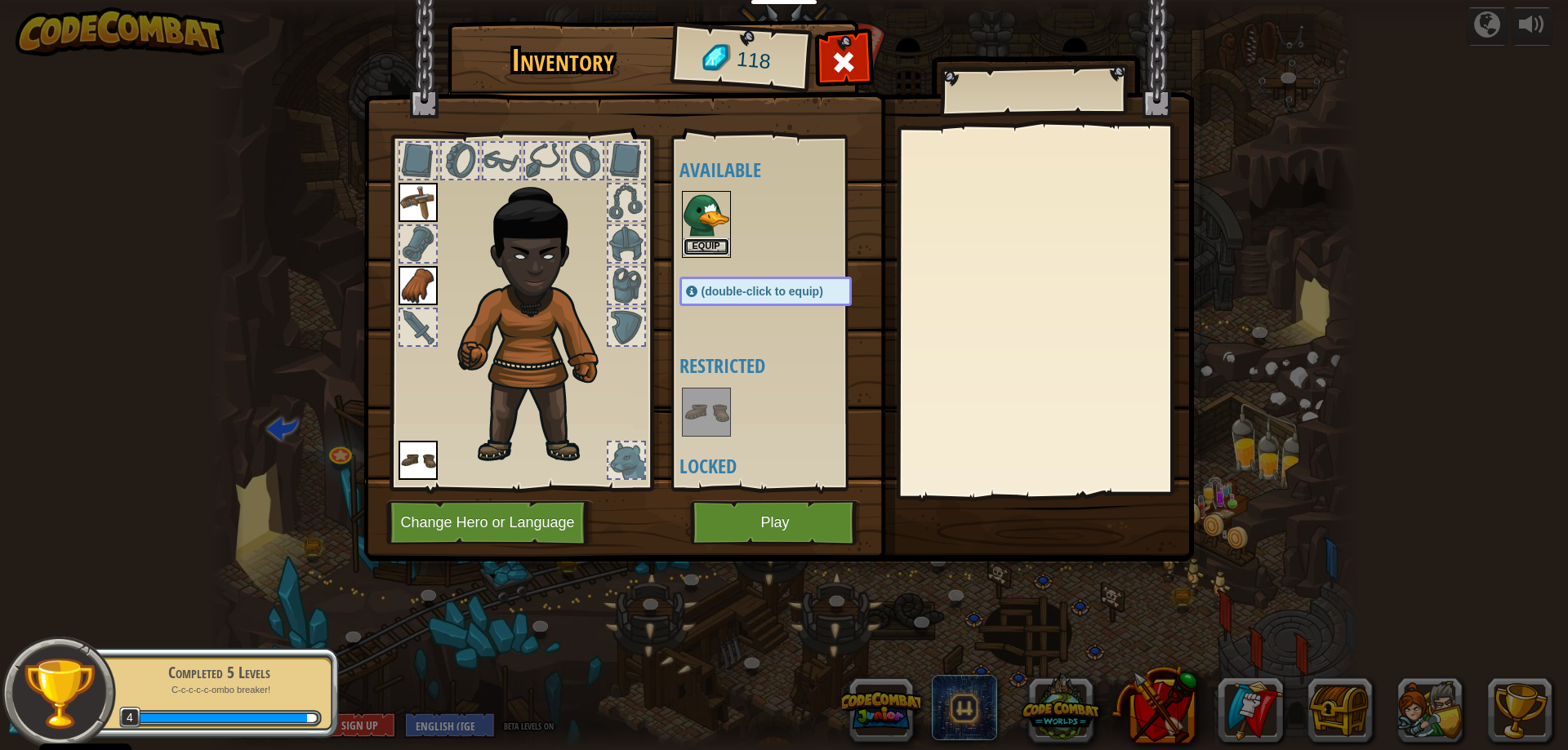
click at [706, 248] on button "Equip" at bounding box center [706, 247] width 46 height 17
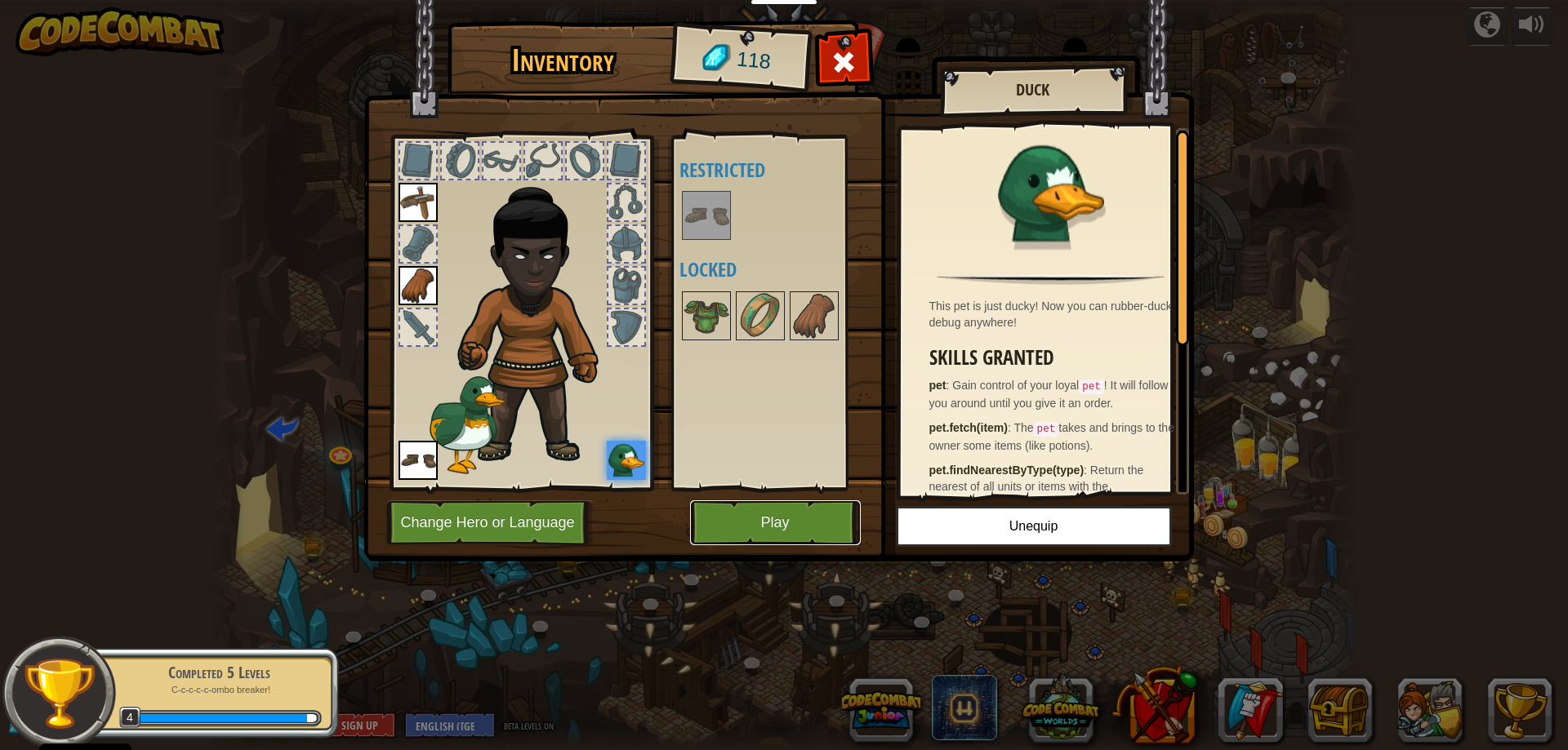
click at [790, 522] on button "Play" at bounding box center [775, 522] width 171 height 45
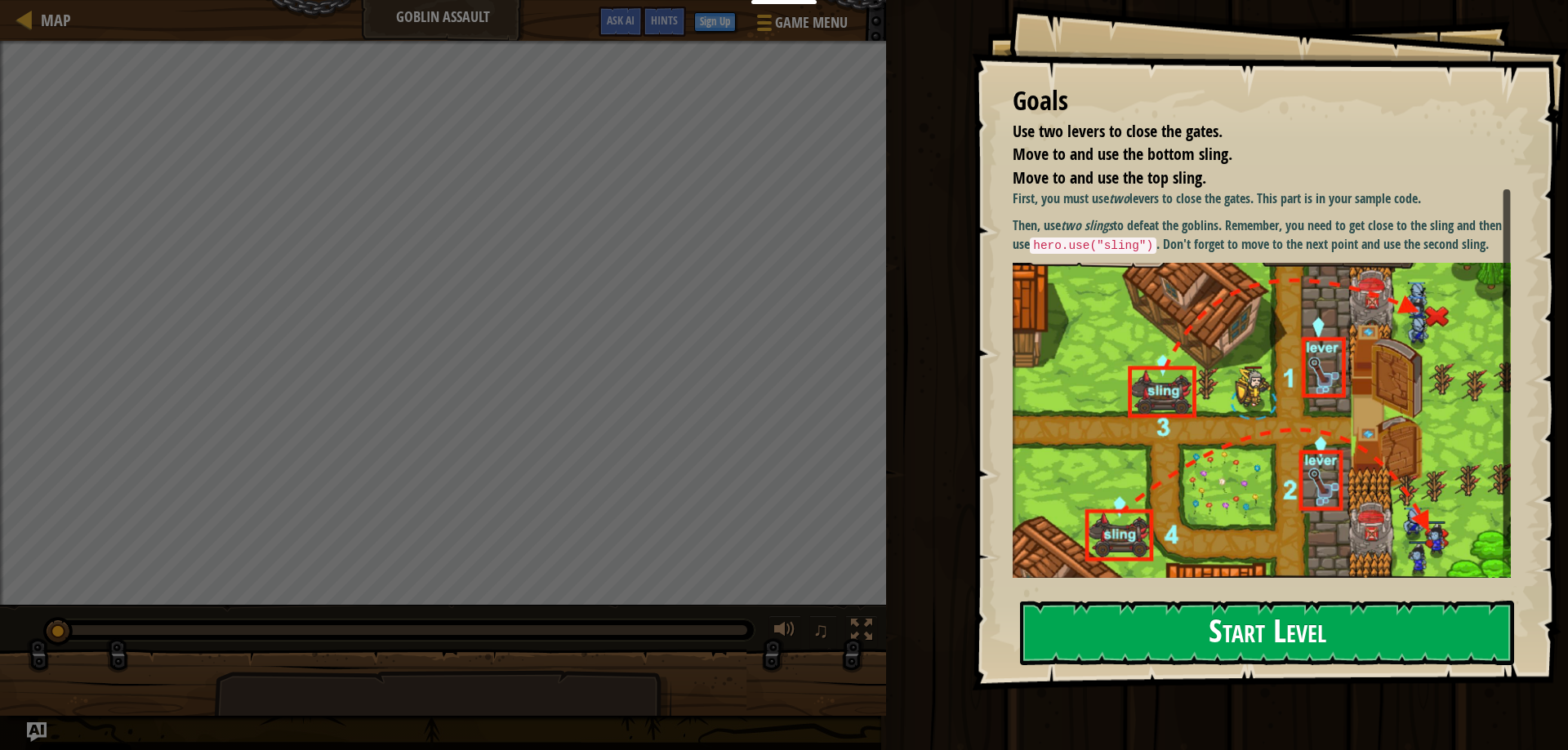
click at [1229, 638] on button "Start Level" at bounding box center [1267, 634] width 494 height 65
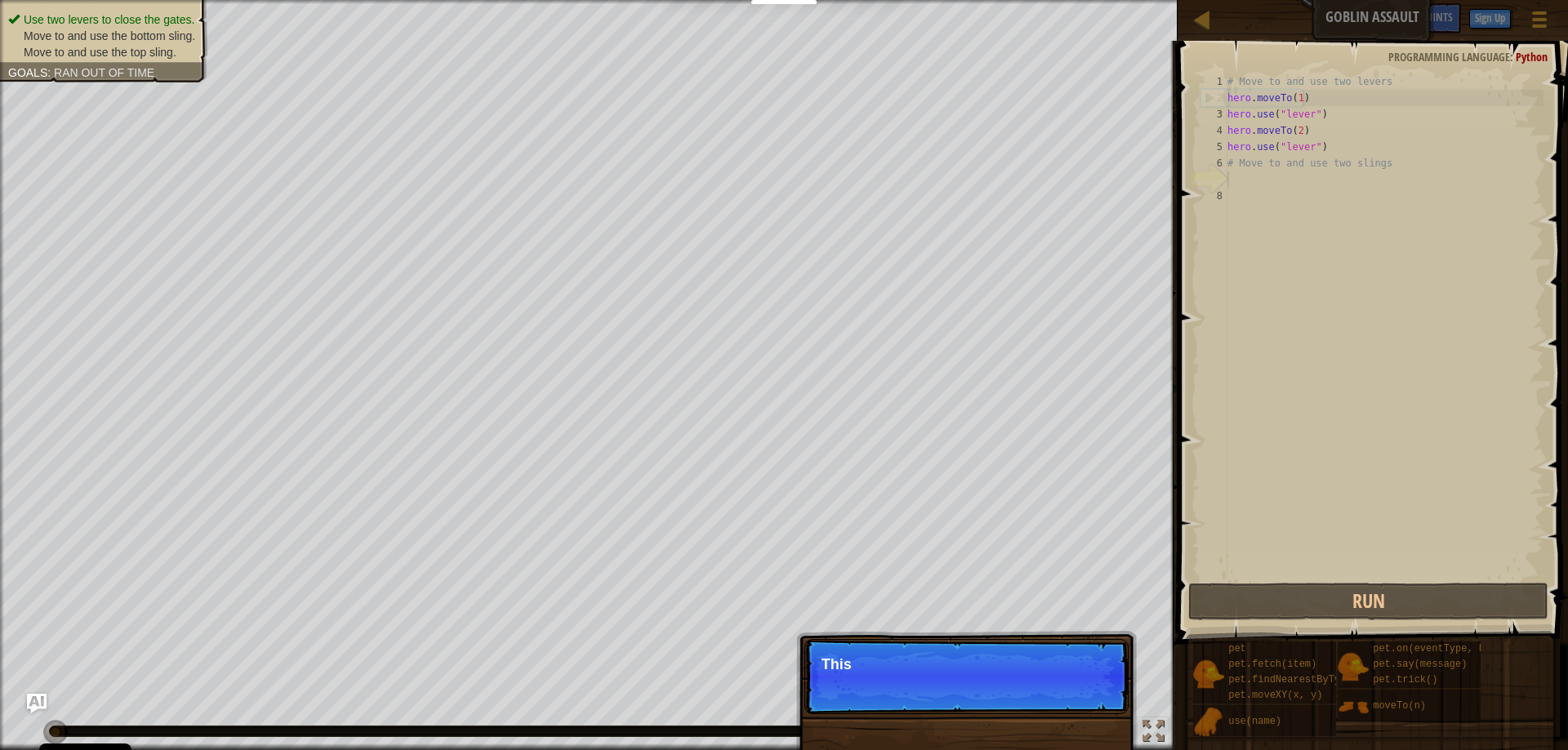
click at [1090, 700] on p "Skip (esc) Continue This" at bounding box center [967, 677] width 324 height 75
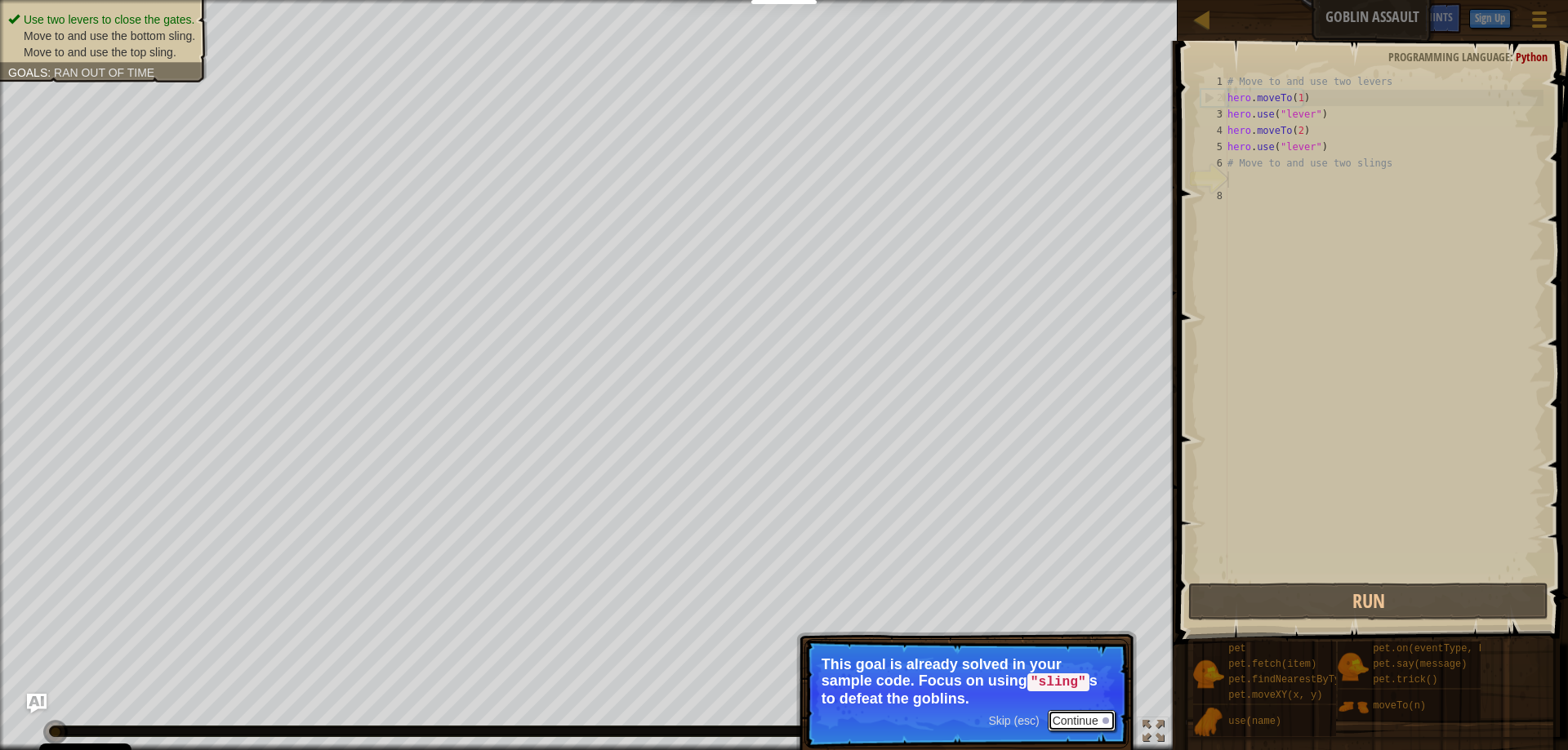
click at [1080, 724] on button "Continue" at bounding box center [1081, 720] width 68 height 21
